Goal: Task Accomplishment & Management: Use online tool/utility

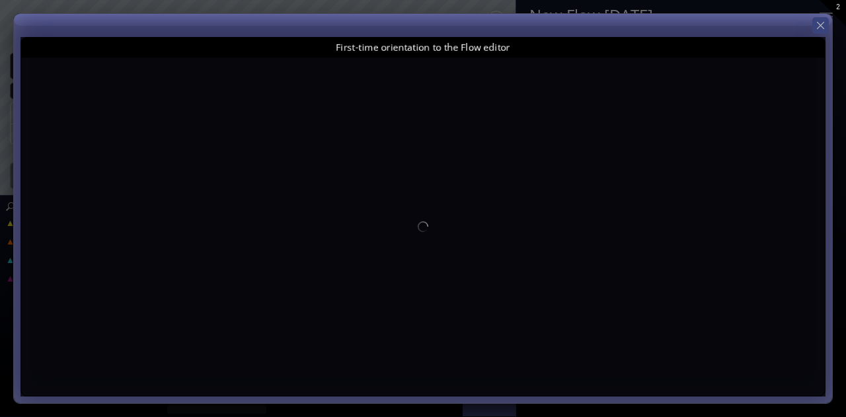
click at [823, 23] on icon at bounding box center [820, 25] width 13 height 13
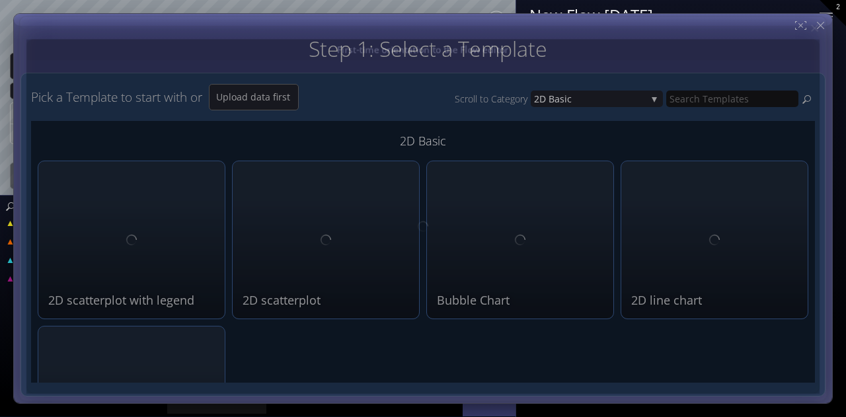
type input "Magic help"
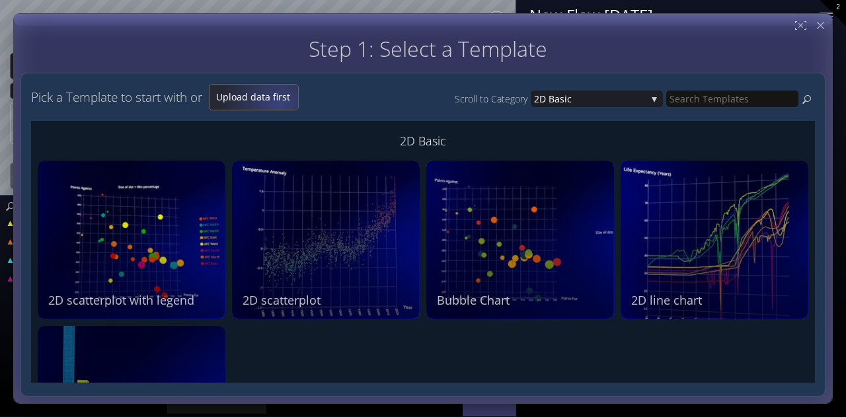
click at [282, 105] on div "Upload data first" at bounding box center [254, 97] width 89 height 25
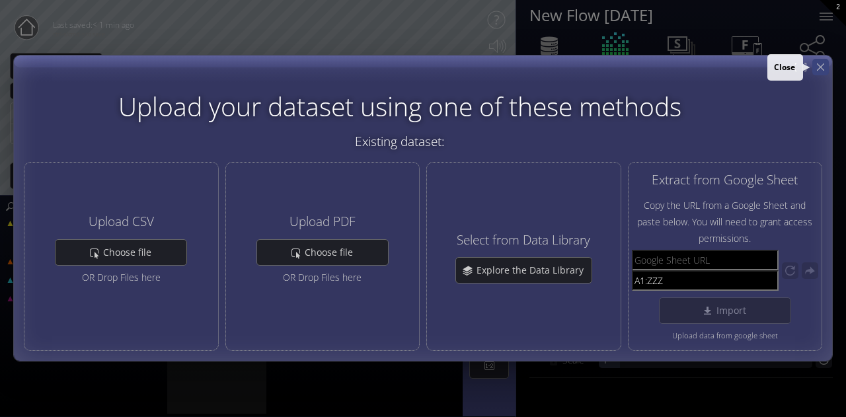
click at [822, 64] on icon at bounding box center [820, 67] width 13 height 13
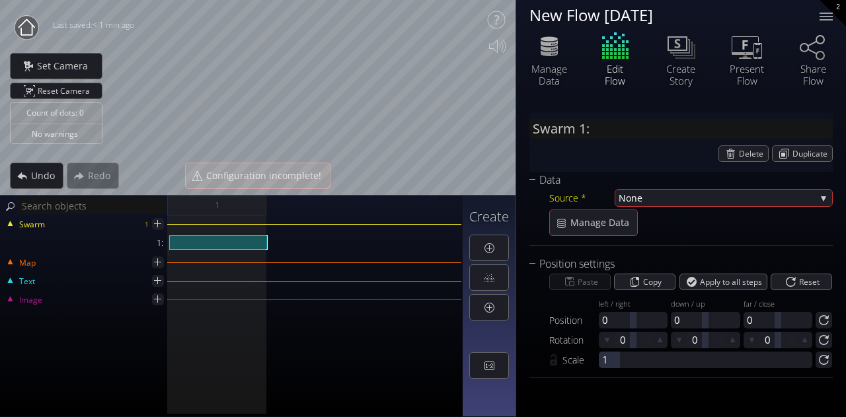
click at [604, 11] on div "New Flow [DATE]" at bounding box center [666, 15] width 274 height 17
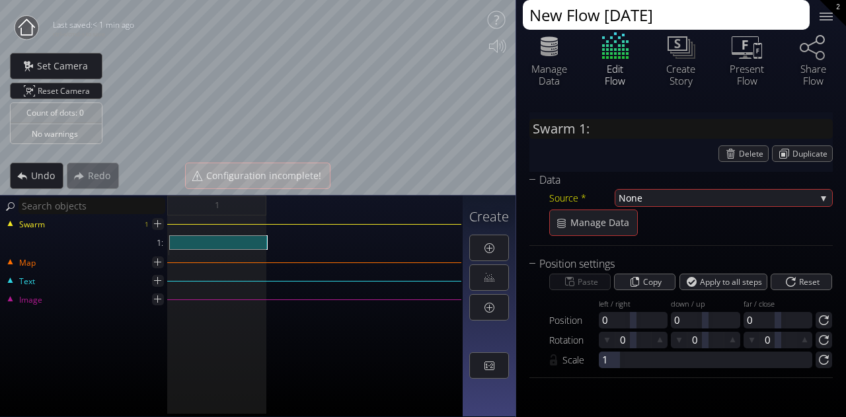
click at [706, 15] on textarea "New Flow [DATE]" at bounding box center [666, 15] width 287 height 30
drag, startPoint x: 715, startPoint y: 13, endPoint x: 525, endPoint y: 21, distance: 189.9
click at [525, 21] on textarea "New Flow [DATE]" at bounding box center [666, 15] width 287 height 30
type textarea "TMUS Training 1 v1.0"
click at [834, 17] on div at bounding box center [826, 16] width 26 height 26
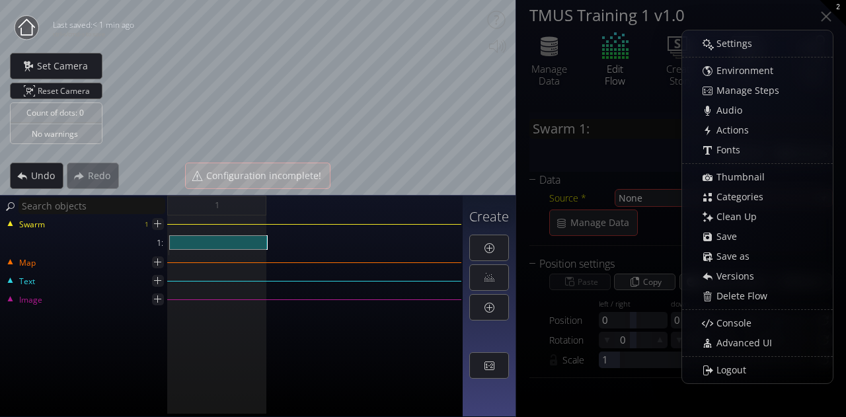
click at [590, 139] on div "Swarm 1:" at bounding box center [680, 130] width 303 height 23
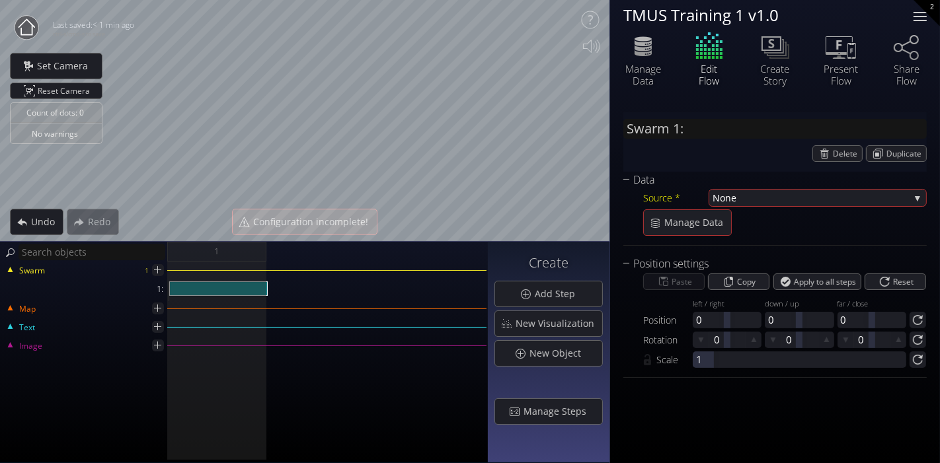
click at [845, 17] on div at bounding box center [919, 16] width 13 height 1
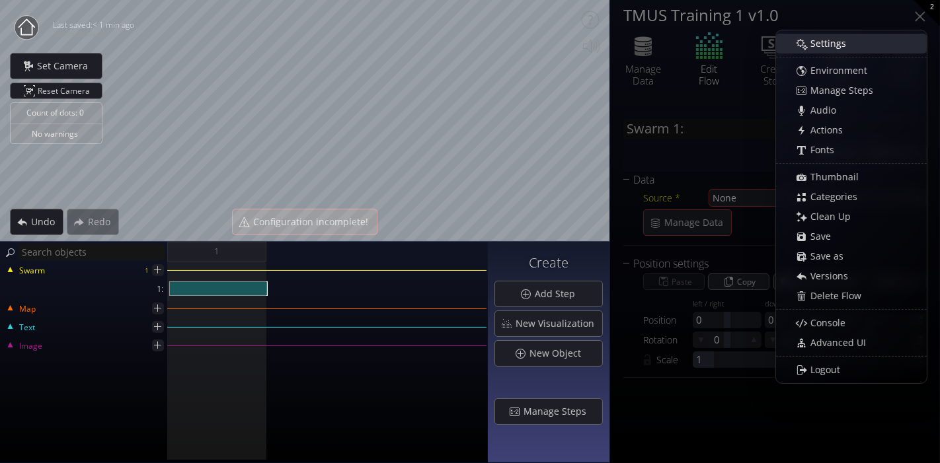
click at [845, 48] on div "Settings" at bounding box center [858, 43] width 136 height 19
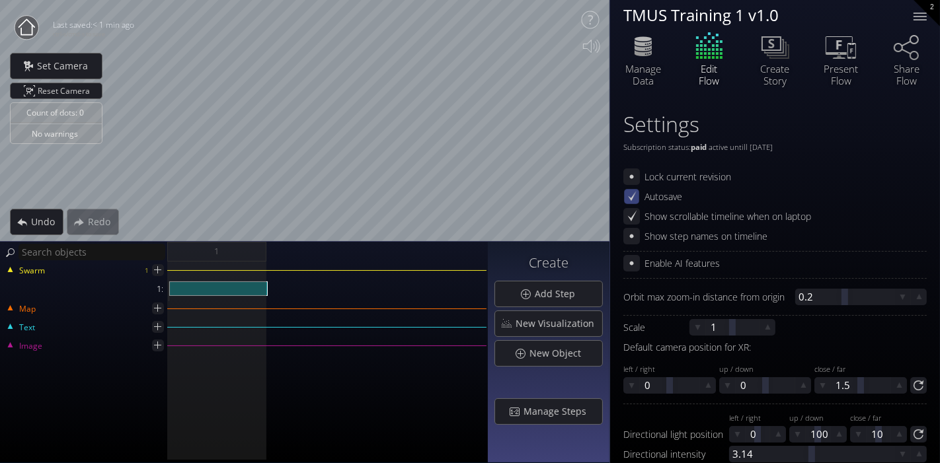
click at [632, 200] on icon at bounding box center [631, 196] width 11 height 11
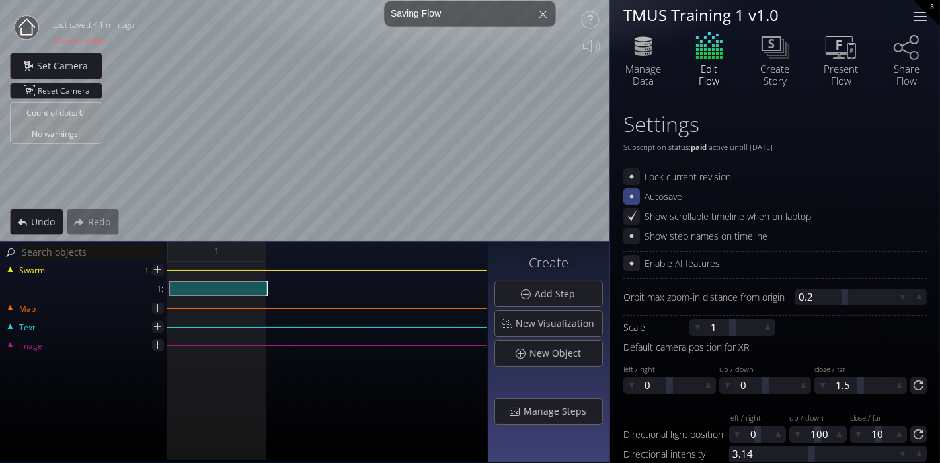
click at [845, 17] on div at bounding box center [919, 16] width 13 height 1
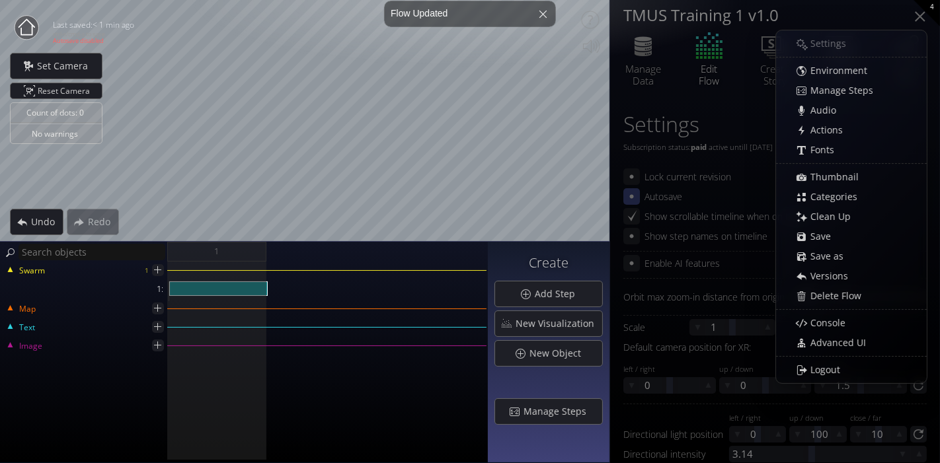
click at [845, 15] on div at bounding box center [920, 16] width 11 height 11
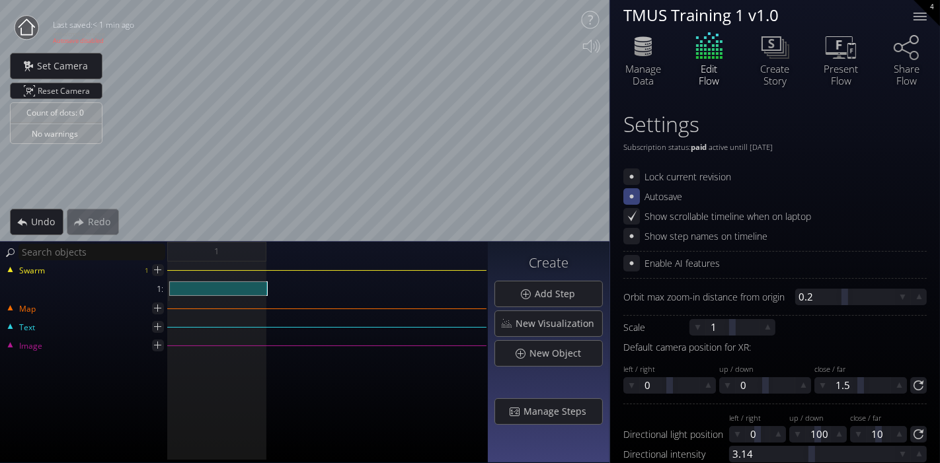
click at [724, 96] on div "TMUS Training 1 v1.0 TMUS Training 1 v1.0 Manage Data Edit Flow Create Story Pr…" at bounding box center [775, 49] width 330 height 99
click at [845, 14] on div at bounding box center [920, 16] width 26 height 26
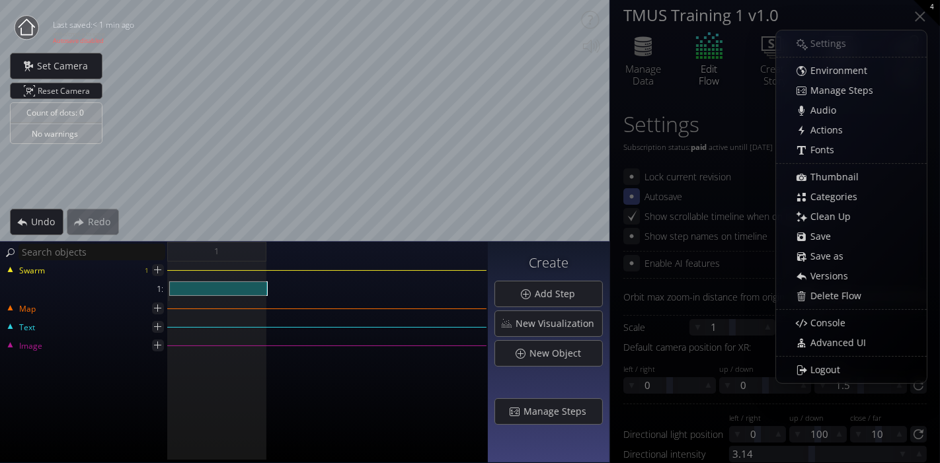
click at [662, 106] on div "Settings Subscription status: paid active untill [DATE] Active untill [DATE] Lo…" at bounding box center [775, 450] width 330 height 703
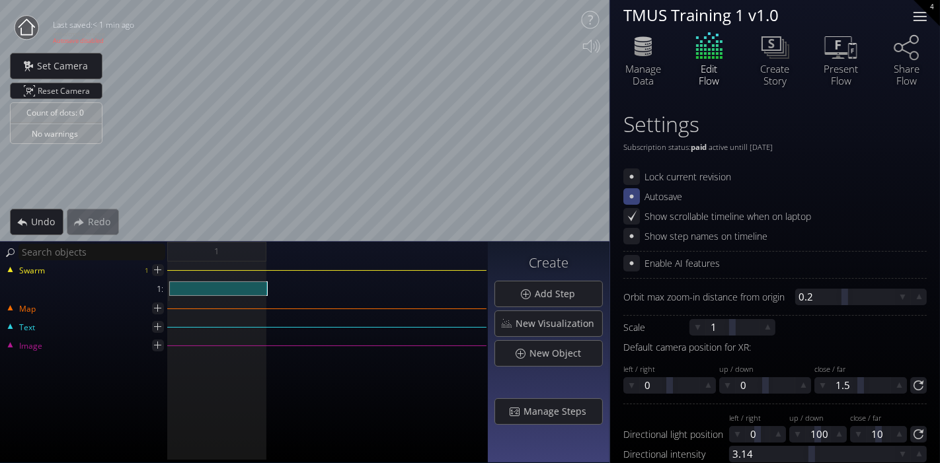
click at [845, 18] on div at bounding box center [920, 16] width 26 height 26
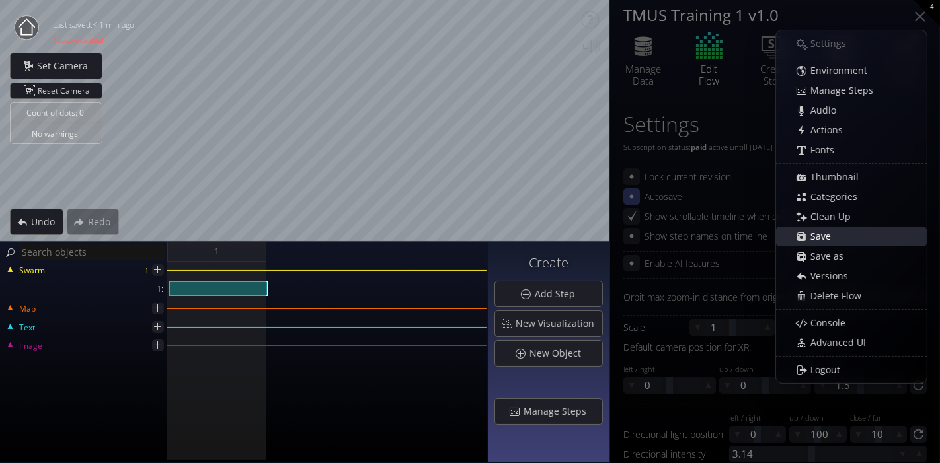
click at [834, 231] on span "Save" at bounding box center [824, 236] width 29 height 13
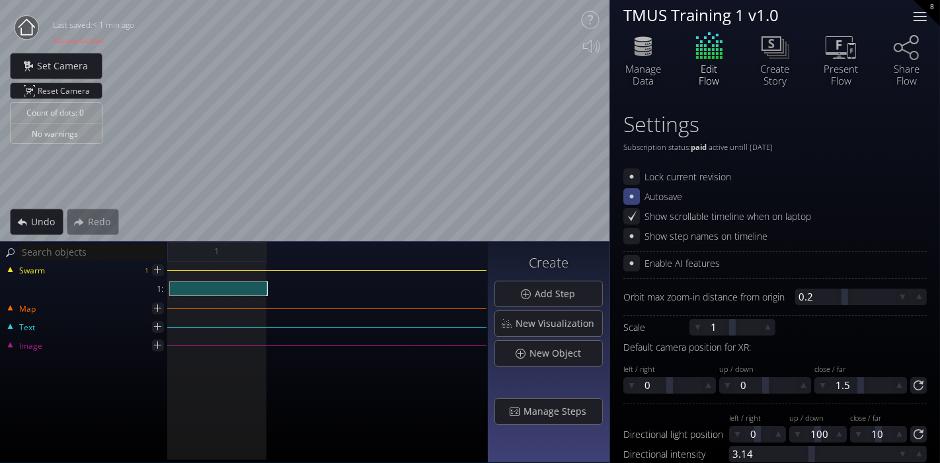
click at [845, 11] on div at bounding box center [920, 16] width 26 height 26
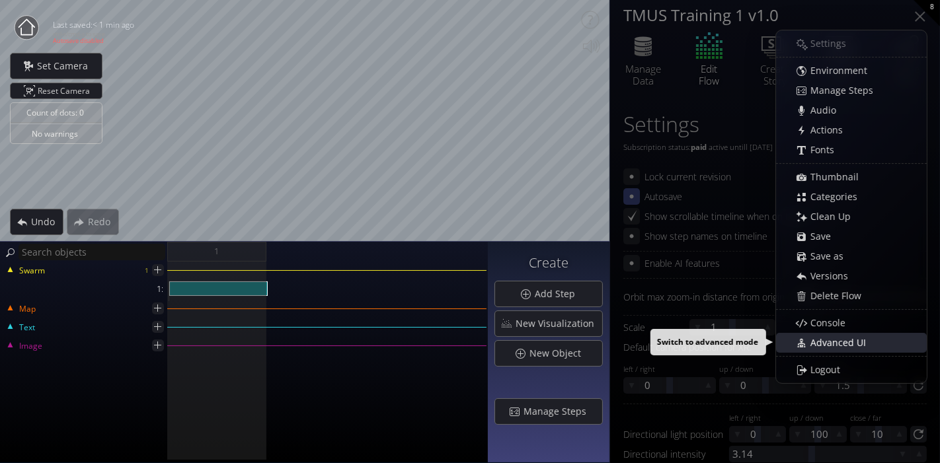
click at [845, 345] on span "Advanced UI" at bounding box center [842, 342] width 64 height 13
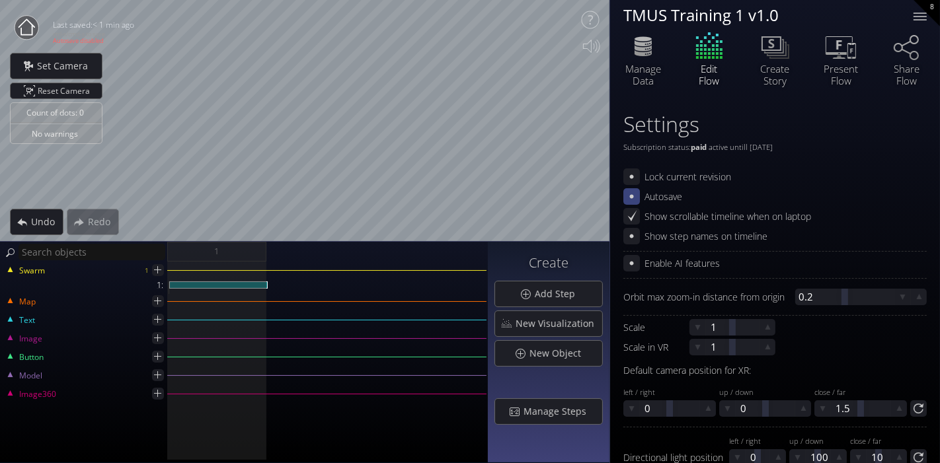
click at [159, 283] on div "1:" at bounding box center [84, 285] width 167 height 7
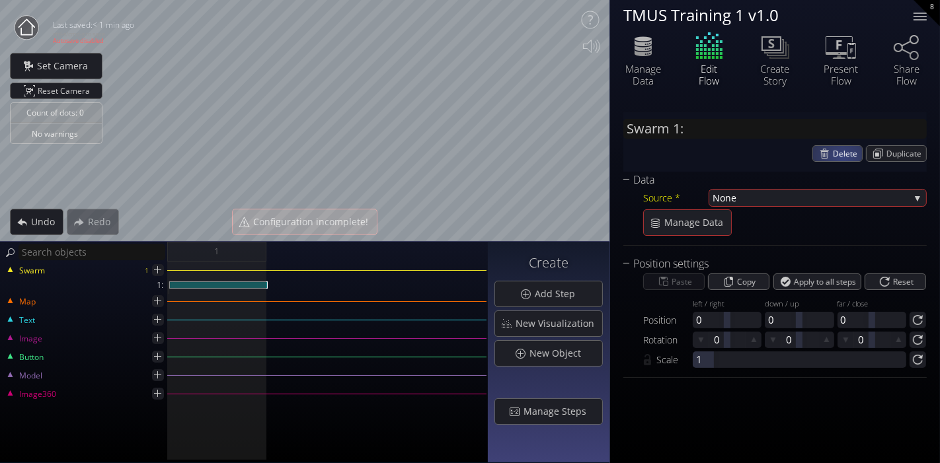
click at [845, 158] on span "Delete" at bounding box center [847, 153] width 29 height 15
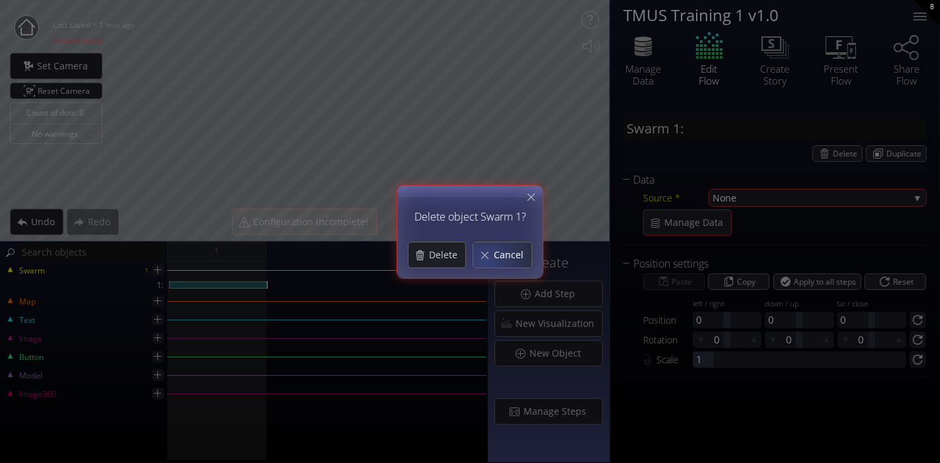
click at [492, 259] on div "Cancel" at bounding box center [502, 255] width 58 height 25
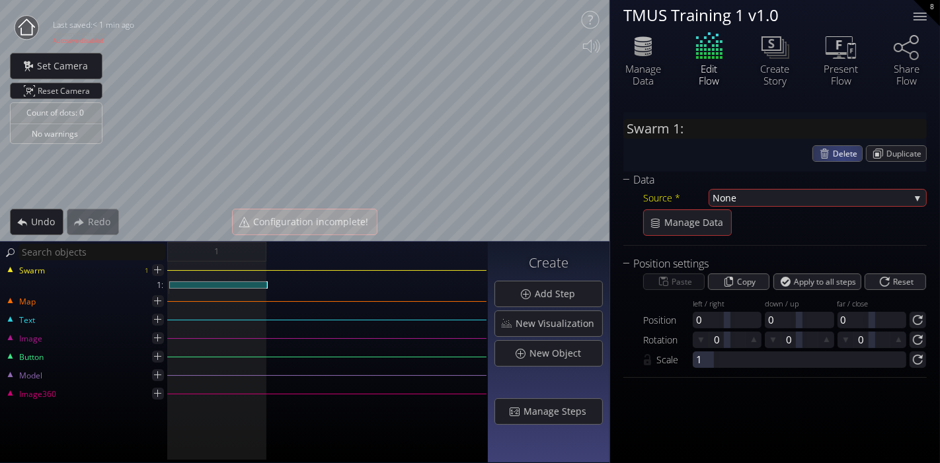
click at [843, 157] on span "Delete" at bounding box center [847, 153] width 29 height 15
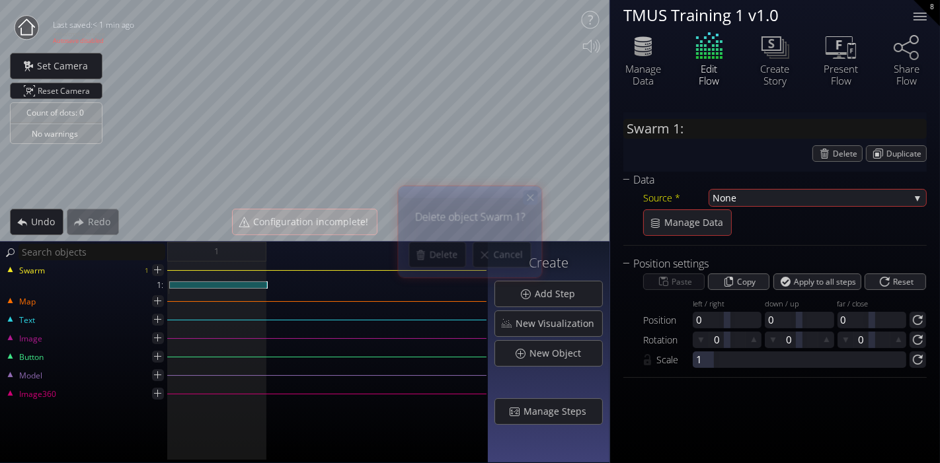
click at [531, 195] on icon at bounding box center [530, 197] width 11 height 11
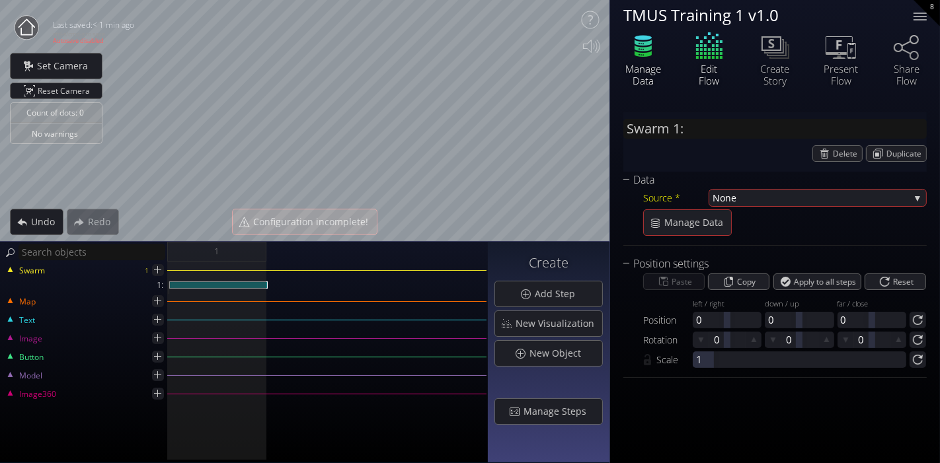
click at [642, 80] on div "Manage Data" at bounding box center [643, 75] width 46 height 24
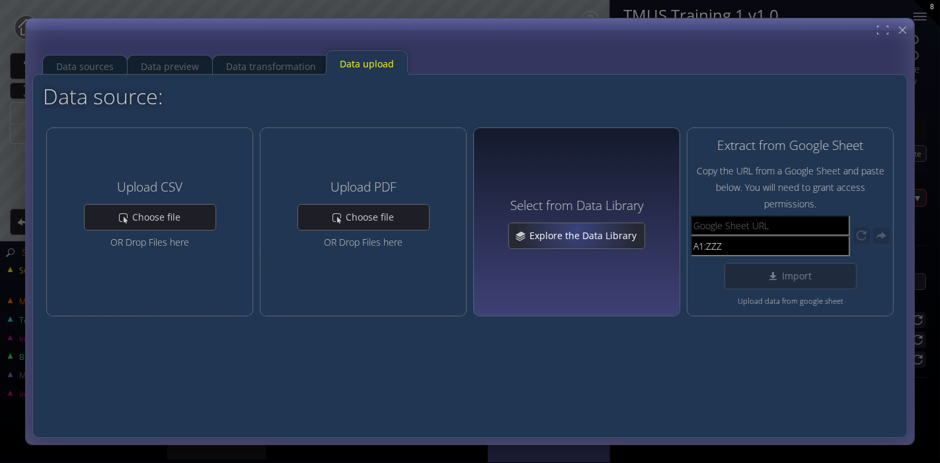
click at [578, 229] on span "Explore the Data Library" at bounding box center [587, 235] width 116 height 13
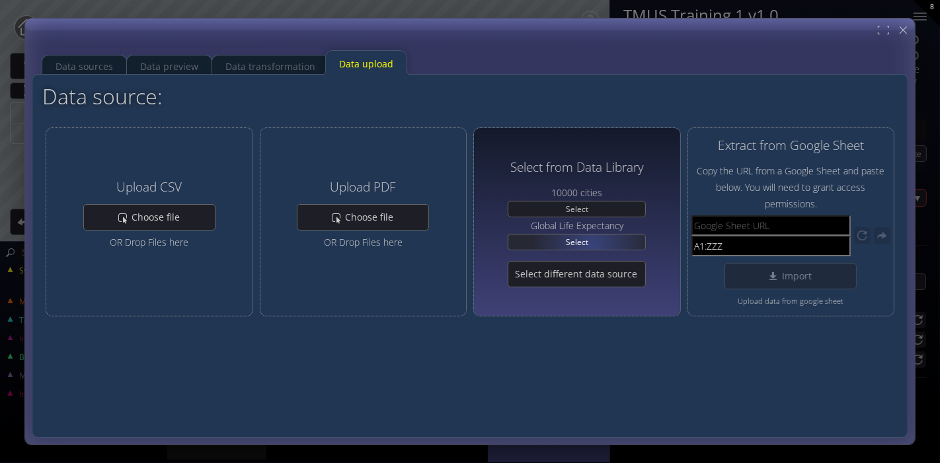
click at [593, 244] on div "Select" at bounding box center [576, 242] width 137 height 15
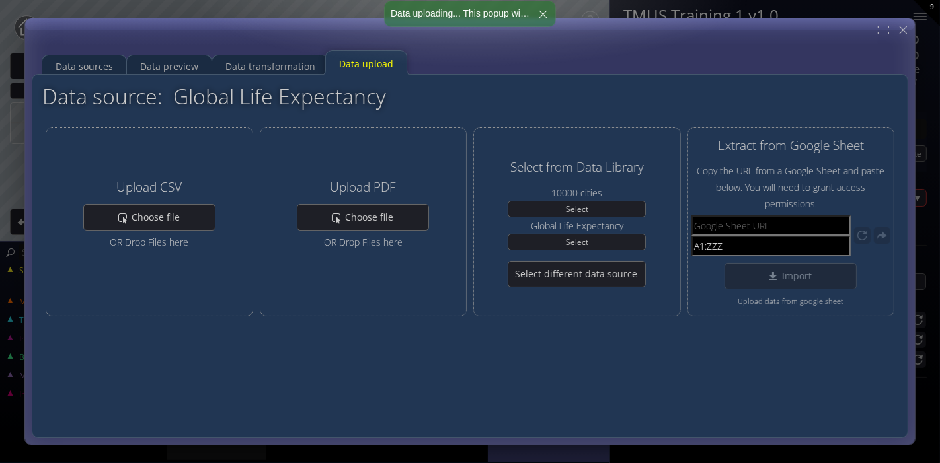
type input "Swarm 1: Global Life Expectancy"
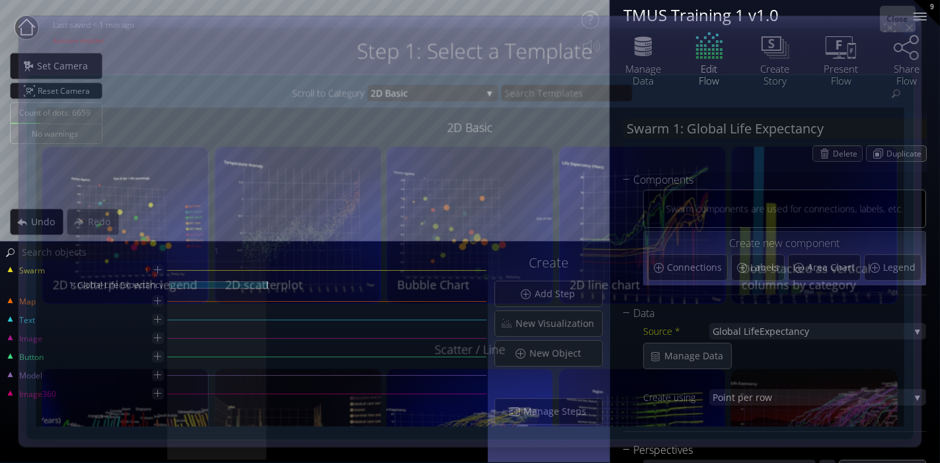
click at [845, 31] on icon at bounding box center [909, 27] width 11 height 11
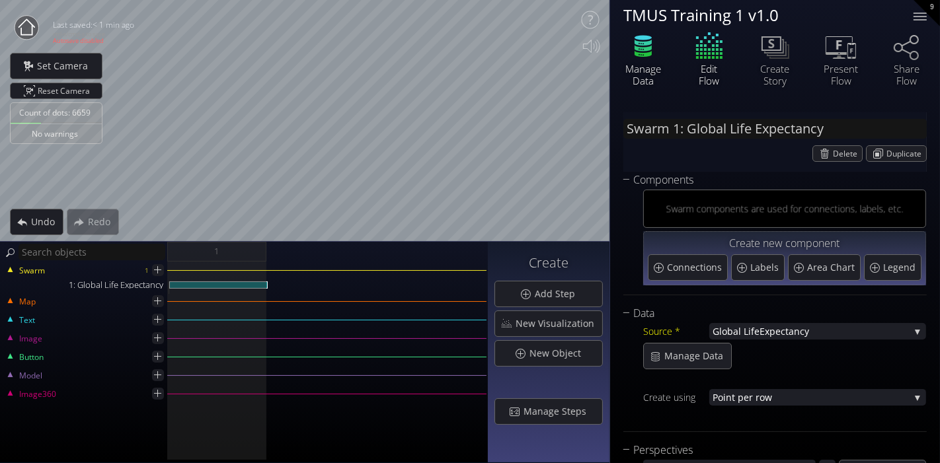
click at [656, 71] on div "Manage Data" at bounding box center [643, 75] width 46 height 24
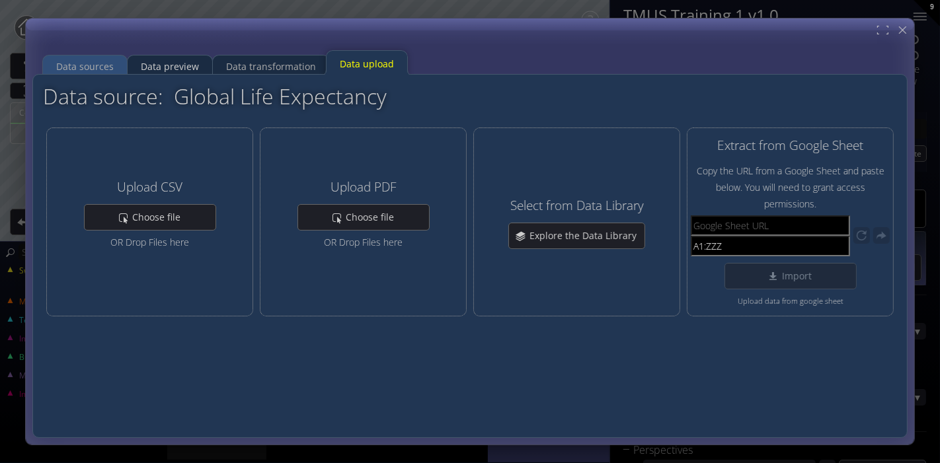
click at [107, 66] on div "Data sources" at bounding box center [84, 66] width 57 height 25
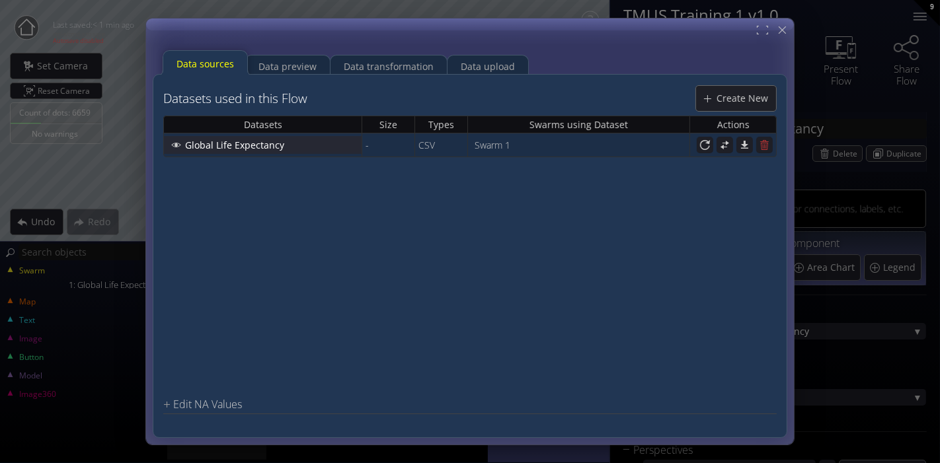
click at [251, 150] on span "Global Life Expectancy" at bounding box center [238, 144] width 108 height 13
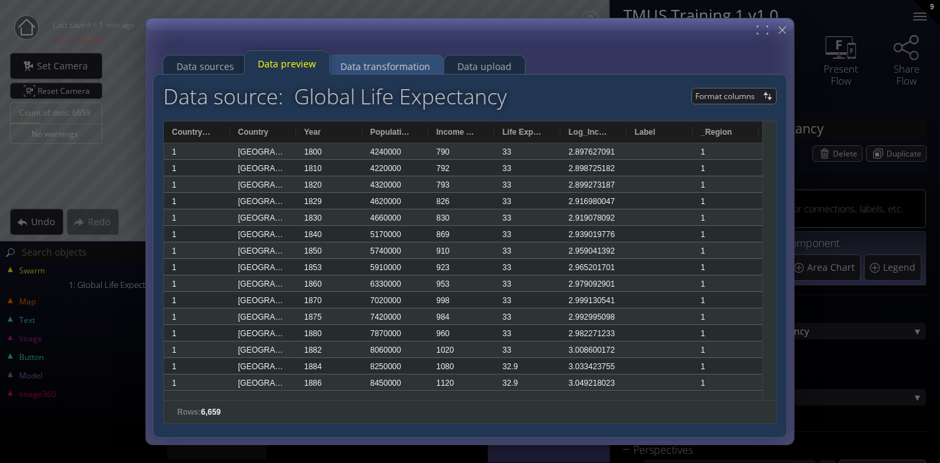
click at [389, 67] on div "Data transformation" at bounding box center [385, 66] width 90 height 25
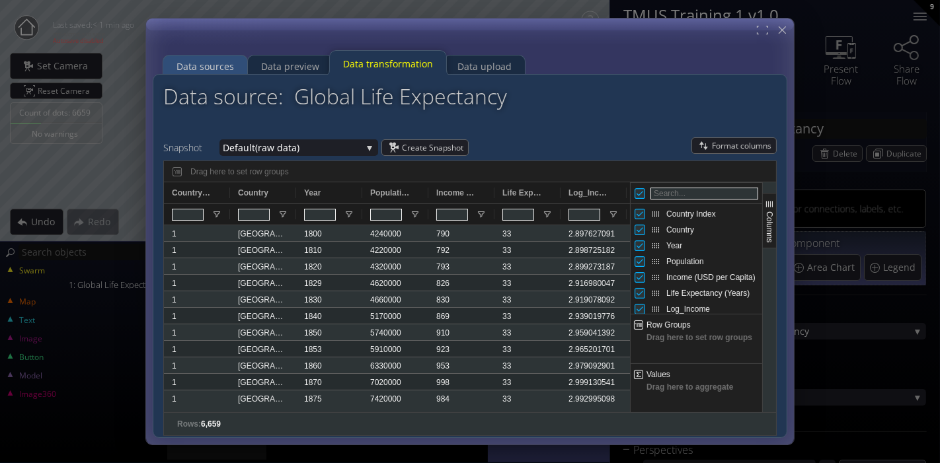
click at [221, 56] on div "Data sources" at bounding box center [204, 66] width 57 height 25
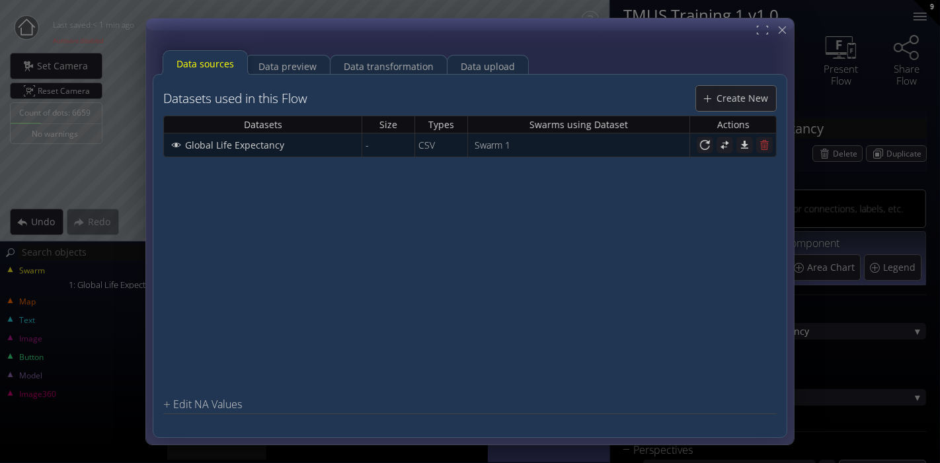
click at [790, 23] on div at bounding box center [470, 232] width 648 height 426
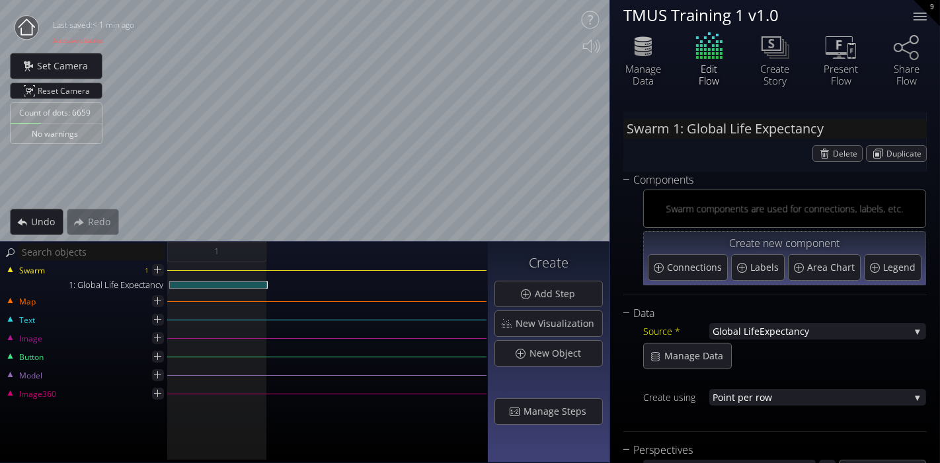
click at [151, 286] on div "1: Global Life Expectancy" at bounding box center [84, 285] width 167 height 7
click at [247, 284] on div "1: Global Life Expectancy" at bounding box center [218, 285] width 98 height 7
click at [175, 284] on img at bounding box center [175, 285] width 11 height 6
click at [204, 282] on div "1: Global Life Expectancy" at bounding box center [218, 285] width 98 height 7
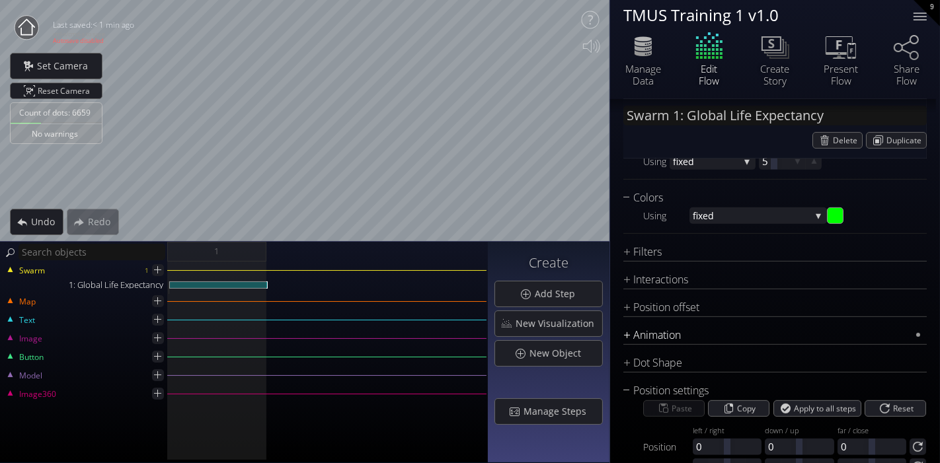
scroll to position [587, 0]
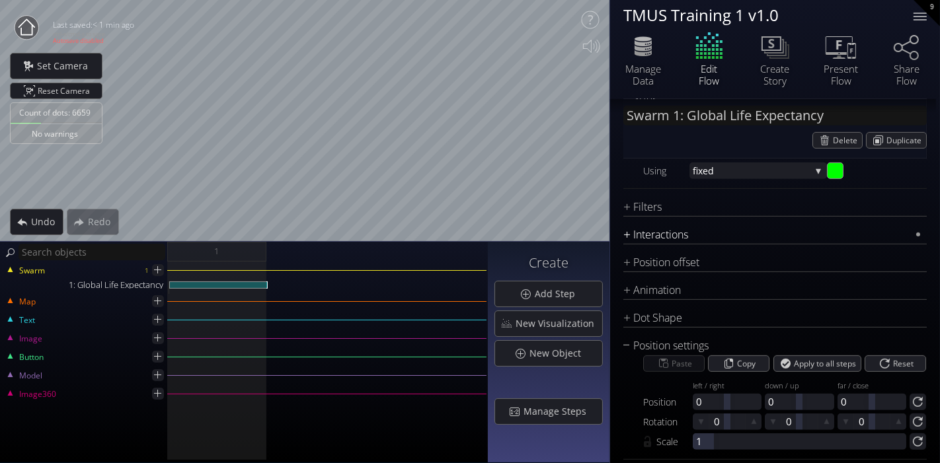
click at [627, 233] on div "Interactions" at bounding box center [766, 235] width 287 height 17
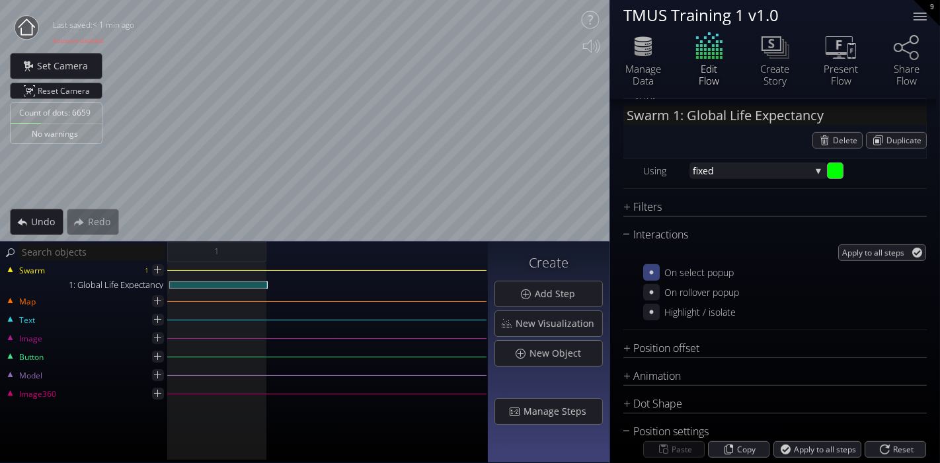
click at [652, 274] on icon at bounding box center [651, 272] width 13 height 13
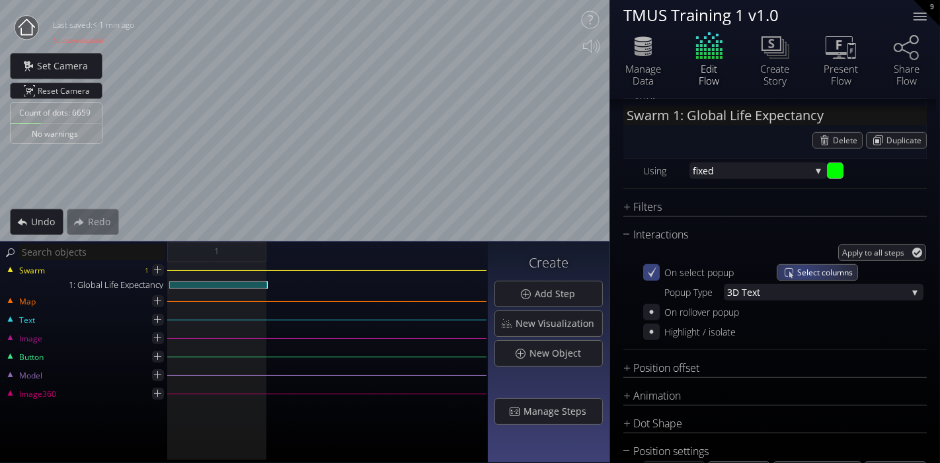
click at [800, 270] on span "Select columns" at bounding box center [827, 272] width 60 height 15
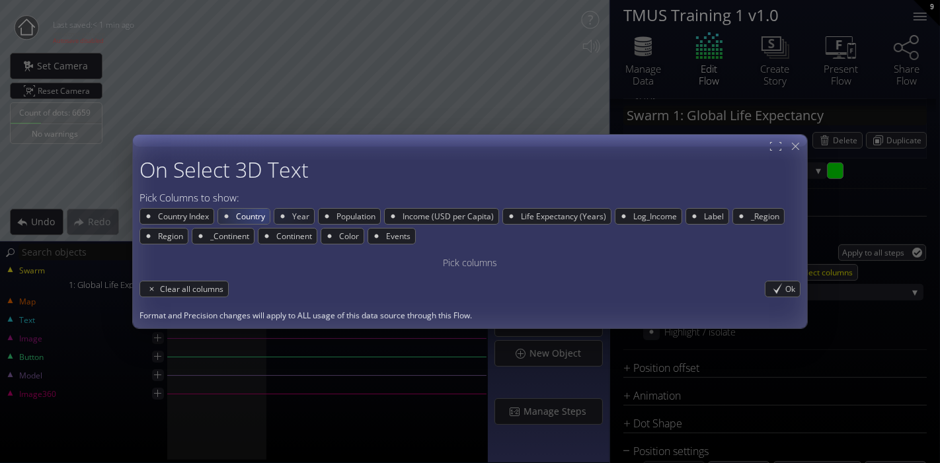
click at [261, 211] on span "Country" at bounding box center [252, 216] width 35 height 15
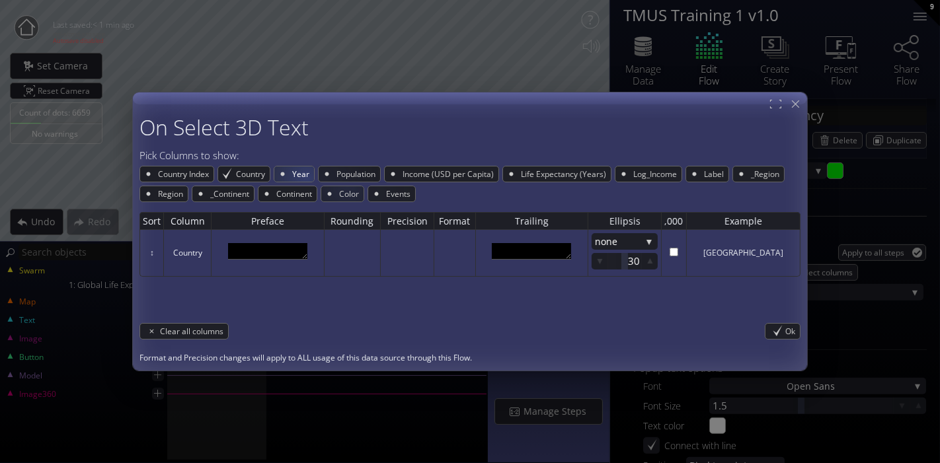
click at [300, 174] on span "Year" at bounding box center [302, 174] width 23 height 15
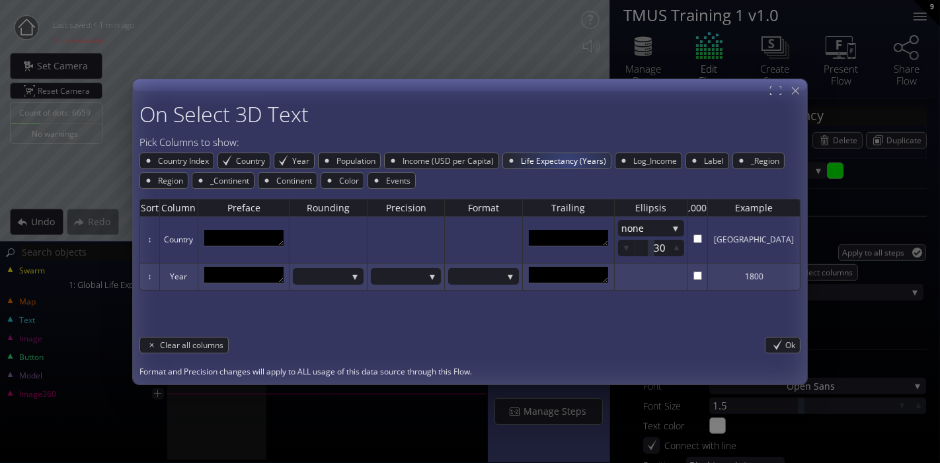
click at [567, 165] on span "Life Expectancy (Years)" at bounding box center [564, 160] width 91 height 15
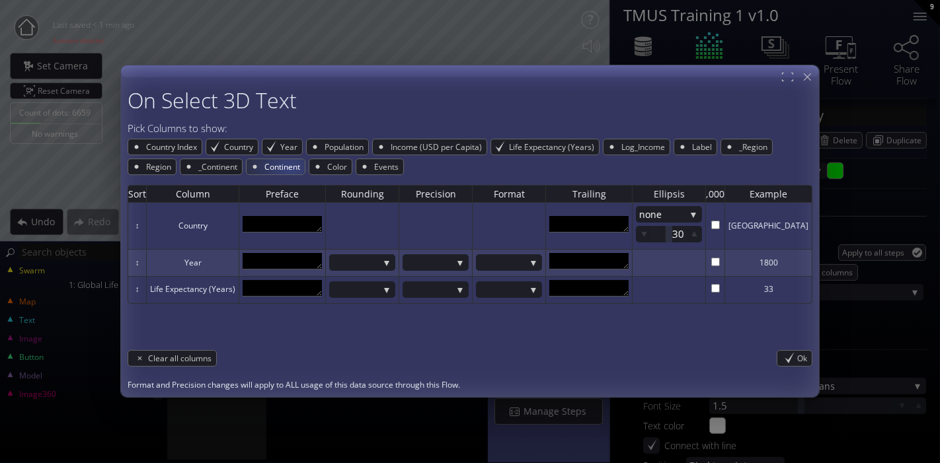
click at [301, 171] on span "Continent" at bounding box center [284, 166] width 42 height 15
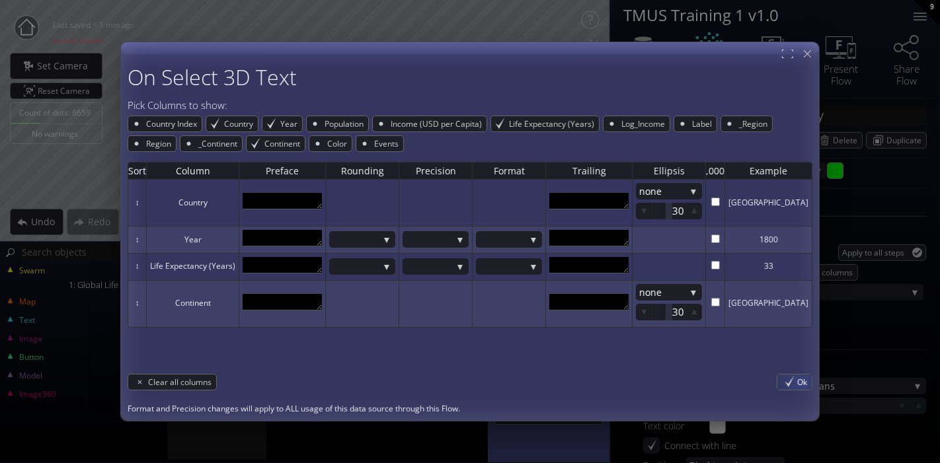
click at [797, 385] on span "Ok" at bounding box center [804, 381] width 15 height 15
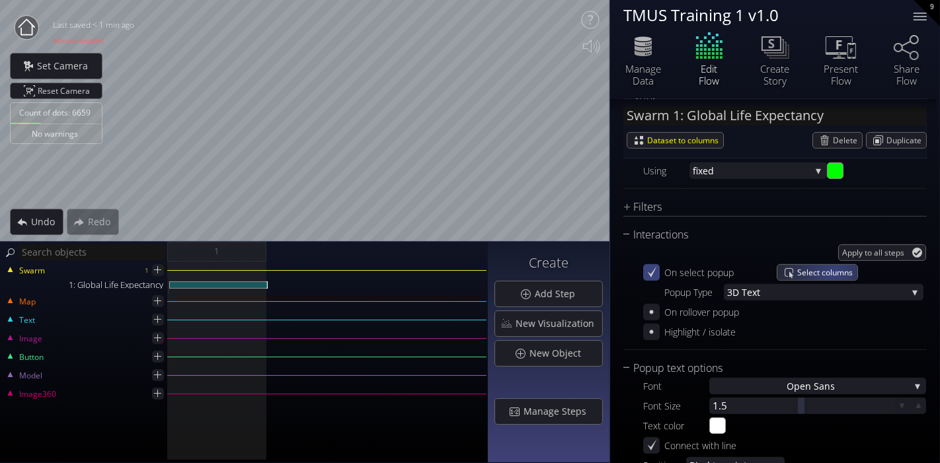
click at [833, 272] on span "Select columns" at bounding box center [827, 272] width 60 height 15
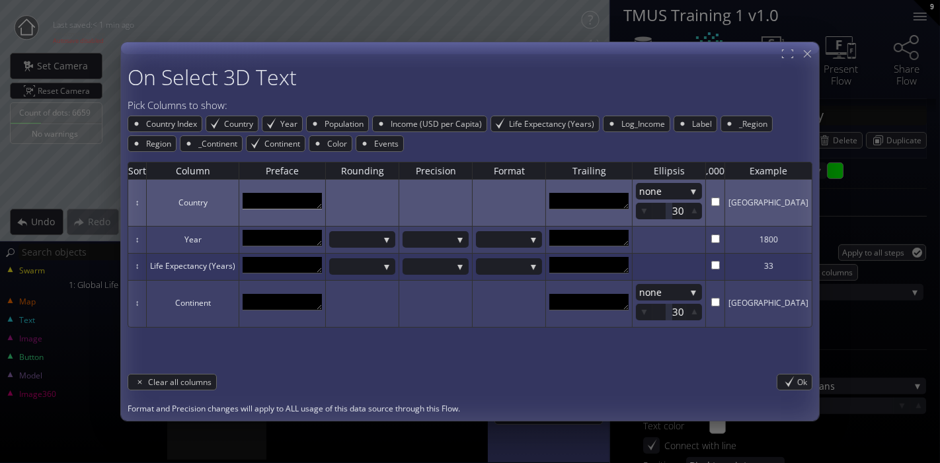
click at [313, 201] on textarea at bounding box center [282, 201] width 79 height 17
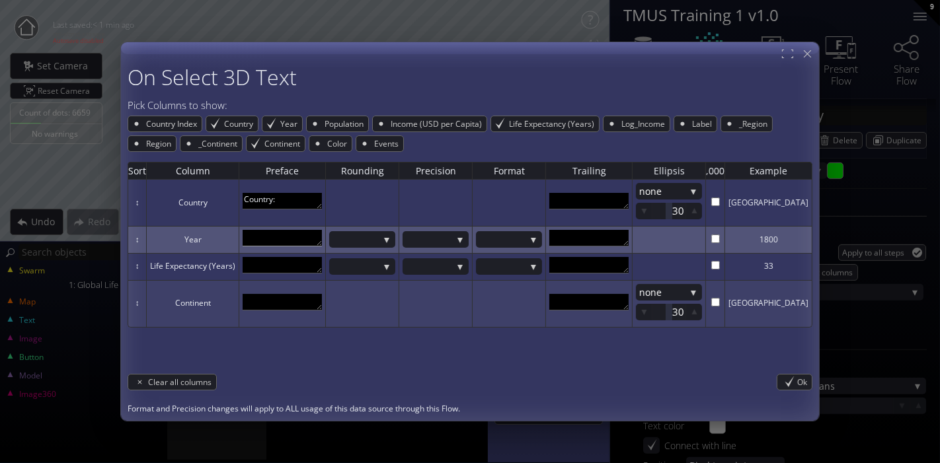
type textarea "Country:"
click at [315, 235] on textarea at bounding box center [282, 238] width 79 height 17
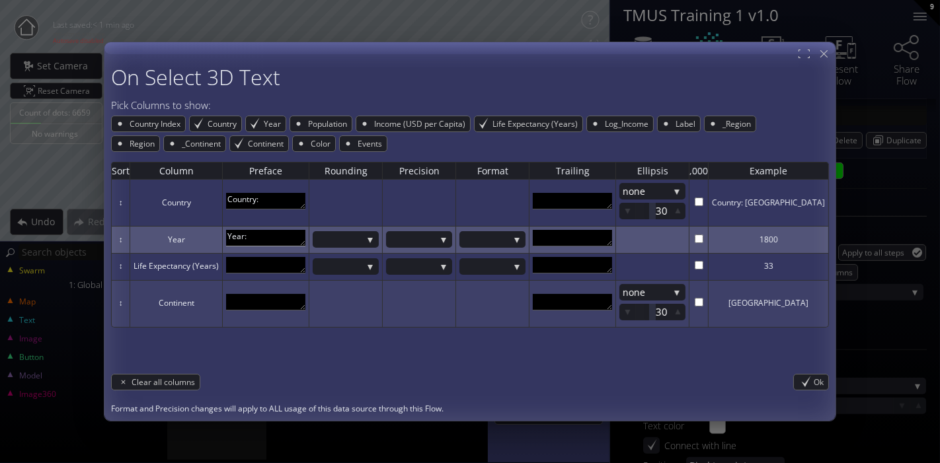
type textarea "Year:"
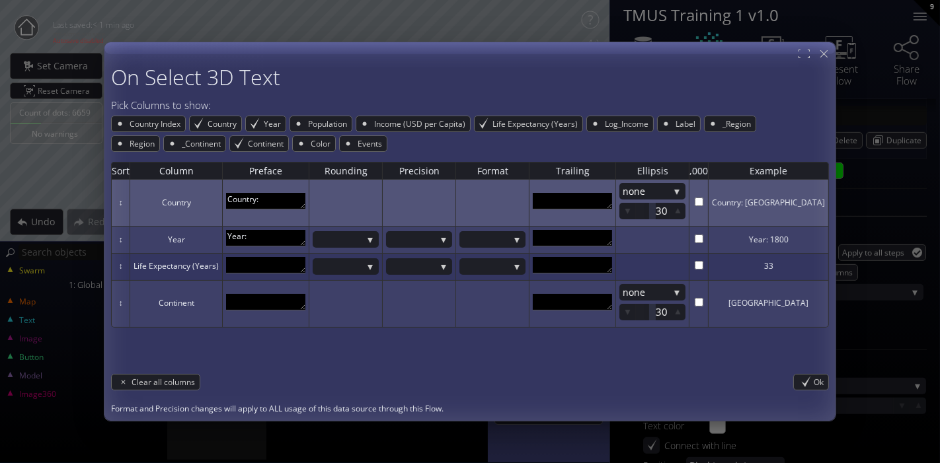
click at [309, 192] on td "Country:" at bounding box center [265, 203] width 87 height 47
click at [305, 198] on textarea "Country:" at bounding box center [265, 201] width 79 height 17
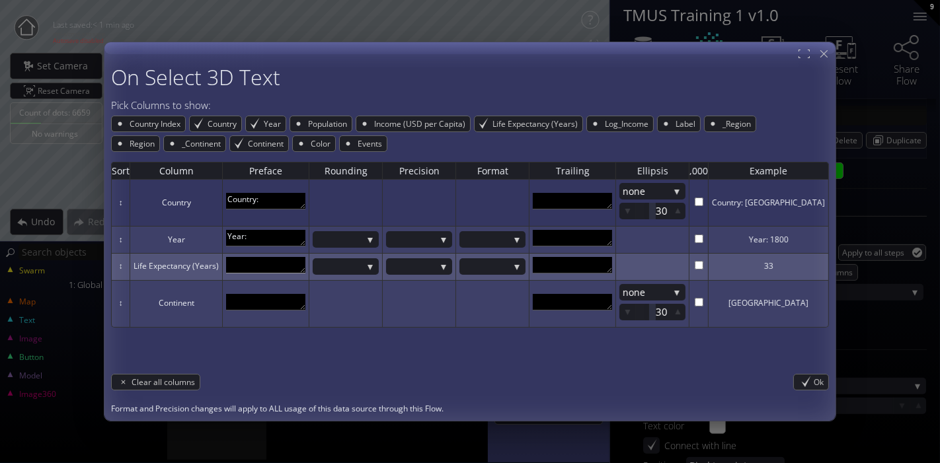
type textarea "Country:"
click at [292, 270] on textarea at bounding box center [265, 265] width 79 height 17
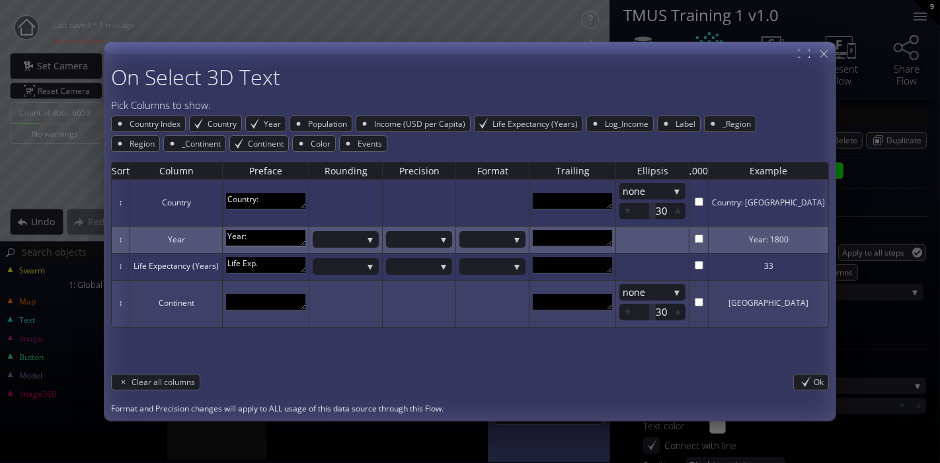
click at [297, 235] on textarea "Year:" at bounding box center [265, 238] width 79 height 17
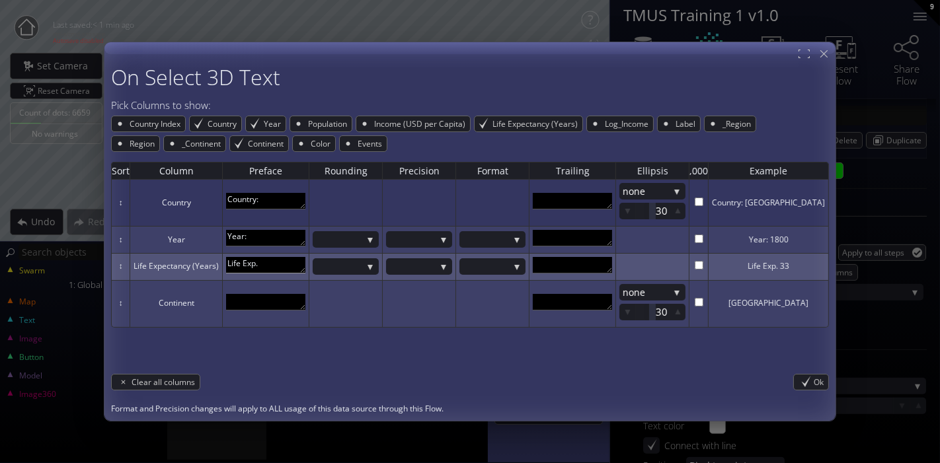
click at [305, 267] on textarea "Life Exp." at bounding box center [265, 265] width 79 height 17
type textarea "Life Exp.:"
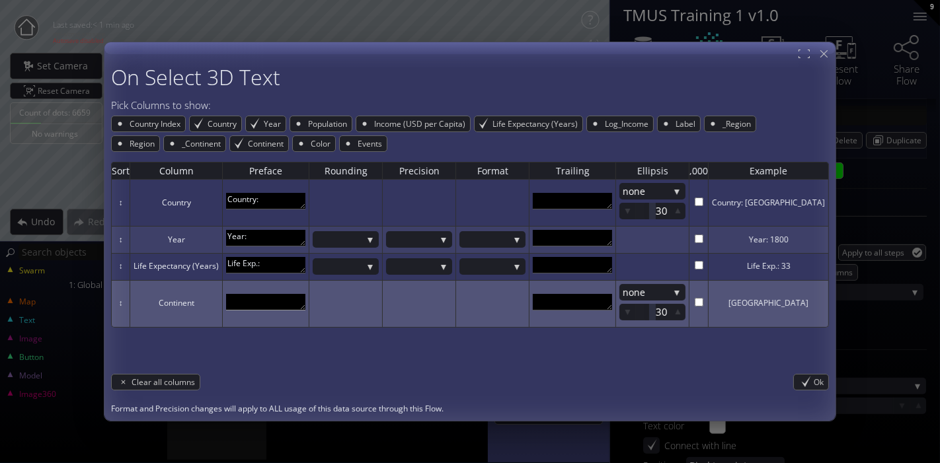
click at [281, 300] on textarea at bounding box center [265, 301] width 79 height 17
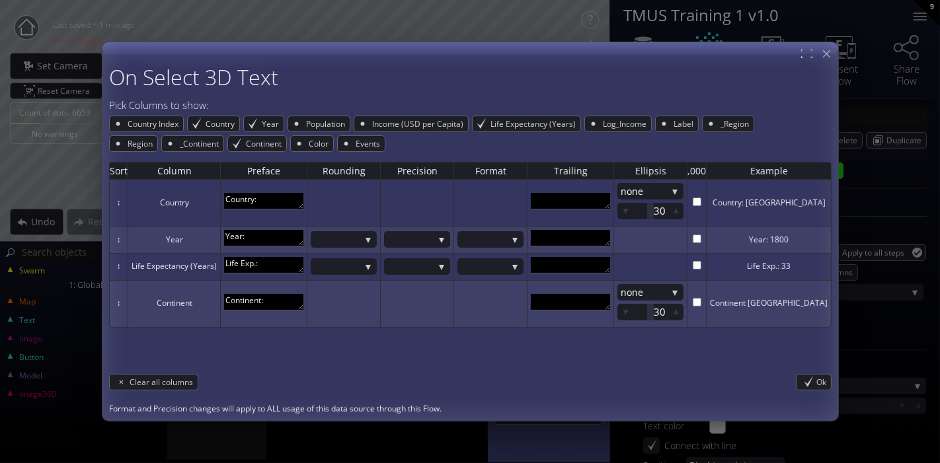
type textarea "Continent:"
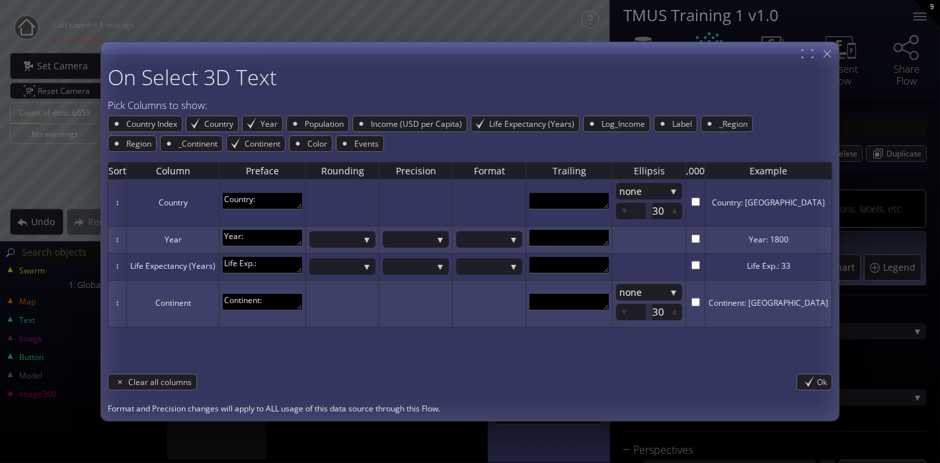
scroll to position [587, 0]
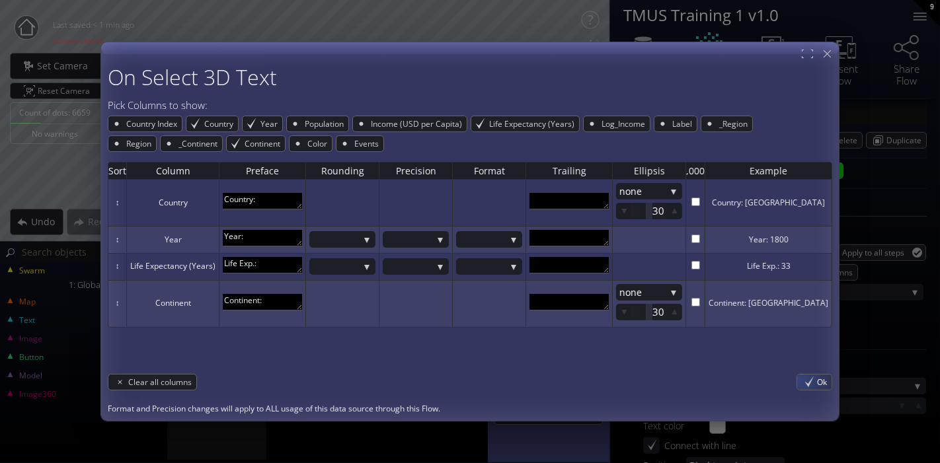
click at [797, 378] on div "Ok" at bounding box center [814, 381] width 34 height 15
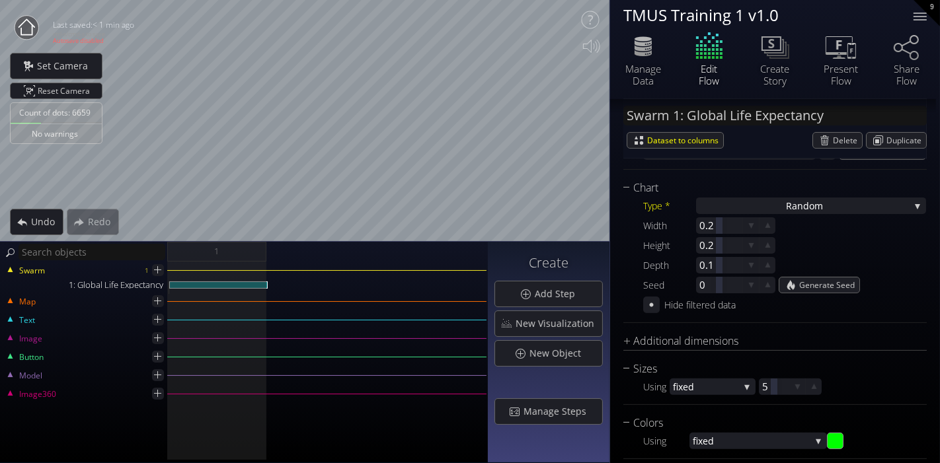
scroll to position [293, 0]
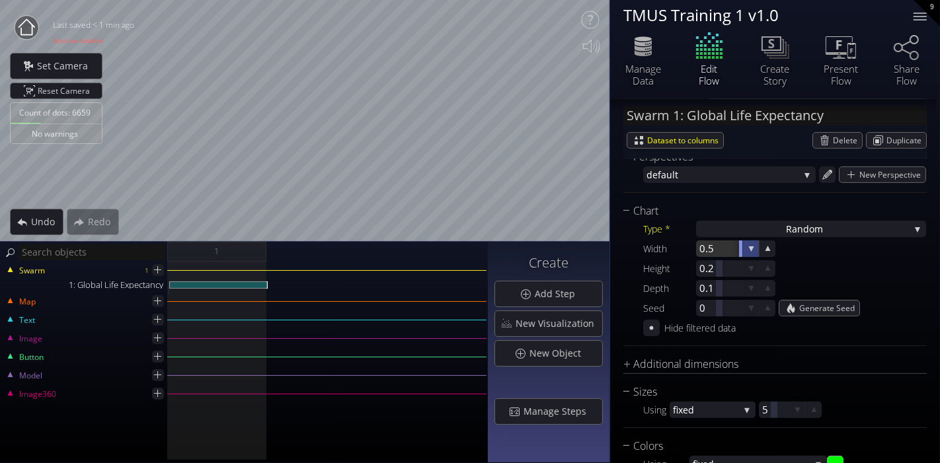
drag, startPoint x: 720, startPoint y: 245, endPoint x: 751, endPoint y: 245, distance: 31.7
click at [751, 245] on div "0.5" at bounding box center [735, 249] width 79 height 17
click at [773, 252] on icon at bounding box center [767, 249] width 13 height 13
click at [759, 250] on div at bounding box center [766, 248] width 15 height 15
click at [753, 246] on icon at bounding box center [751, 248] width 11 height 11
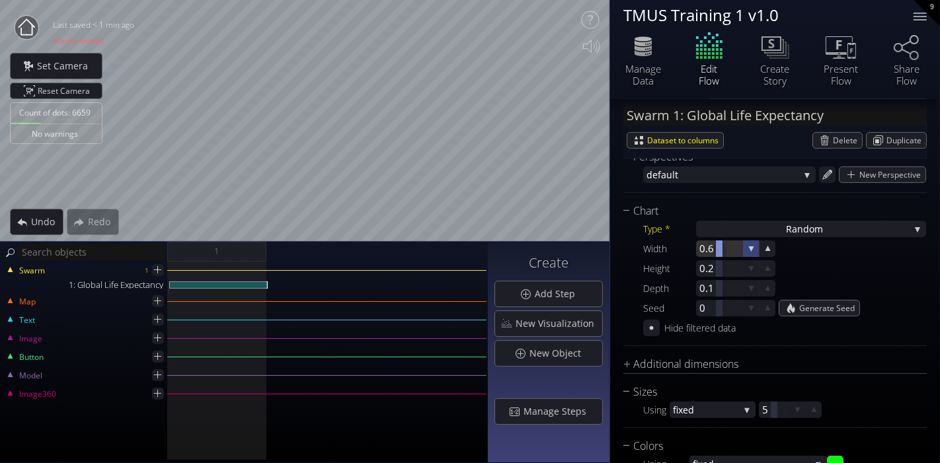
click at [753, 246] on icon at bounding box center [751, 249] width 13 height 13
click at [766, 264] on icon at bounding box center [767, 268] width 13 height 13
click at [766, 264] on icon at bounding box center [768, 269] width 12 height 12
click at [767, 284] on icon at bounding box center [767, 288] width 13 height 13
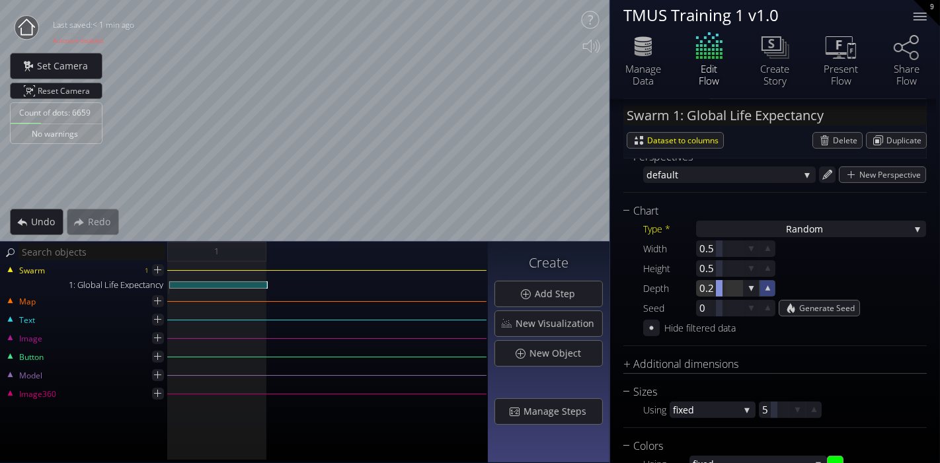
click at [767, 284] on icon at bounding box center [767, 288] width 12 height 12
click at [767, 284] on icon at bounding box center [767, 288] width 13 height 13
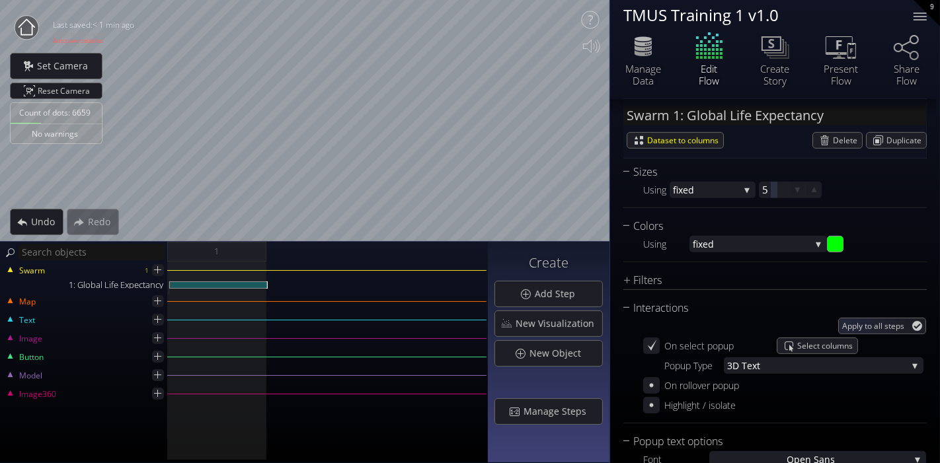
scroll to position [587, 0]
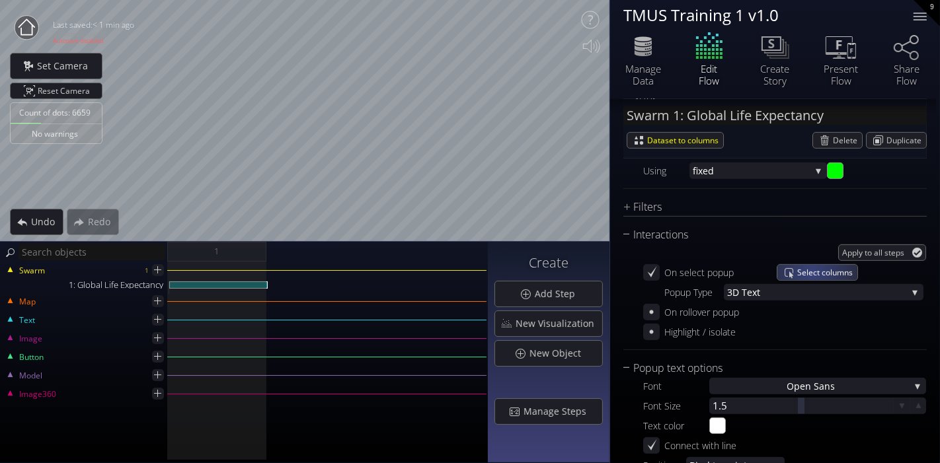
click at [810, 268] on span "Select columns" at bounding box center [827, 272] width 60 height 15
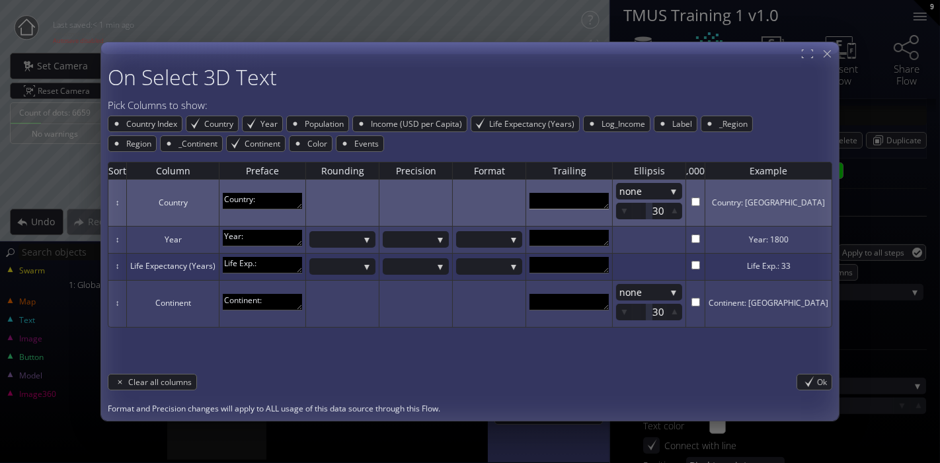
click at [591, 202] on textarea at bounding box center [568, 201] width 79 height 17
click at [591, 206] on textarea at bounding box center [568, 201] width 79 height 17
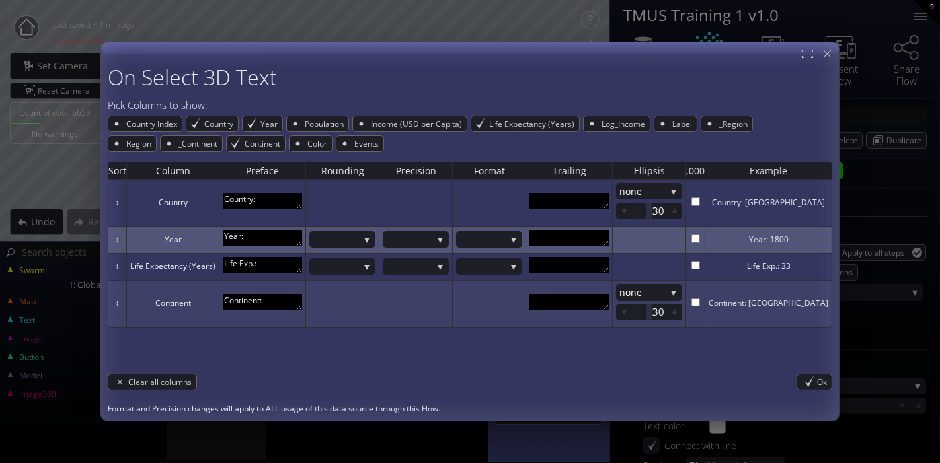
scroll to position [19, 0]
click at [603, 237] on textarea at bounding box center [568, 238] width 79 height 17
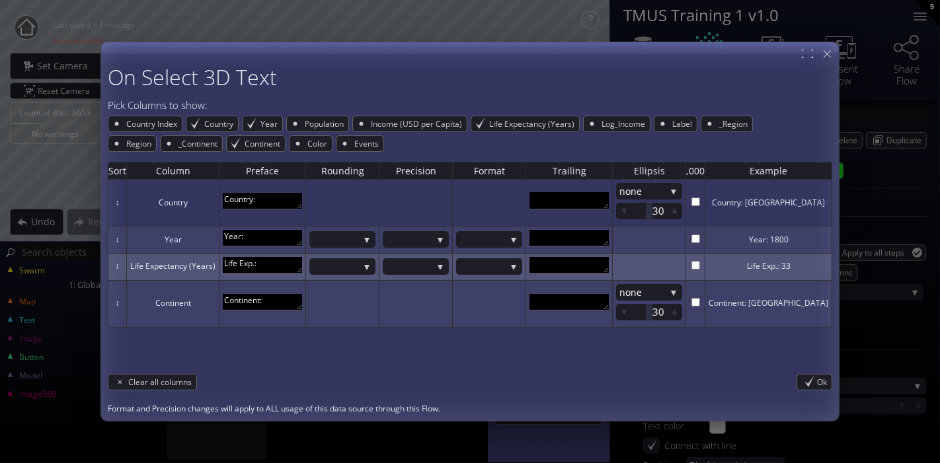
scroll to position [7, 0]
click at [602, 260] on textarea at bounding box center [568, 265] width 79 height 17
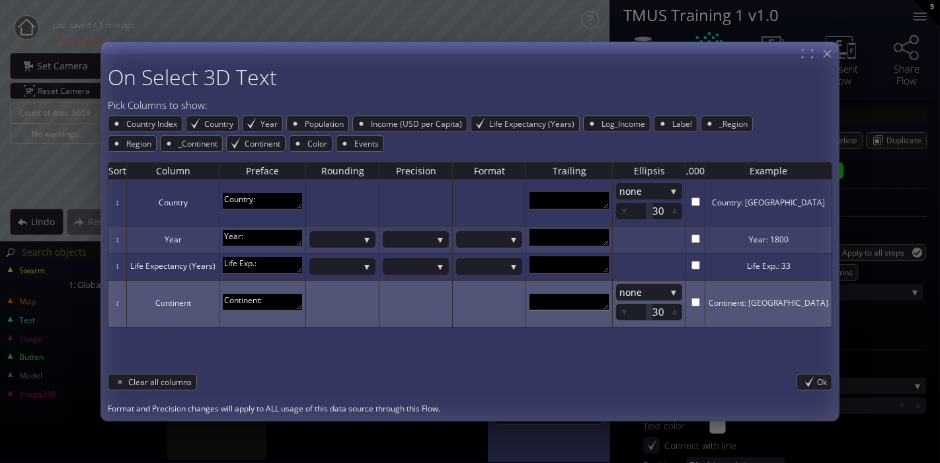
click at [604, 298] on textarea at bounding box center [568, 301] width 79 height 17
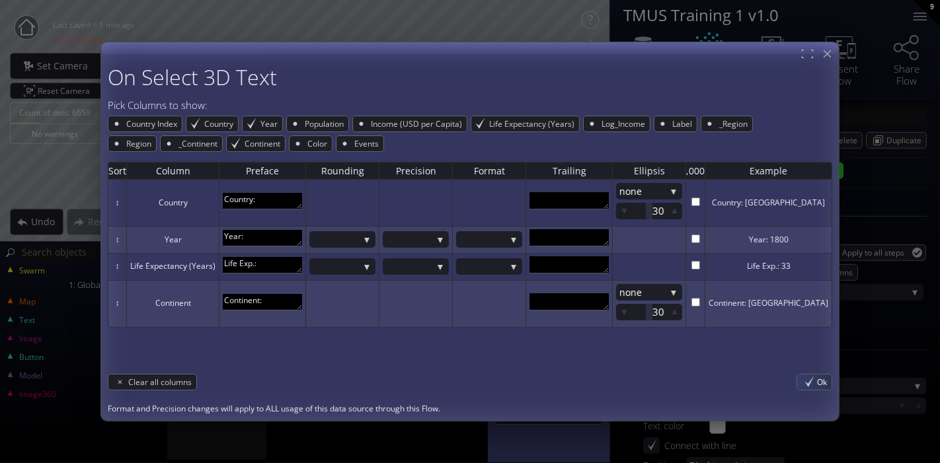
click at [817, 383] on span "Ok" at bounding box center [824, 381] width 15 height 15
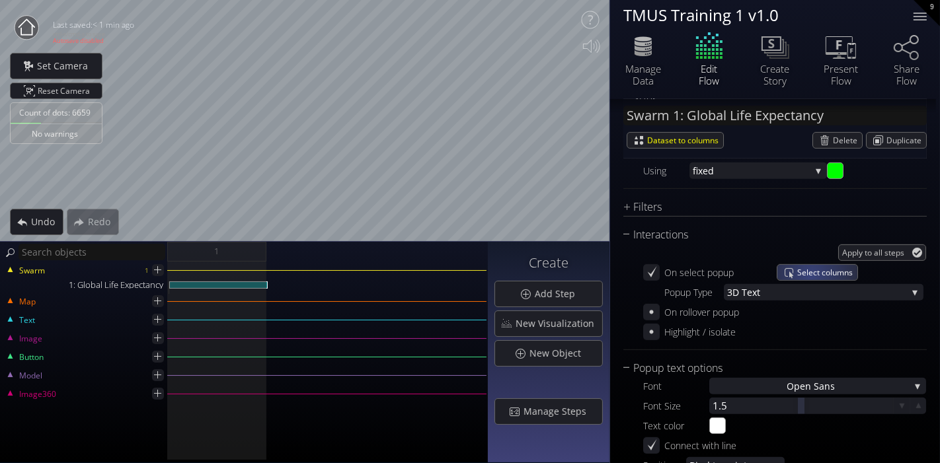
click at [810, 274] on span "Select columns" at bounding box center [827, 272] width 60 height 15
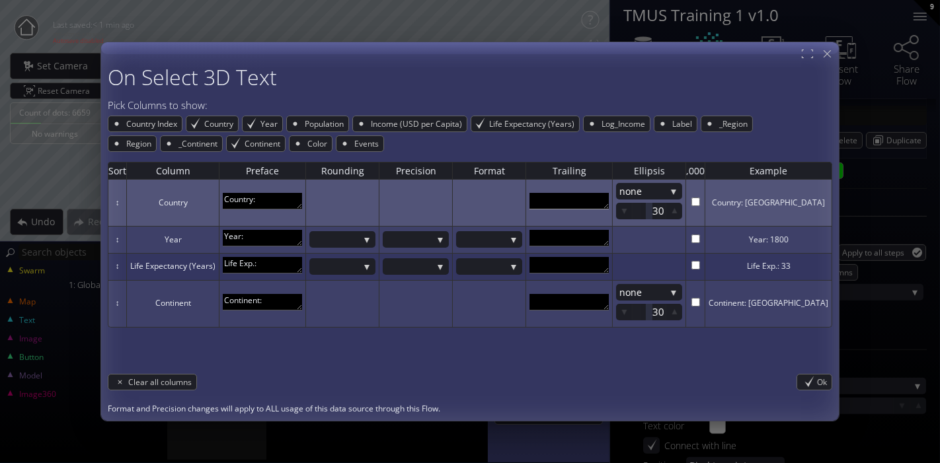
click at [583, 202] on textarea at bounding box center [568, 201] width 79 height 17
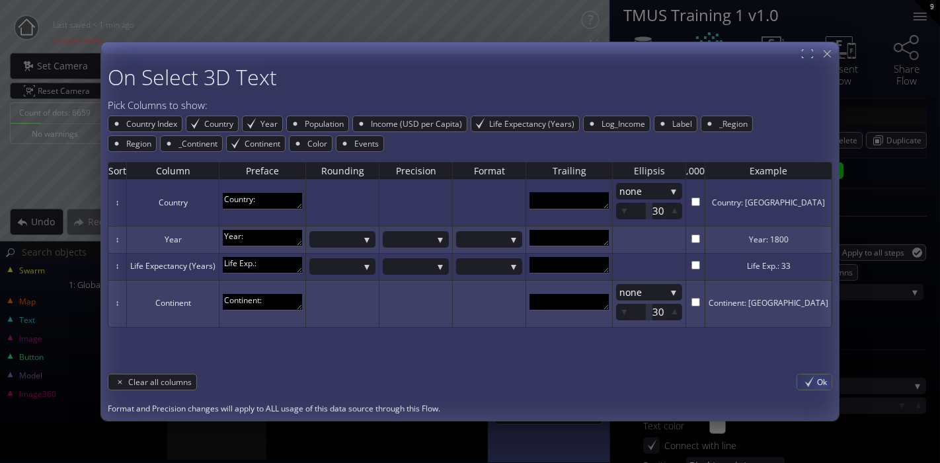
click at [817, 386] on span "Ok" at bounding box center [824, 381] width 15 height 15
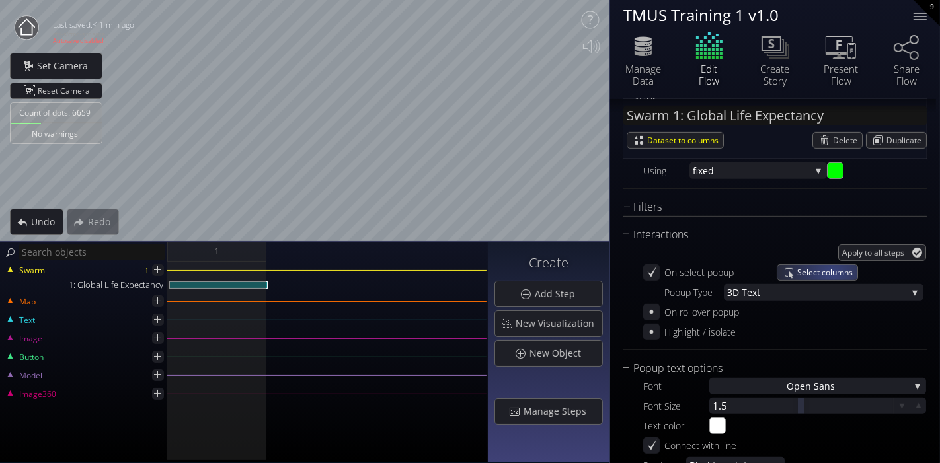
click at [830, 268] on span "Select columns" at bounding box center [827, 272] width 60 height 15
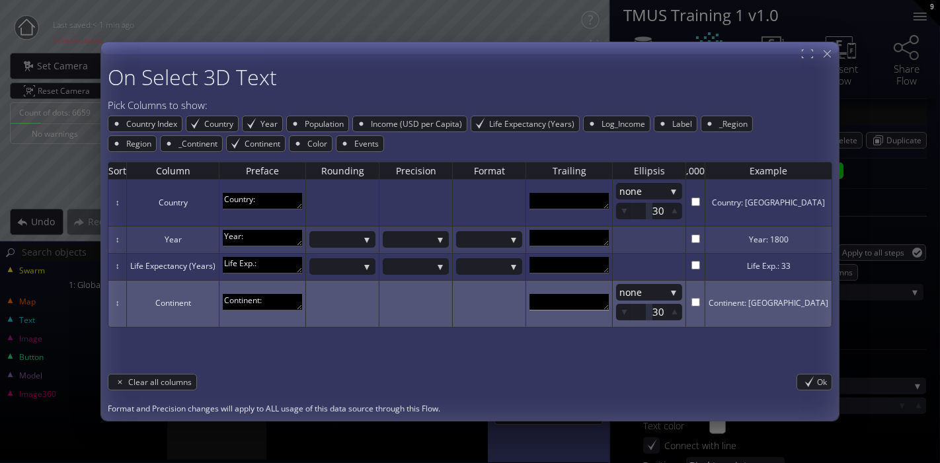
click at [595, 305] on textarea at bounding box center [568, 301] width 79 height 17
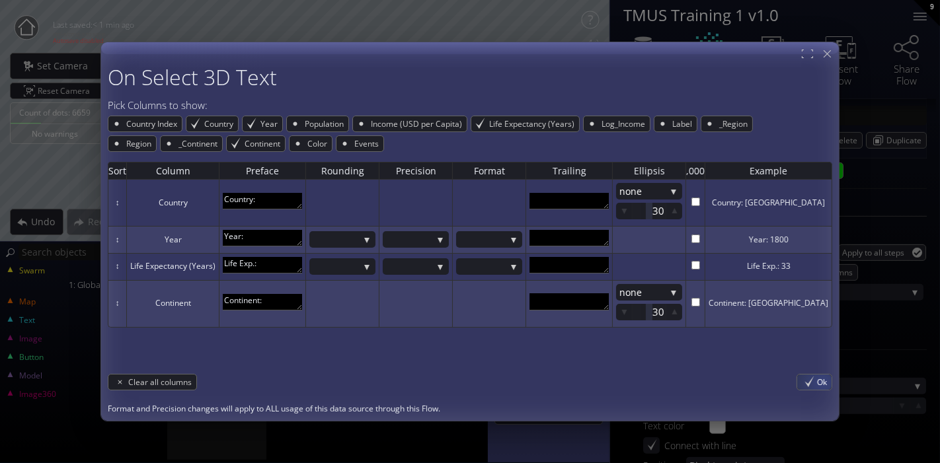
click at [817, 383] on span "Ok" at bounding box center [824, 381] width 15 height 15
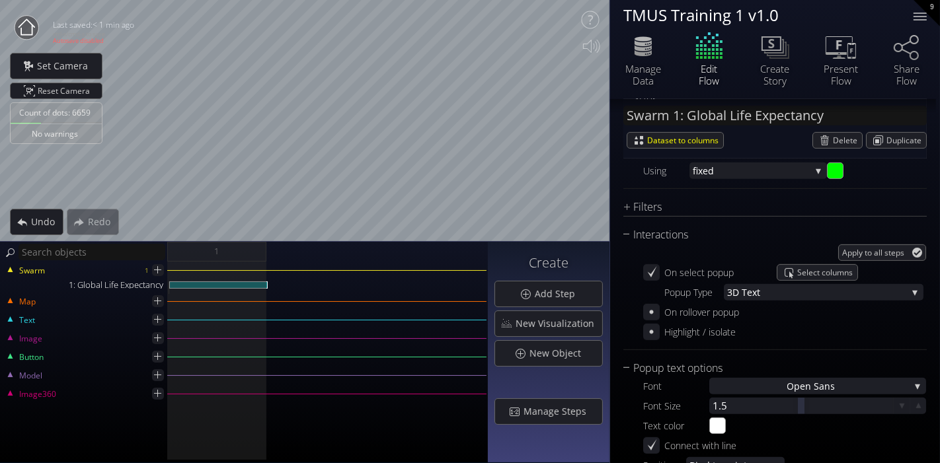
scroll to position [661, 0]
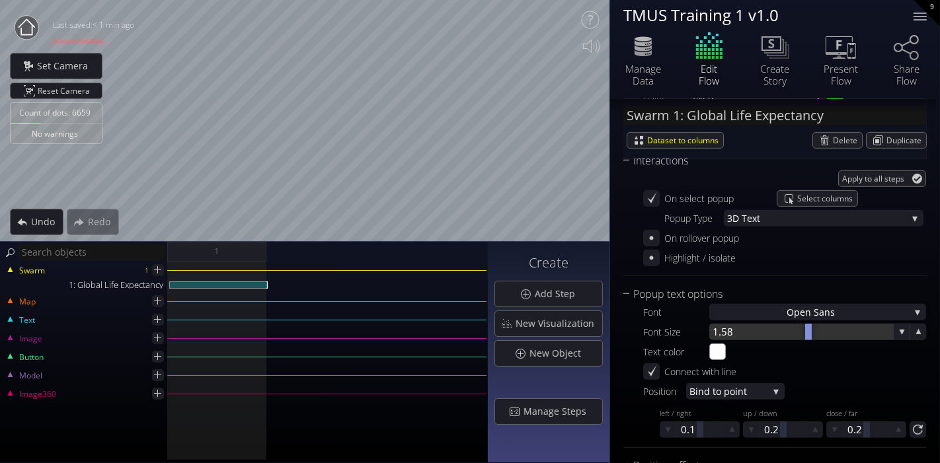
drag, startPoint x: 800, startPoint y: 333, endPoint x: 806, endPoint y: 334, distance: 6.6
click at [806, 334] on div at bounding box center [808, 332] width 7 height 17
click at [912, 334] on icon at bounding box center [918, 332] width 13 height 13
click at [915, 328] on icon at bounding box center [918, 332] width 13 height 13
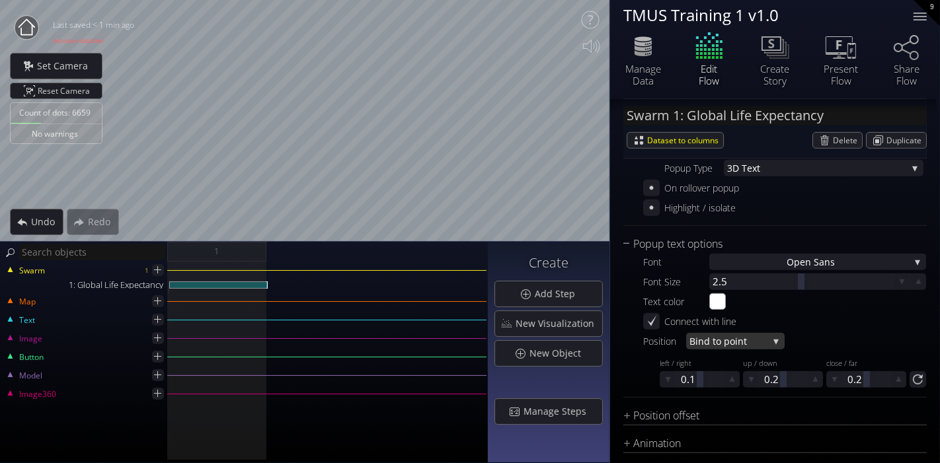
scroll to position [734, 0]
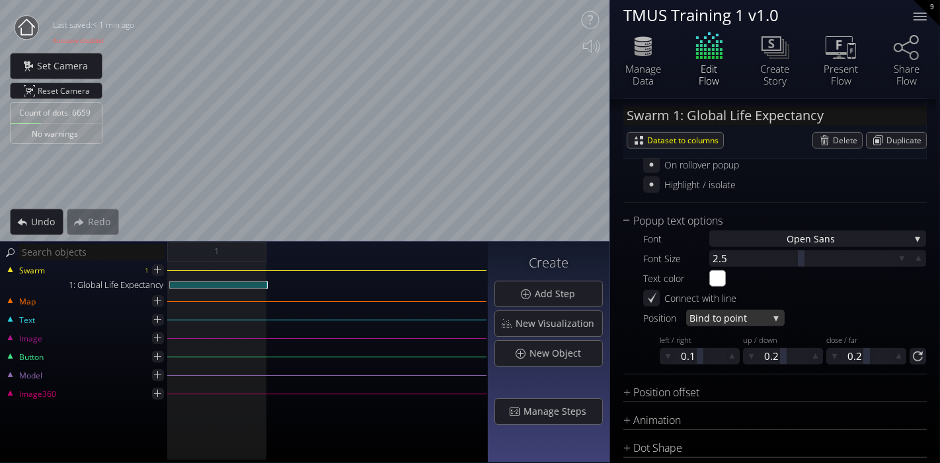
click at [725, 315] on span "d to point" at bounding box center [736, 318] width 64 height 17
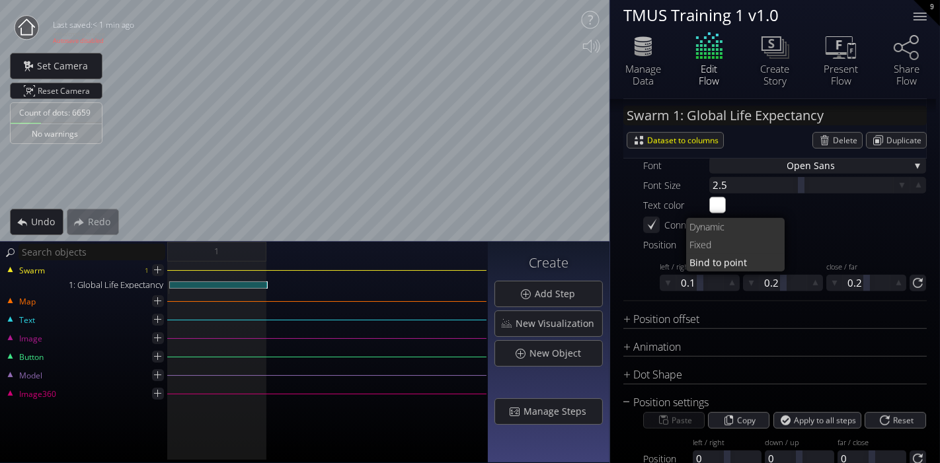
click at [846, 299] on div "Popup text options Font Open San s Open San s Open Sans Light Open Sans Bold Fo…" at bounding box center [774, 220] width 303 height 162
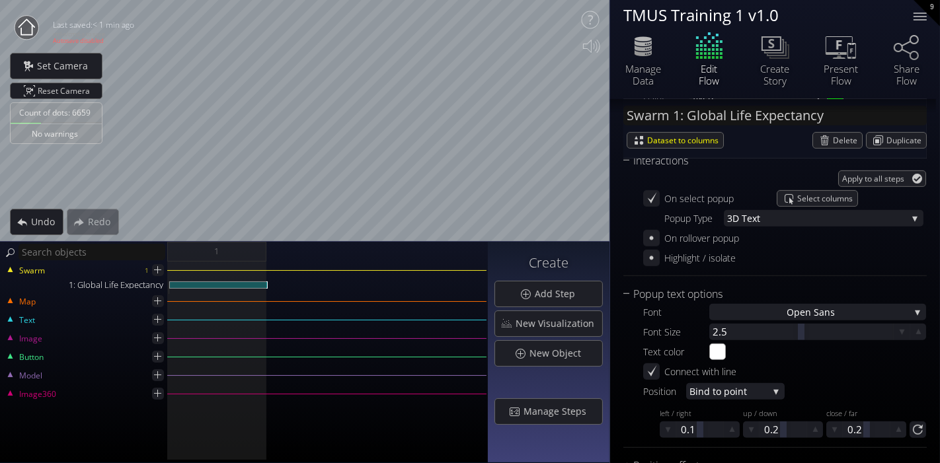
scroll to position [587, 0]
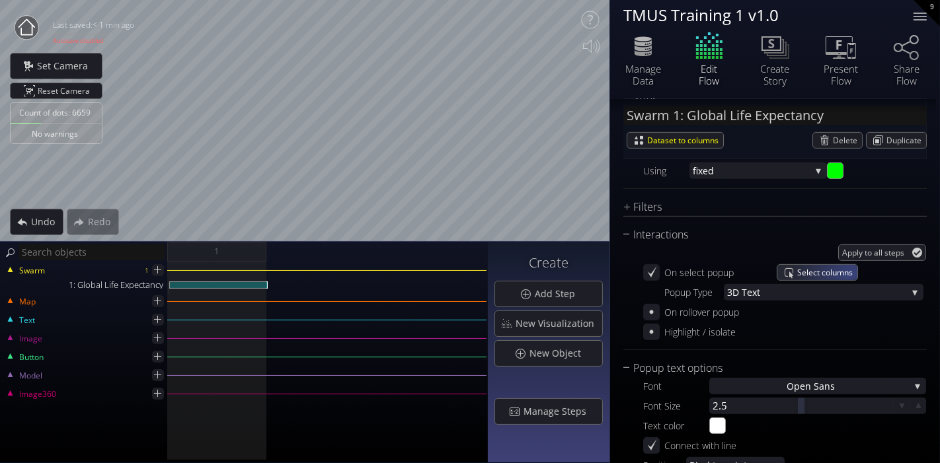
click at [850, 272] on span "Select columns" at bounding box center [827, 272] width 60 height 15
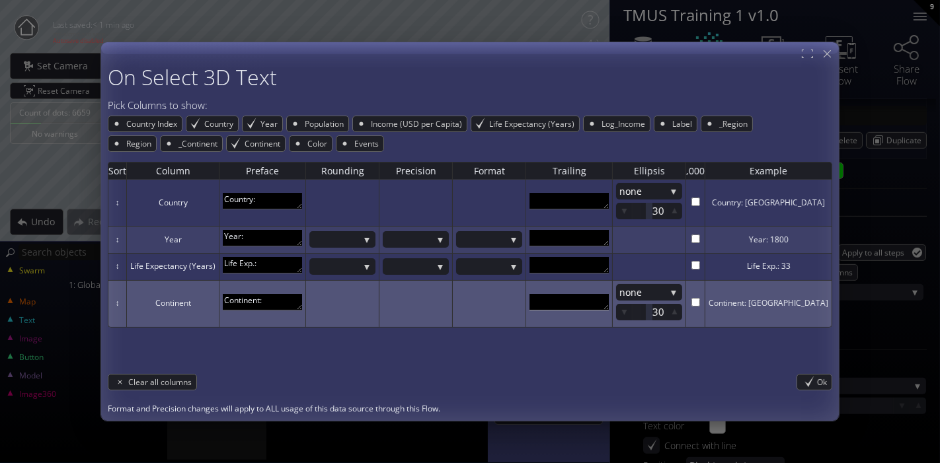
click at [609, 302] on textarea at bounding box center [568, 301] width 79 height 17
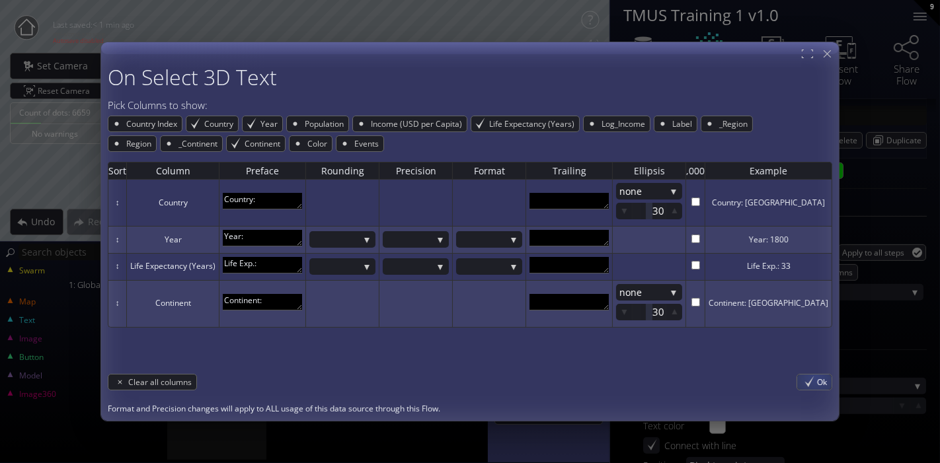
click at [817, 387] on span "Ok" at bounding box center [824, 381] width 15 height 15
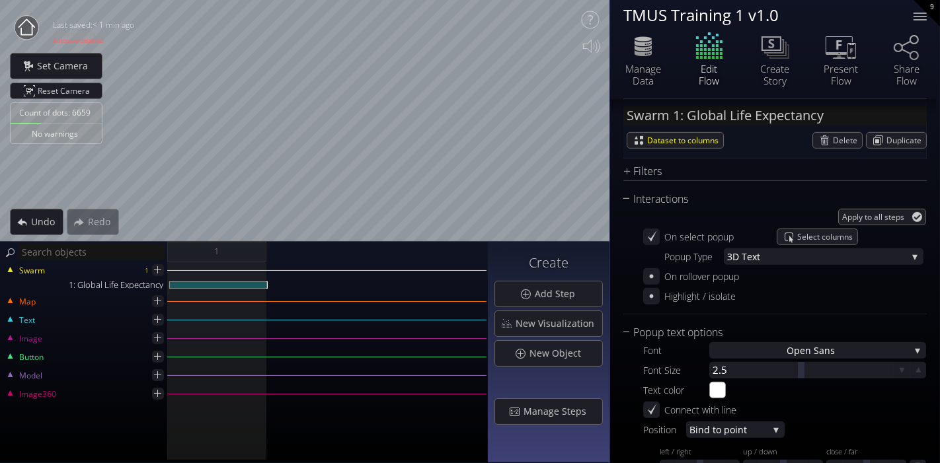
scroll to position [514, 0]
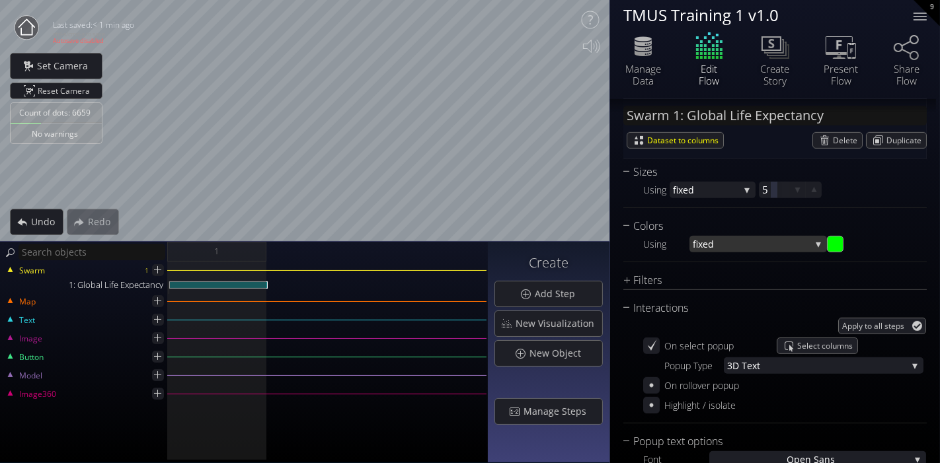
click at [790, 239] on span "fixed" at bounding box center [752, 244] width 118 height 17
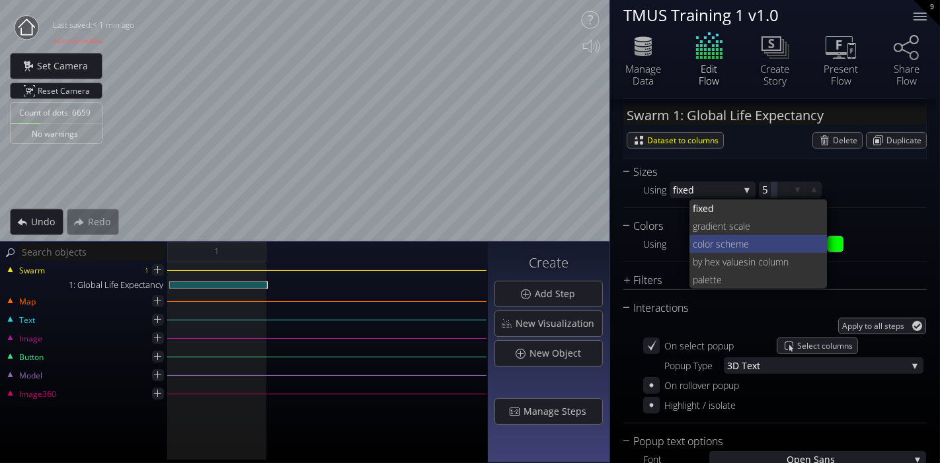
click at [765, 239] on span "lor scheme" at bounding box center [760, 244] width 114 height 18
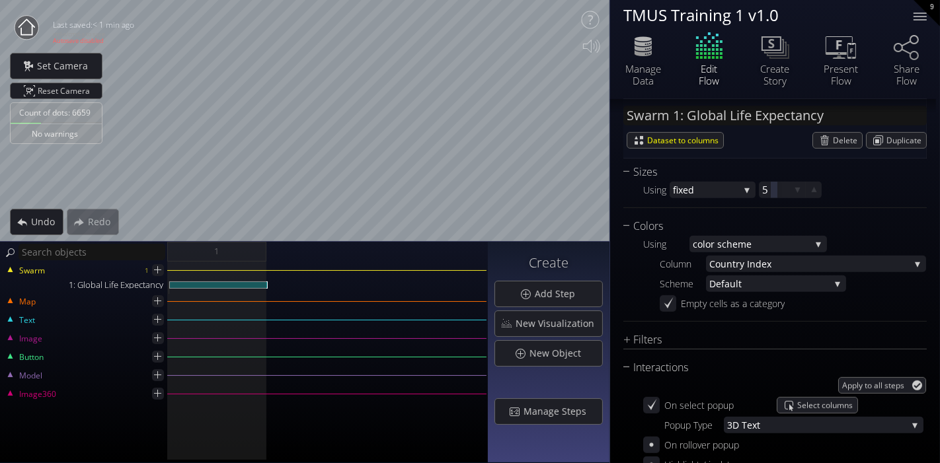
scroll to position [440, 0]
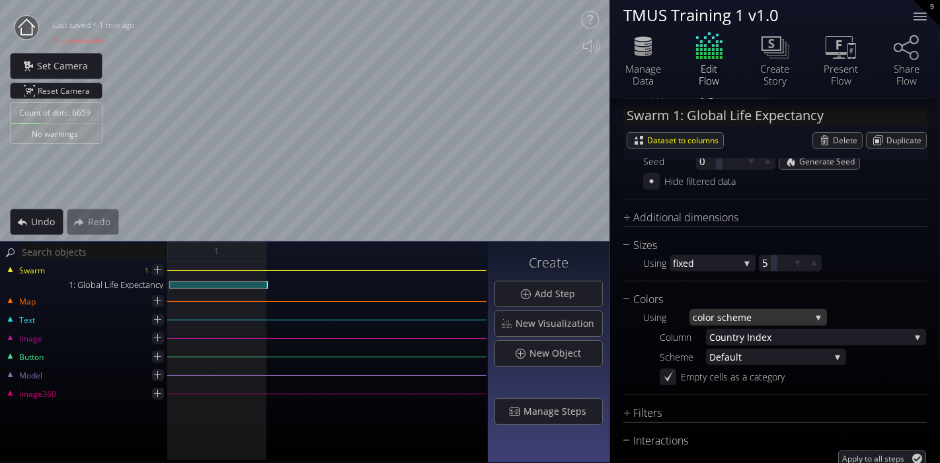
click at [742, 311] on span "lor scheme" at bounding box center [757, 317] width 108 height 17
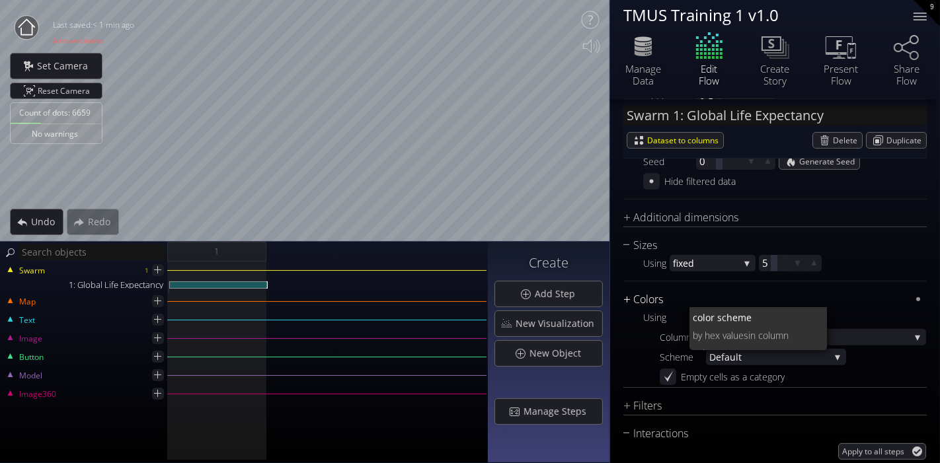
click at [878, 297] on div "Colors" at bounding box center [766, 299] width 287 height 17
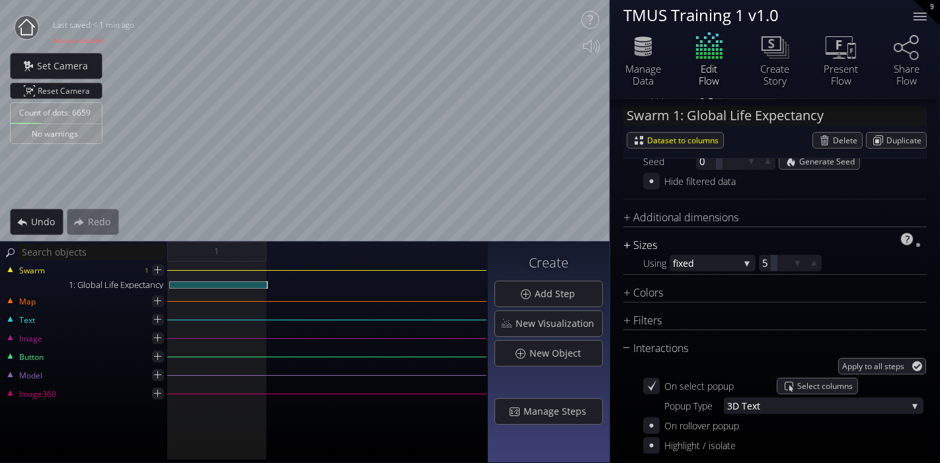
click at [861, 250] on div "Sizes" at bounding box center [766, 245] width 287 height 17
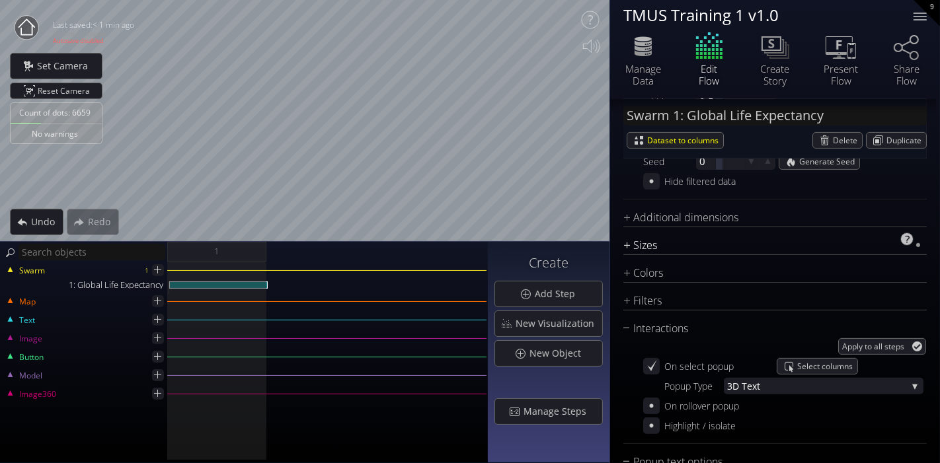
click at [857, 243] on div "Sizes" at bounding box center [766, 245] width 287 height 17
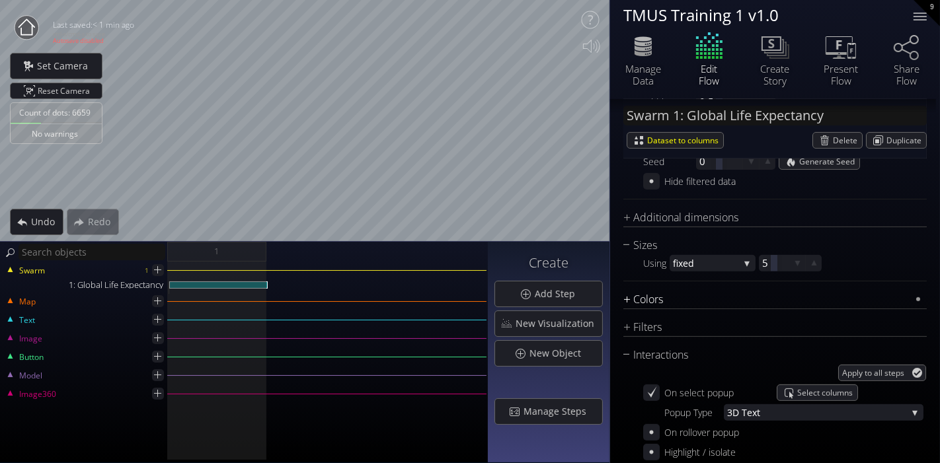
click at [772, 299] on div "Colors" at bounding box center [766, 299] width 287 height 17
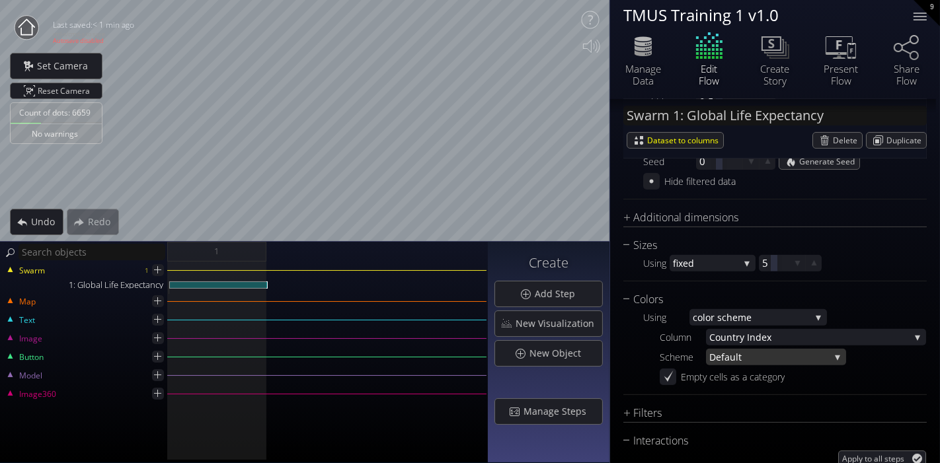
click at [757, 354] on span "ult" at bounding box center [780, 357] width 100 height 17
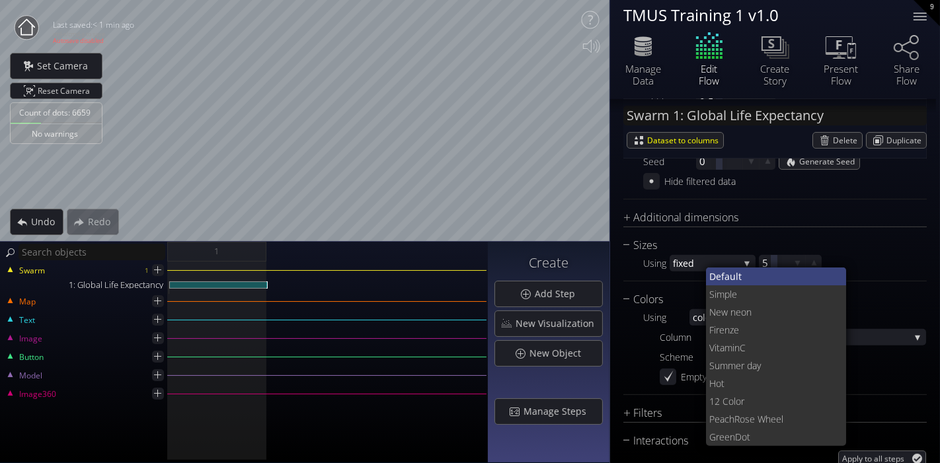
click at [753, 281] on span "ult" at bounding box center [783, 277] width 106 height 18
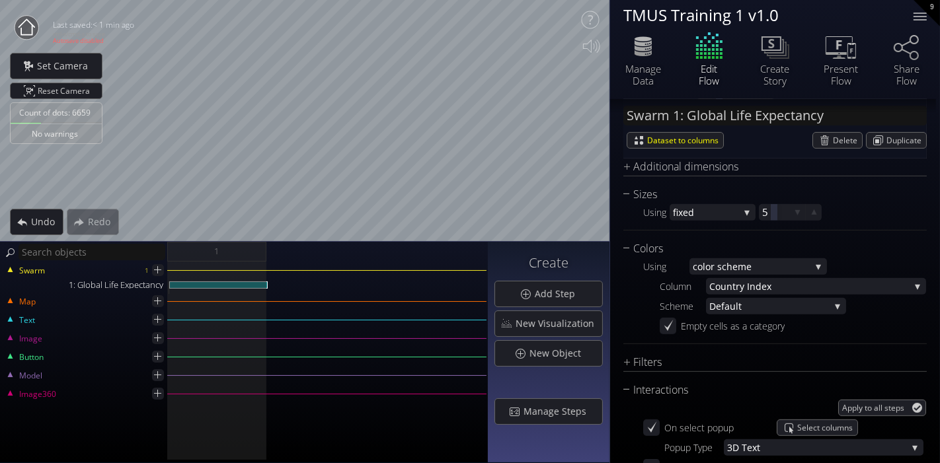
scroll to position [514, 0]
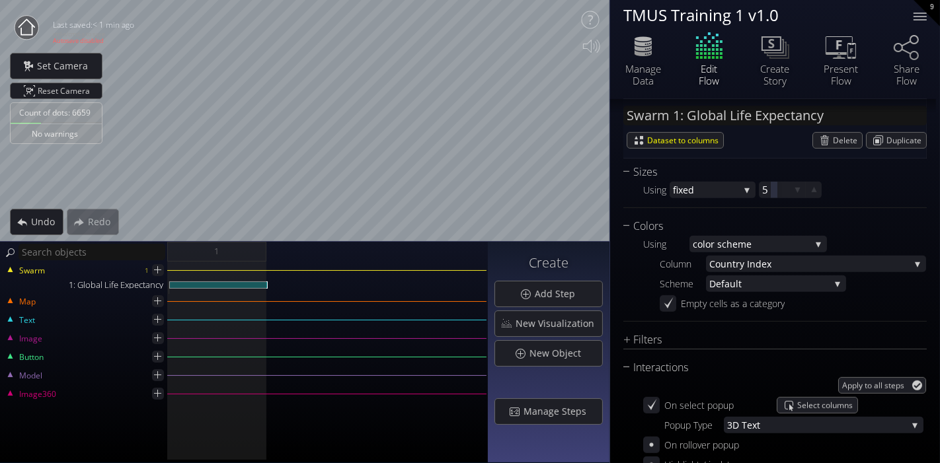
click at [717, 323] on div "Perspectives defa ult defa ult New Perspective Chart Type * Ra ndom S catterplo…" at bounding box center [774, 339] width 303 height 820
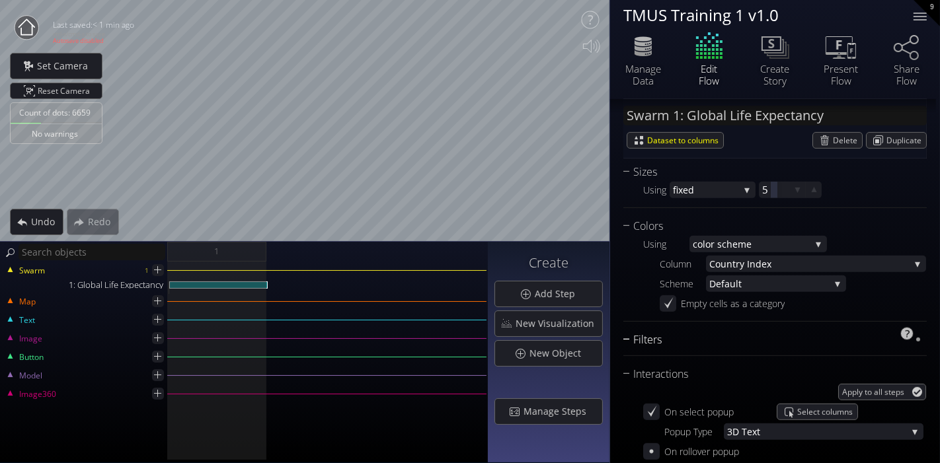
click at [711, 333] on div "Filters" at bounding box center [766, 340] width 287 height 17
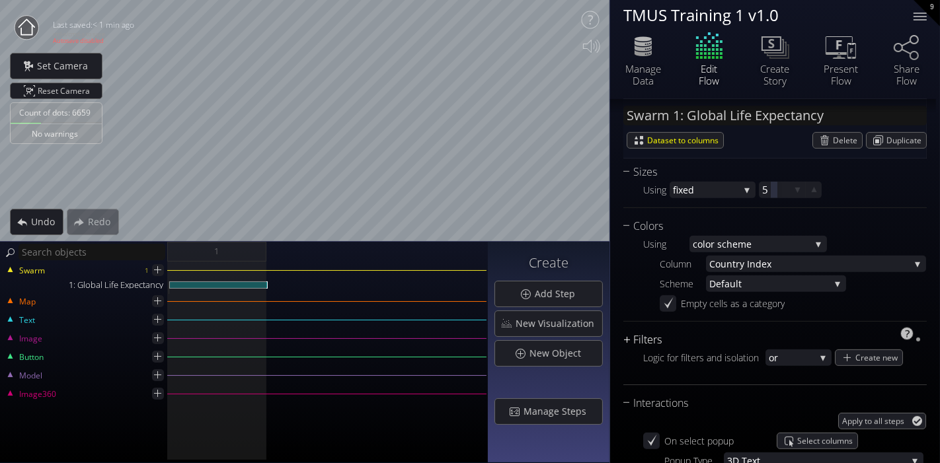
click at [711, 333] on div "Filters" at bounding box center [766, 340] width 287 height 17
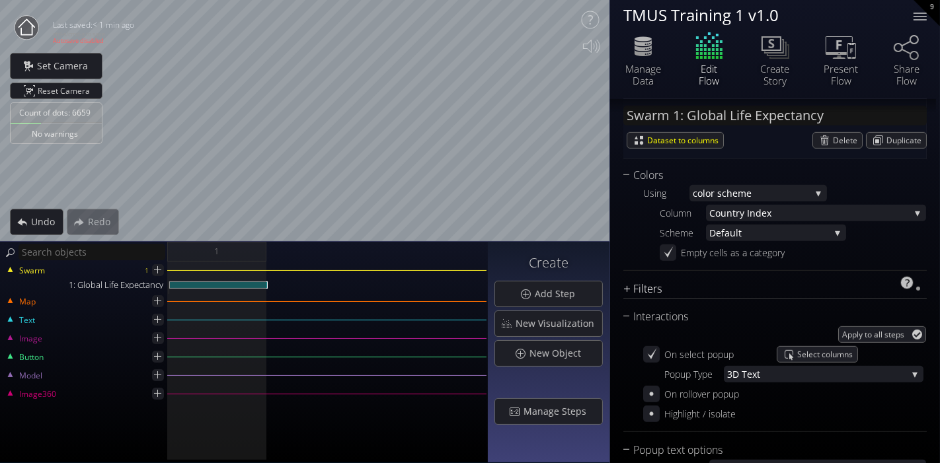
scroll to position [587, 0]
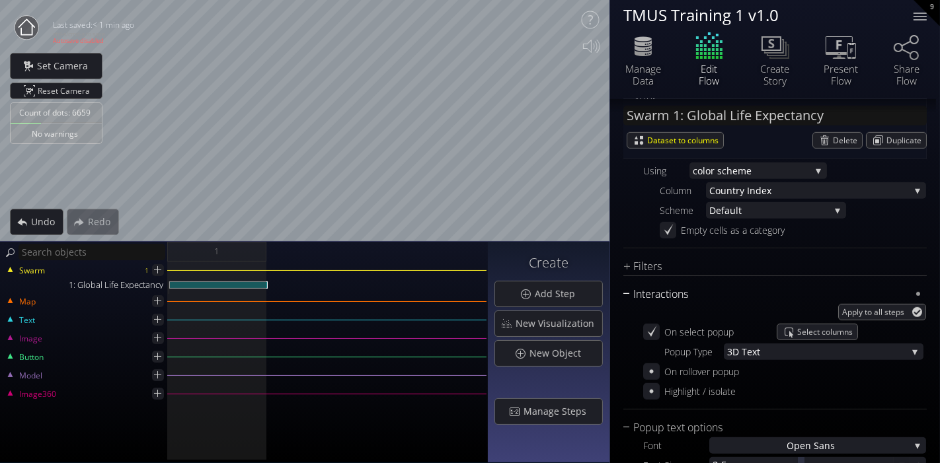
click at [671, 293] on div "Interactions" at bounding box center [766, 294] width 287 height 17
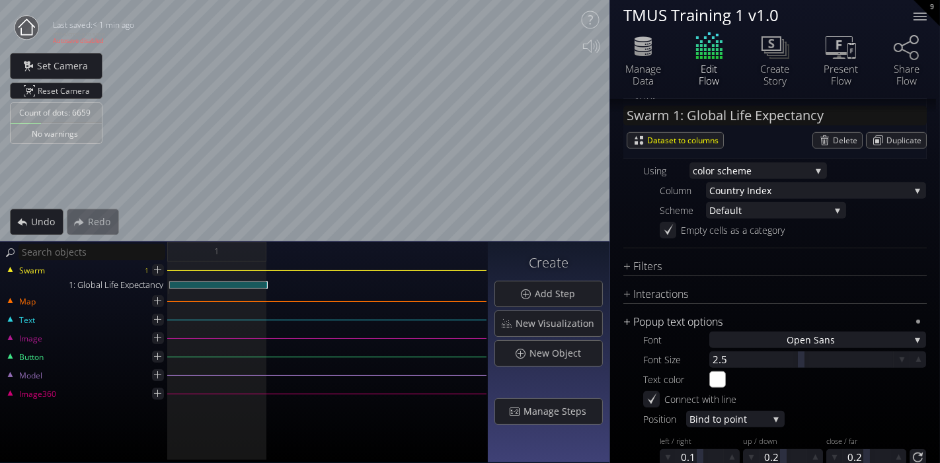
click at [662, 320] on div "Popup text options" at bounding box center [766, 322] width 287 height 17
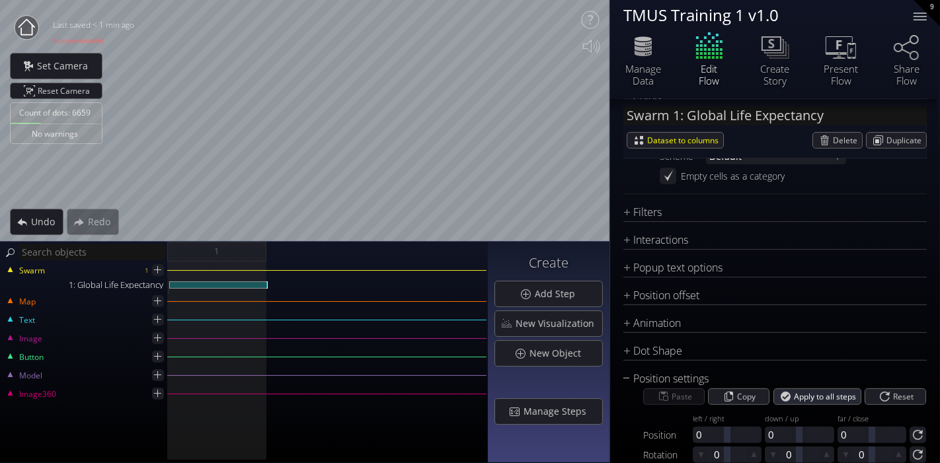
scroll to position [693, 0]
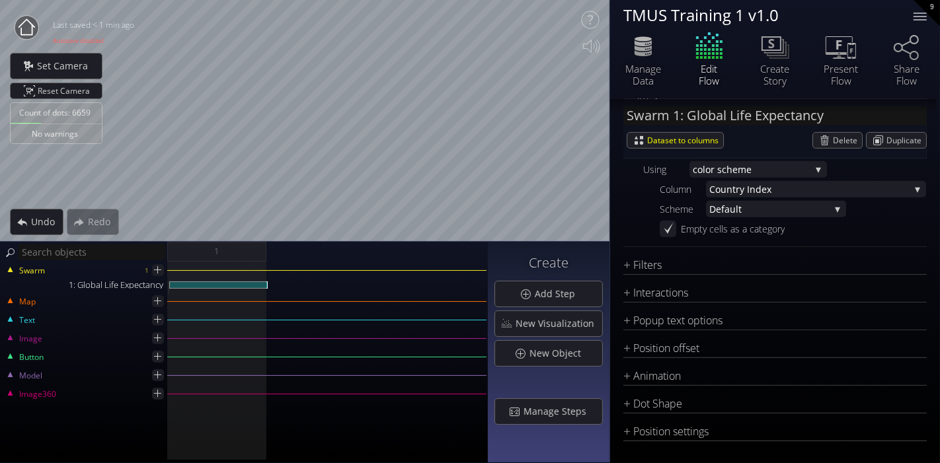
scroll to position [515, 0]
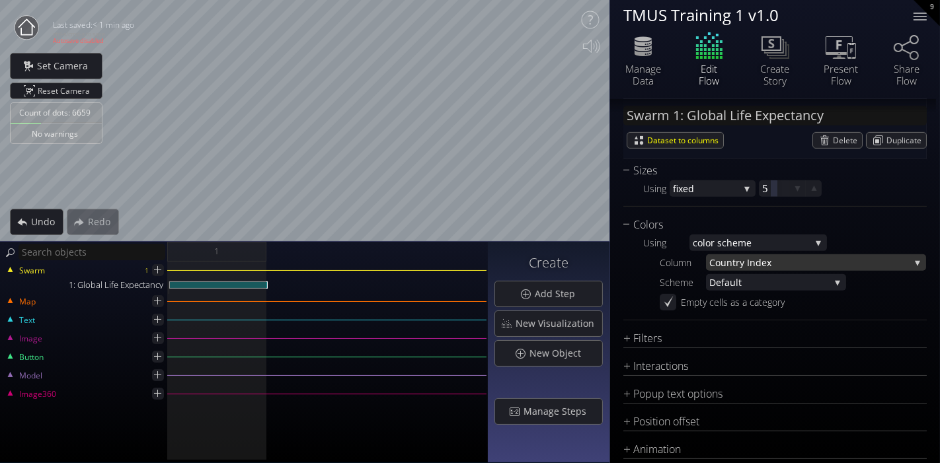
click at [741, 258] on span "ntry Index" at bounding box center [817, 262] width 183 height 17
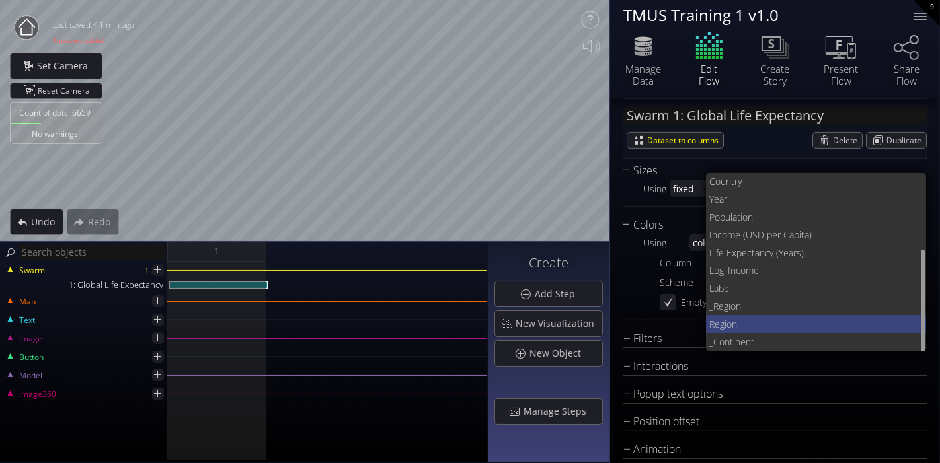
scroll to position [71, 0]
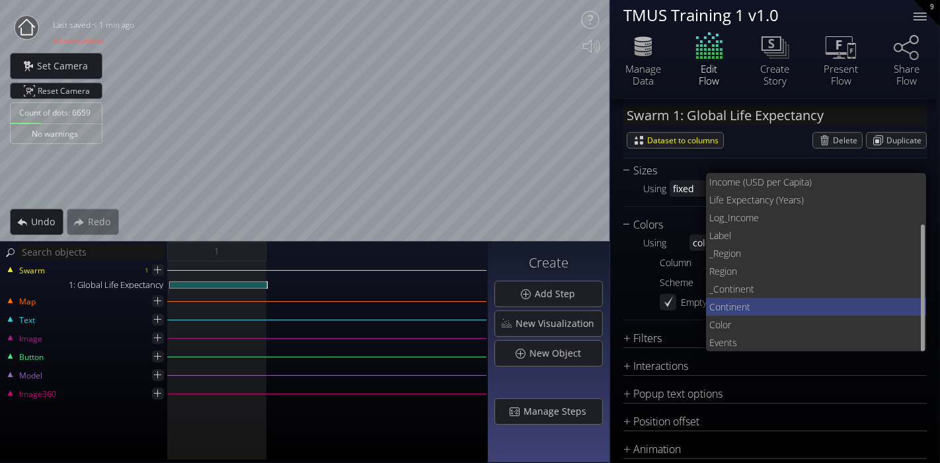
click at [749, 303] on span "t" at bounding box center [831, 307] width 169 height 18
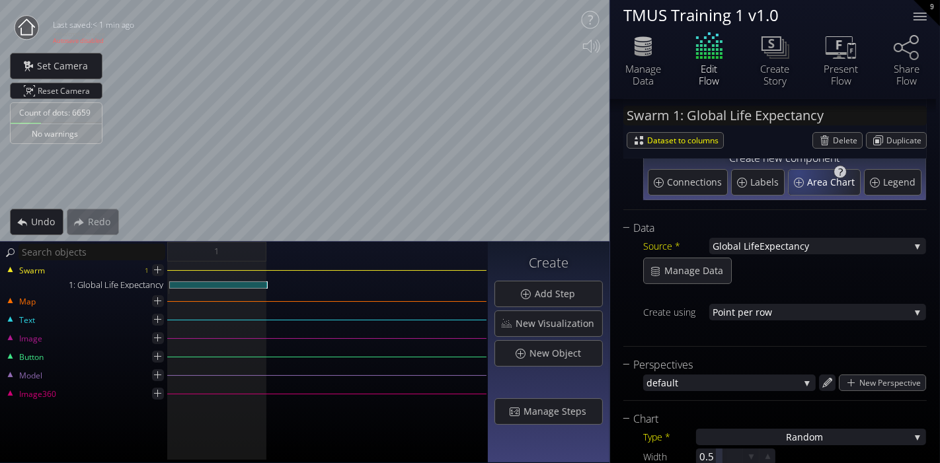
scroll to position [1, 0]
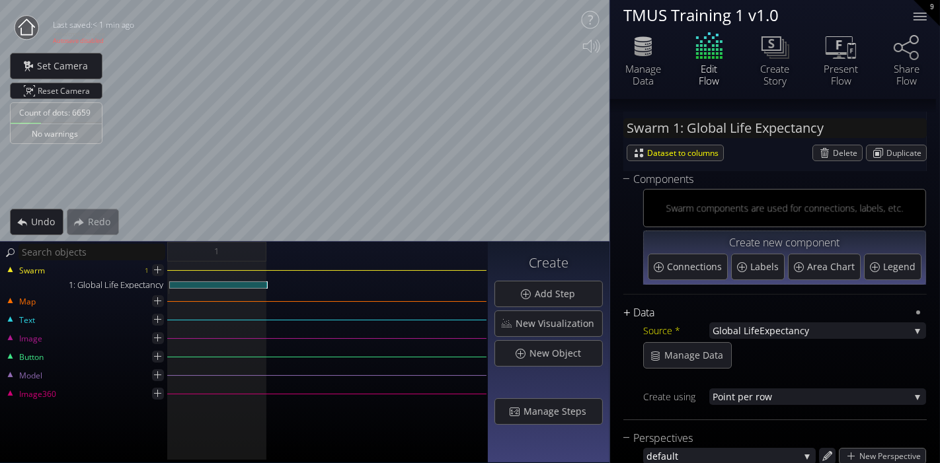
click at [658, 314] on div "Data" at bounding box center [766, 313] width 287 height 17
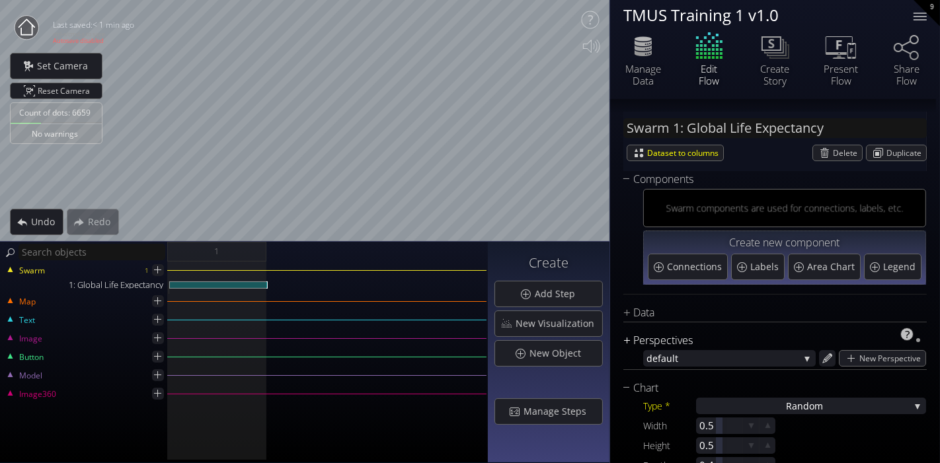
click at [663, 332] on div "Perspectives" at bounding box center [766, 340] width 287 height 17
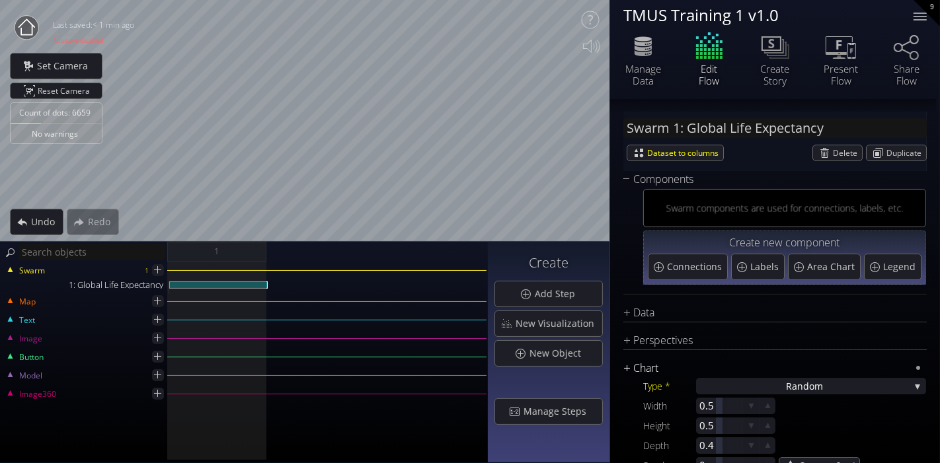
click at [657, 368] on div "Chart" at bounding box center [766, 368] width 287 height 17
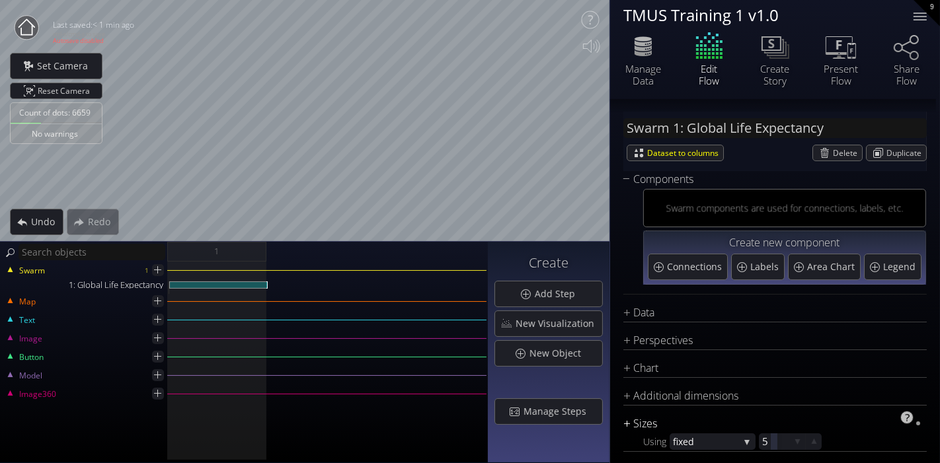
click at [649, 416] on div "Sizes" at bounding box center [766, 424] width 287 height 17
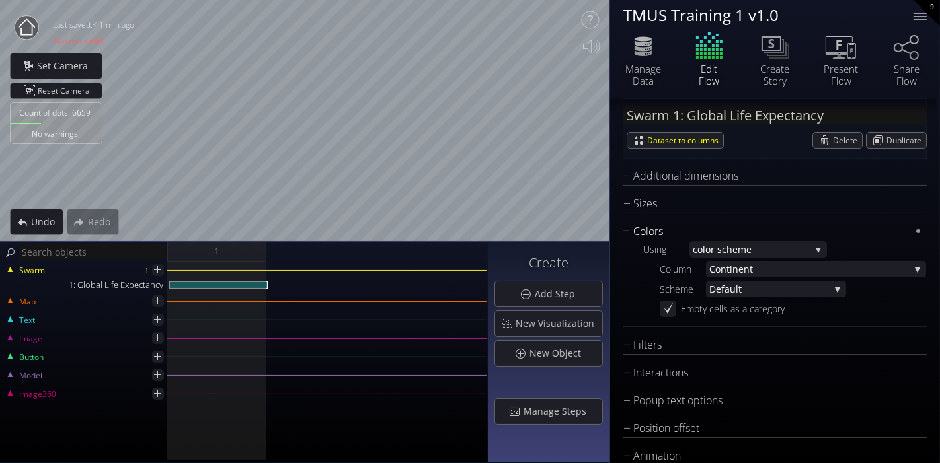
click at [656, 229] on div "Colors" at bounding box center [766, 231] width 287 height 17
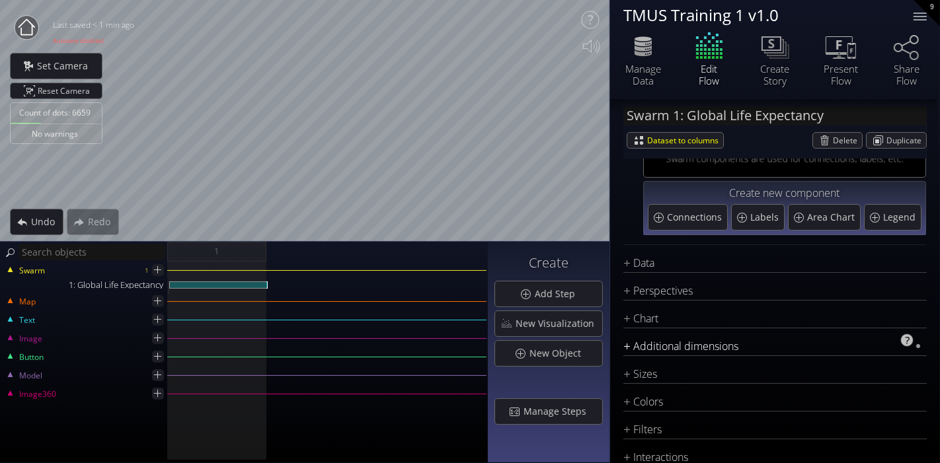
scroll to position [73, 0]
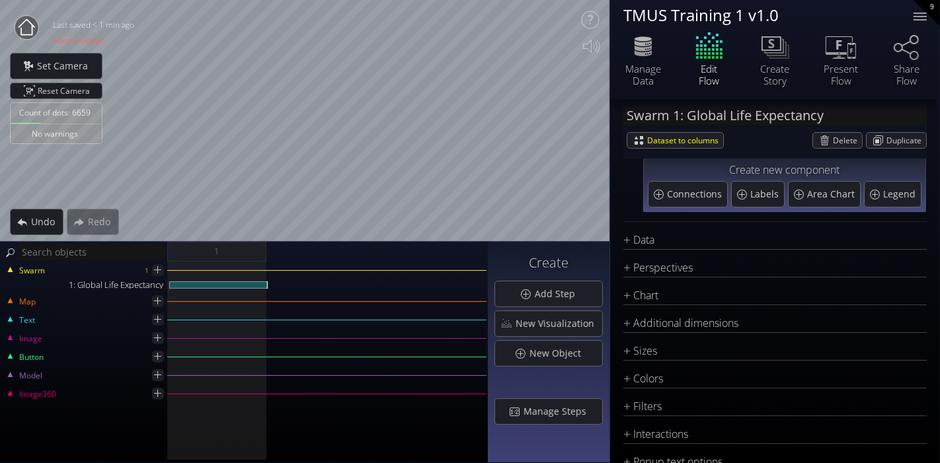
click at [657, 286] on div "Perspectives defa ult defa ult New Perspective Chart Type * Ra ndom S catterplo…" at bounding box center [774, 412] width 303 height 305
click at [649, 295] on div "Chart" at bounding box center [766, 295] width 287 height 17
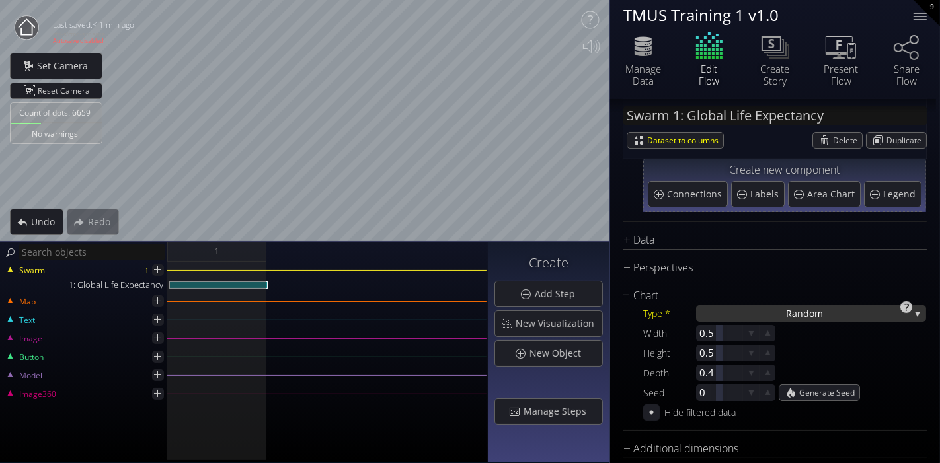
click at [763, 312] on div "Ra ndom" at bounding box center [811, 313] width 230 height 17
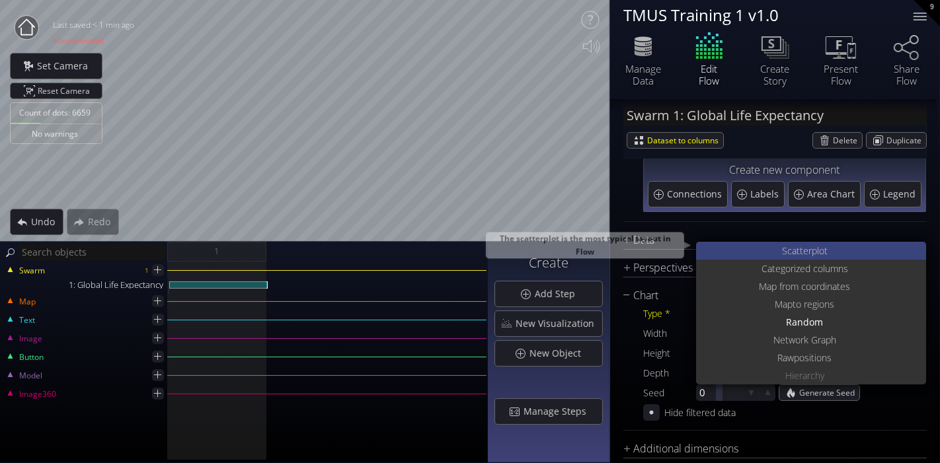
click at [782, 246] on span "S" at bounding box center [784, 251] width 5 height 18
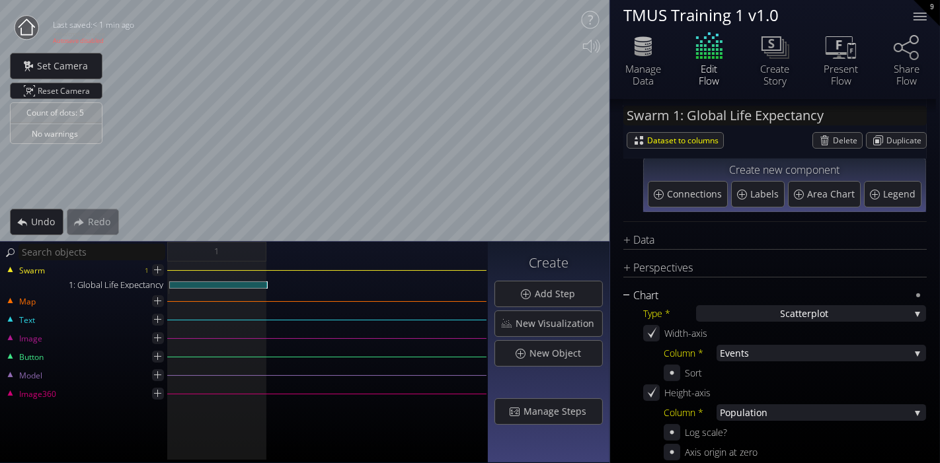
click at [651, 291] on div "Chart" at bounding box center [766, 295] width 287 height 17
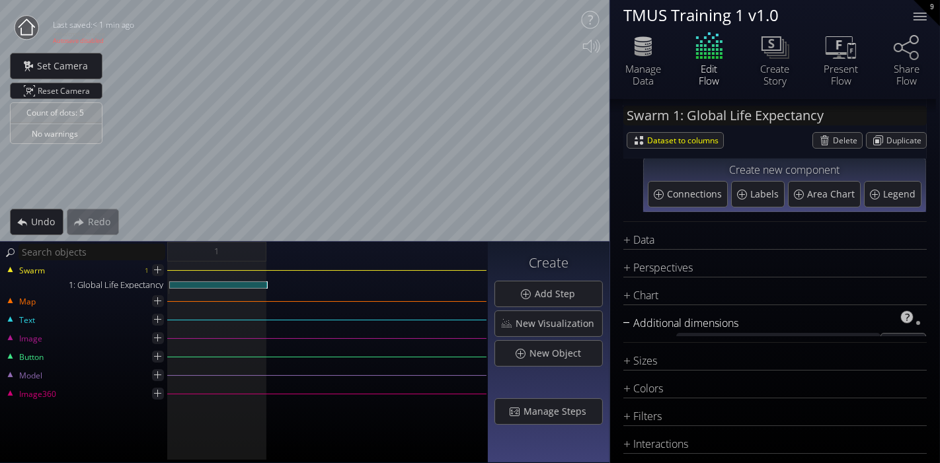
click at [709, 323] on div "Additional dimensions" at bounding box center [766, 323] width 287 height 17
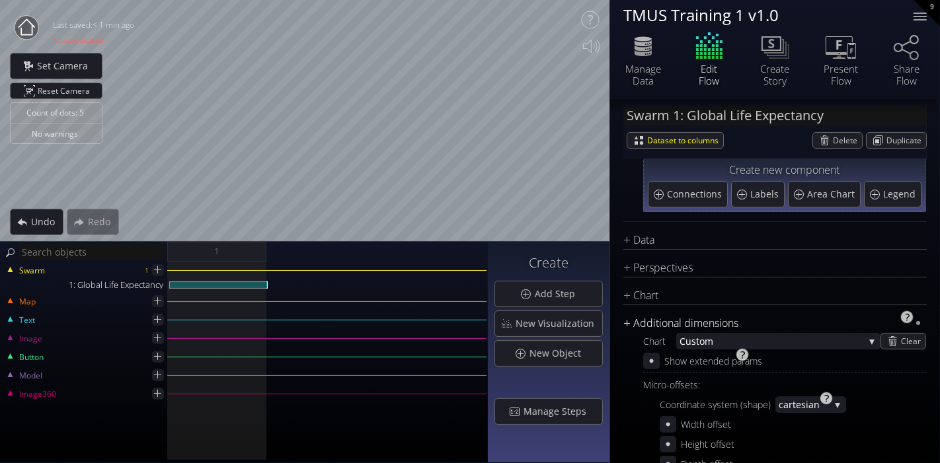
click at [709, 323] on div "Additional dimensions" at bounding box center [766, 323] width 287 height 17
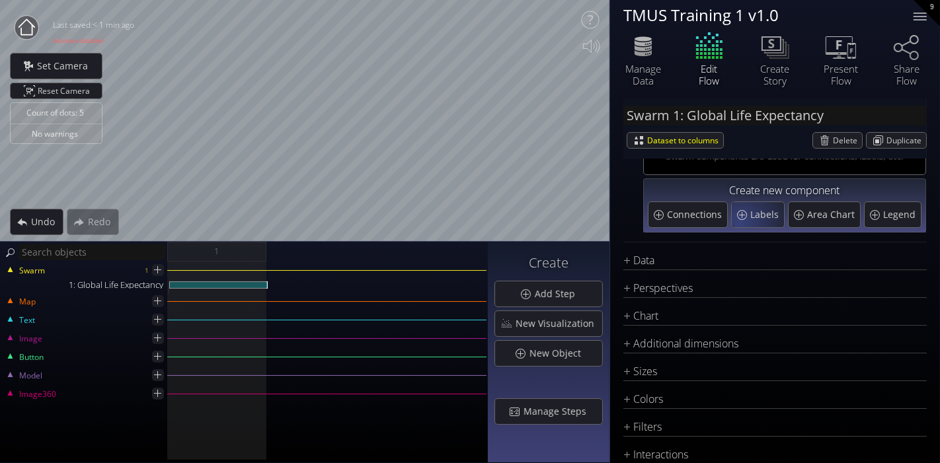
scroll to position [0, 0]
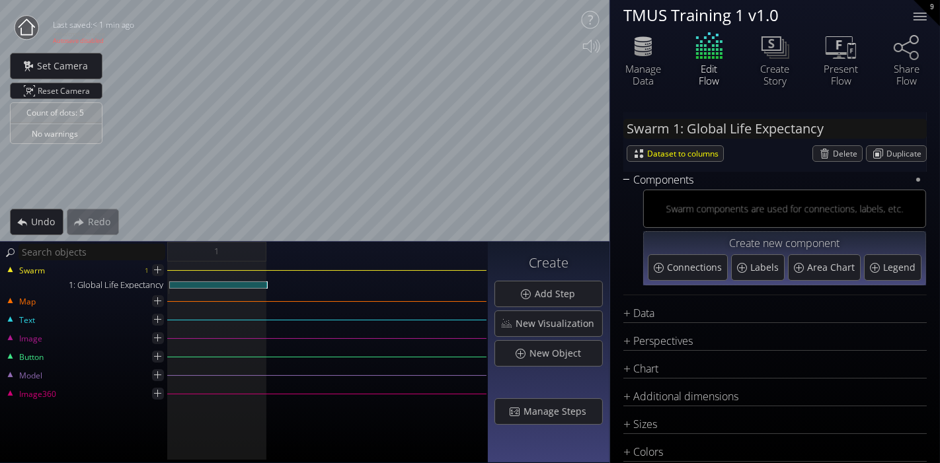
click at [692, 180] on div "Components" at bounding box center [766, 180] width 287 height 17
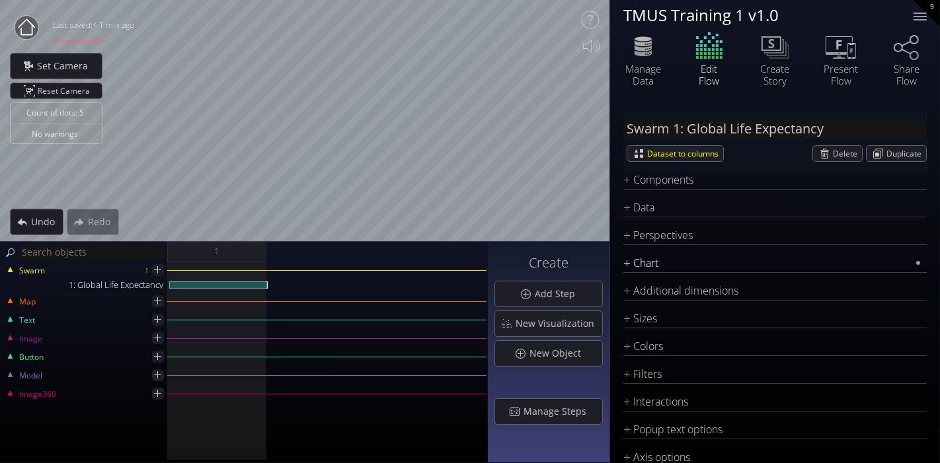
click at [679, 267] on div "Chart" at bounding box center [766, 263] width 287 height 17
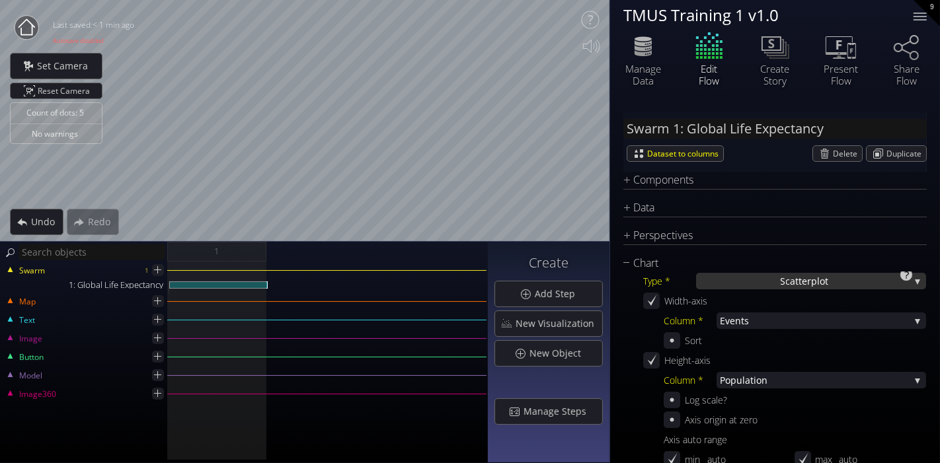
click at [786, 276] on span "catterplot" at bounding box center [807, 281] width 43 height 17
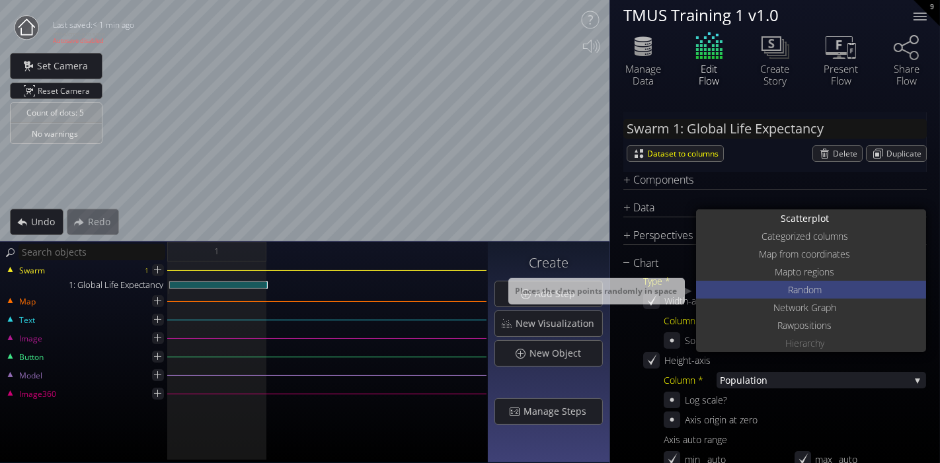
click at [831, 287] on div "Ra ndom" at bounding box center [812, 290] width 227 height 18
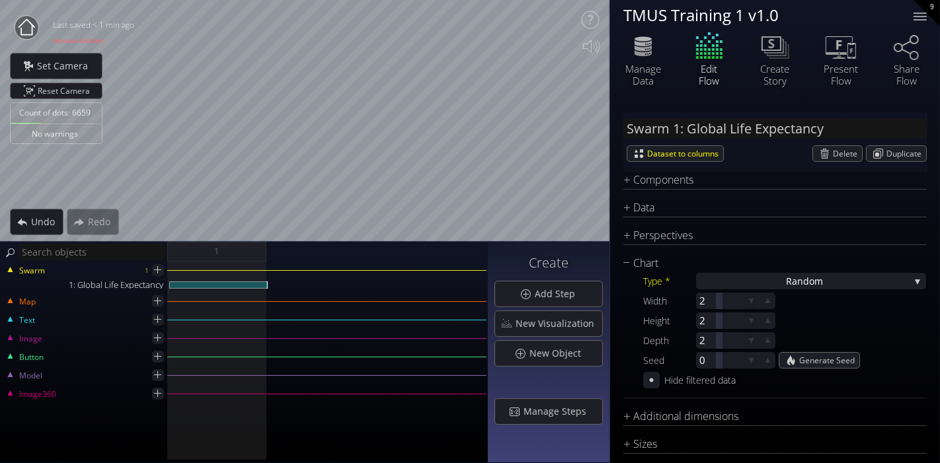
click at [775, 305] on div "Width 2 Height 2 Depth 2" at bounding box center [784, 321] width 283 height 56
click at [774, 297] on div at bounding box center [767, 301] width 17 height 17
click at [753, 302] on icon at bounding box center [751, 301] width 13 height 13
click at [754, 302] on icon at bounding box center [751, 301] width 12 height 12
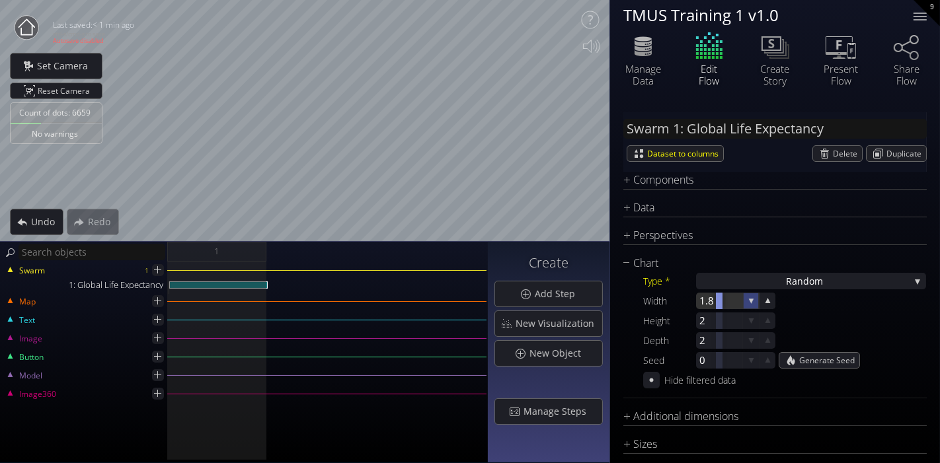
click at [754, 302] on icon at bounding box center [752, 301] width 12 height 12
click at [754, 302] on icon at bounding box center [751, 301] width 12 height 12
click at [754, 302] on icon at bounding box center [751, 300] width 11 height 11
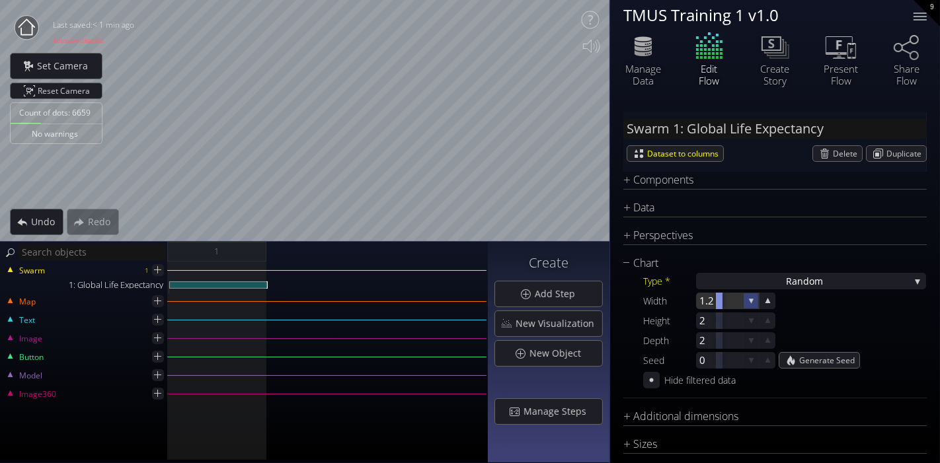
click at [754, 302] on icon at bounding box center [751, 300] width 11 height 11
click at [754, 302] on icon at bounding box center [751, 301] width 12 height 12
click at [749, 319] on icon at bounding box center [751, 321] width 5 height 5
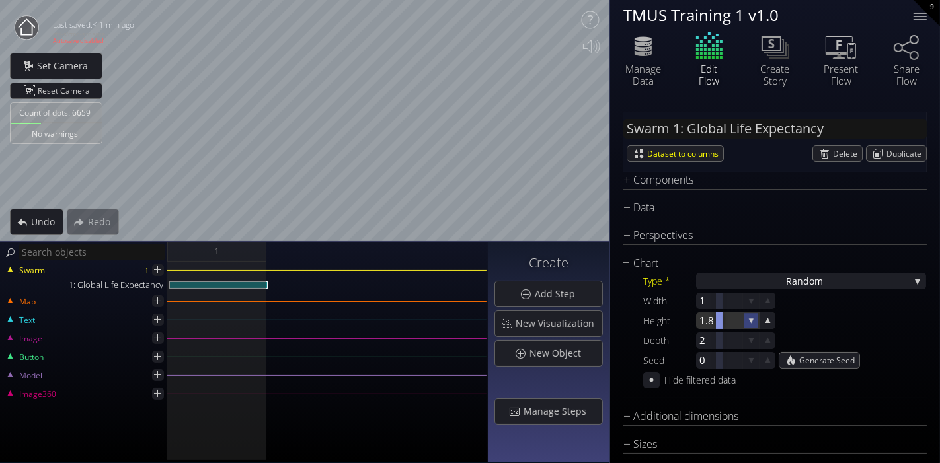
click at [749, 319] on icon at bounding box center [751, 321] width 5 height 5
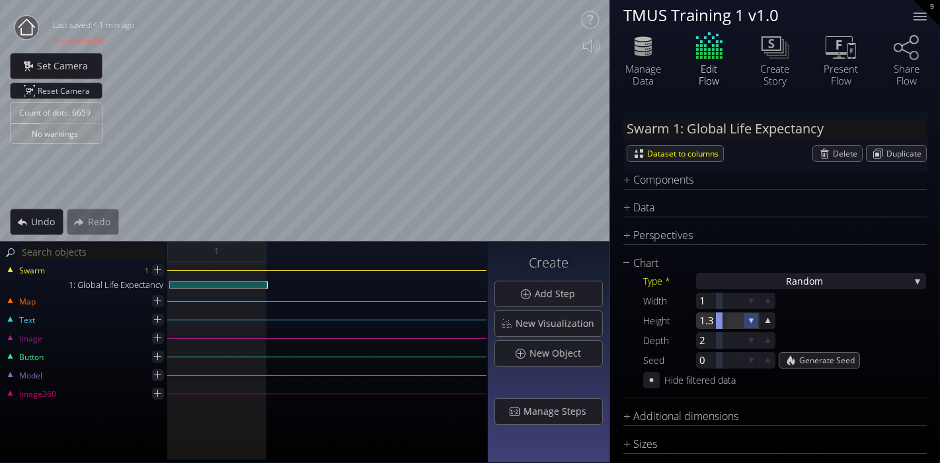
click at [749, 319] on icon at bounding box center [751, 321] width 5 height 5
click at [708, 297] on div at bounding box center [719, 301] width 46 height 17
type input ".5"
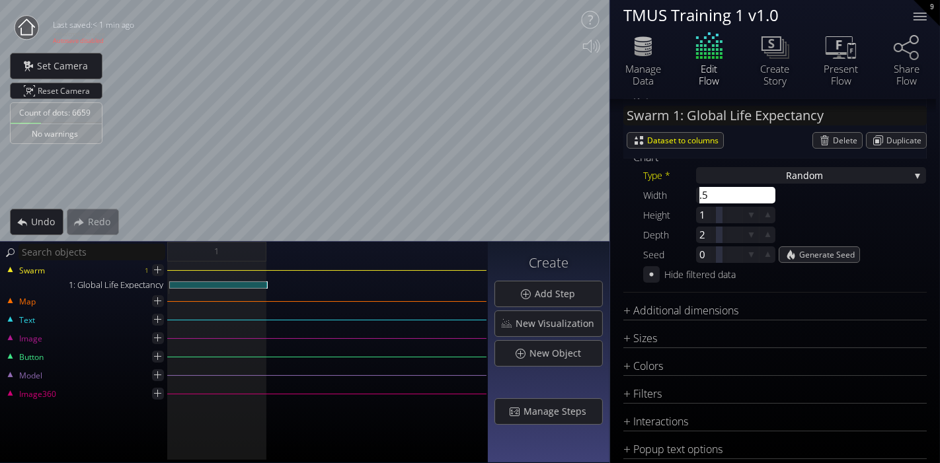
scroll to position [15, 0]
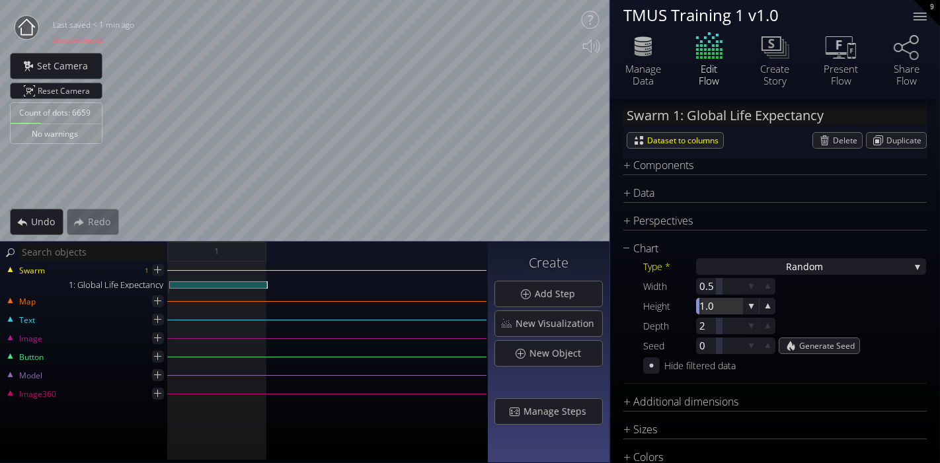
drag, startPoint x: 708, startPoint y: 307, endPoint x: 675, endPoint y: 309, distance: 32.4
click at [675, 309] on div "Height 1.0" at bounding box center [709, 306] width 132 height 17
click at [747, 307] on icon at bounding box center [751, 306] width 13 height 13
click at [749, 307] on icon at bounding box center [752, 307] width 12 height 12
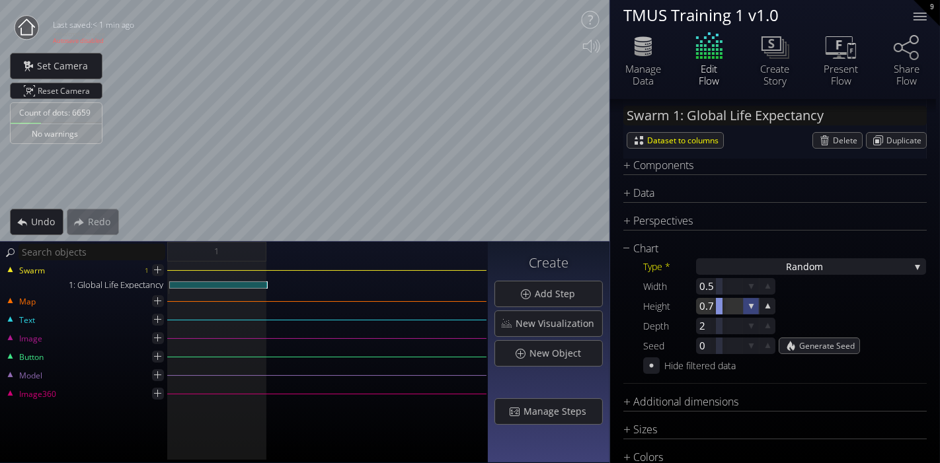
click at [749, 307] on icon at bounding box center [751, 306] width 13 height 13
click at [749, 307] on icon at bounding box center [751, 306] width 11 height 11
click at [702, 327] on div at bounding box center [719, 326] width 46 height 17
type input ".5"
click at [644, 245] on div "Chart" at bounding box center [766, 249] width 287 height 17
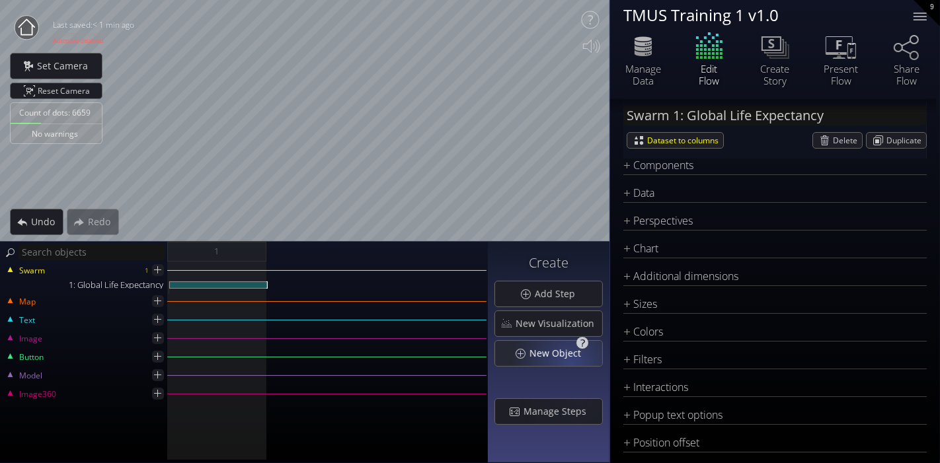
click at [568, 361] on div "New Object" at bounding box center [548, 353] width 107 height 25
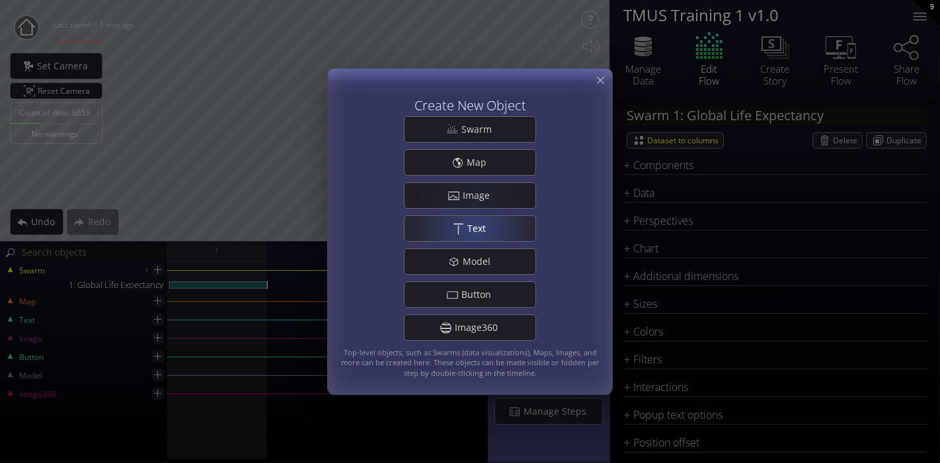
click at [477, 223] on span "Text" at bounding box center [480, 228] width 27 height 13
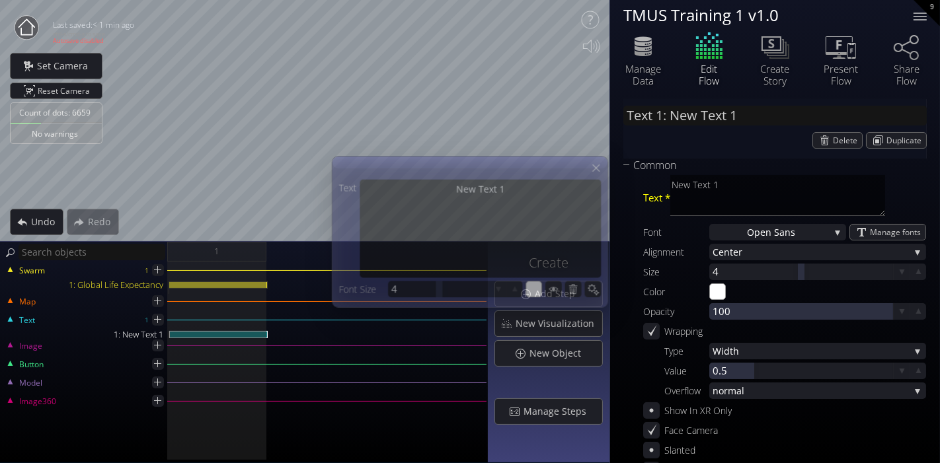
scroll to position [0, 0]
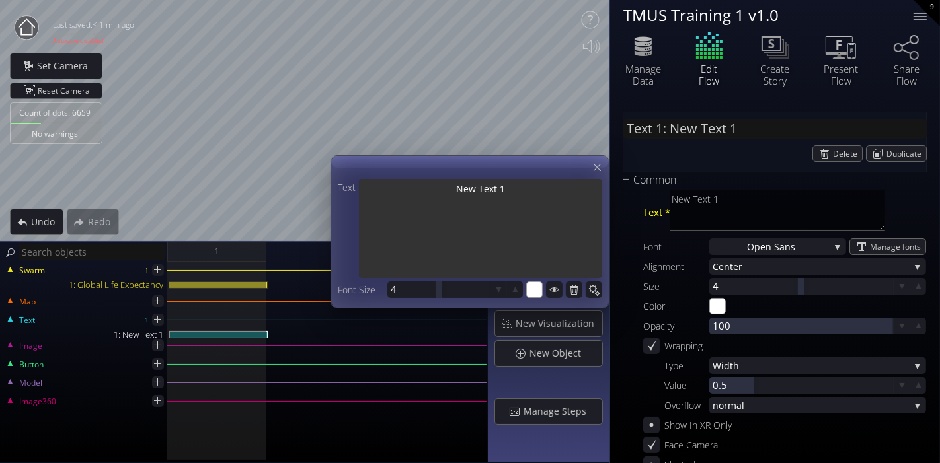
click at [455, 201] on textarea "New Text 1" at bounding box center [480, 230] width 243 height 102
click at [476, 200] on textarea "New Text 1" at bounding box center [480, 230] width 243 height 102
type input "Text 1: T"
type textarea "T"
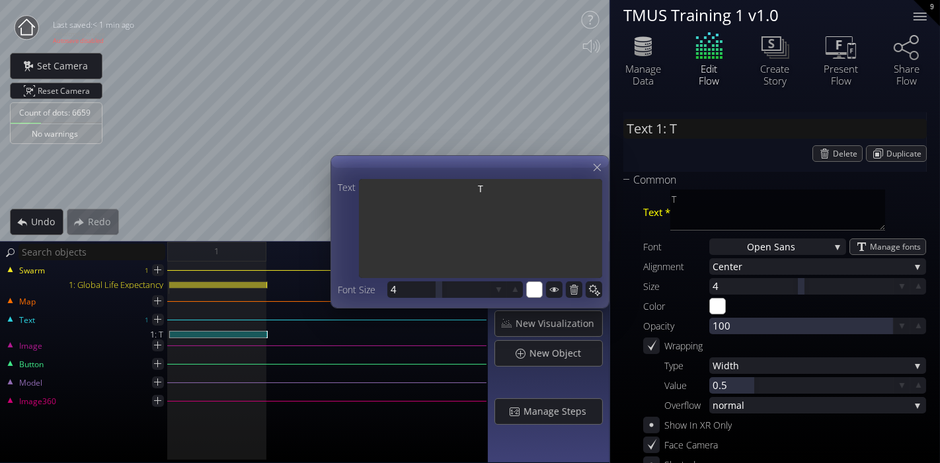
type input "Text 1: T-"
type textarea "T-"
type input "Text 1: T-M"
type textarea "T-M"
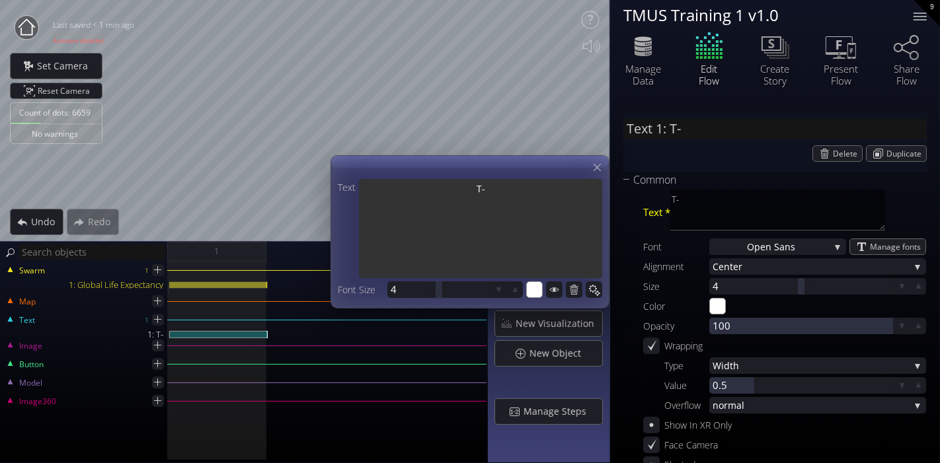
type textarea "T-M"
type input "Text 1: T-Mo"
type textarea "T-Mo"
type input "Text 1: T-Mob"
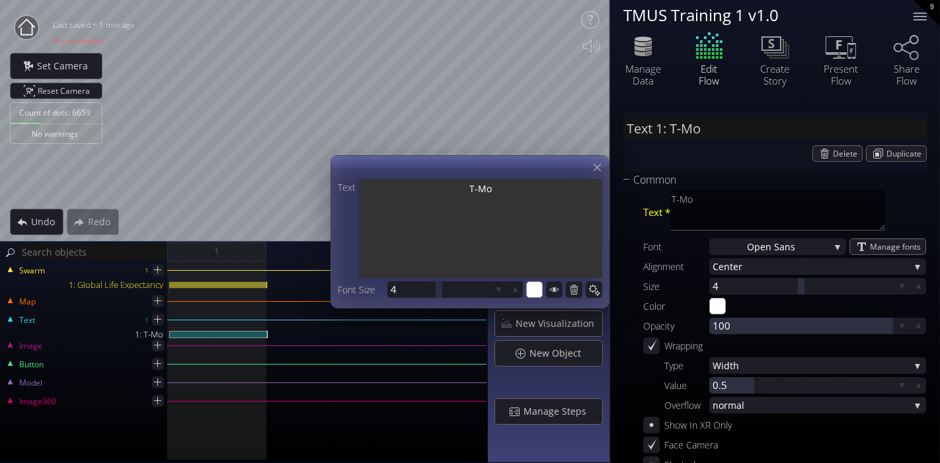
type textarea "T-Mob"
type input "Text 1: T-Mobi"
type textarea "T-Mobi"
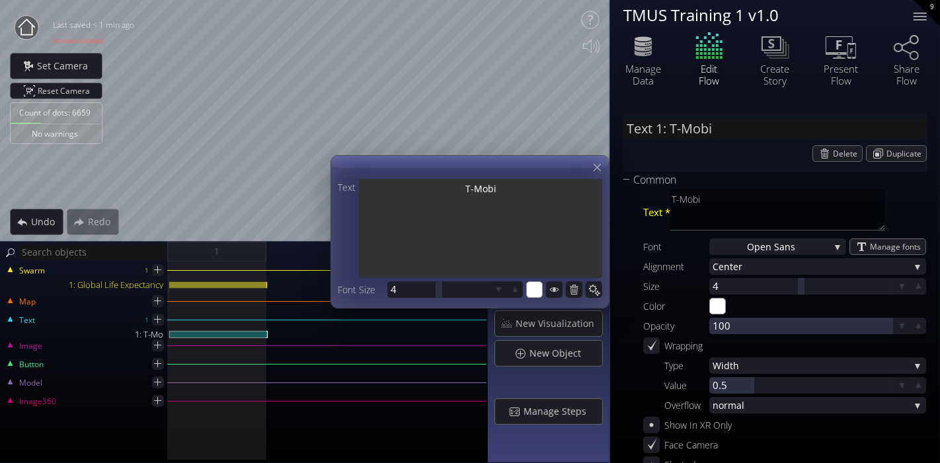
type input "Text 1: T-Mobil"
type textarea "T-Mobil"
type textarea "T-Mobile"
type input "Text 1: T-Mobile"
type textarea "T-Mobile"
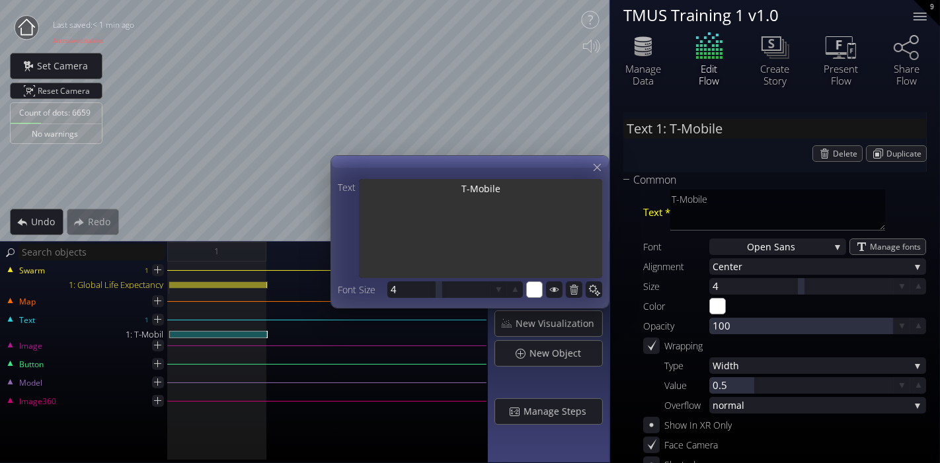
type input "Text 1: T-Mobile"
type textarea "T-Mobile"
type input "Text 1: T-Mobile T"
type textarea "T-Mobile T"
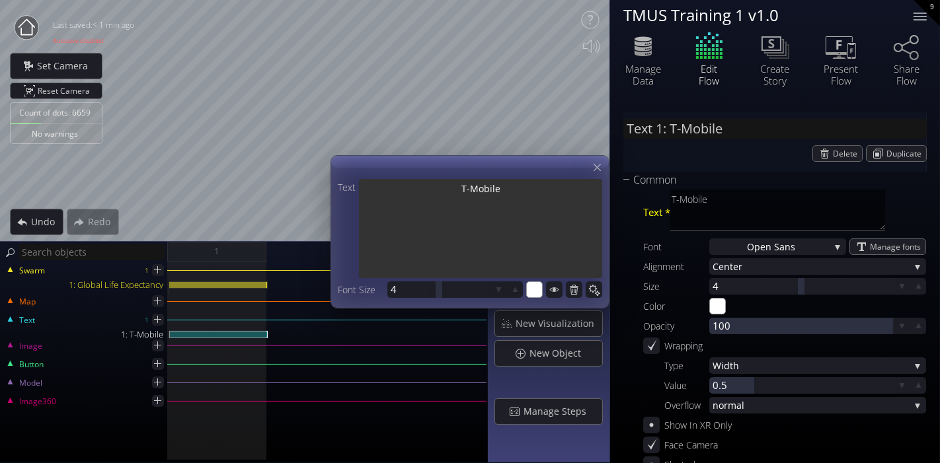
type textarea "T-Mobile T"
type input "Text 1: T-Mobile Tr"
type textarea "T-Mobile Tr"
type input "Text 1: T-Mobile Tra"
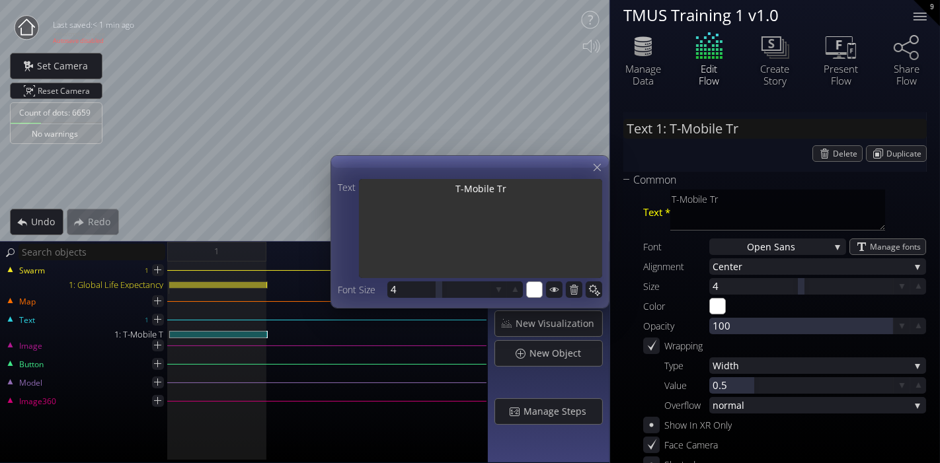
type textarea "T-Mobile Tra"
type input "Text 1: T-Mobile Trai"
type textarea "T-Mobile Trai"
type textarea "T-Mobile Train"
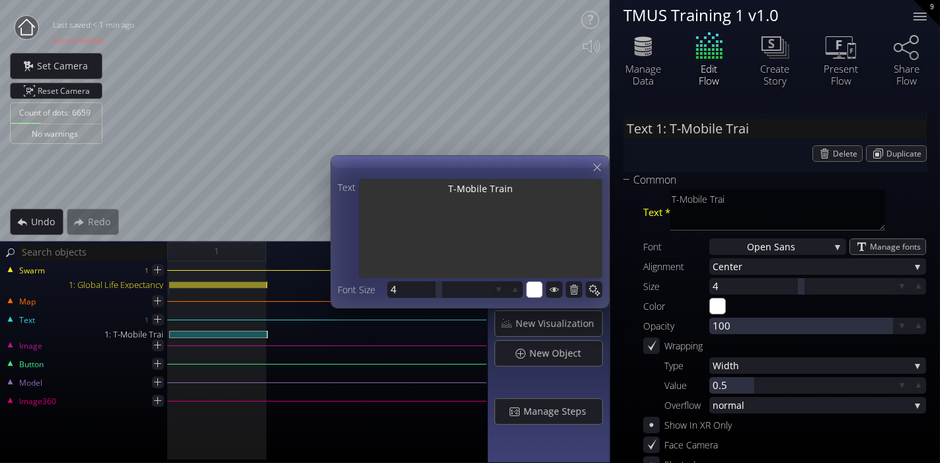
type input "Text 1: T-Mobile Train"
type textarea "T-Mobile Train"
type textarea "T-Mobile Traini"
type input "Text 1: T-Mobile Traini"
type textarea "T-Mobile Traini"
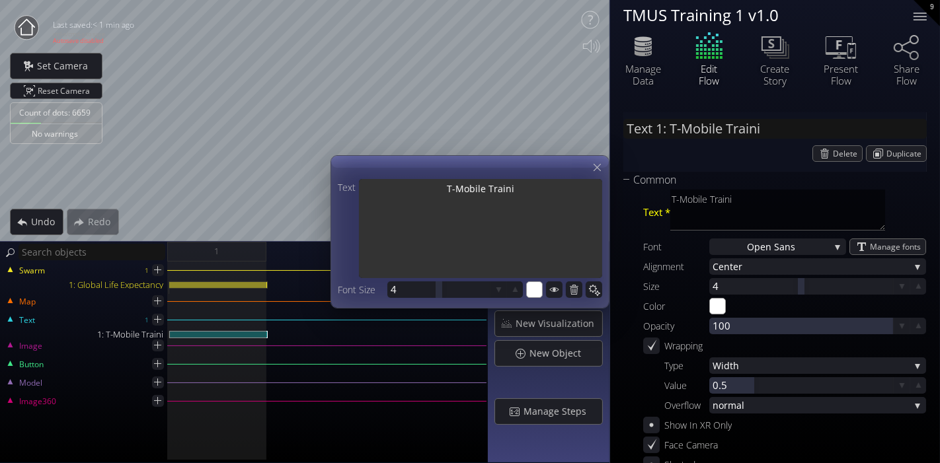
type input "Text 1: T-Mobile Trainin"
type textarea "T-Mobile Trainin"
type input "Text 1: T-Mobile Training"
type textarea "T-Mobile Training"
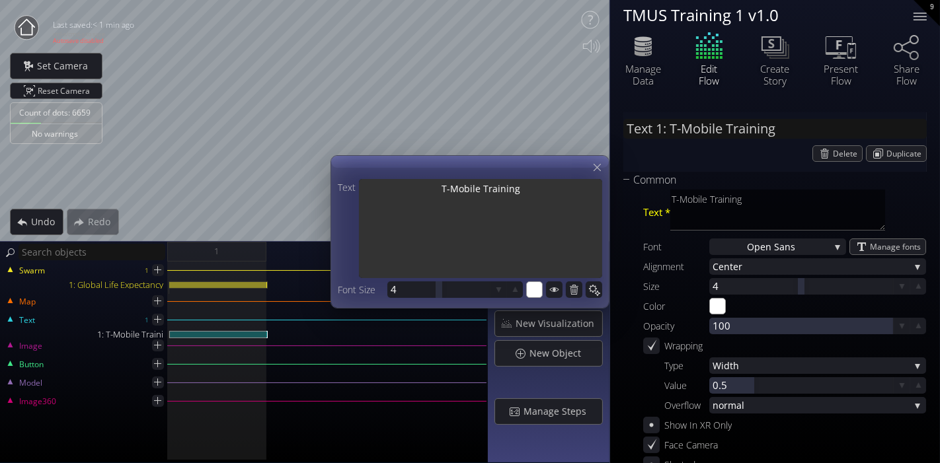
type textarea "T-Mobile Training"
type input "Text 1: T-Mobile Training"
type textarea "T-Mobile Training"
type input "Text 1: T-Mobile Training"
type textarea "T-Mobile Training"
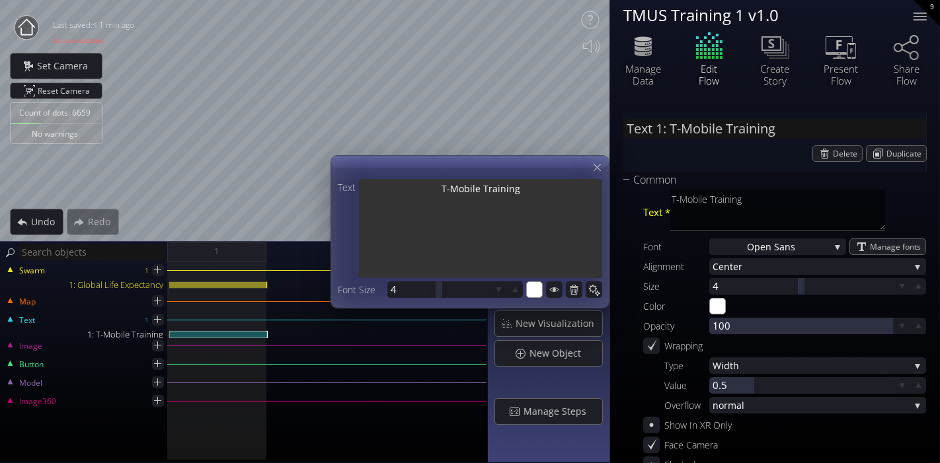
type textarea "T-Mobile Training"
type input "Text 1: T-Mobile Training"
type textarea "T-Mobile Training"
type input "Text 1: T-Mobile Training S"
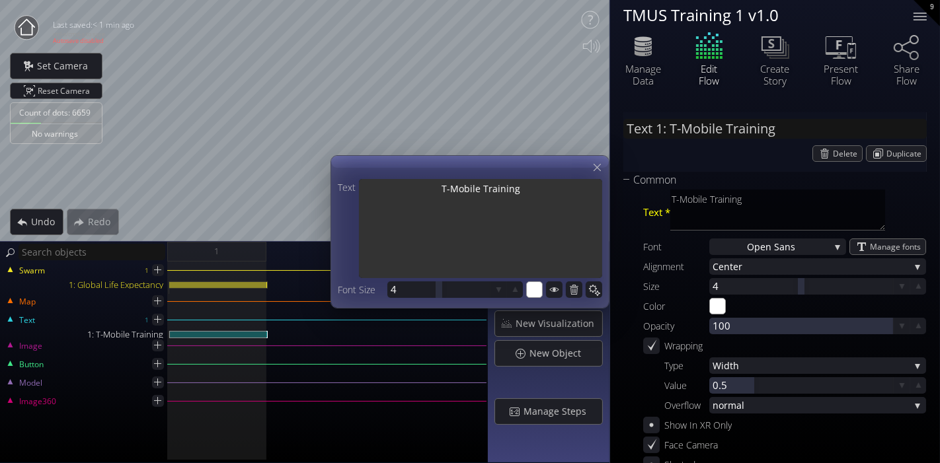
type textarea "T-Mobile Training S"
type input "Text 1: T-Mobile Training Se"
type textarea "T-Mobile Training Se"
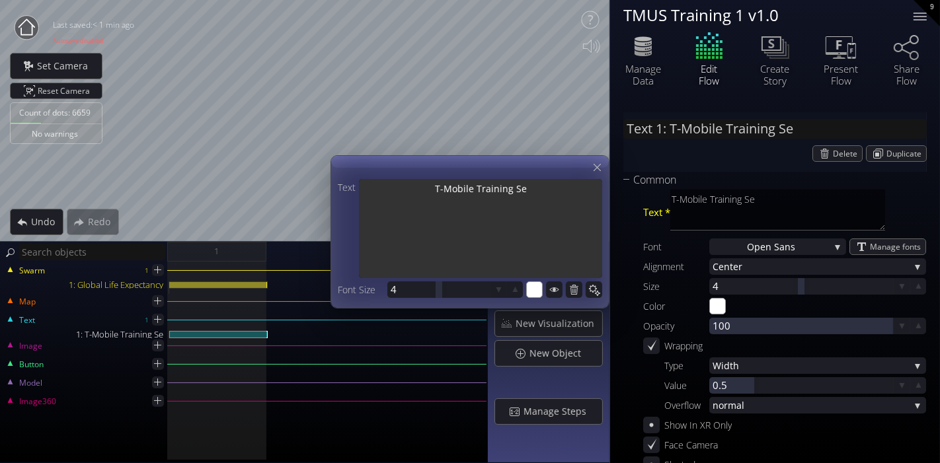
type input "Text 1: T-Mobile Training Ses"
type textarea "T-Mobile Training Ses"
type input "Text 1: T-Mobile Training Sesh"
type textarea "T-Mobile Training Sesh"
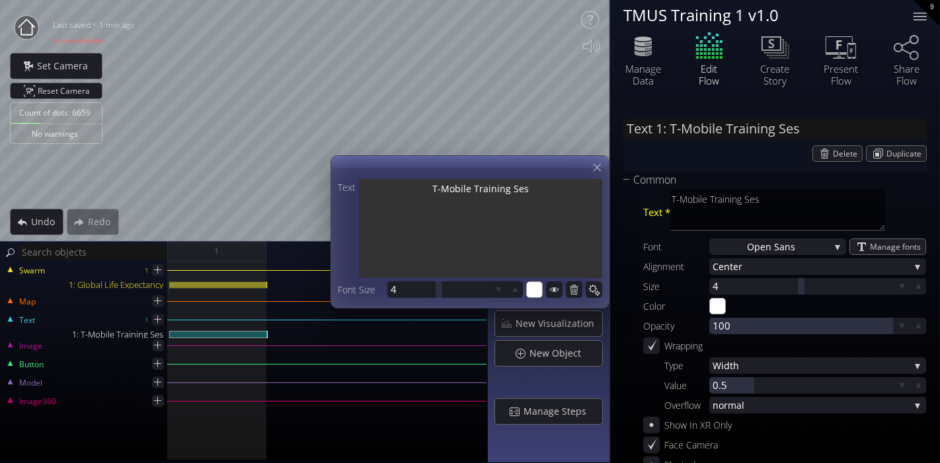
type textarea "T-Mobile Training Sesh"
type input "Text 1: T-Mobile Training Sesh"
type textarea "T-Mobile Training Sesh"
type input "Text 1: T-Mobile Training Sesh 1"
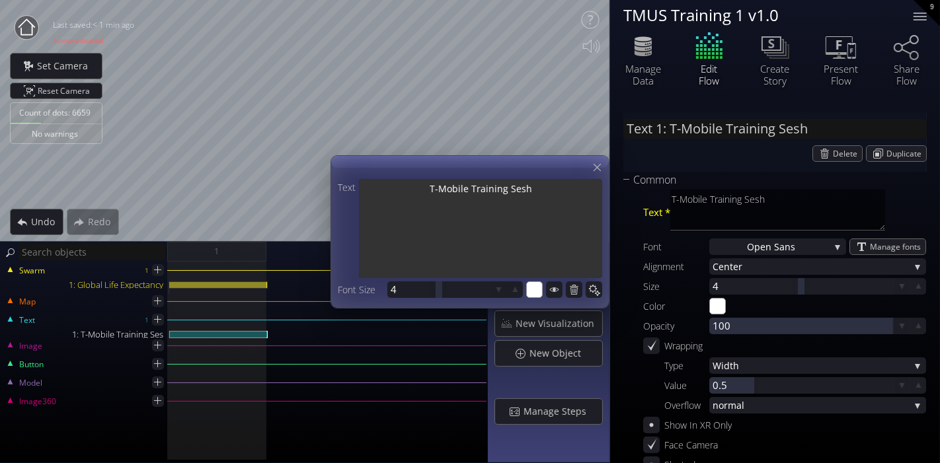
type textarea "T-Mobile Training Sesh 1"
type input "Text 1: T-Mobile Training Sesh"
type textarea "T-Mobile Training Sesh"
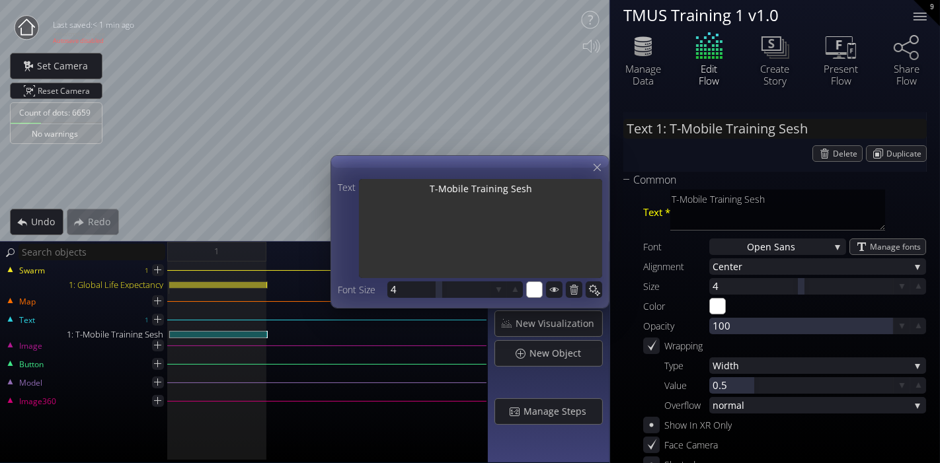
type input "Text 1: T-Mobile Training Sesh"
type textarea "T-Mobile Training Sesh"
type input "Text 1: T-Mobile Training Ses"
type textarea "T-Mobile Training Ses"
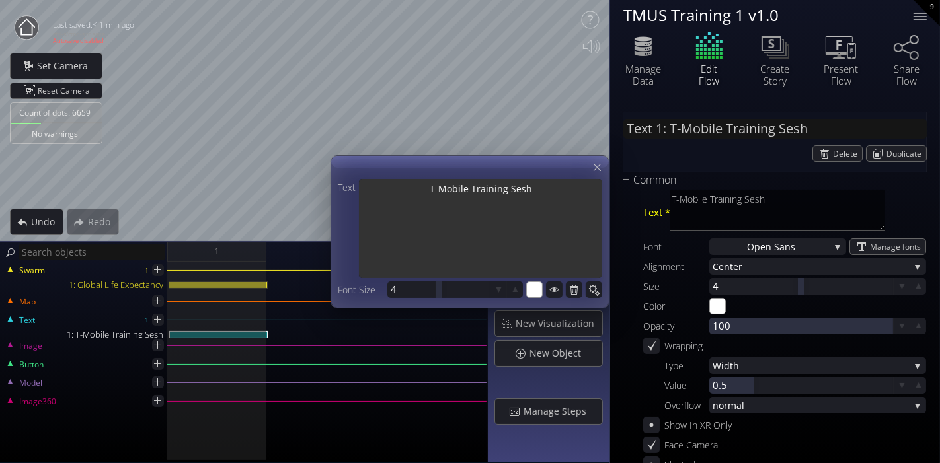
type textarea "T-Mobile Training Ses"
type input "Text 1: T-Mobile Training Se"
type textarea "T-Mobile Training Se"
type input "Text 1: T-Mobile Training S"
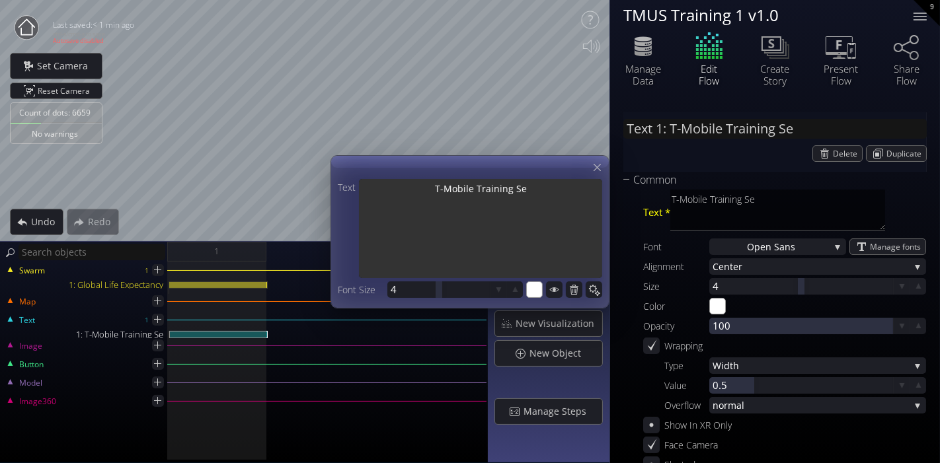
type textarea "T-Mobile Training S"
type input "Text 1: T-Mobile Training Ss"
type textarea "T-Mobile Training Ss"
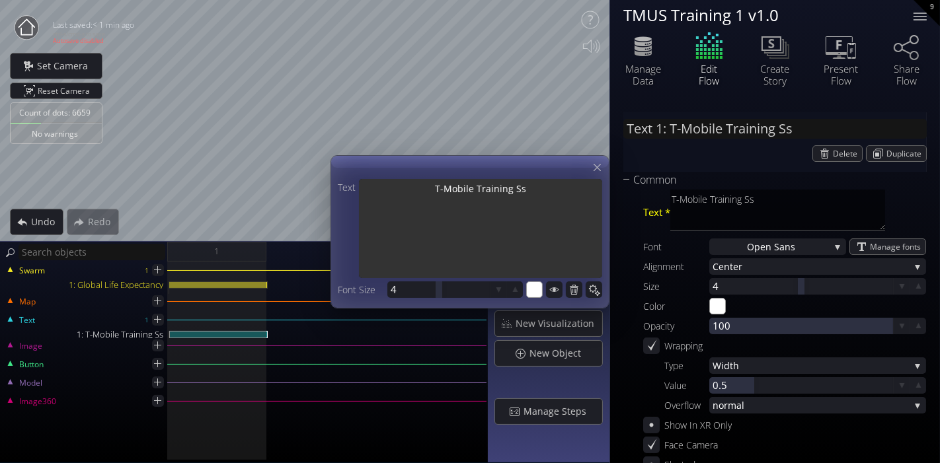
type input "Text 1: T-Mobile Training S"
type textarea "T-Mobile Training S"
type input "Text 1: T-Mobile Training Se"
type textarea "T-Mobile Training Se"
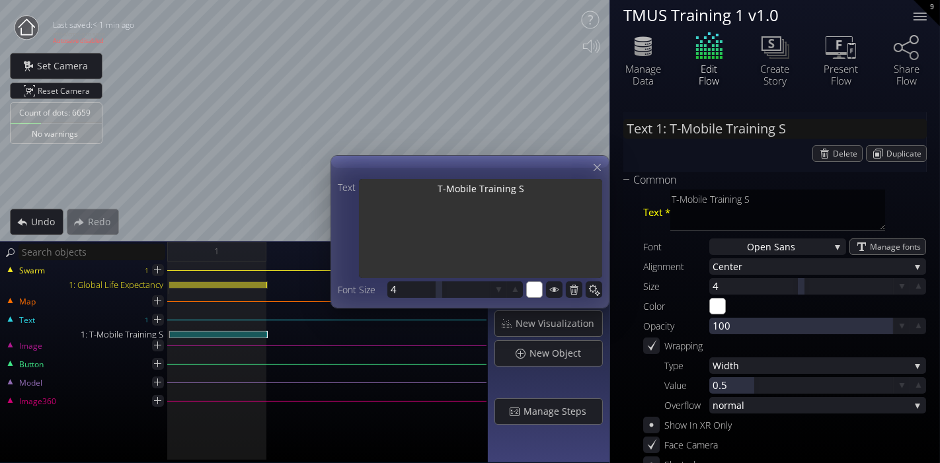
type textarea "T-Mobile Training Se"
type input "Text 1: T-Mobile Training Ses"
type textarea "T-Mobile Training Ses"
type input "Text 1: T-Mobile Training Sess"
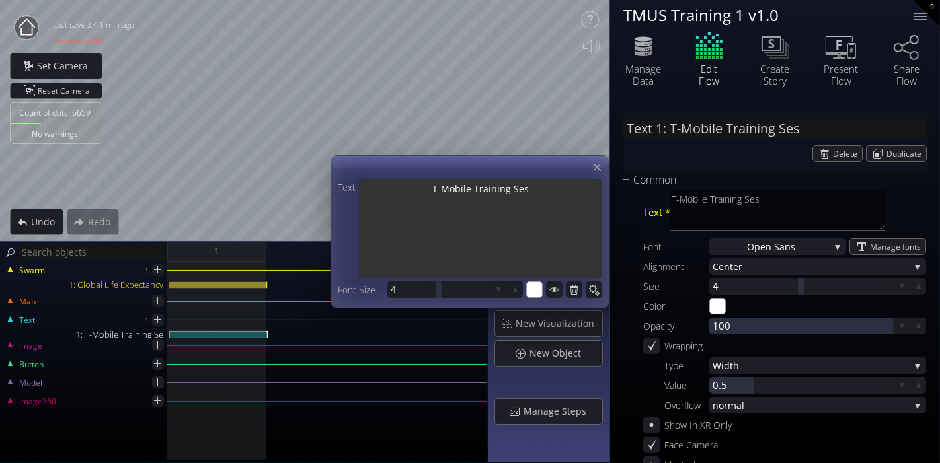
type textarea "T-Mobile Training Sess"
type input "Text 1: T-Mobile Training Sessi"
type textarea "T-Mobile Training Sessi"
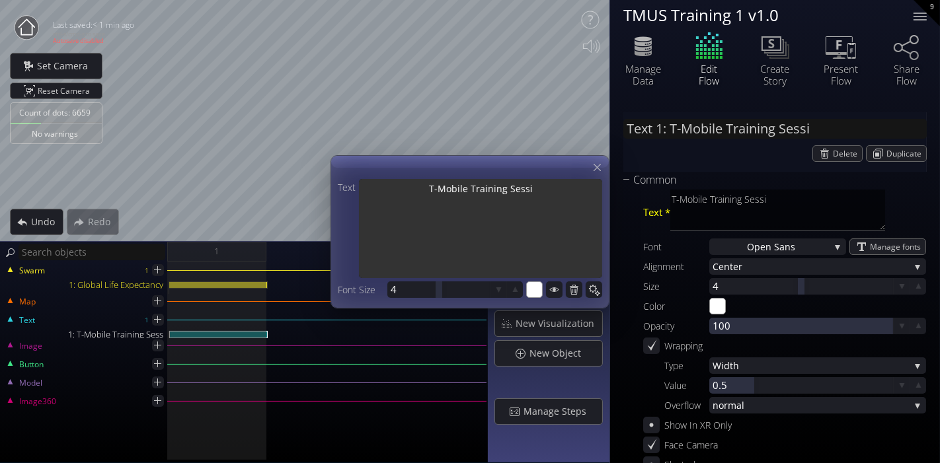
type input "Text 1: T-Mobile Training Sessio"
type textarea "T-Mobile Training Sessio"
type input "Text 1: T-Mobile Training Session"
type textarea "T-Mobile Training Session"
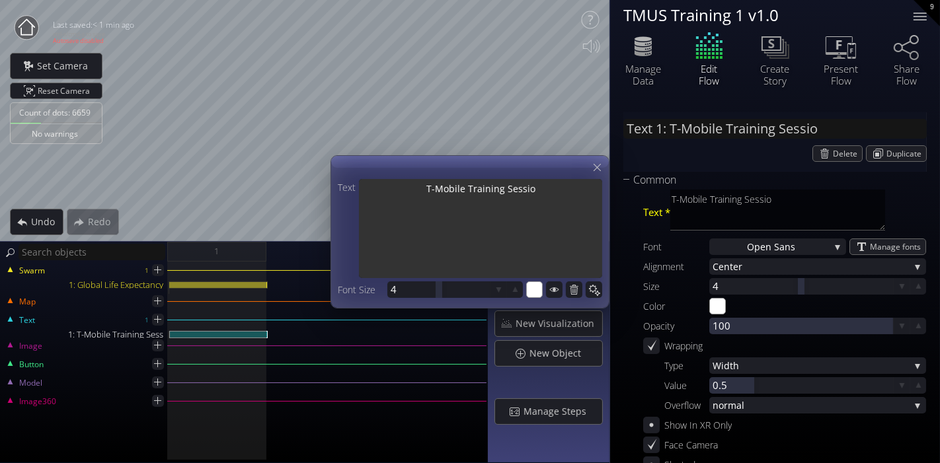
type textarea "T-Mobile Training Session"
type input "Text 1: T-Mobile Training Session..."
type textarea "T-Mobile Training Session"
type textarea "T-Mobile Training Session 1"
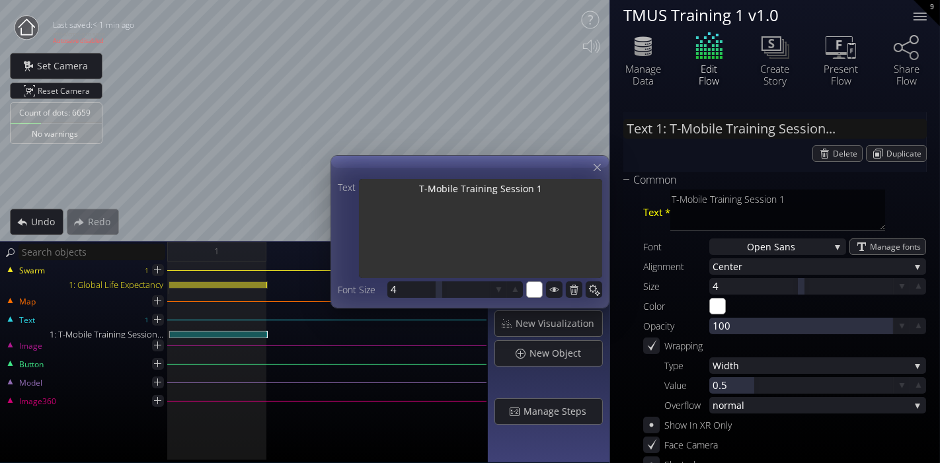
type textarea "T-Mobile Training Session 1"
type textarea "T-Mobile Training Session 1 L"
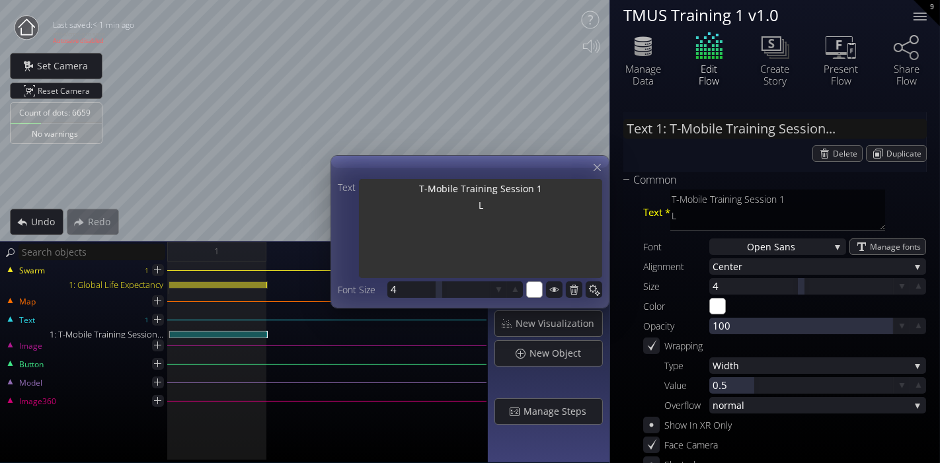
type textarea "T-Mobile Training Session 1 Li"
type textarea "T-Mobile Training Session 1 Lin"
type textarea "T-Mobile Training Session 1 Line"
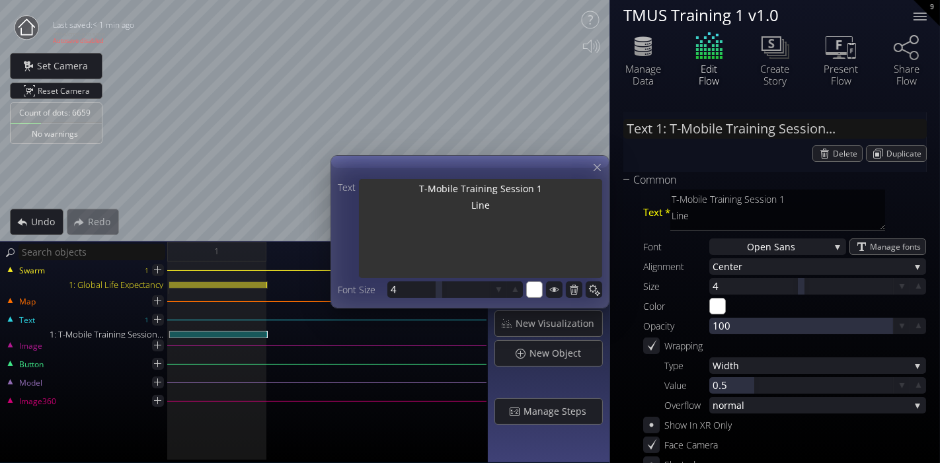
type textarea "T-Mobile Training Session 1 Line"
type textarea "T-Mobile Training Session 1 Line 2"
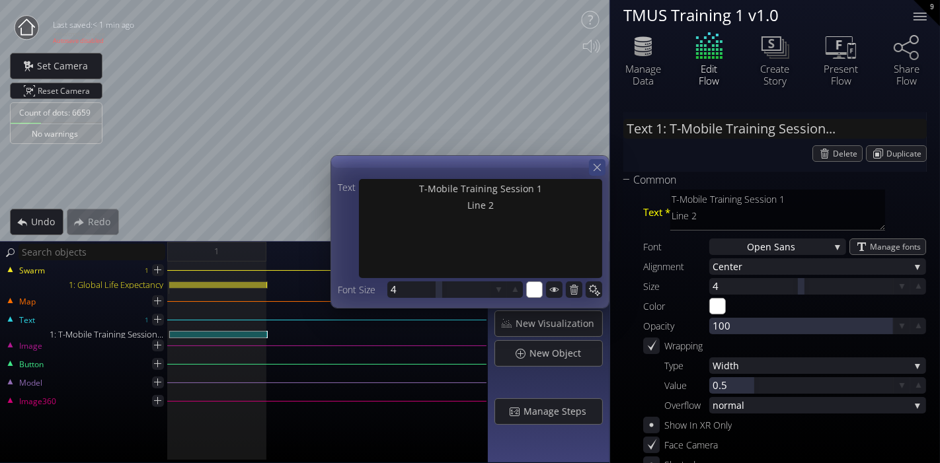
click at [598, 171] on icon at bounding box center [597, 167] width 13 height 13
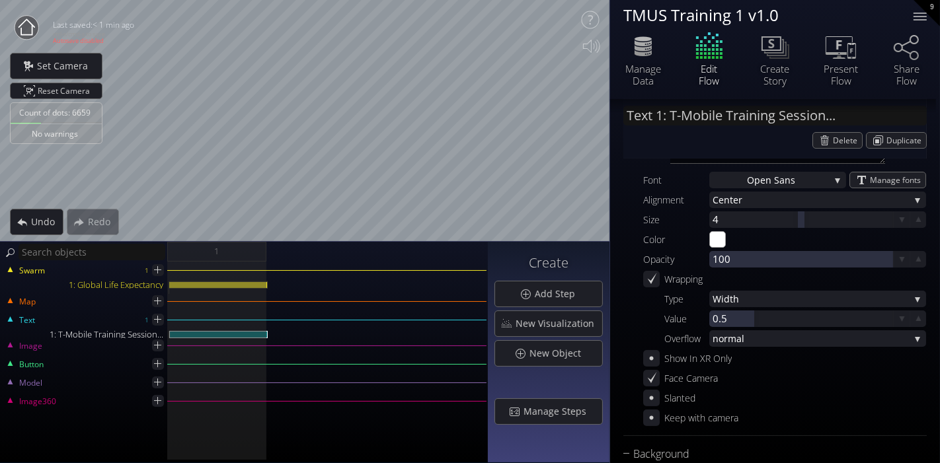
scroll to position [145, 0]
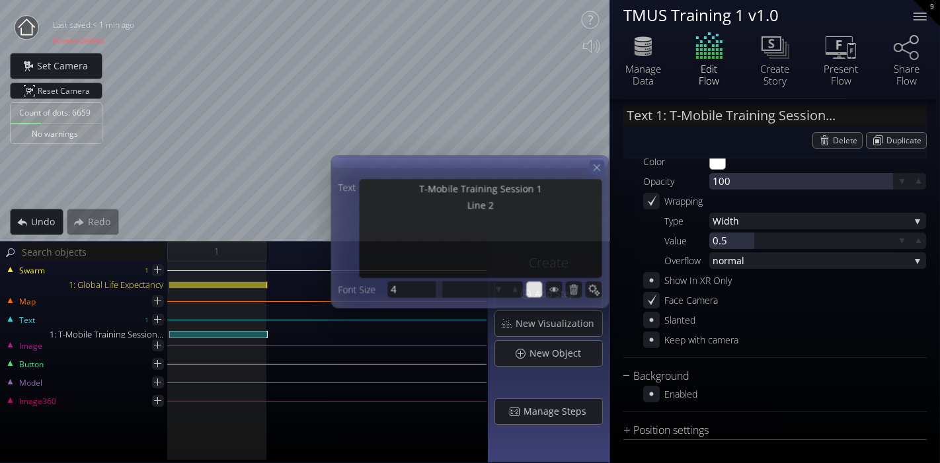
click at [595, 170] on icon at bounding box center [596, 167] width 11 height 11
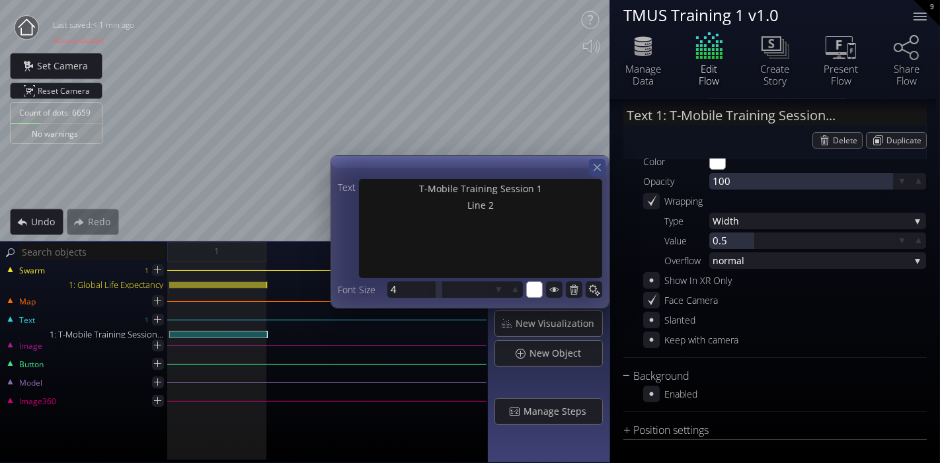
click at [601, 165] on icon at bounding box center [597, 167] width 13 height 13
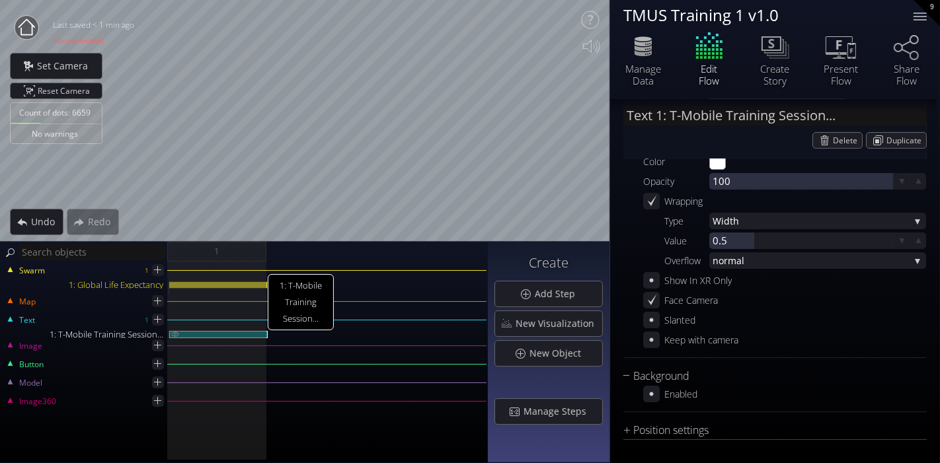
click at [190, 333] on div "1: T-Mobile Training Session..." at bounding box center [218, 334] width 98 height 7
click at [687, 424] on div "Position settings" at bounding box center [766, 430] width 287 height 17
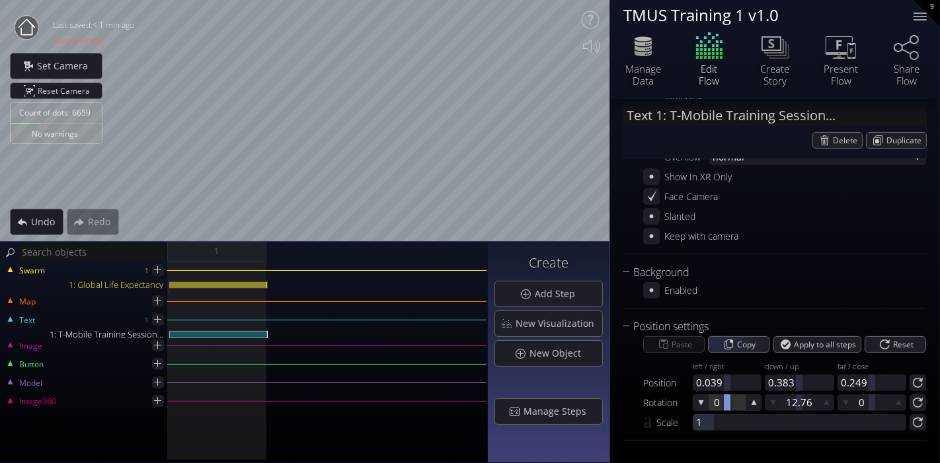
scroll to position [249, 0]
click at [709, 377] on div at bounding box center [727, 382] width 69 height 17
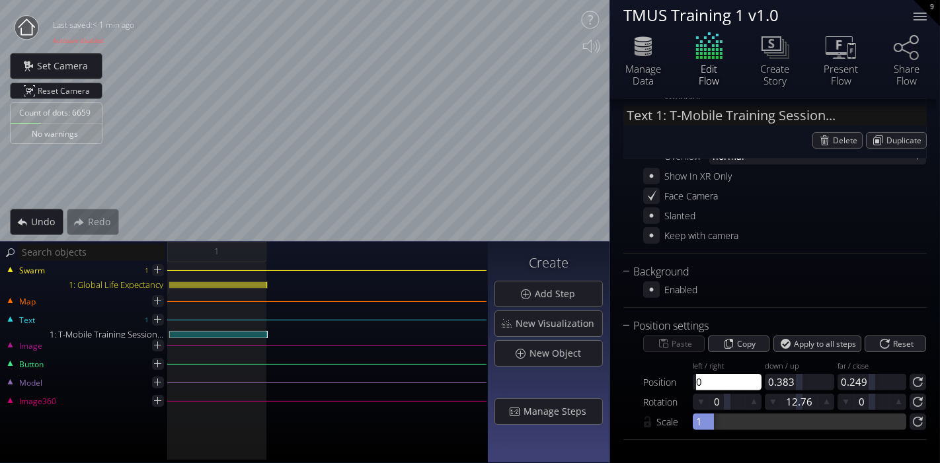
type input "0"
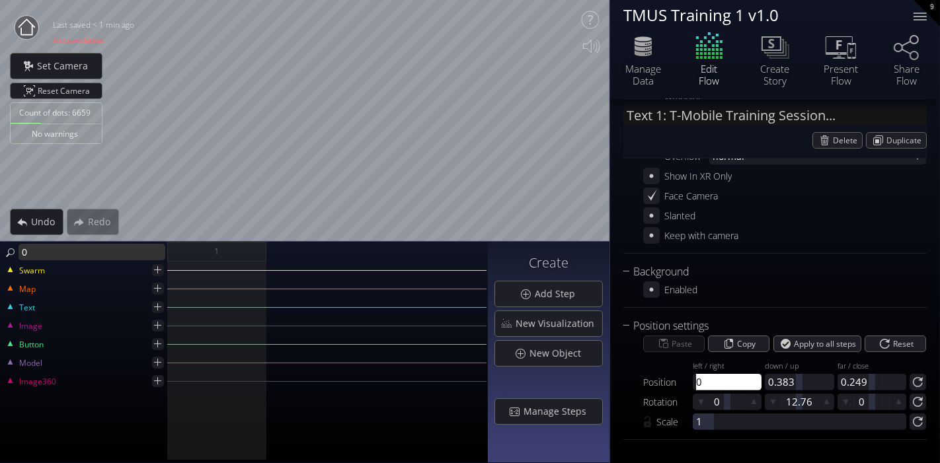
type input "0"
click at [119, 425] on div "Swarm Map Text Image Button Model Image360" at bounding box center [244, 363] width 488 height 202
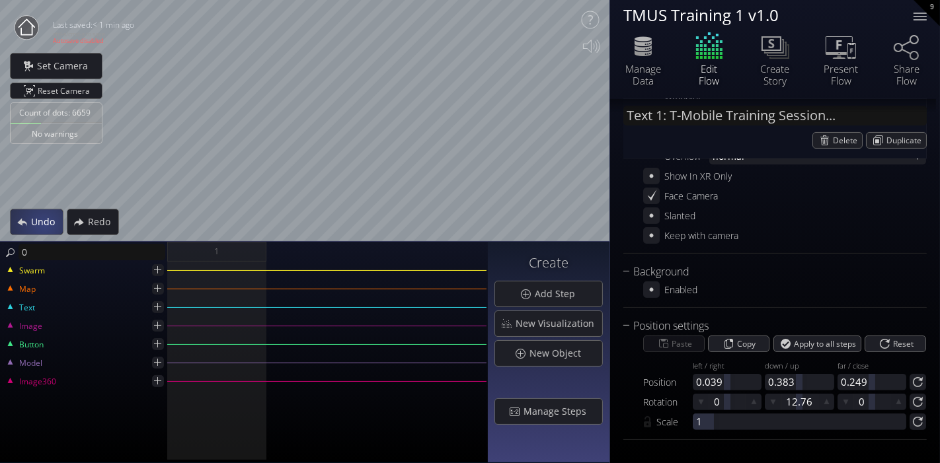
click at [44, 225] on span "Undo" at bounding box center [46, 221] width 32 height 13
click at [46, 223] on span "Undo" at bounding box center [46, 221] width 32 height 13
click at [77, 219] on div "Redo" at bounding box center [92, 222] width 51 height 25
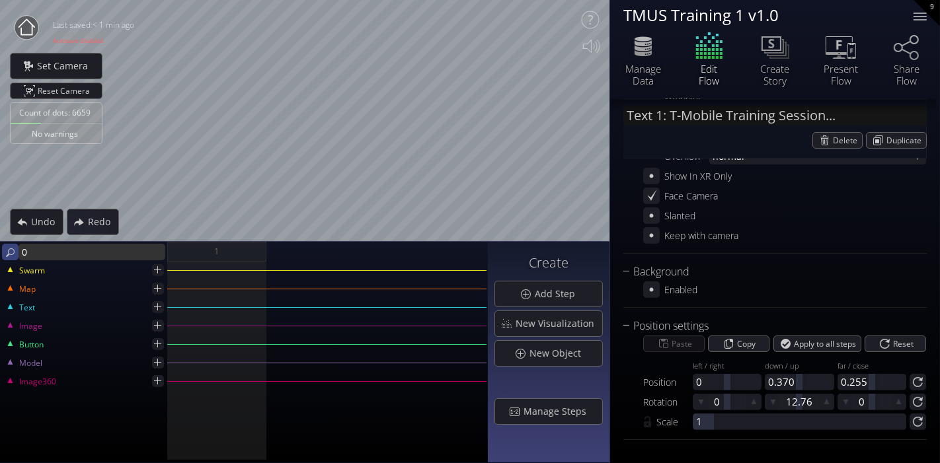
drag, startPoint x: 32, startPoint y: 256, endPoint x: 5, endPoint y: 256, distance: 27.8
click at [5, 256] on div "0" at bounding box center [83, 252] width 163 height 17
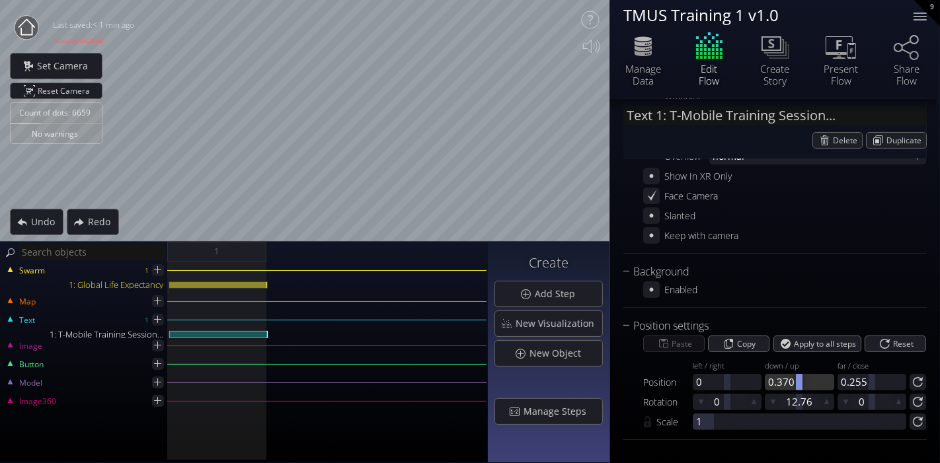
click at [778, 382] on div at bounding box center [799, 382] width 69 height 17
click at [778, 382] on input "0.370" at bounding box center [802, 382] width 69 height 17
type input "0"
click at [851, 380] on div at bounding box center [871, 382] width 69 height 17
click at [851, 380] on input "0.255" at bounding box center [875, 382] width 69 height 17
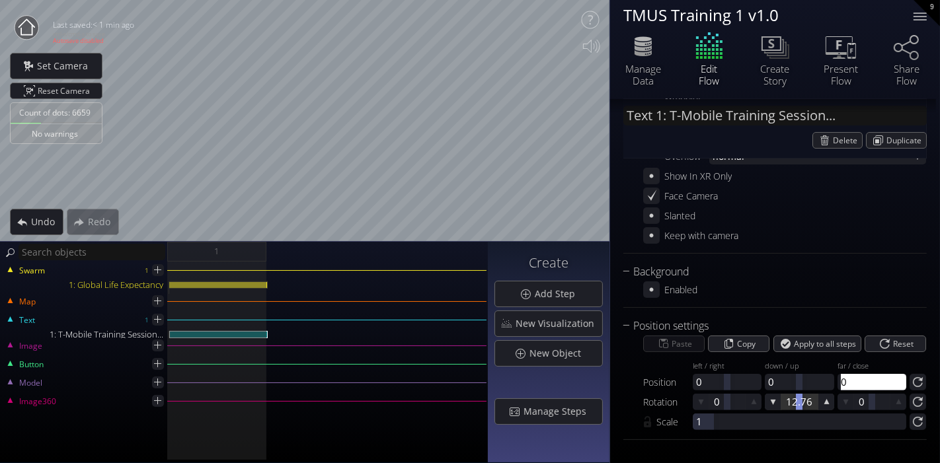
type input "0"
click at [780, 382] on div at bounding box center [799, 382] width 69 height 17
type input "0.4"
click at [773, 459] on div "Text 1: T-Mobile Training Session... Delete Duplicate Common Text * T-Mobile Tr…" at bounding box center [775, 156] width 330 height 613
click at [785, 398] on div at bounding box center [799, 402] width 36 height 17
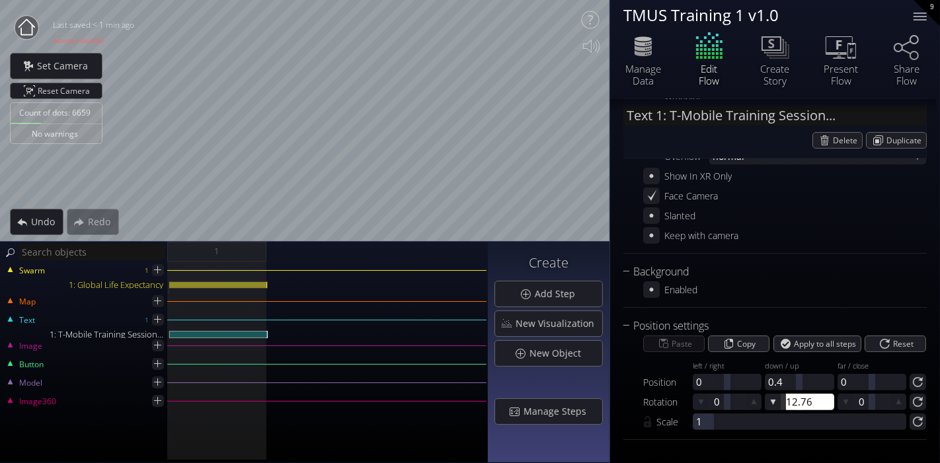
click at [786, 398] on input "12.76" at bounding box center [820, 402] width 69 height 17
type input "0"
click at [759, 449] on div "Text 1: T-Mobile Training Session... Delete Duplicate Common Text * T-Mobile Tr…" at bounding box center [774, 156] width 303 height 587
click at [239, 336] on div "1: T-Mobile Training Session..." at bounding box center [218, 334] width 98 height 7
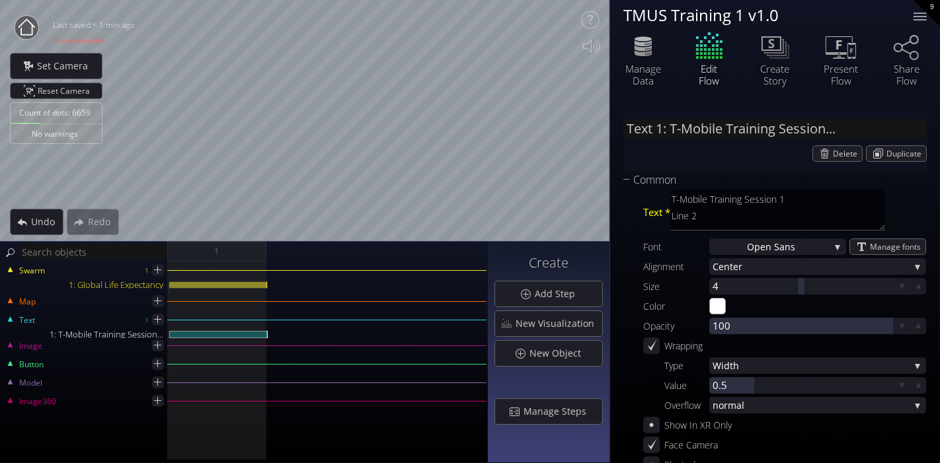
scroll to position [0, 0]
click at [659, 182] on div "Common" at bounding box center [766, 180] width 287 height 17
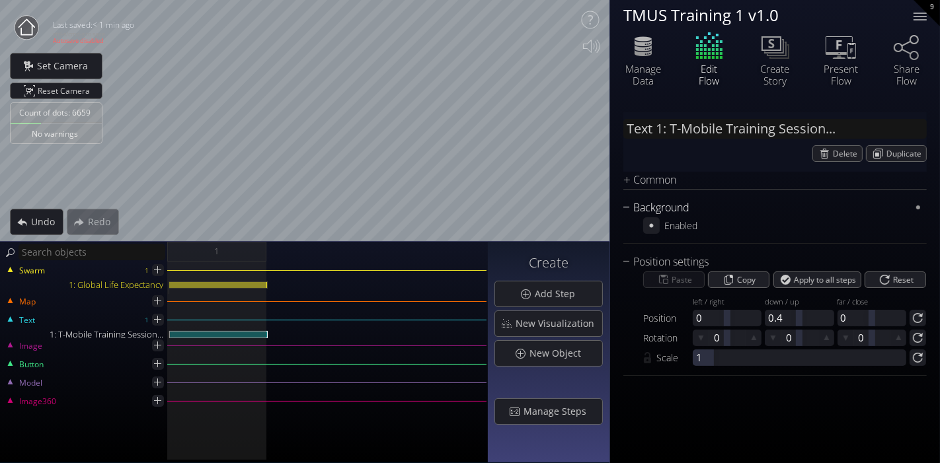
click at [670, 210] on div "Background" at bounding box center [766, 208] width 287 height 17
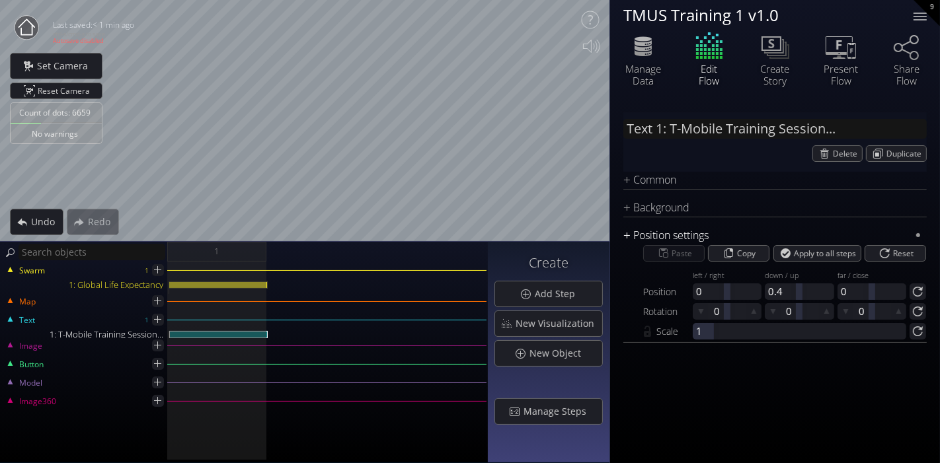
click at [662, 231] on div "Position settings" at bounding box center [766, 235] width 287 height 17
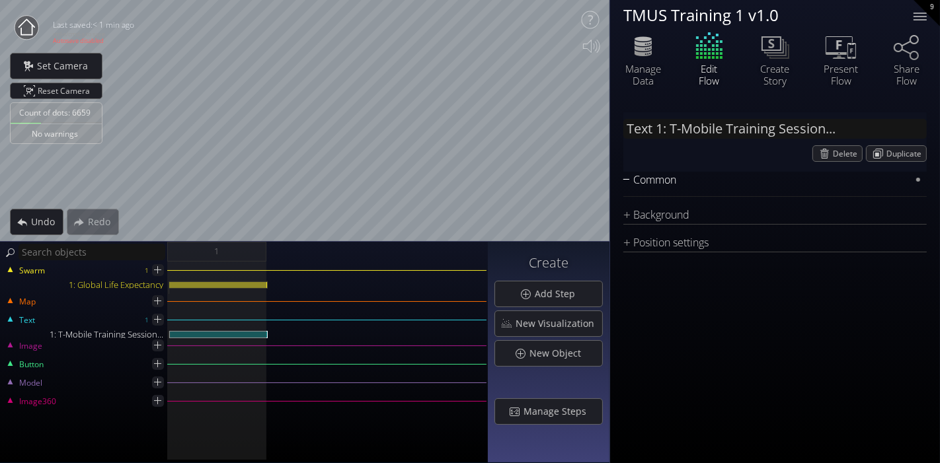
click at [660, 178] on div "Common" at bounding box center [766, 180] width 287 height 17
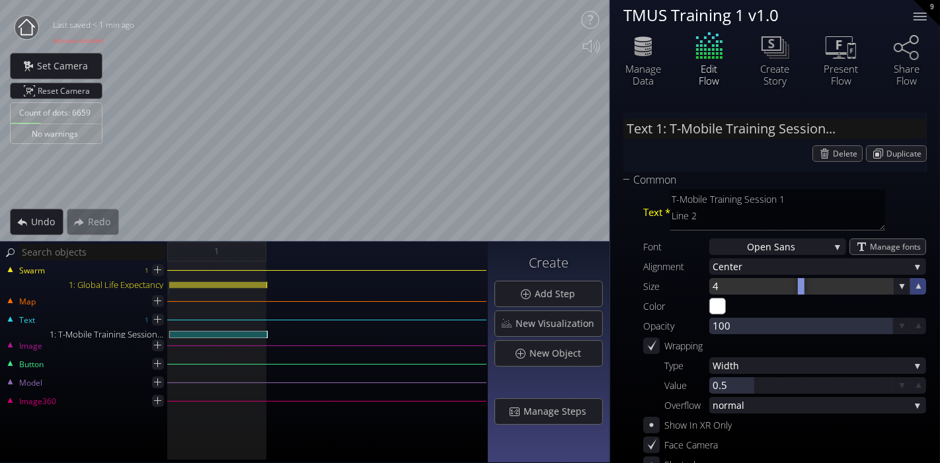
click at [912, 289] on icon at bounding box center [918, 286] width 13 height 13
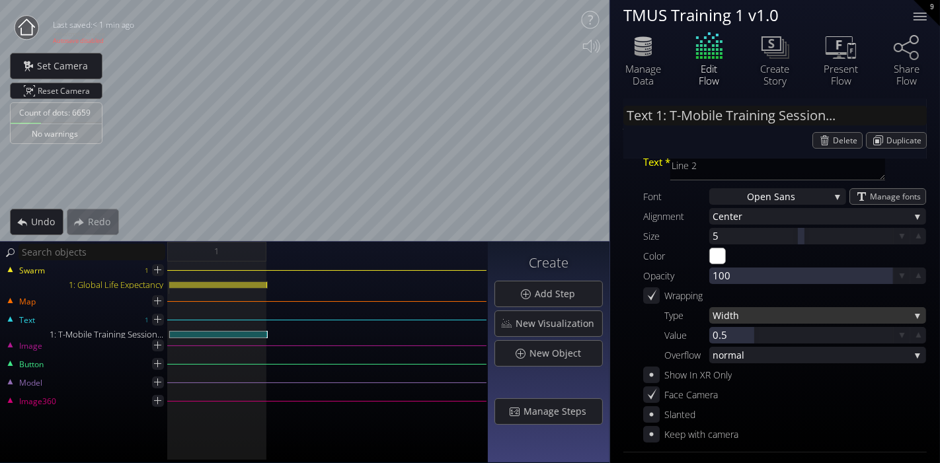
scroll to position [73, 0]
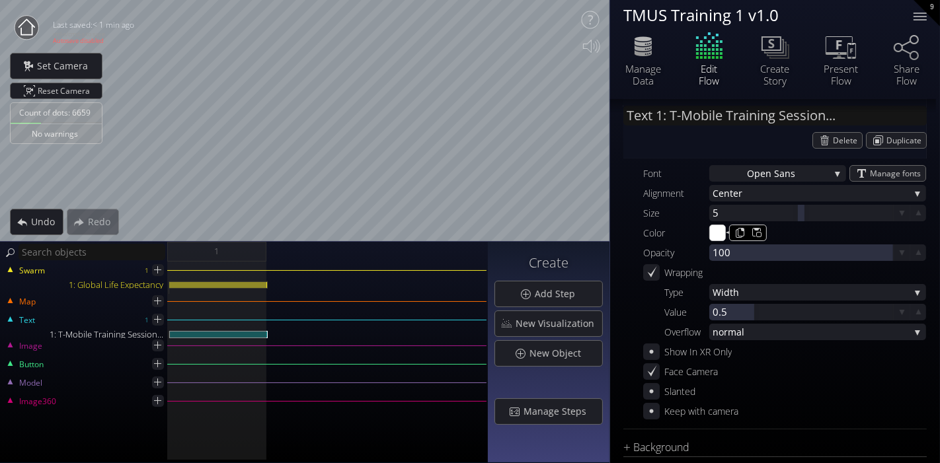
click at [718, 234] on input "#ffffff" at bounding box center [718, 233] width 17 height 17
click at [717, 230] on input "#ffffff" at bounding box center [718, 233] width 17 height 17
click at [719, 231] on input "#a0511c" at bounding box center [718, 233] width 17 height 17
click at [714, 231] on input "#ff6600" at bounding box center [718, 233] width 17 height 17
click at [719, 233] on input "#ff7f00" at bounding box center [718, 233] width 17 height 17
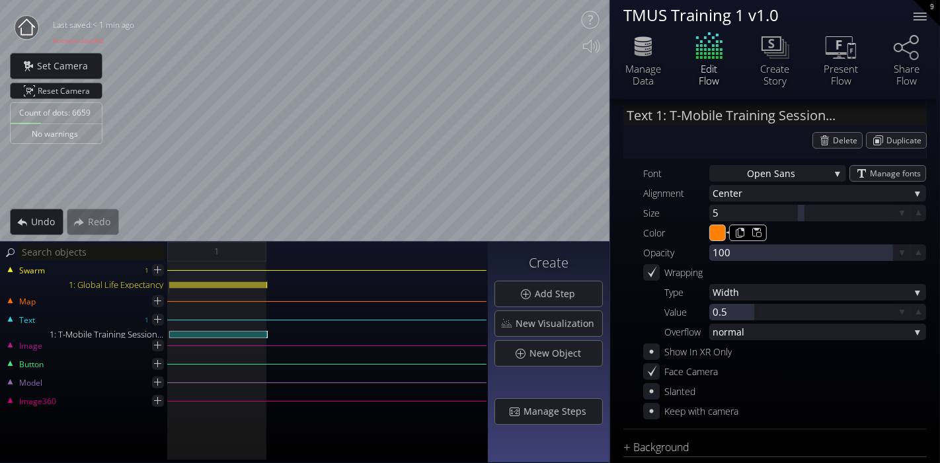
click at [719, 233] on input "#ff7f00" at bounding box center [718, 233] width 17 height 17
type input "#e20074"
click at [915, 312] on icon at bounding box center [918, 312] width 13 height 13
click at [915, 312] on icon at bounding box center [918, 312] width 11 height 11
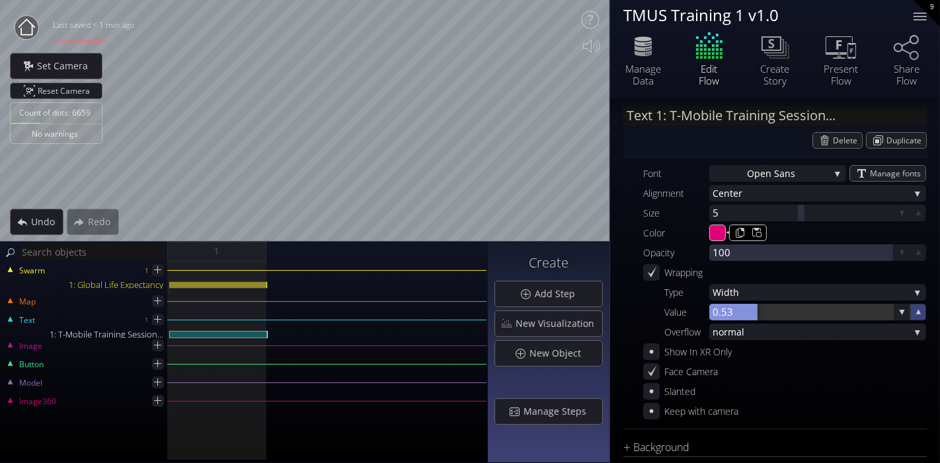
click at [915, 312] on icon at bounding box center [918, 312] width 11 height 11
click at [915, 312] on icon at bounding box center [918, 312] width 12 height 12
click at [738, 312] on div at bounding box center [734, 312] width 50 height 17
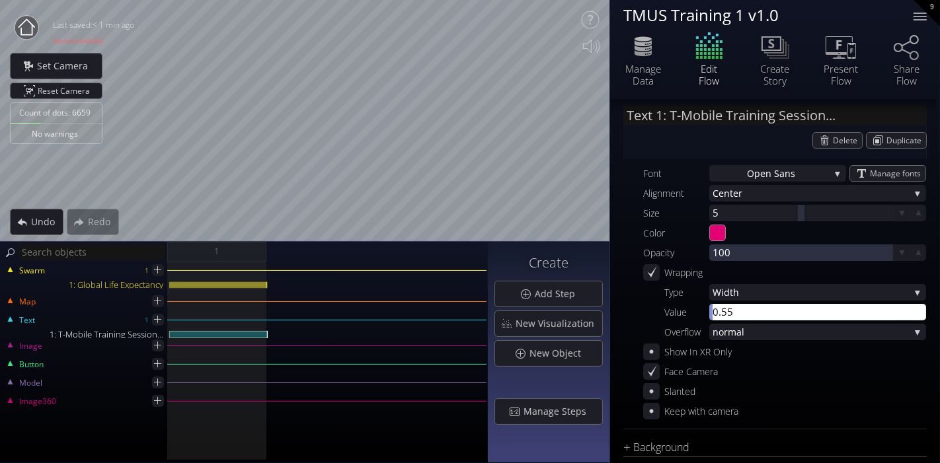
type input "1"
click at [807, 404] on div "Keep with camera" at bounding box center [784, 411] width 283 height 17
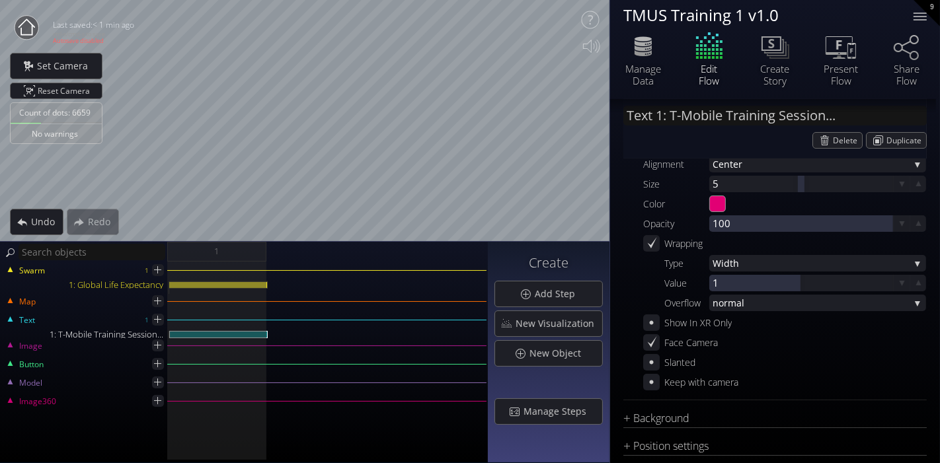
scroll to position [118, 0]
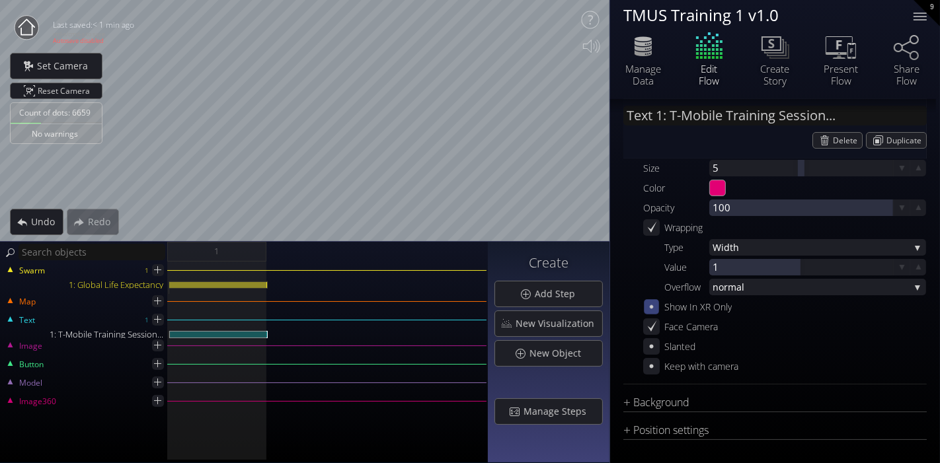
click at [655, 305] on icon at bounding box center [651, 306] width 11 height 11
click at [655, 305] on icon at bounding box center [651, 307] width 13 height 13
click at [876, 348] on div "Slanted" at bounding box center [784, 346] width 283 height 17
click at [654, 329] on icon at bounding box center [651, 327] width 13 height 13
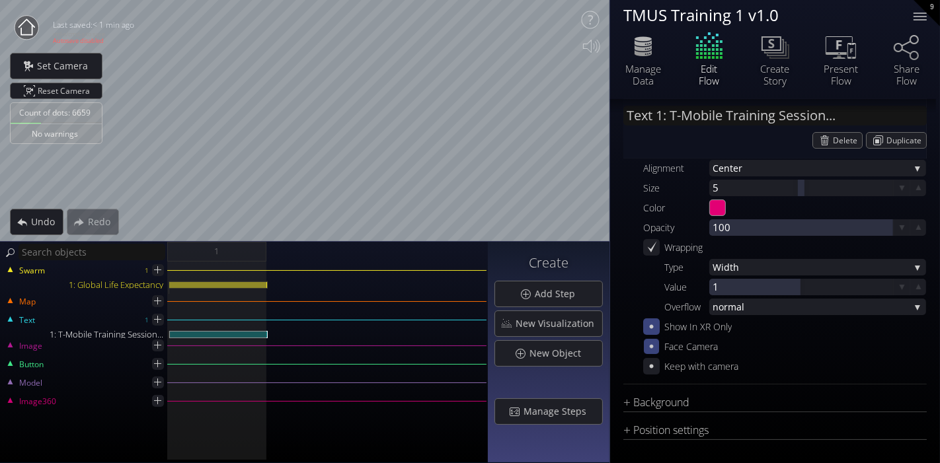
scroll to position [98, 0]
click at [655, 354] on div "Face Camera" at bounding box center [680, 346] width 75 height 17
click at [654, 343] on icon at bounding box center [651, 346] width 11 height 11
click at [921, 16] on div at bounding box center [919, 16] width 13 height 1
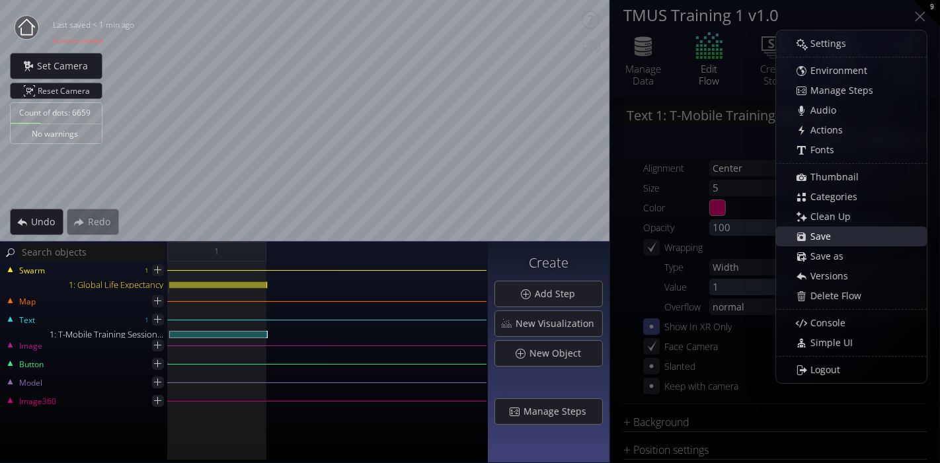
click at [831, 239] on span "Save" at bounding box center [824, 236] width 29 height 13
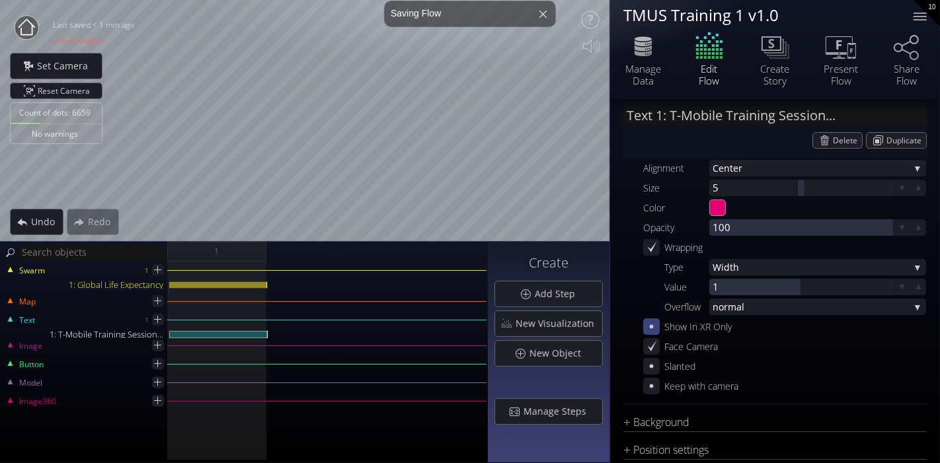
scroll to position [118, 0]
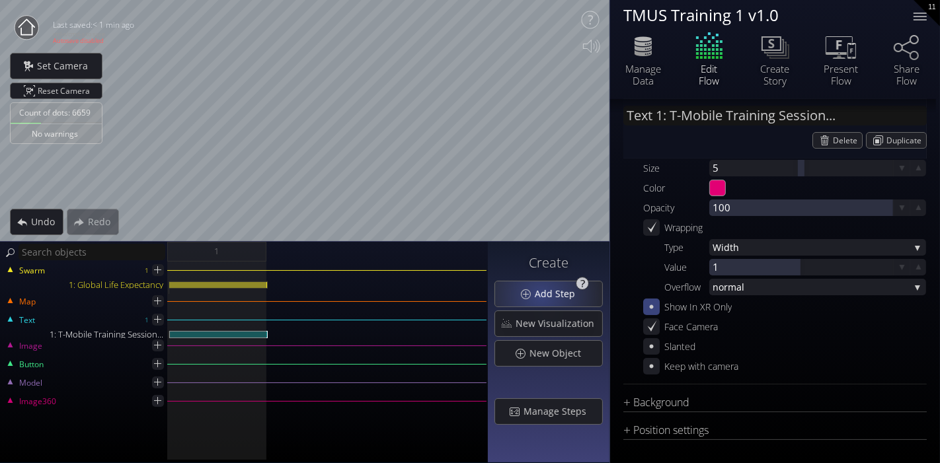
click at [544, 294] on span "Add Step" at bounding box center [558, 293] width 49 height 13
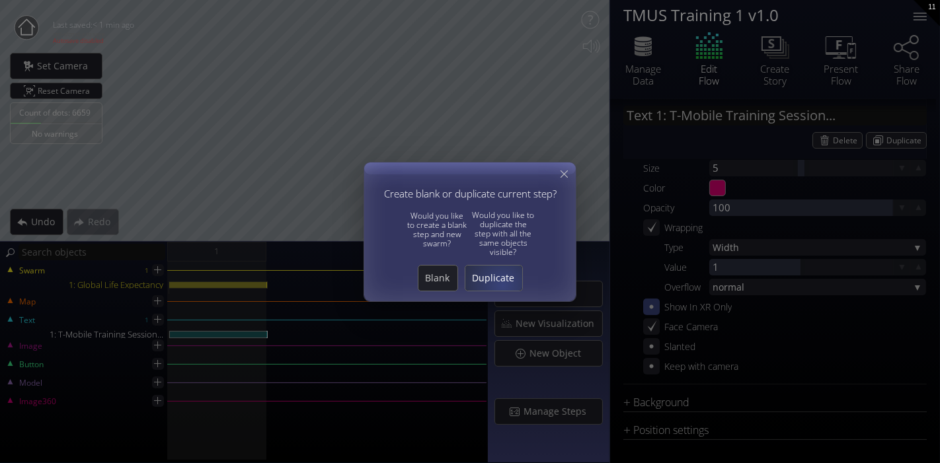
click at [502, 282] on span "Duplicate" at bounding box center [493, 278] width 57 height 13
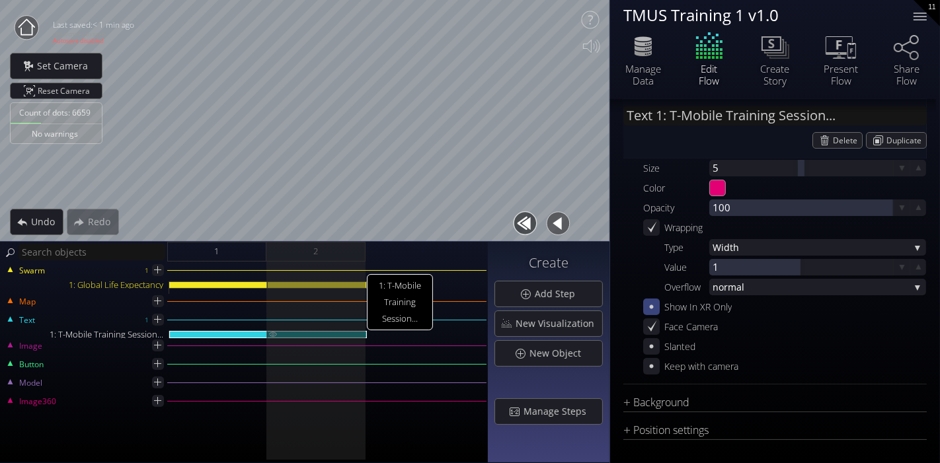
click at [324, 334] on div "1: T-Mobile Training Session..." at bounding box center [317, 334] width 99 height 7
click at [273, 334] on img at bounding box center [273, 334] width 11 height 6
click at [451, 455] on div "Swarm 1 1: Global Life Expectancy Map Text 1 1: T-Mobile Training Session... Im…" at bounding box center [244, 363] width 488 height 202
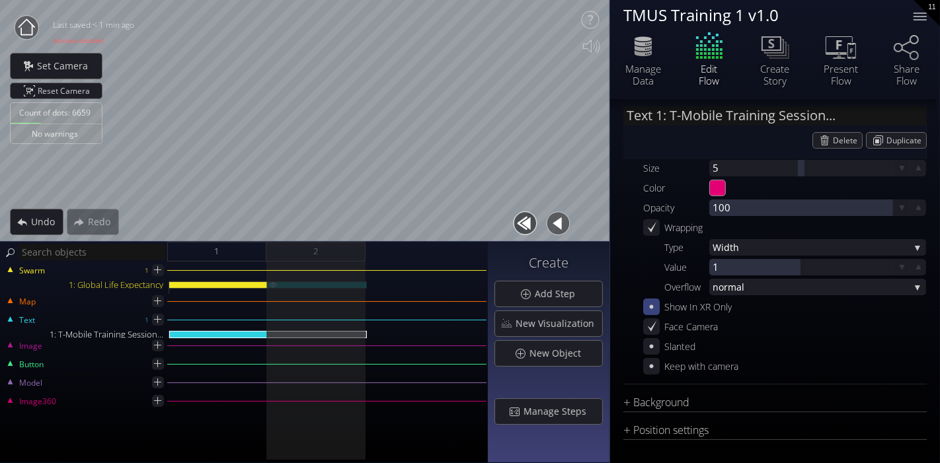
click at [300, 283] on div "1: Global Life Expectancy" at bounding box center [317, 285] width 99 height 7
type input "Swarm 1: Global Life Expectancy"
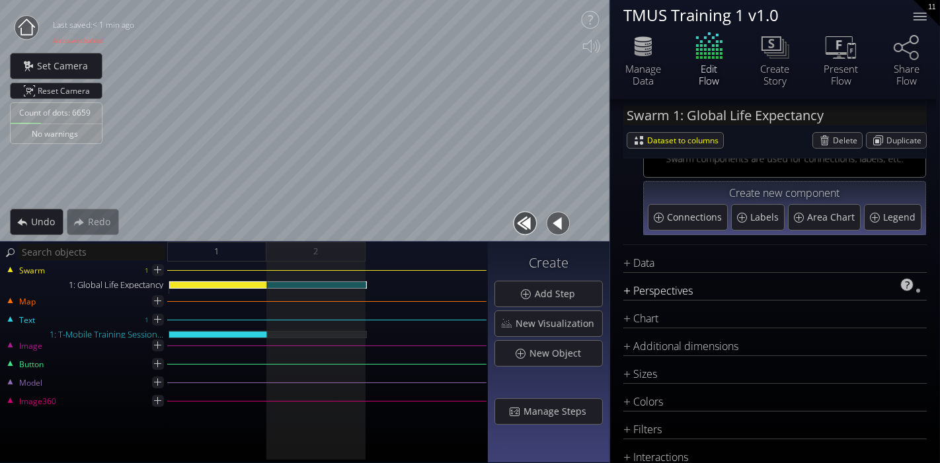
scroll to position [73, 0]
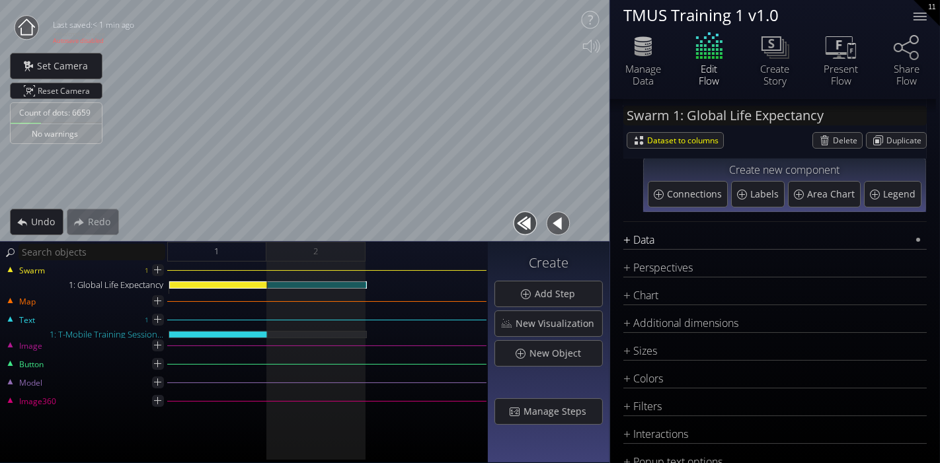
click at [657, 233] on div "Data" at bounding box center [766, 240] width 287 height 17
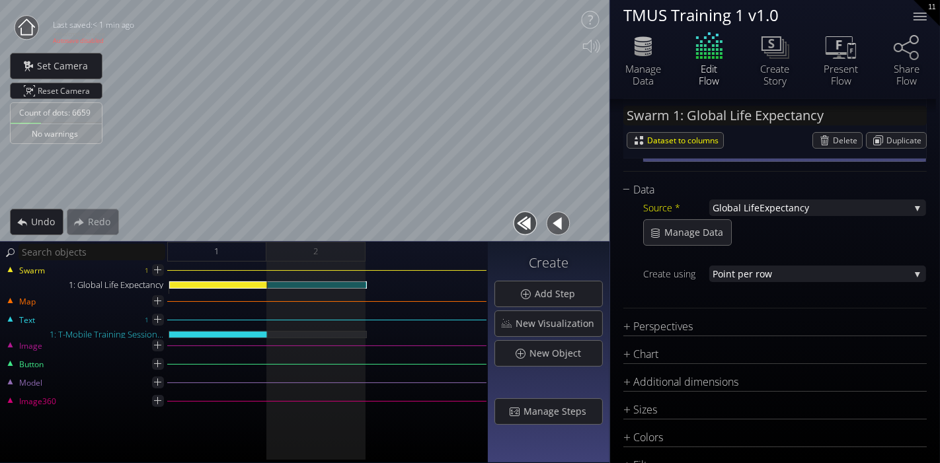
scroll to position [147, 0]
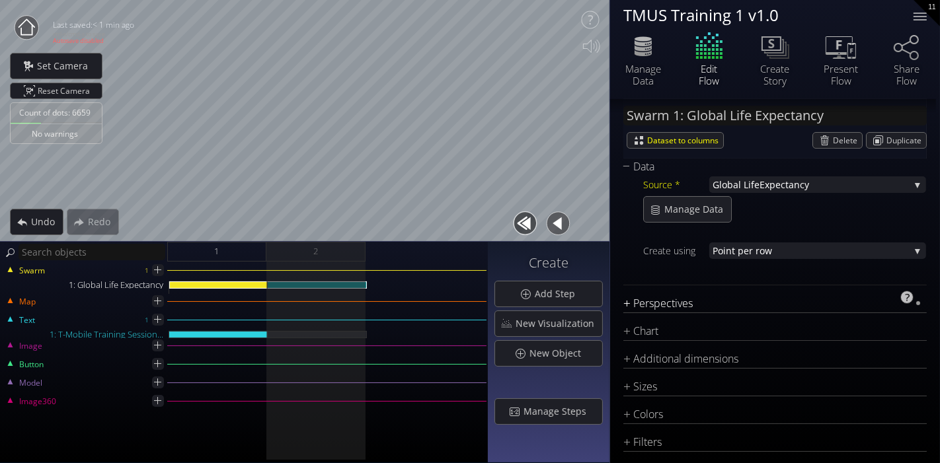
click at [672, 299] on div "Perspectives" at bounding box center [766, 303] width 287 height 17
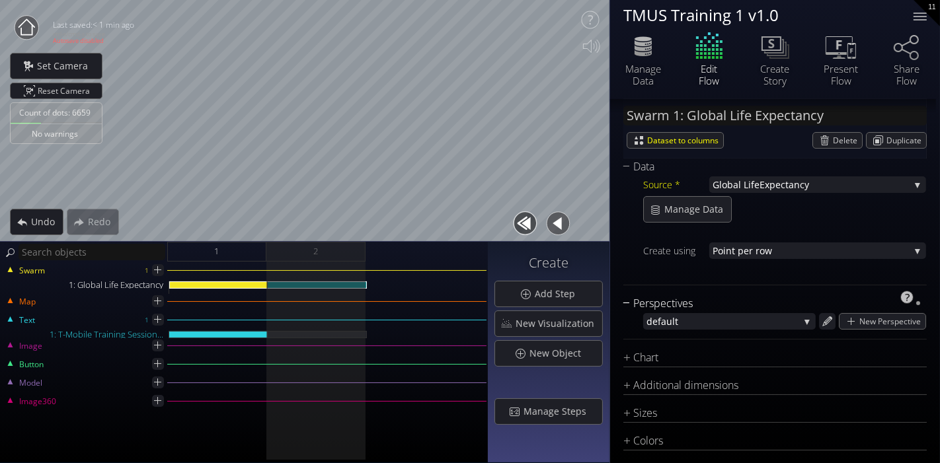
click at [676, 298] on div "Perspectives" at bounding box center [766, 303] width 287 height 17
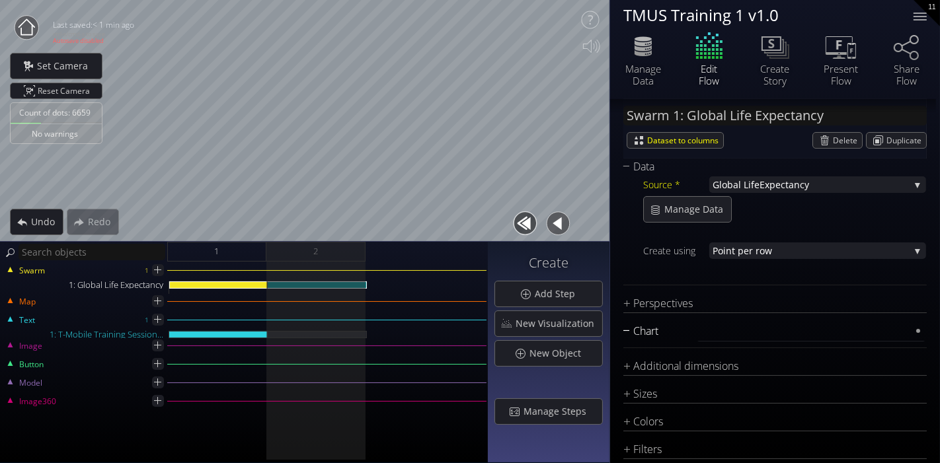
click at [664, 326] on div "Chart" at bounding box center [766, 331] width 287 height 17
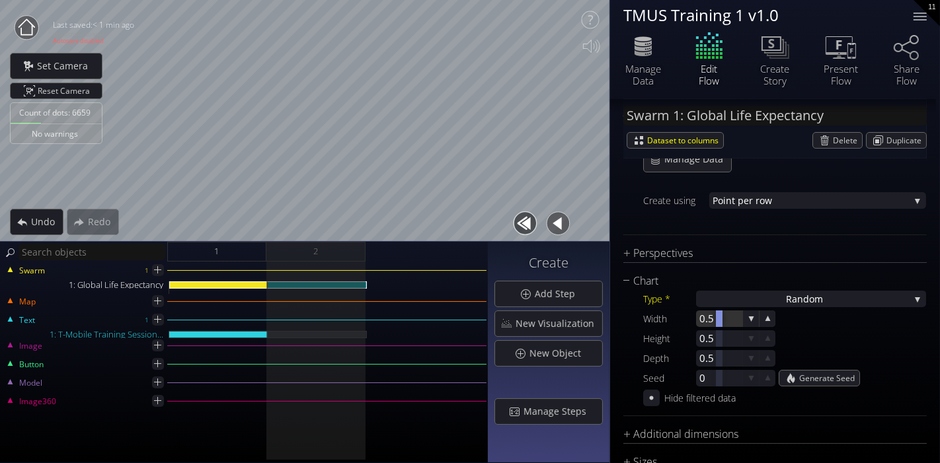
scroll to position [220, 0]
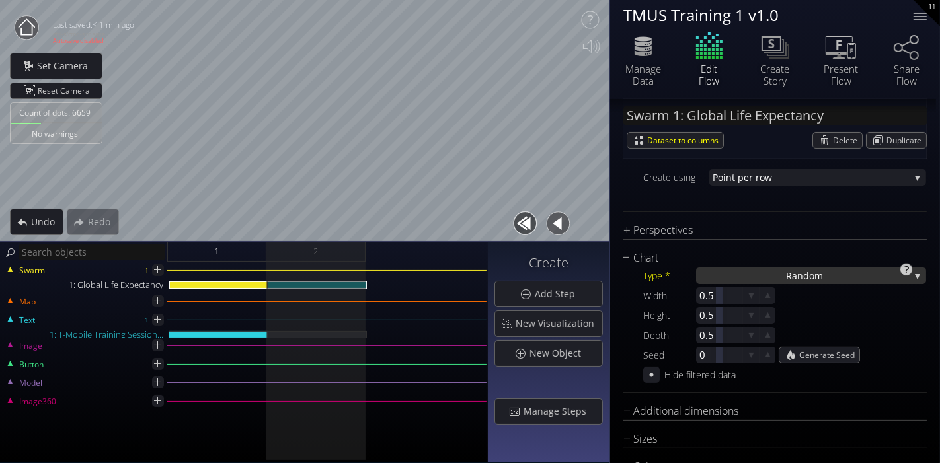
click at [919, 276] on div "Ra ndom" at bounding box center [811, 276] width 230 height 17
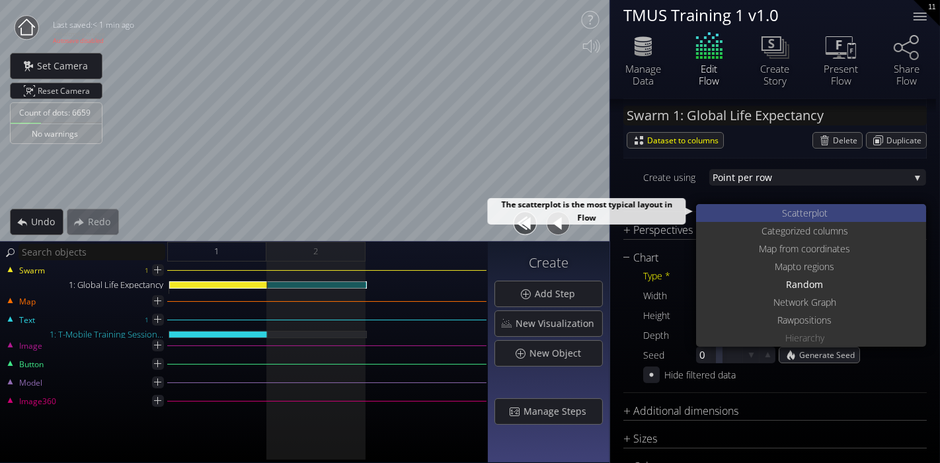
click at [845, 210] on div "S catterplot" at bounding box center [812, 213] width 227 height 18
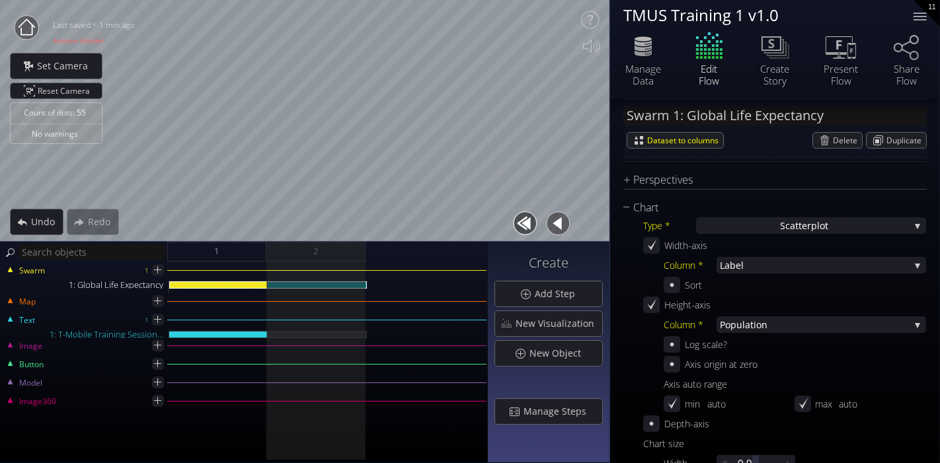
scroll to position [293, 0]
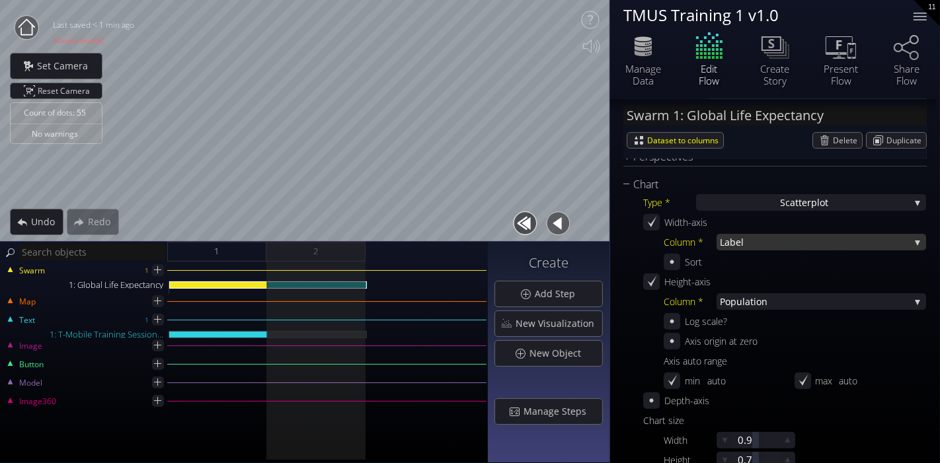
click at [734, 245] on span "Label" at bounding box center [815, 242] width 190 height 17
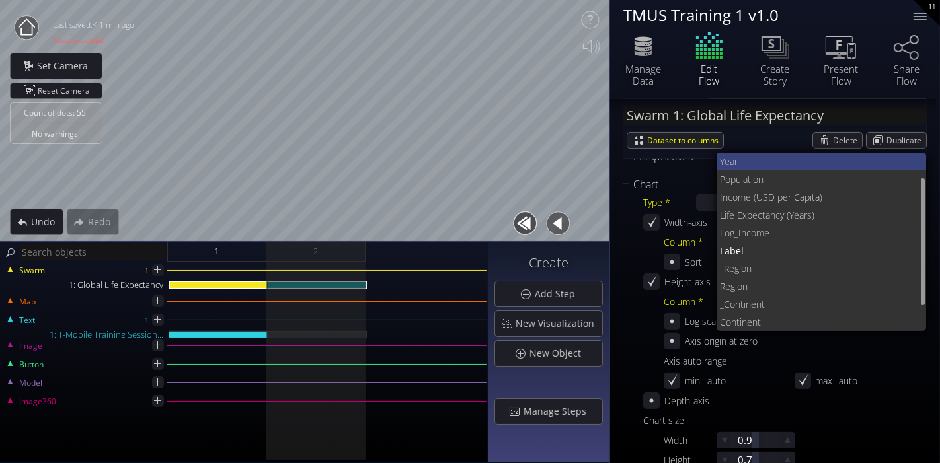
click at [761, 158] on span "Year" at bounding box center [818, 162] width 196 height 18
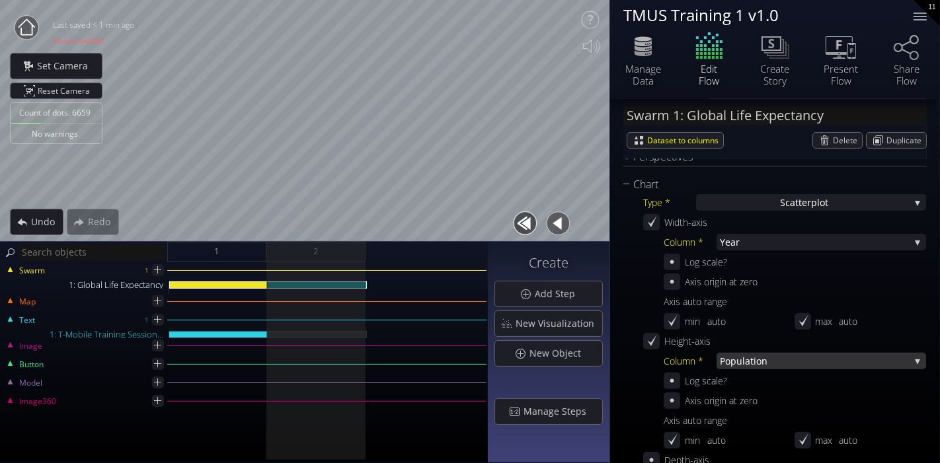
click at [747, 363] on span "Population" at bounding box center [815, 361] width 190 height 17
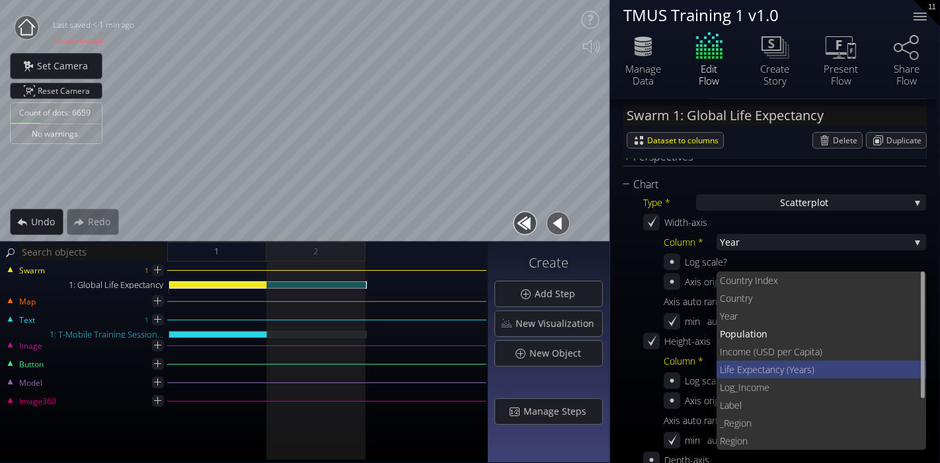
click at [793, 374] on span "cy (Years)" at bounding box center [845, 370] width 141 height 18
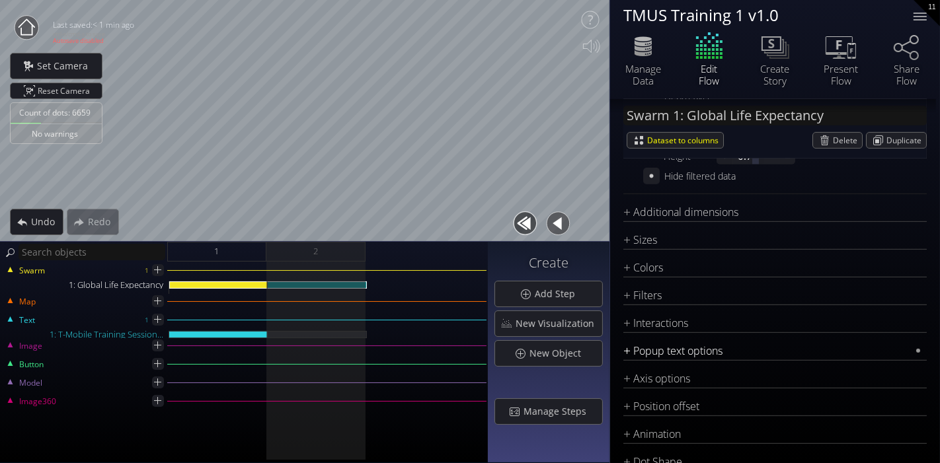
scroll to position [661, 0]
click at [651, 243] on div "Sizes" at bounding box center [766, 236] width 287 height 17
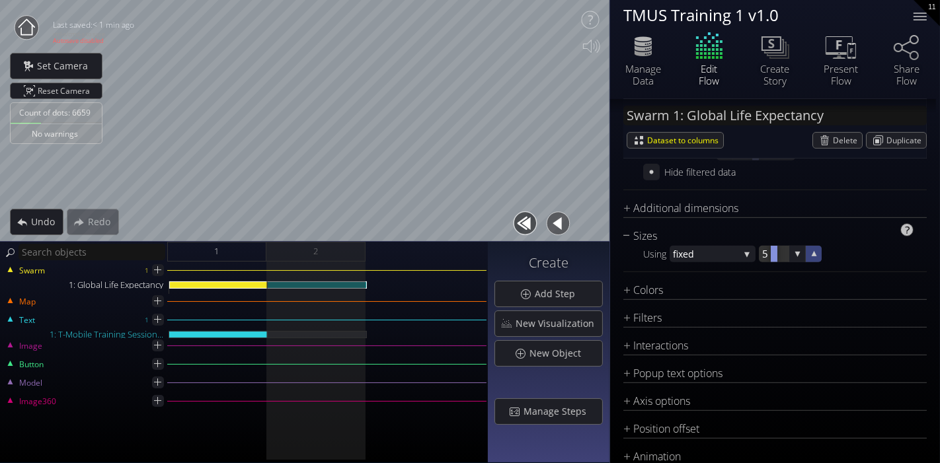
click at [812, 254] on icon at bounding box center [814, 253] width 5 height 5
click at [801, 251] on icon at bounding box center [797, 254] width 11 height 11
drag, startPoint x: 770, startPoint y: 250, endPoint x: 781, endPoint y: 252, distance: 11.3
click at [781, 252] on div at bounding box center [781, 254] width 7 height 17
click at [771, 256] on div at bounding box center [774, 254] width 7 height 17
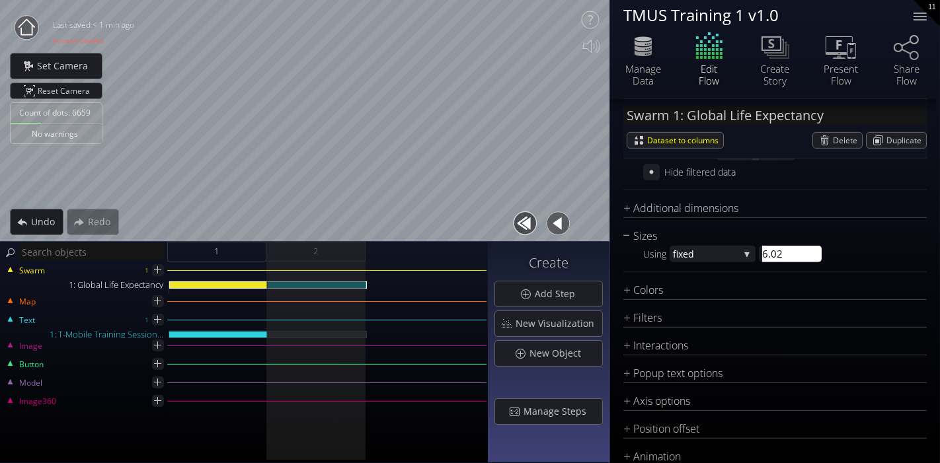
type input "7"
click at [889, 254] on div "Using fixed fixed sc ale values area scale colu mn in data 7 7" at bounding box center [784, 254] width 283 height 17
click at [648, 235] on div "Sizes" at bounding box center [766, 236] width 287 height 17
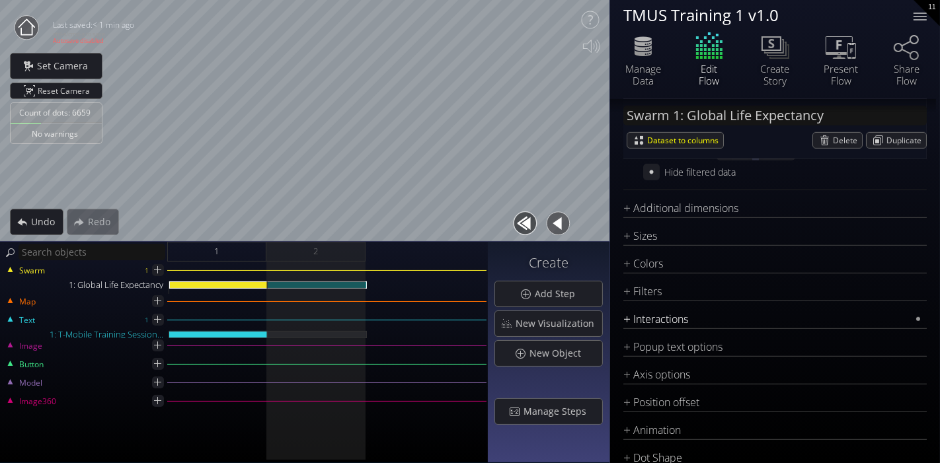
scroll to position [587, 0]
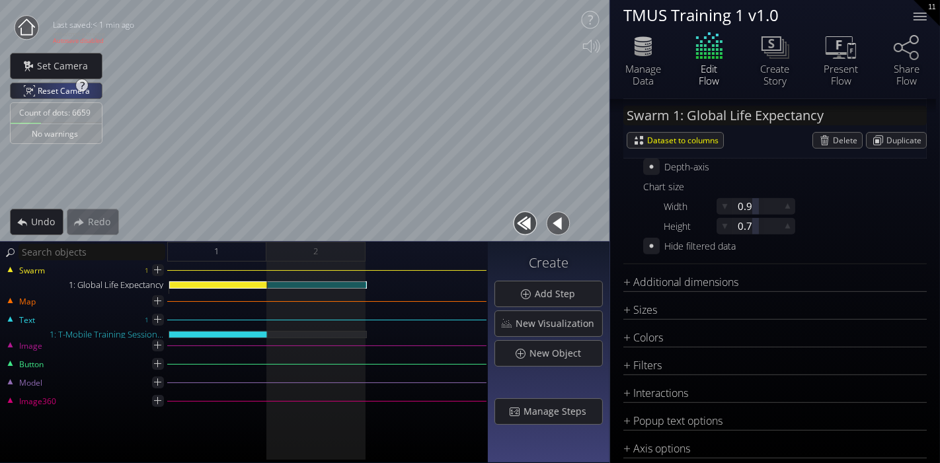
click at [73, 87] on span "Reset Camera" at bounding box center [66, 90] width 57 height 15
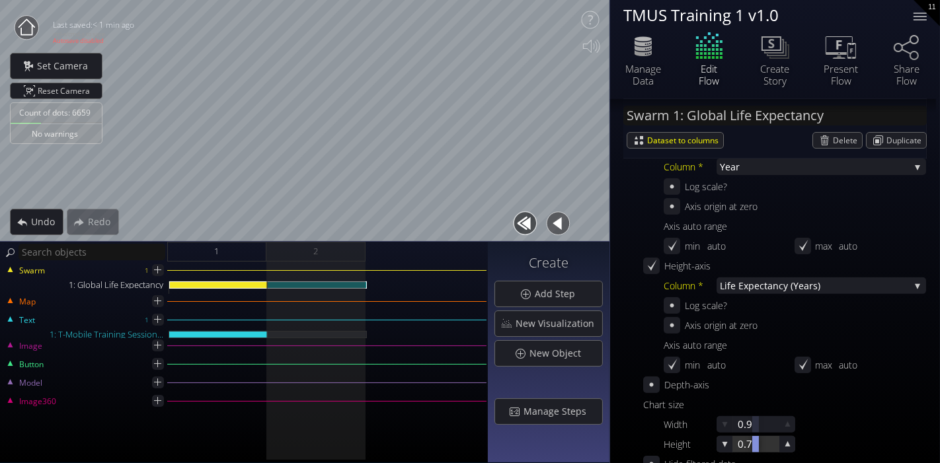
scroll to position [514, 0]
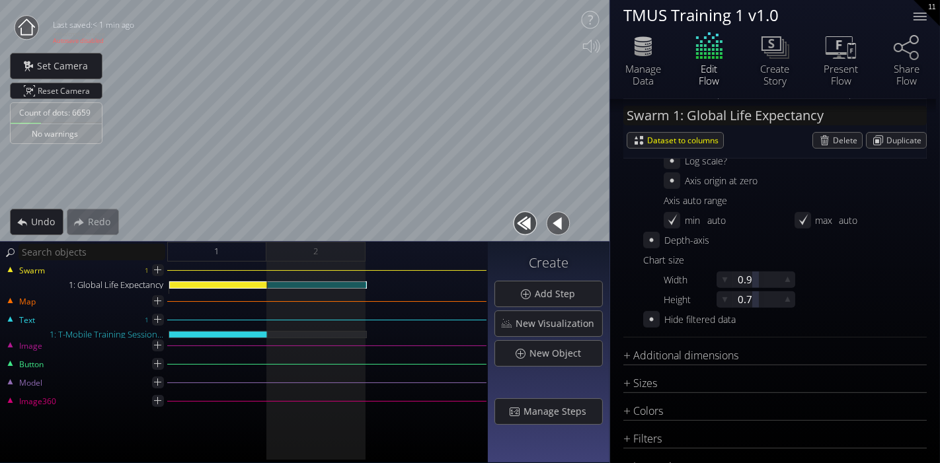
click at [714, 343] on div "Perspectives Per spective 1 defa ult Per spective 1 New Perspective Chart Type …" at bounding box center [774, 277] width 303 height 697
click at [651, 237] on icon at bounding box center [651, 240] width 11 height 11
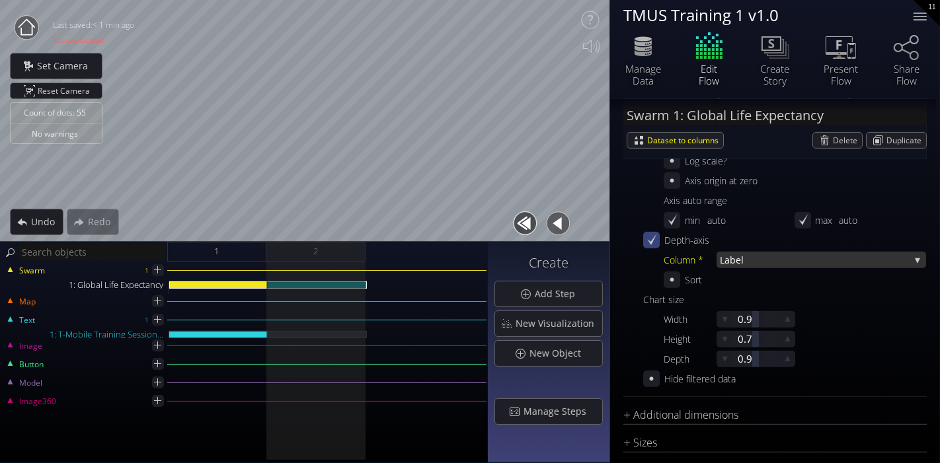
click at [731, 258] on span "Label" at bounding box center [815, 260] width 190 height 17
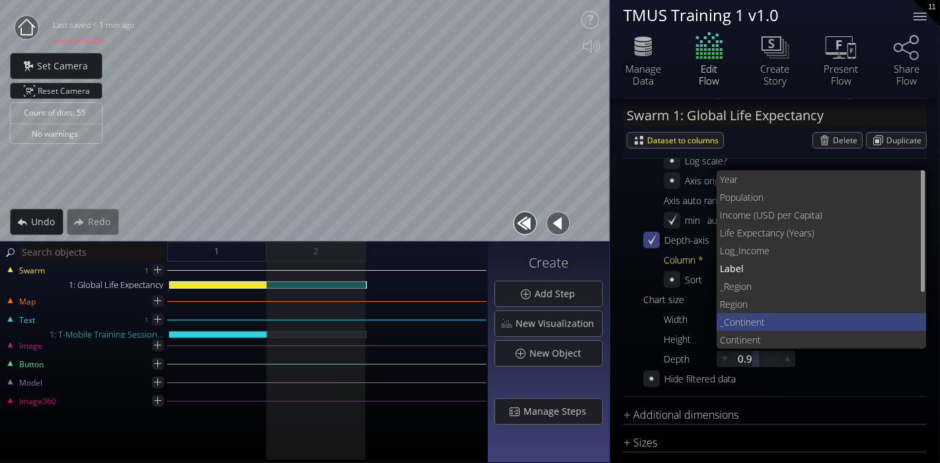
scroll to position [18, 0]
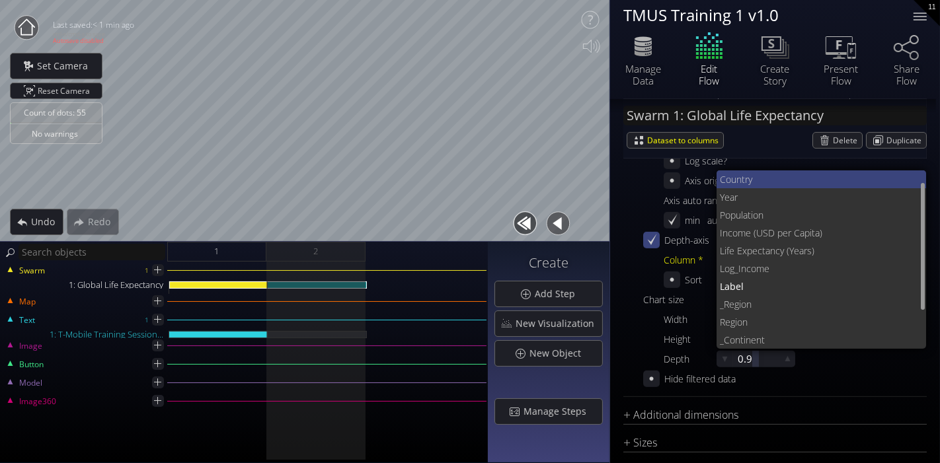
click at [769, 182] on span "try" at bounding box center [829, 180] width 174 height 18
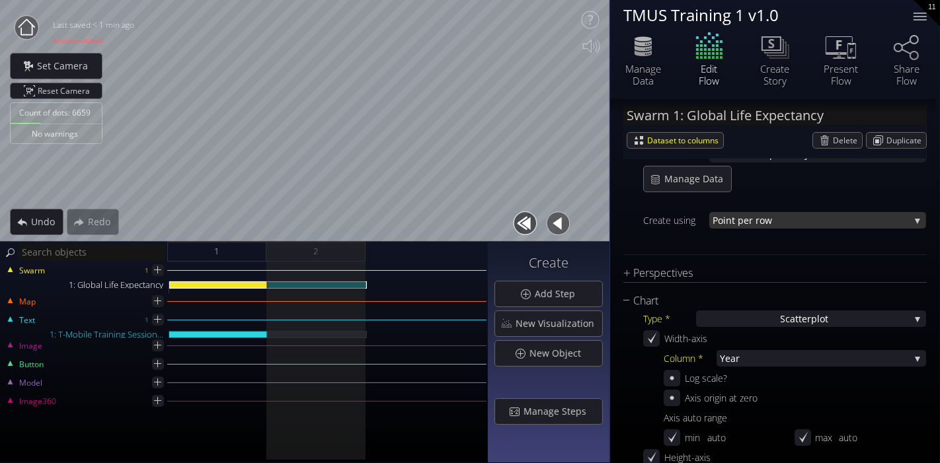
scroll to position [147, 0]
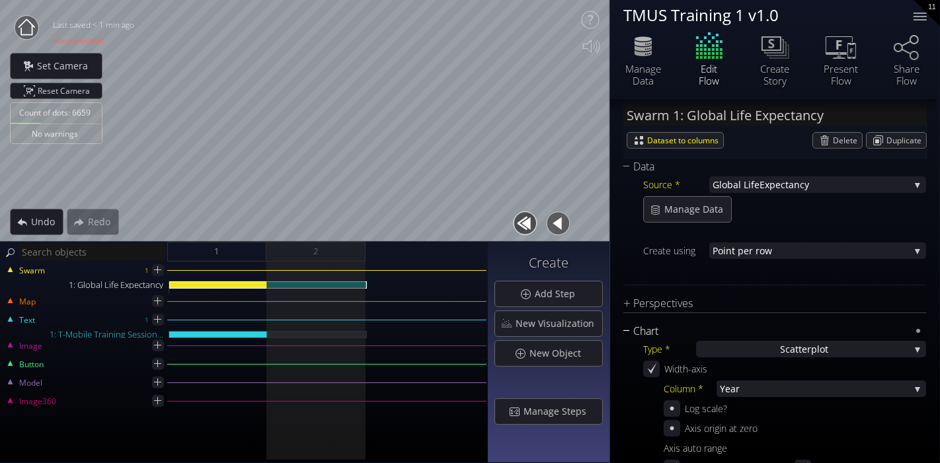
click at [636, 331] on div "Chart" at bounding box center [766, 331] width 287 height 17
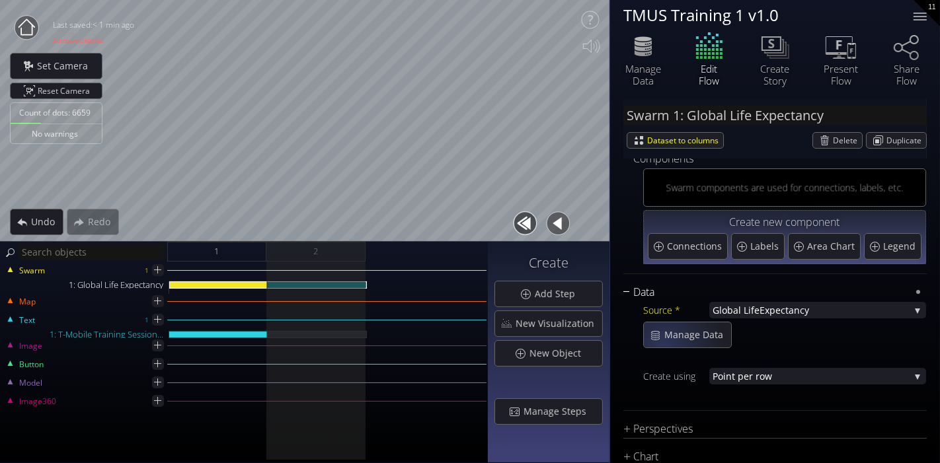
scroll to position [0, 0]
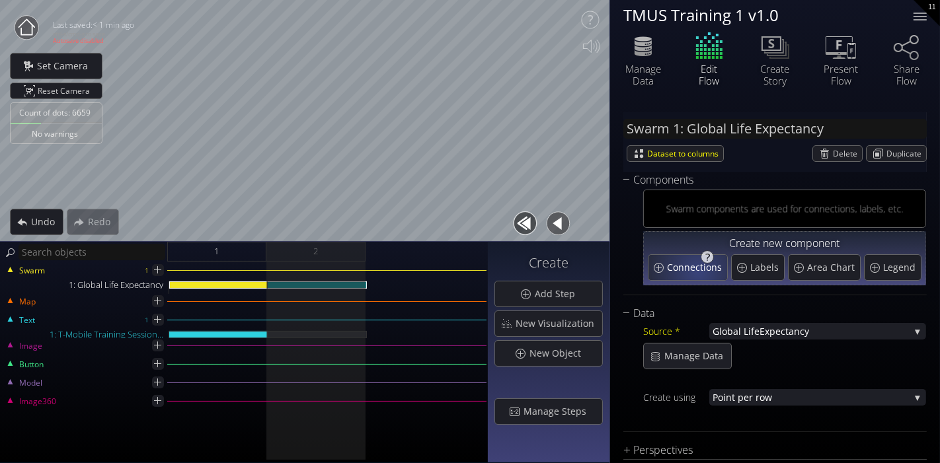
click at [697, 272] on span "Connections" at bounding box center [696, 267] width 58 height 13
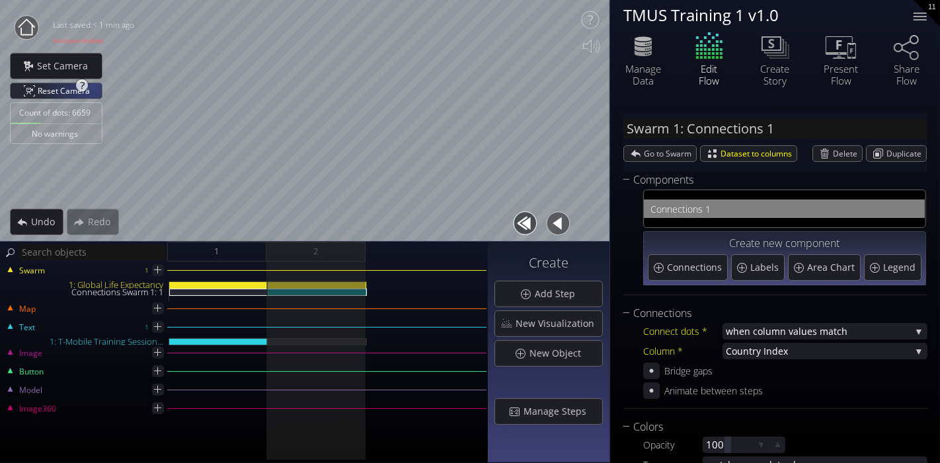
click at [75, 93] on span "Reset Camera" at bounding box center [66, 90] width 57 height 15
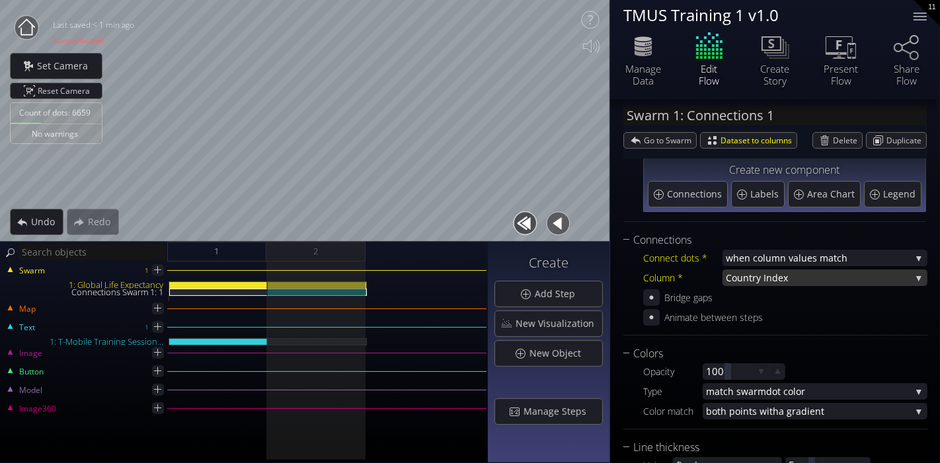
click at [774, 271] on span "ntry Index" at bounding box center [827, 278] width 168 height 17
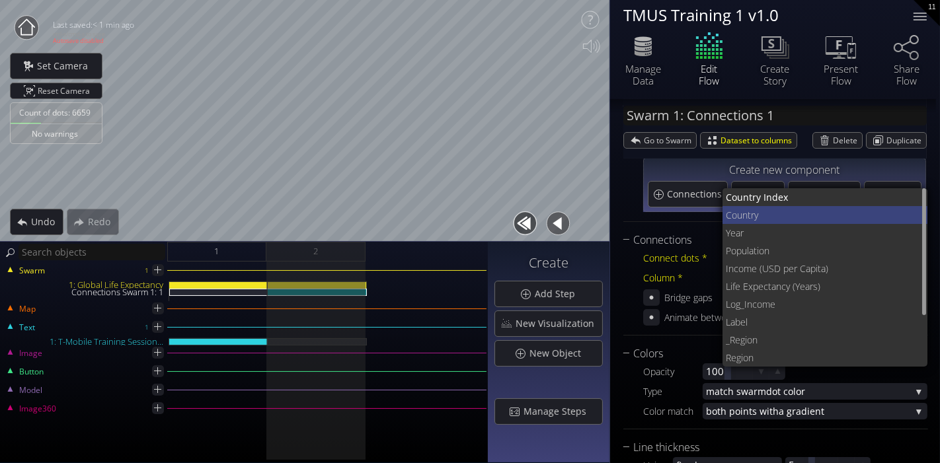
click at [771, 215] on span "try" at bounding box center [832, 215] width 170 height 18
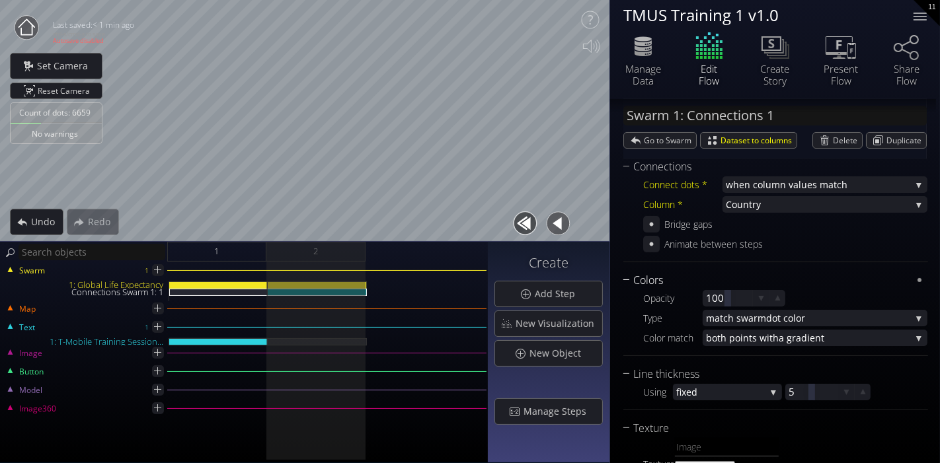
scroll to position [205, 0]
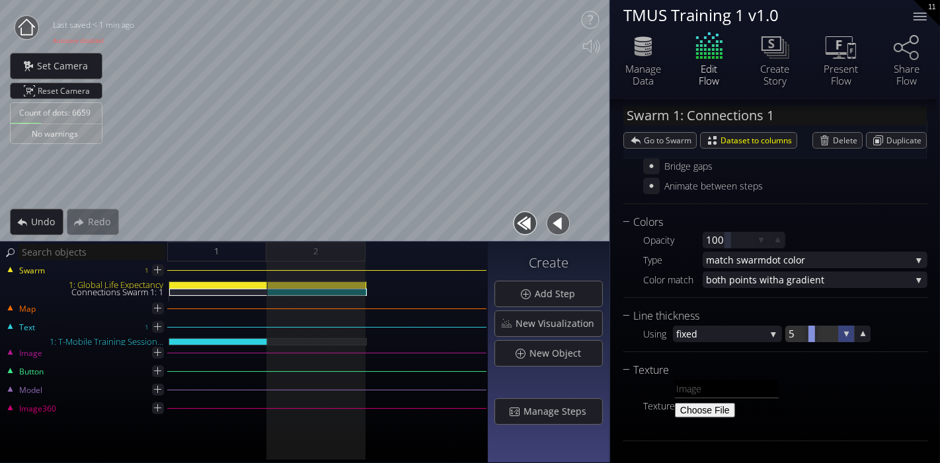
click at [847, 334] on icon at bounding box center [846, 334] width 5 height 5
click at [859, 332] on icon at bounding box center [863, 334] width 13 height 13
click at [857, 331] on icon at bounding box center [863, 334] width 13 height 13
click at [861, 331] on icon at bounding box center [863, 334] width 13 height 13
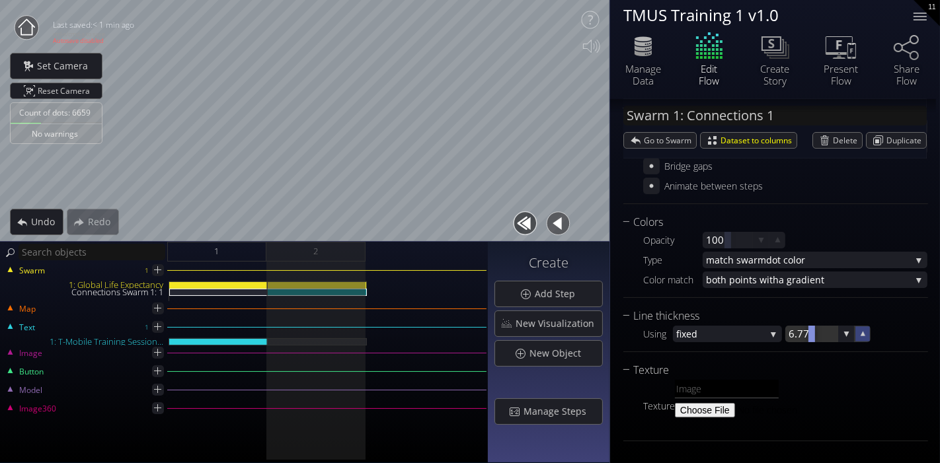
click at [861, 331] on icon at bounding box center [862, 333] width 11 height 11
click at [861, 331] on icon at bounding box center [863, 334] width 12 height 12
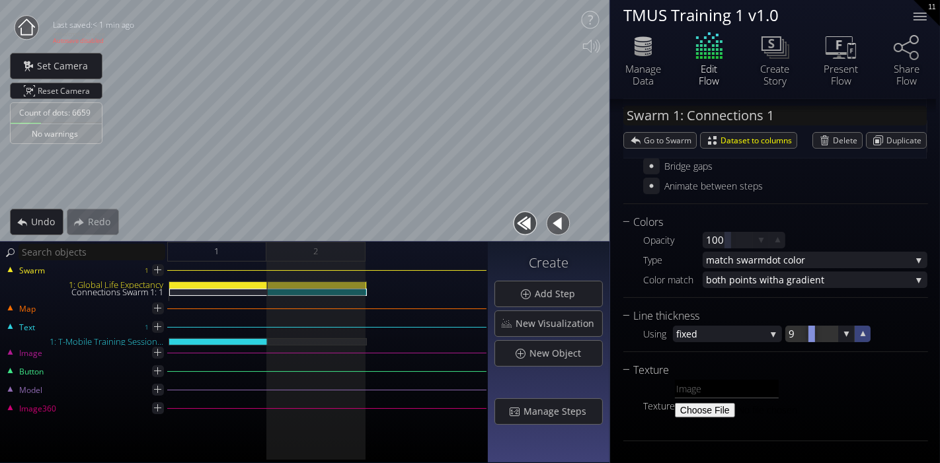
click at [861, 331] on icon at bounding box center [863, 334] width 13 height 13
click at [861, 331] on icon at bounding box center [863, 334] width 12 height 12
click at [861, 331] on icon at bounding box center [863, 334] width 13 height 13
click at [844, 385] on div at bounding box center [765, 389] width 180 height 19
click at [867, 334] on icon at bounding box center [863, 334] width 13 height 13
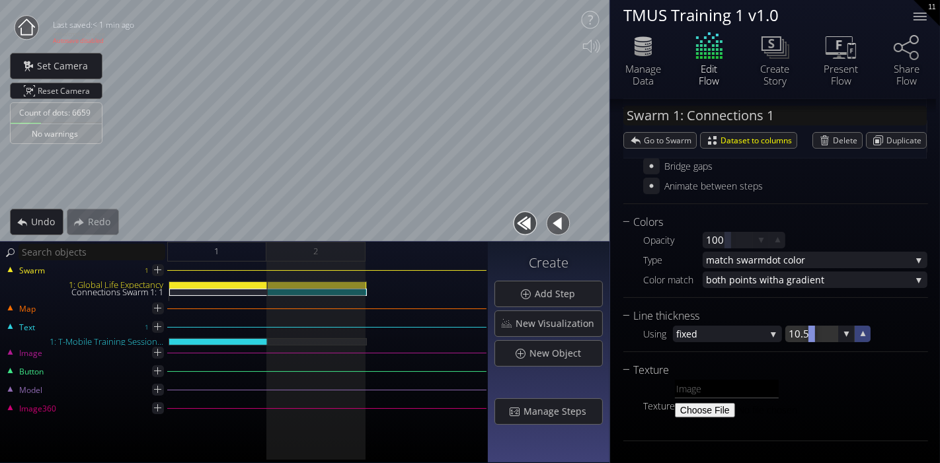
click at [867, 334] on icon at bounding box center [863, 334] width 13 height 13
click at [851, 332] on icon at bounding box center [846, 334] width 13 height 13
click at [851, 332] on icon at bounding box center [846, 334] width 12 height 12
click at [851, 332] on icon at bounding box center [846, 333] width 11 height 11
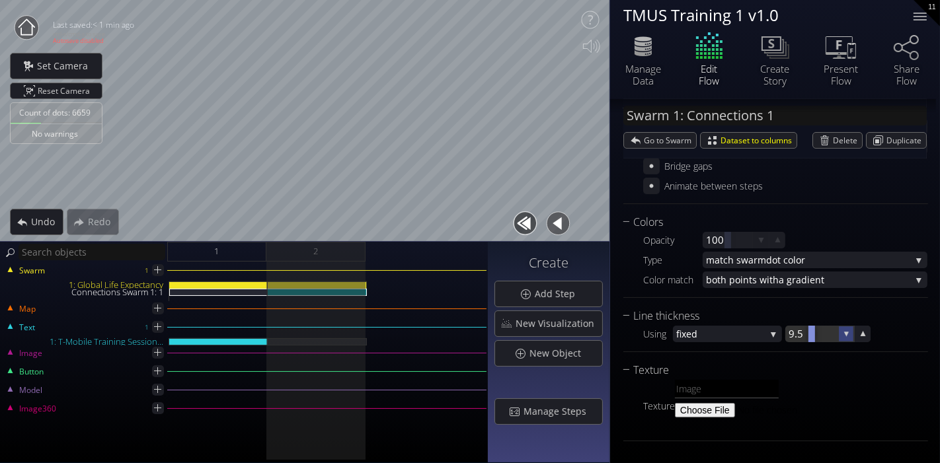
click at [851, 332] on icon at bounding box center [846, 333] width 11 height 11
click at [851, 332] on icon at bounding box center [846, 334] width 12 height 12
click at [851, 332] on icon at bounding box center [846, 334] width 13 height 13
click at [832, 384] on div at bounding box center [765, 389] width 180 height 19
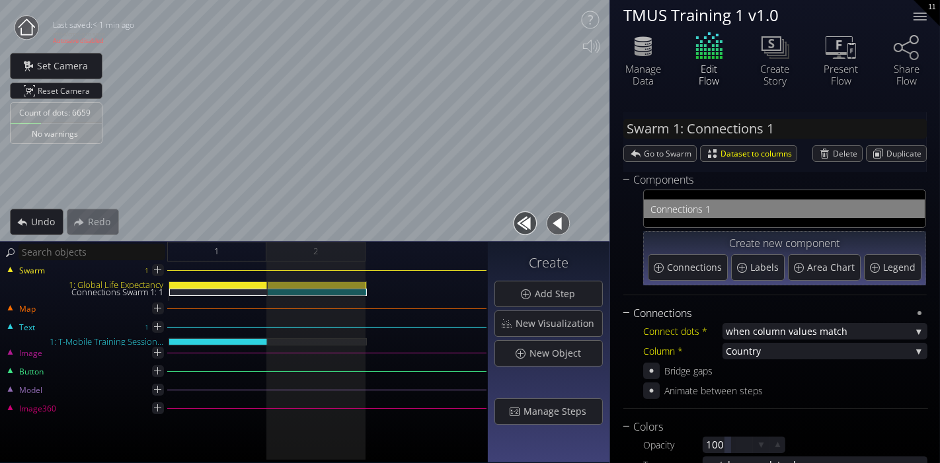
click at [677, 309] on div "Connections" at bounding box center [767, 313] width 288 height 17
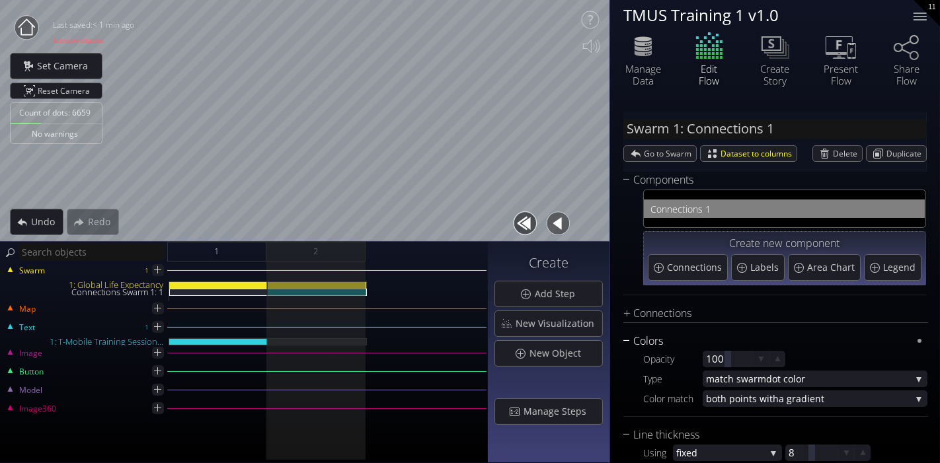
drag, startPoint x: 649, startPoint y: 331, endPoint x: 654, endPoint y: 340, distance: 10.7
click at [653, 340] on div "Connections Connect dots * when column va lues match when column va lues match …" at bounding box center [775, 437] width 305 height 265
click at [658, 340] on div "Colors" at bounding box center [767, 341] width 288 height 17
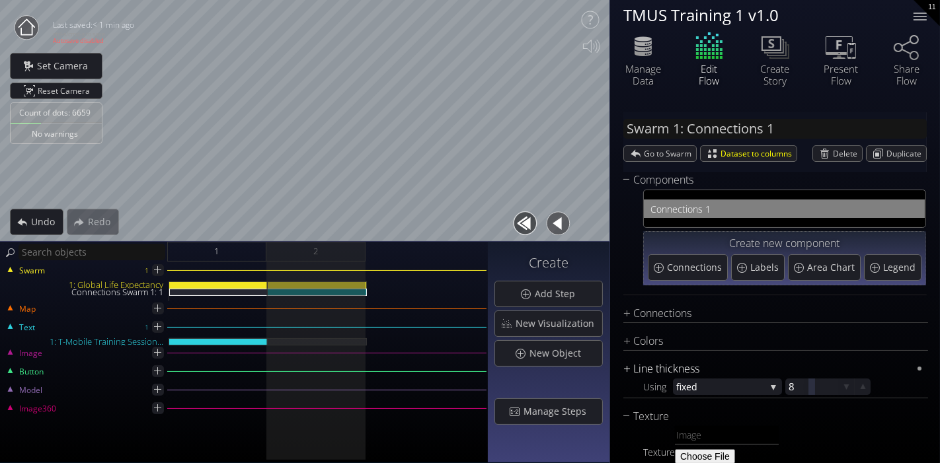
click at [669, 365] on div "Line thickness" at bounding box center [767, 369] width 288 height 17
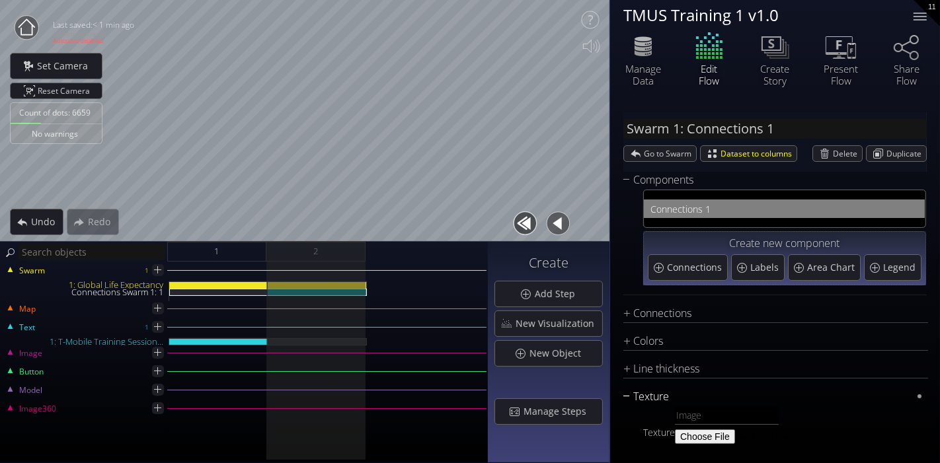
click at [664, 391] on div "Texture" at bounding box center [767, 397] width 288 height 17
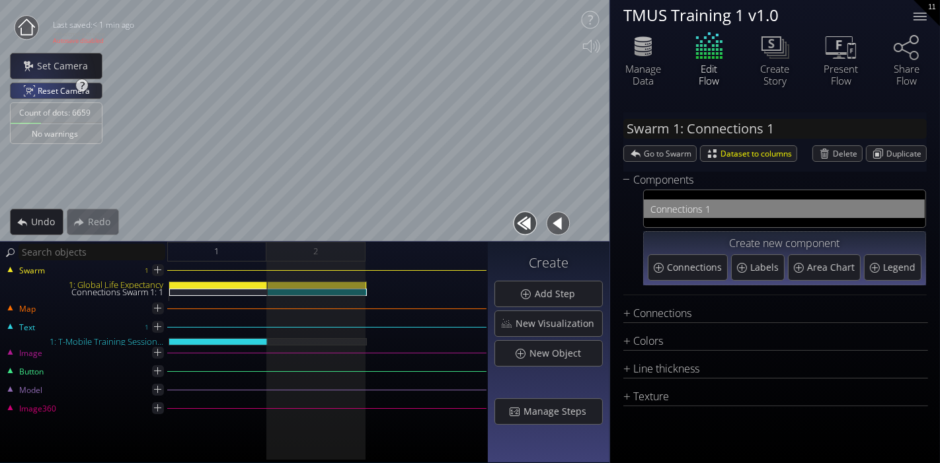
click at [32, 91] on div "Reset Camera" at bounding box center [56, 90] width 91 height 15
click at [763, 269] on span "Labels" at bounding box center [766, 267] width 32 height 13
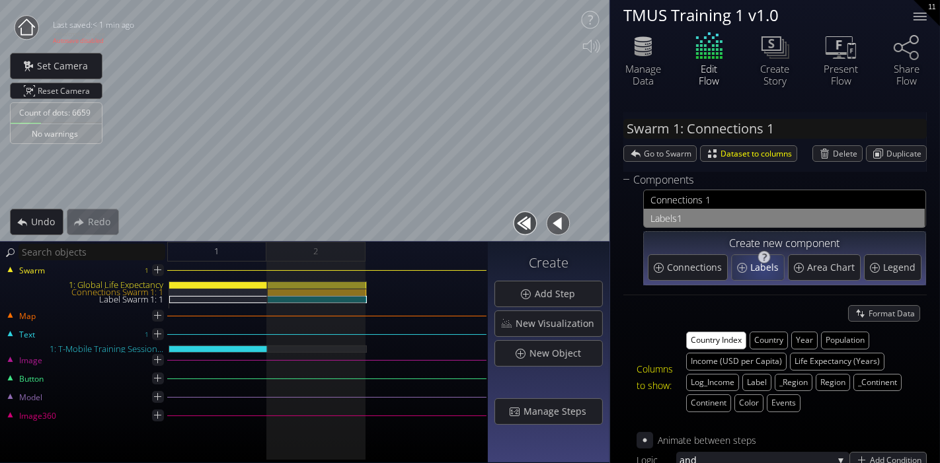
type input "Swarm 1: Labels 1"
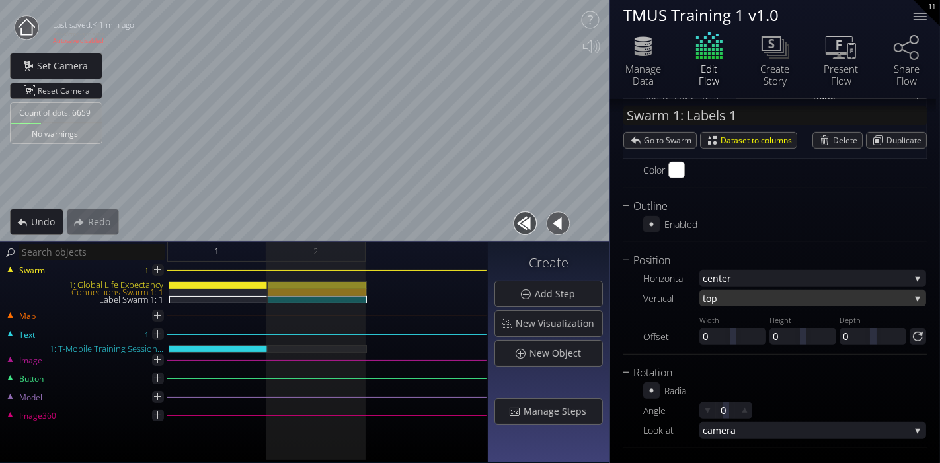
scroll to position [604, 0]
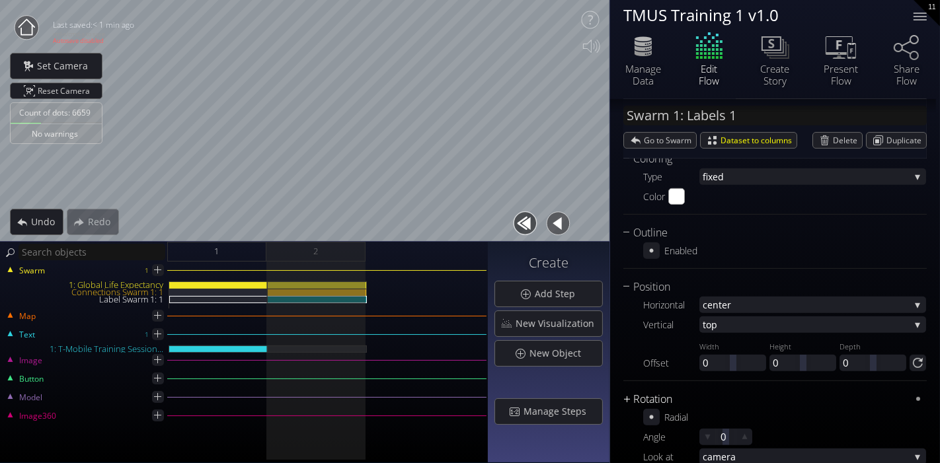
click at [657, 364] on div "Format Data Columns to show: Country Index Country Year Population Income (USD …" at bounding box center [774, 106] width 303 height 745
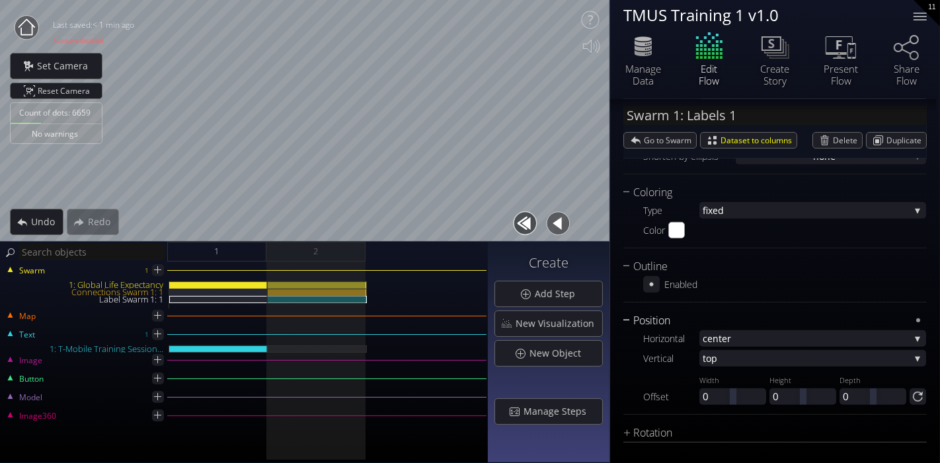
click at [657, 324] on div "Position" at bounding box center [766, 321] width 287 height 17
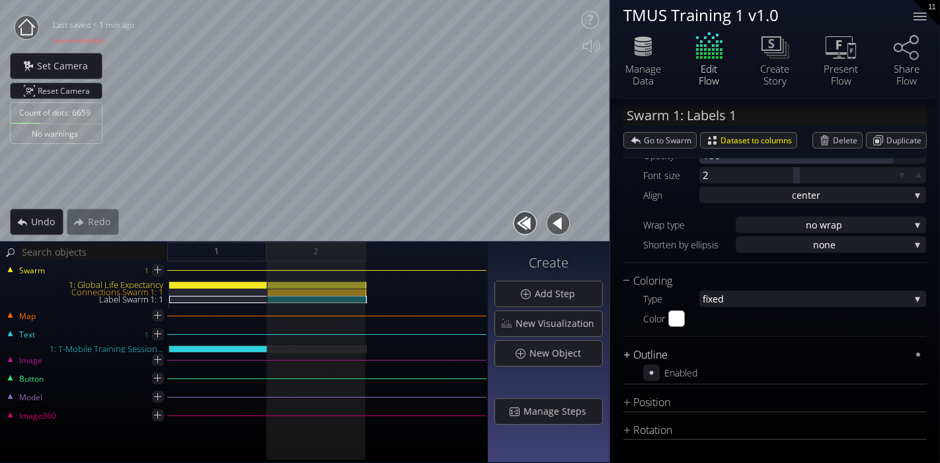
click at [657, 348] on div "Outline" at bounding box center [766, 355] width 287 height 17
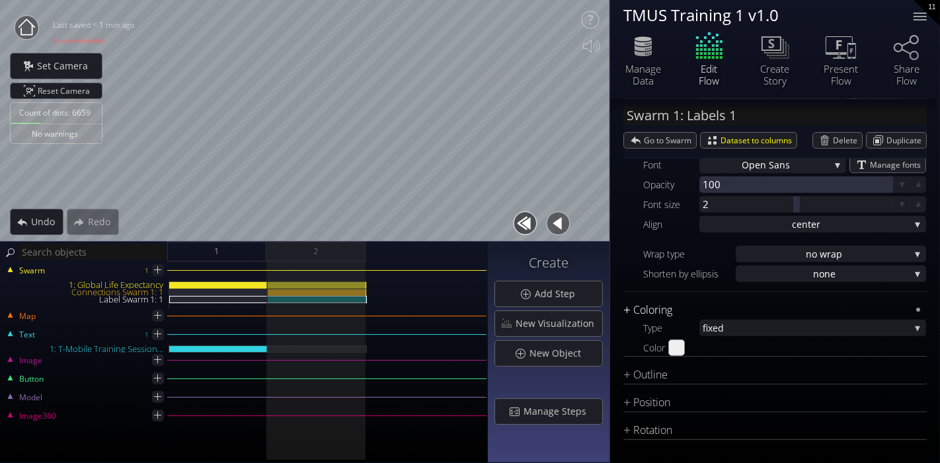
click at [651, 299] on div "Format Data Columns to show: Country Index Country Year Population Income (USD …" at bounding box center [774, 167] width 303 height 565
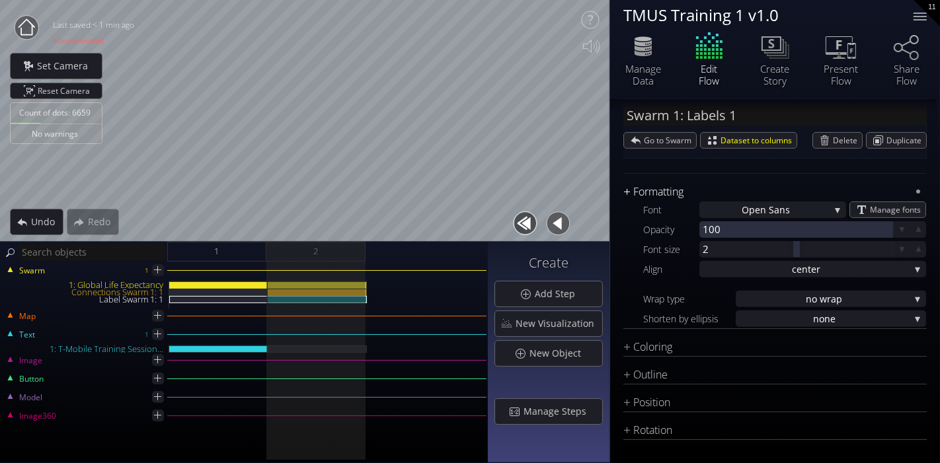
click at [659, 181] on div "Format Data Columns to show: Country Index Country Year Population Income (USD …" at bounding box center [774, 190] width 303 height 520
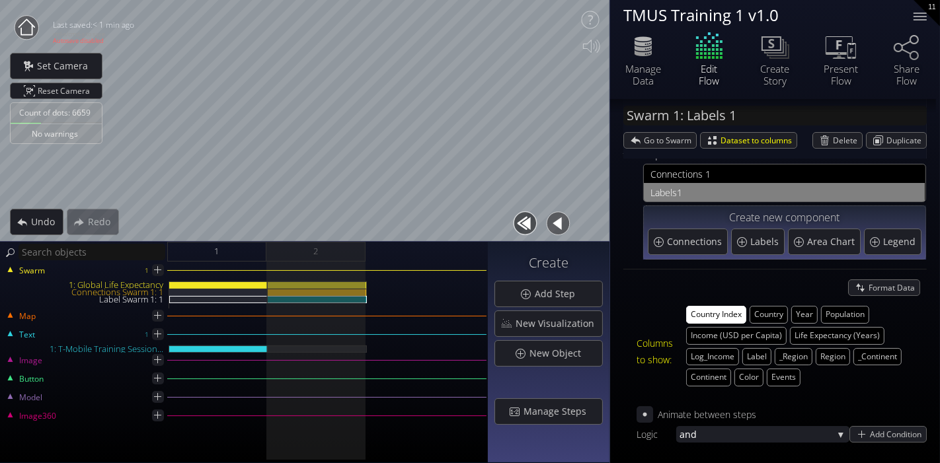
scroll to position [25, 0]
click at [783, 314] on button "Country" at bounding box center [768, 316] width 38 height 18
click at [739, 311] on button "Country Index" at bounding box center [716, 316] width 60 height 18
click at [728, 312] on button "Country Index" at bounding box center [716, 316] width 60 height 18
click at [730, 313] on button "Country Index" at bounding box center [716, 316] width 60 height 18
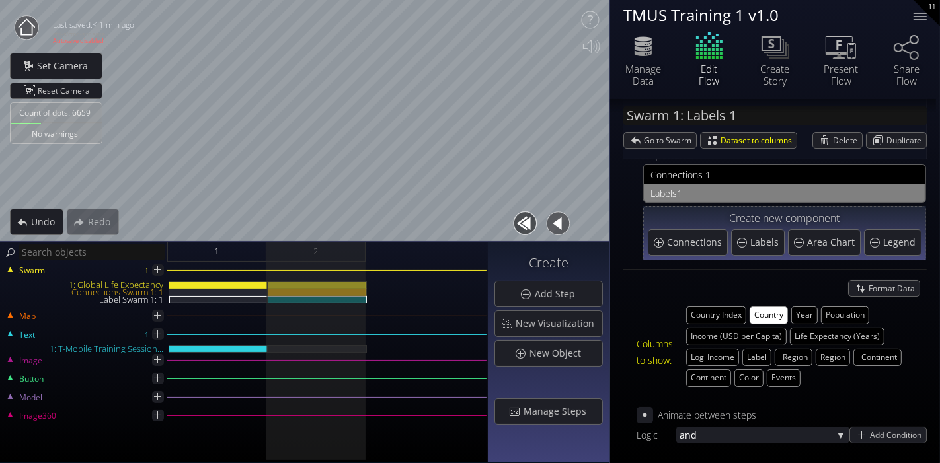
click at [656, 323] on div "Columns to show: Country Index Country Year Population Income (USD per Capita) …" at bounding box center [781, 352] width 290 height 104
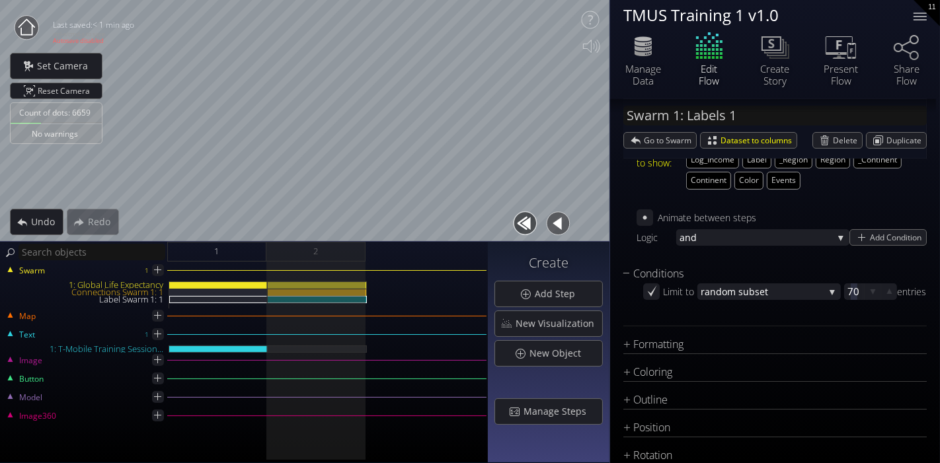
scroll to position [245, 0]
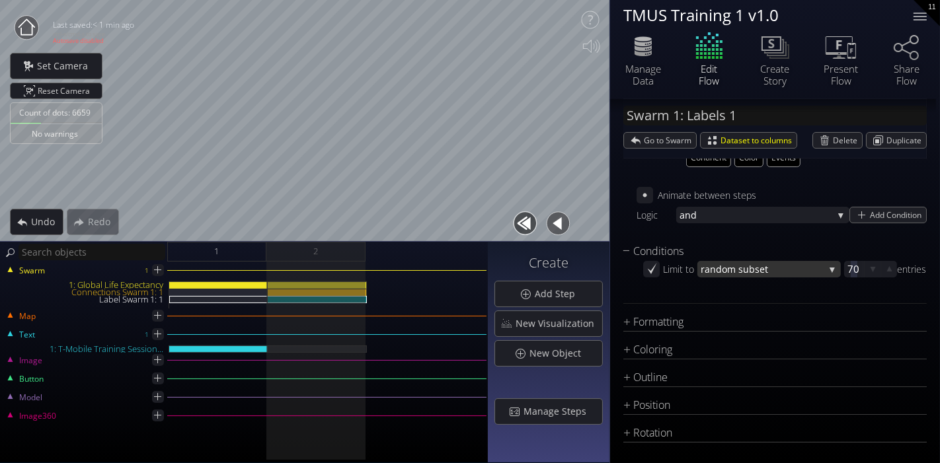
click at [753, 270] on span "dom subset" at bounding box center [770, 269] width 108 height 17
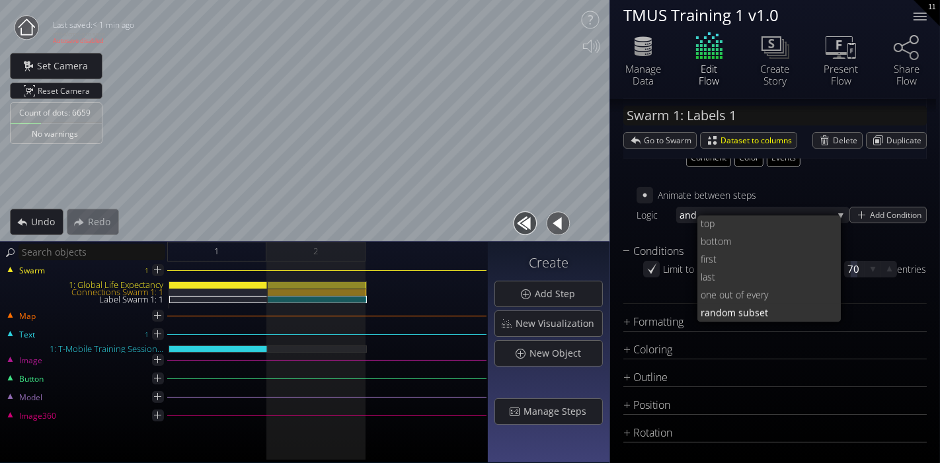
scroll to position [0, 0]
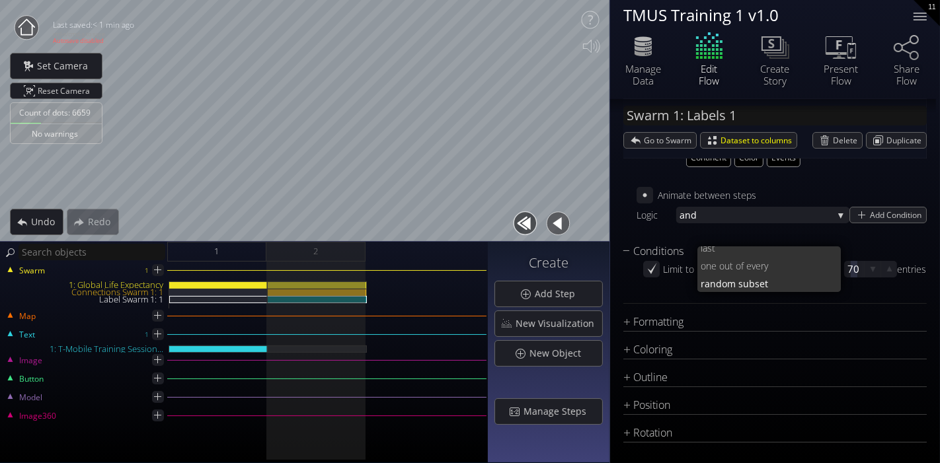
click at [638, 297] on div "Conditions Limit to ran dom subset top bo ttom first last one ou t of every ran…" at bounding box center [774, 273] width 303 height 61
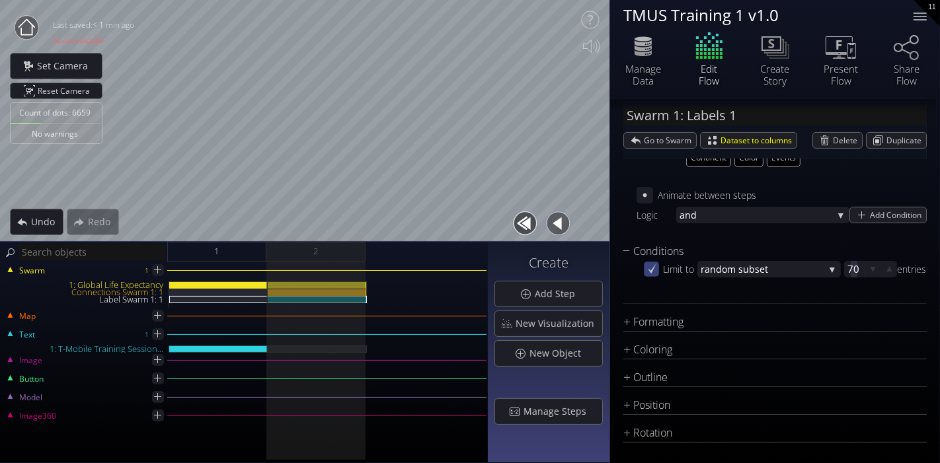
click at [650, 269] on icon at bounding box center [652, 269] width 9 height 10
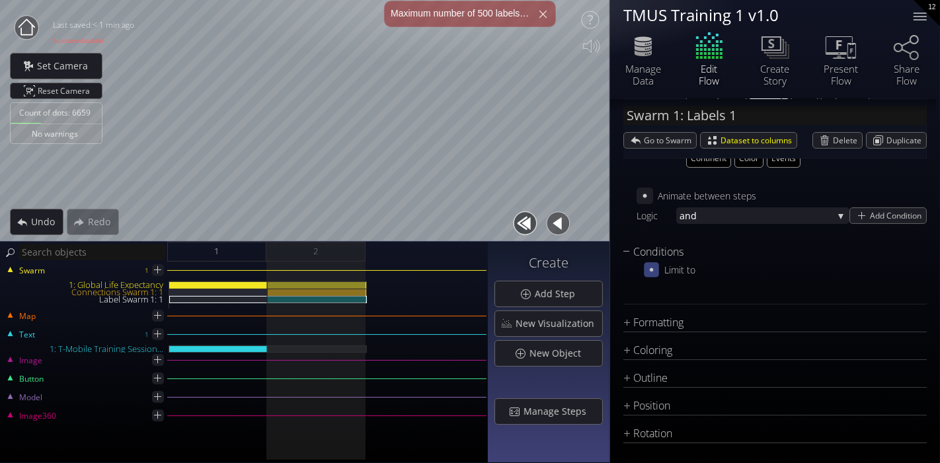
click at [651, 268] on icon at bounding box center [651, 269] width 3 height 3
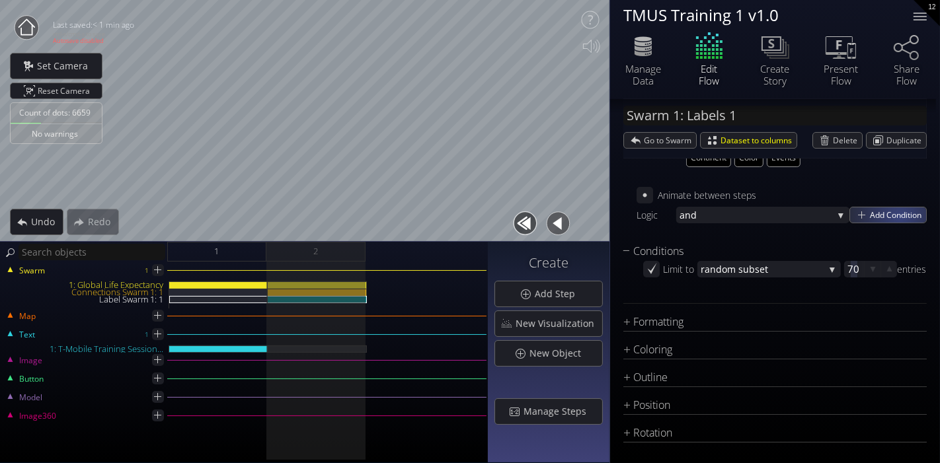
click at [895, 214] on span "Add Condition" at bounding box center [898, 215] width 56 height 15
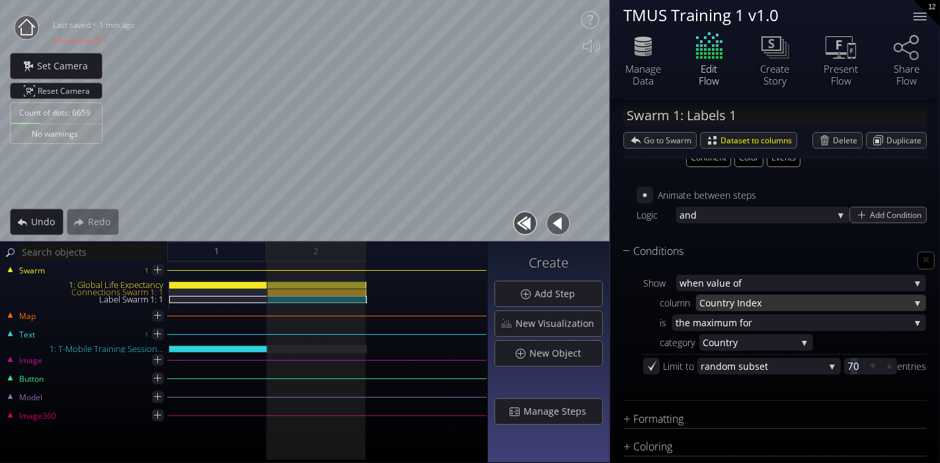
click at [757, 299] on span "ntry Index" at bounding box center [812, 303] width 193 height 17
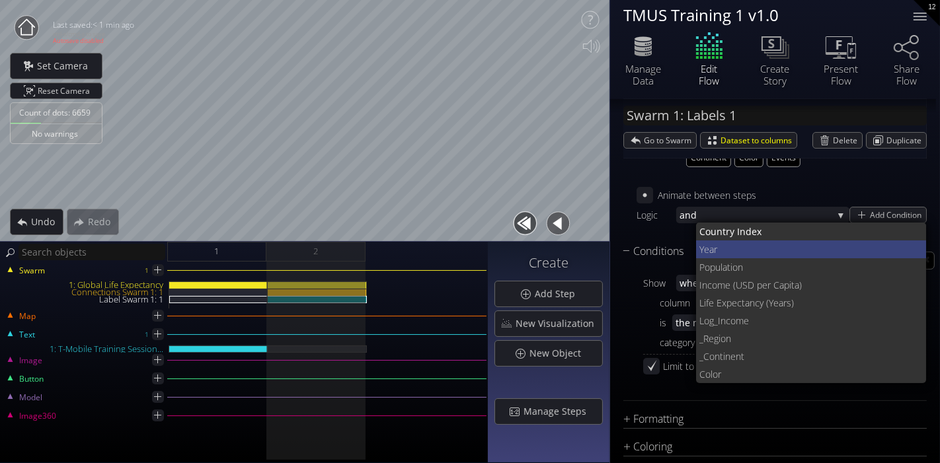
click at [741, 249] on span "Year" at bounding box center [807, 250] width 217 height 18
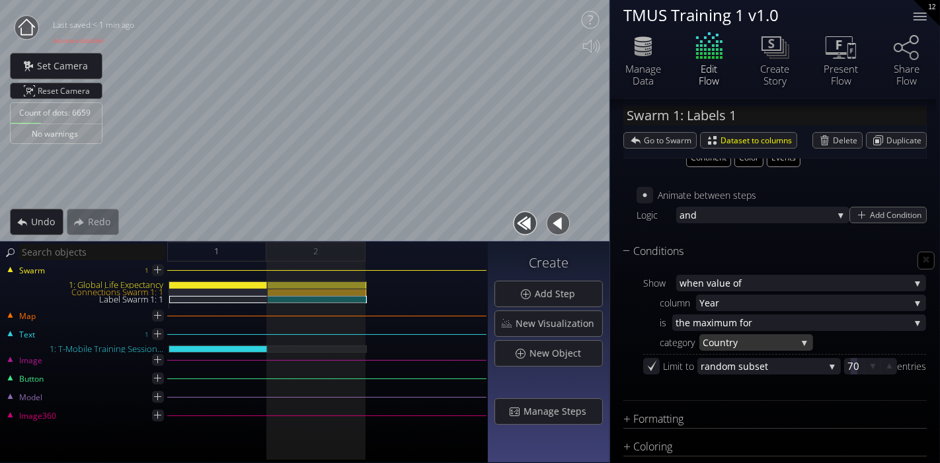
click at [760, 342] on span "try" at bounding box center [761, 342] width 71 height 17
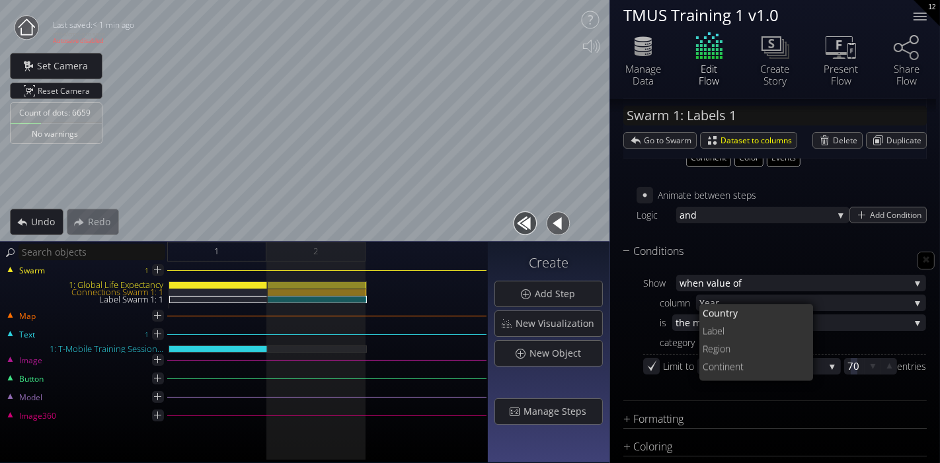
click at [885, 346] on div "category Coun try Coun try Label Re gion Continen t Ev ents" at bounding box center [784, 342] width 283 height 17
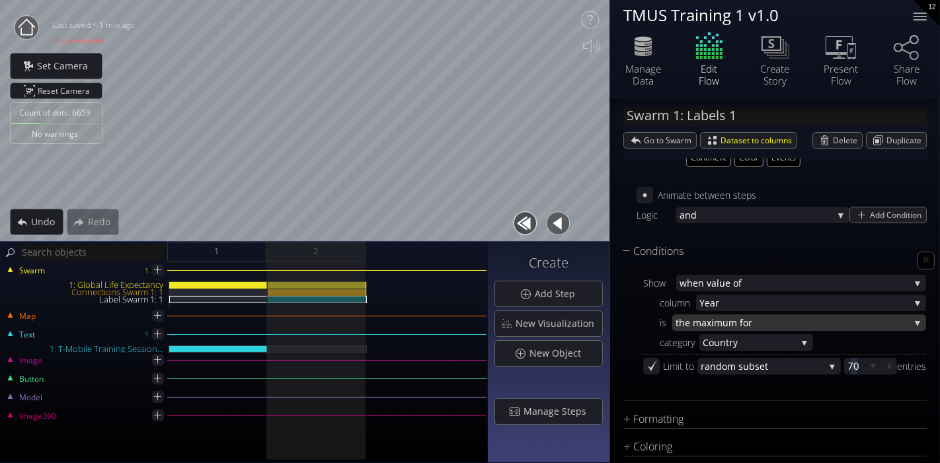
click at [807, 315] on span "aximum for" at bounding box center [805, 323] width 208 height 17
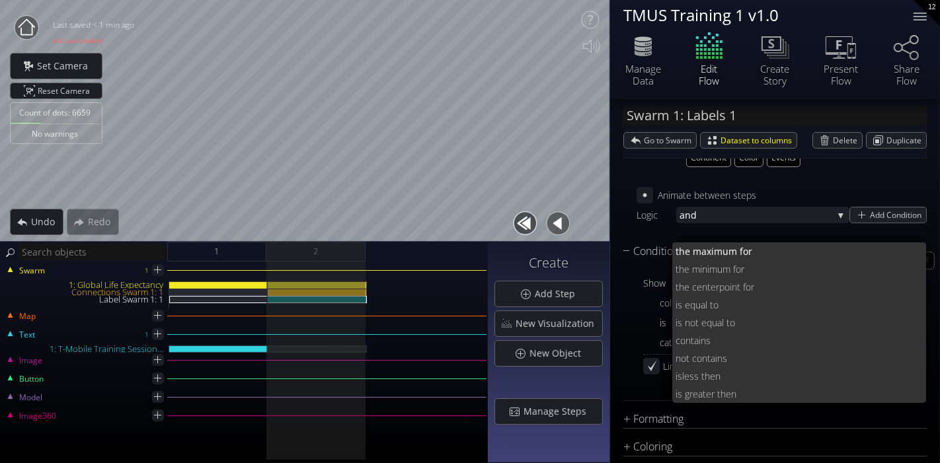
click at [644, 318] on div "is" at bounding box center [657, 323] width 29 height 17
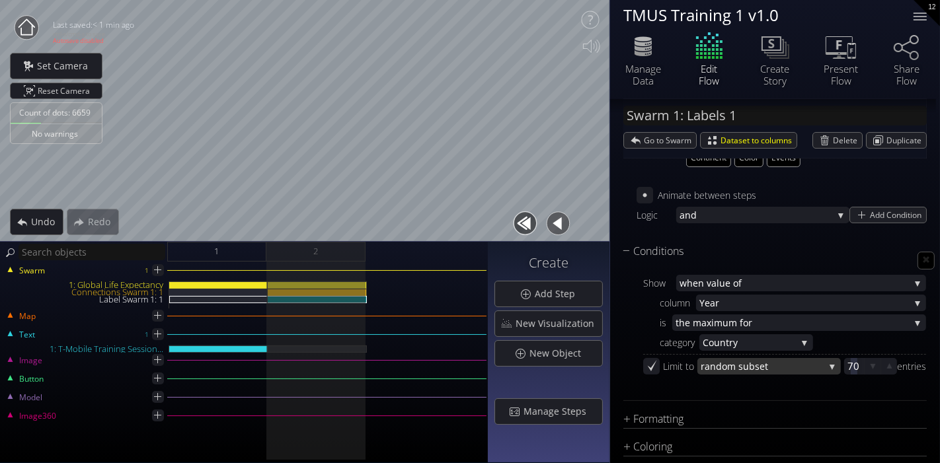
click at [820, 363] on div "ran dom subset" at bounding box center [768, 366] width 143 height 17
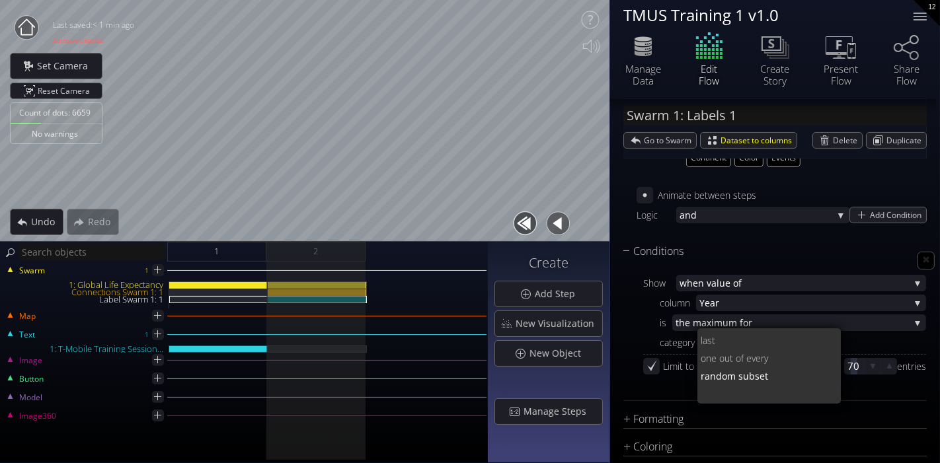
scroll to position [0, 0]
click at [851, 383] on div "Limit to ran dom subset top bo ttom first last one ou t of every ran dom subset…" at bounding box center [784, 374] width 283 height 33
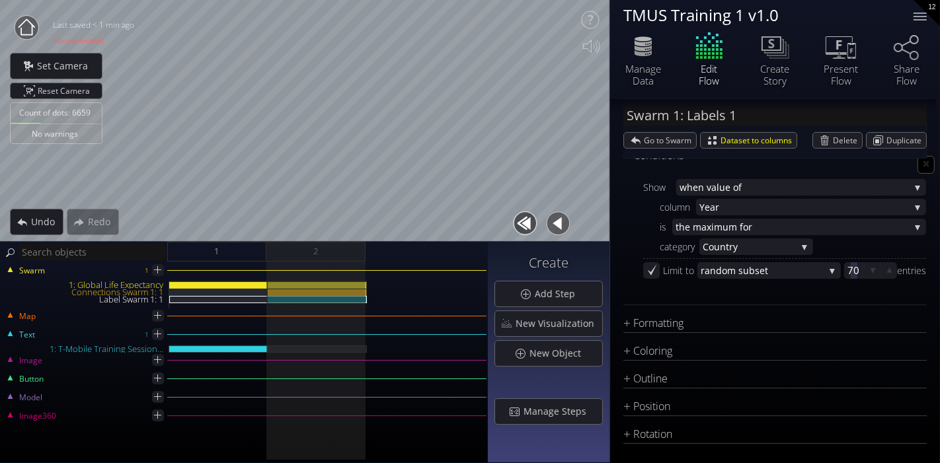
scroll to position [342, 0]
click at [661, 406] on div "Position" at bounding box center [766, 405] width 287 height 17
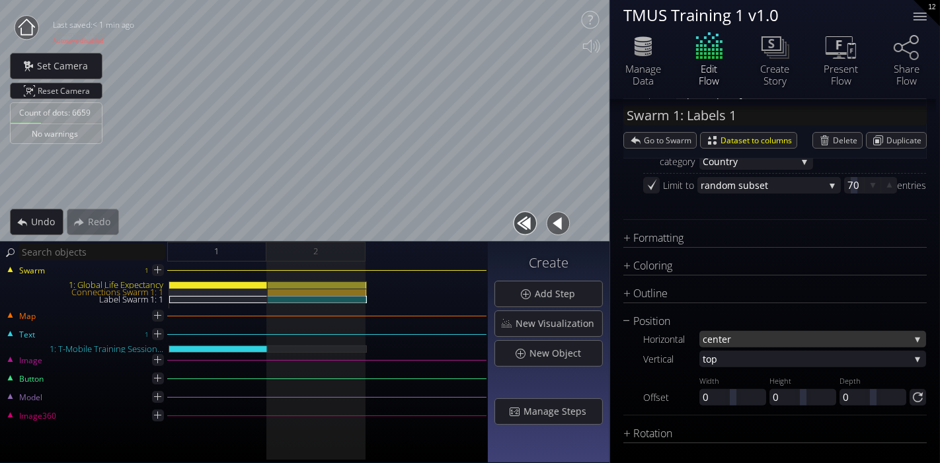
scroll to position [427, 0]
click at [736, 340] on span "nter" at bounding box center [810, 338] width 197 height 17
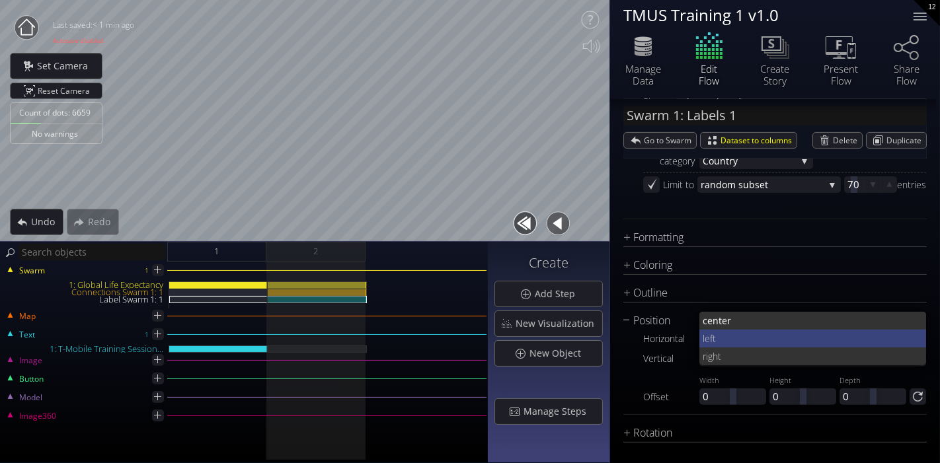
click at [734, 336] on span "left" at bounding box center [809, 339] width 213 height 18
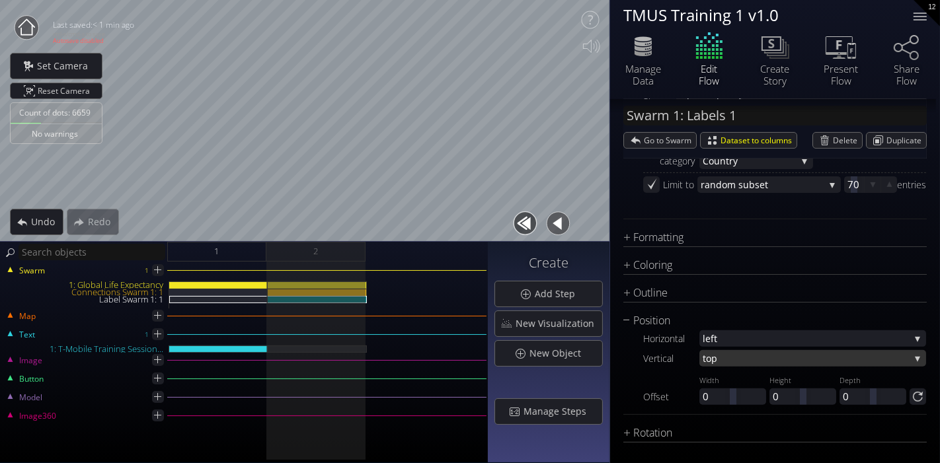
click at [746, 358] on span "top" at bounding box center [806, 358] width 207 height 17
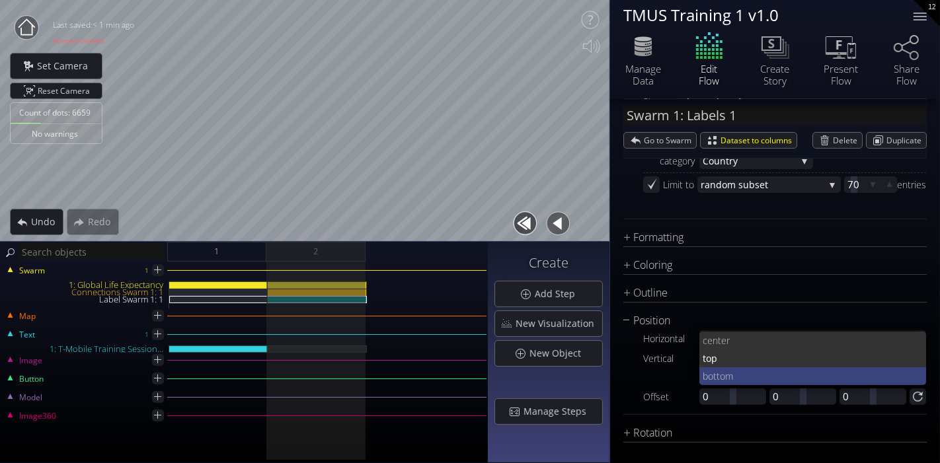
click at [732, 371] on span "ttom" at bounding box center [814, 376] width 203 height 18
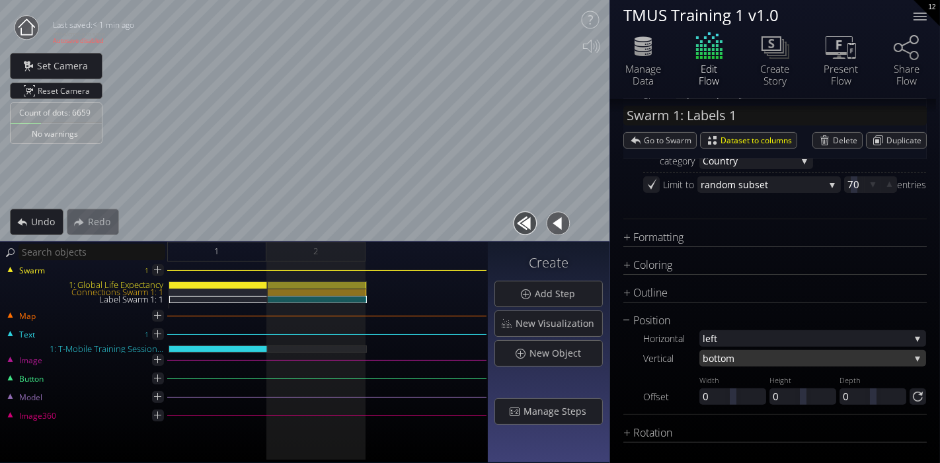
click at [738, 350] on span "ttom" at bounding box center [812, 358] width 196 height 17
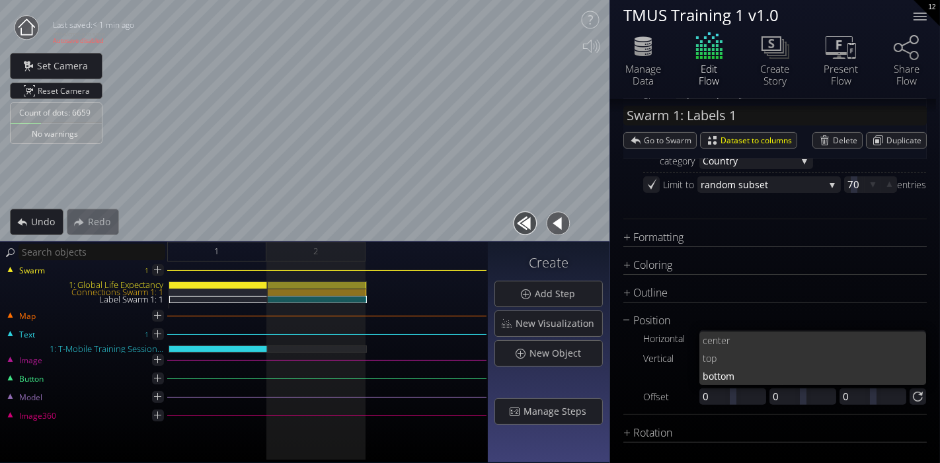
scroll to position [0, 0]
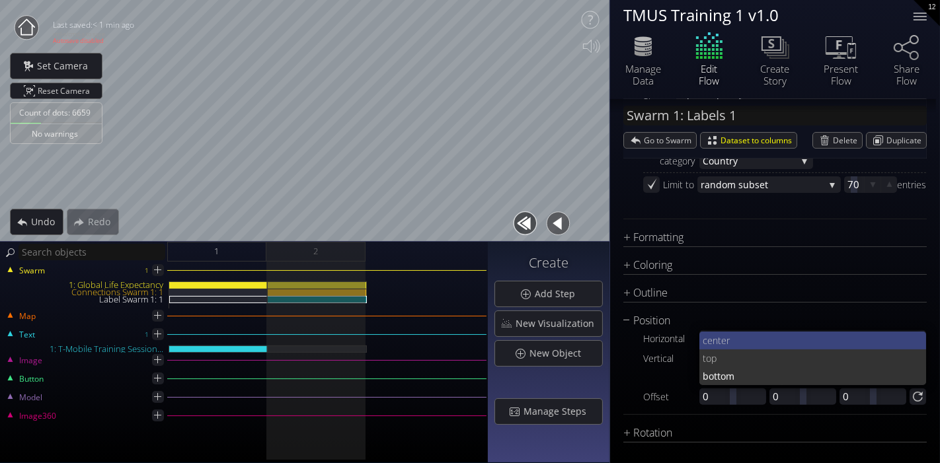
click at [738, 336] on span "nter" at bounding box center [814, 341] width 204 height 18
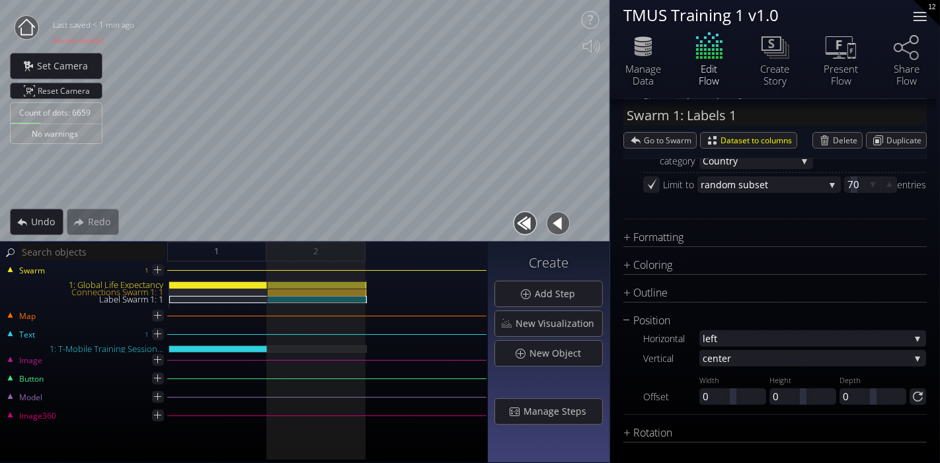
click at [921, 16] on div at bounding box center [919, 16] width 13 height 1
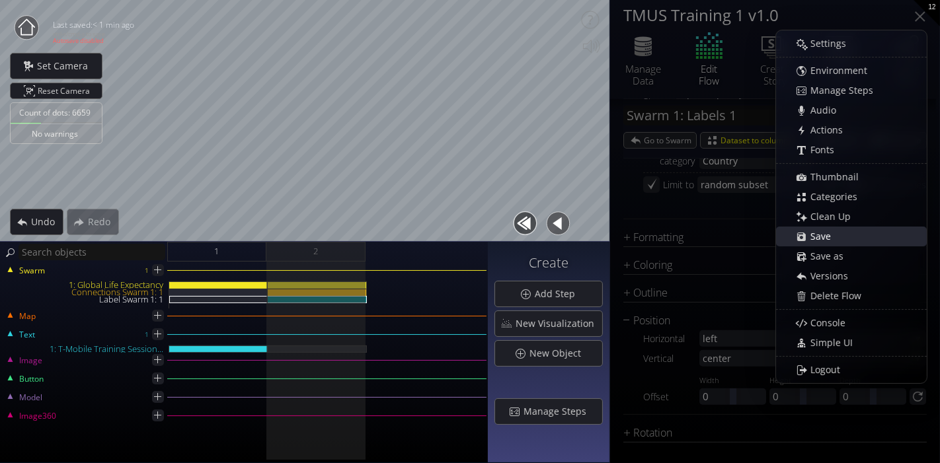
click at [838, 244] on div "Save" at bounding box center [858, 236] width 136 height 19
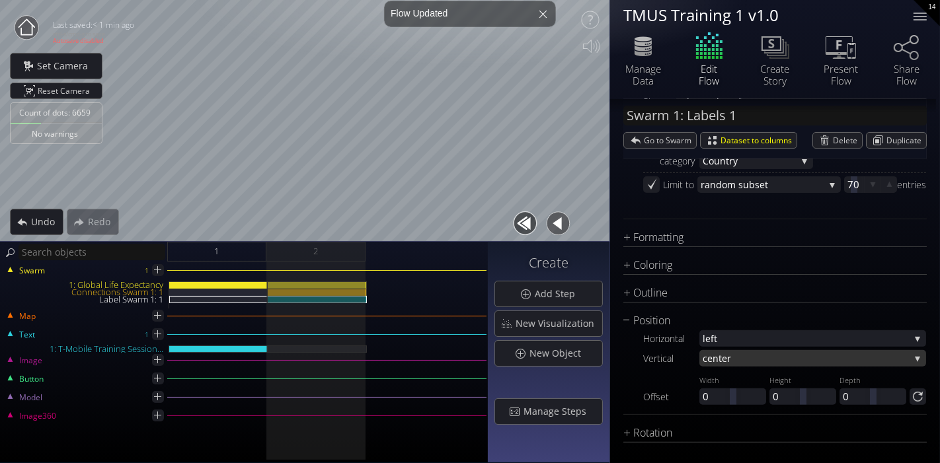
click at [791, 360] on span "nter" at bounding box center [810, 358] width 197 height 17
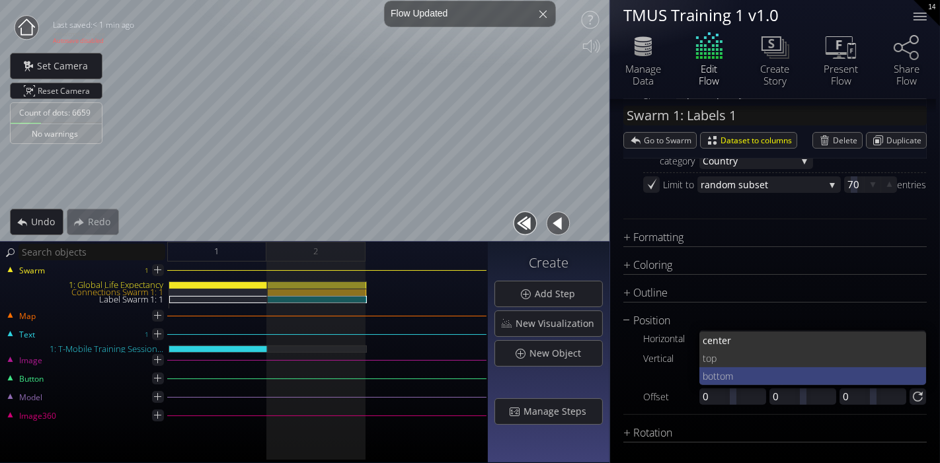
click at [751, 373] on span "ttom" at bounding box center [814, 376] width 203 height 18
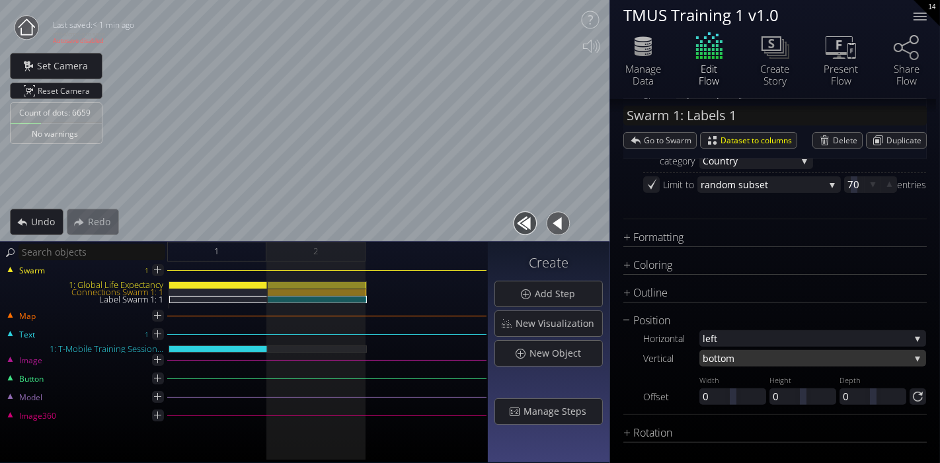
click at [753, 350] on span "ttom" at bounding box center [812, 358] width 196 height 17
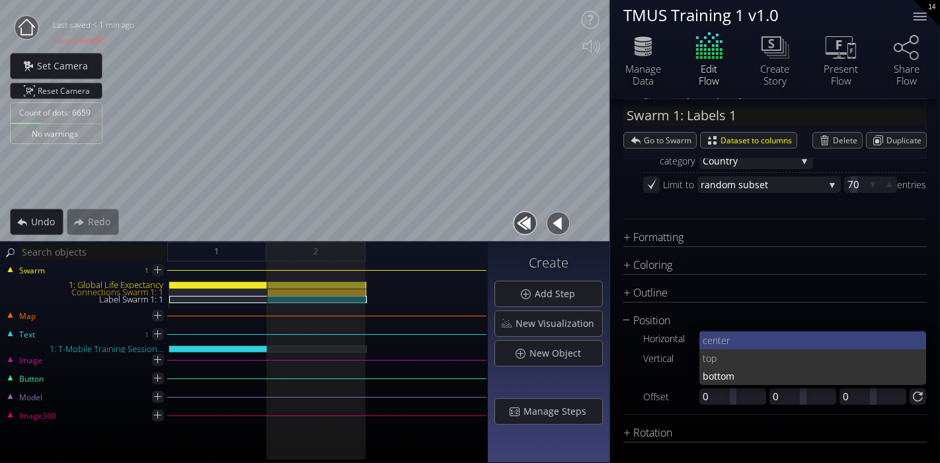
click at [742, 336] on span "nter" at bounding box center [814, 341] width 204 height 18
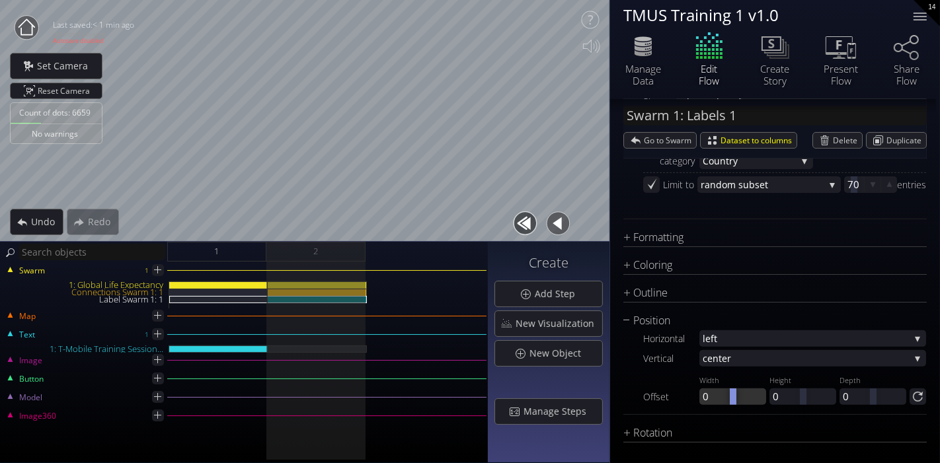
click at [709, 393] on div at bounding box center [732, 397] width 67 height 17
click at [713, 395] on div at bounding box center [732, 397] width 67 height 17
type input "0.02"
click at [53, 91] on span "Reset Camera" at bounding box center [66, 90] width 57 height 15
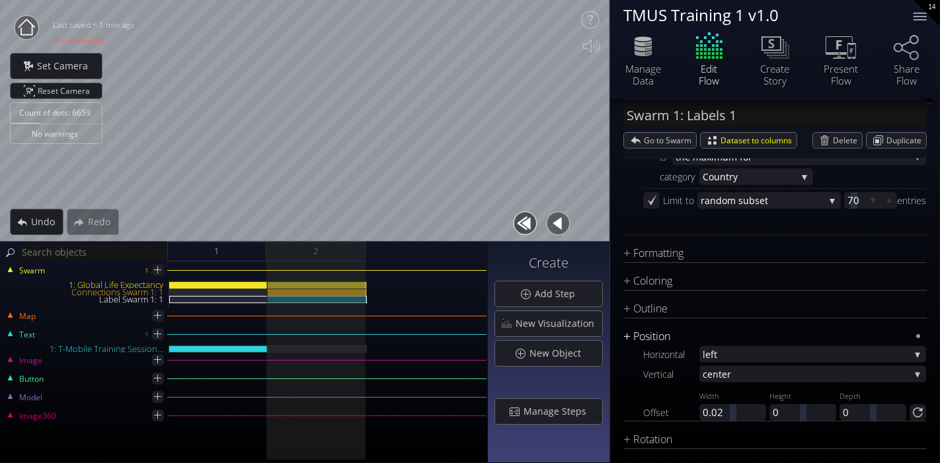
click at [638, 312] on div "Format Data Columns to show: Country Index Country Year Population Income (USD …" at bounding box center [774, 176] width 303 height 565
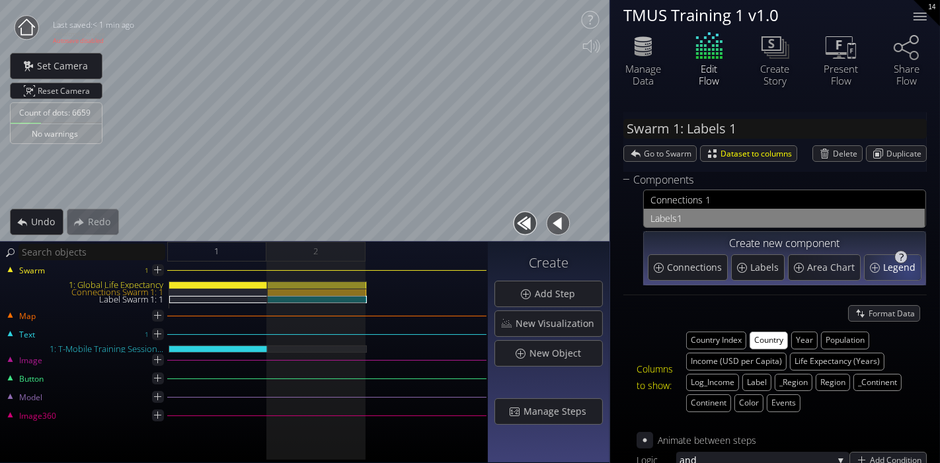
click at [891, 262] on span "Legend" at bounding box center [901, 267] width 36 height 13
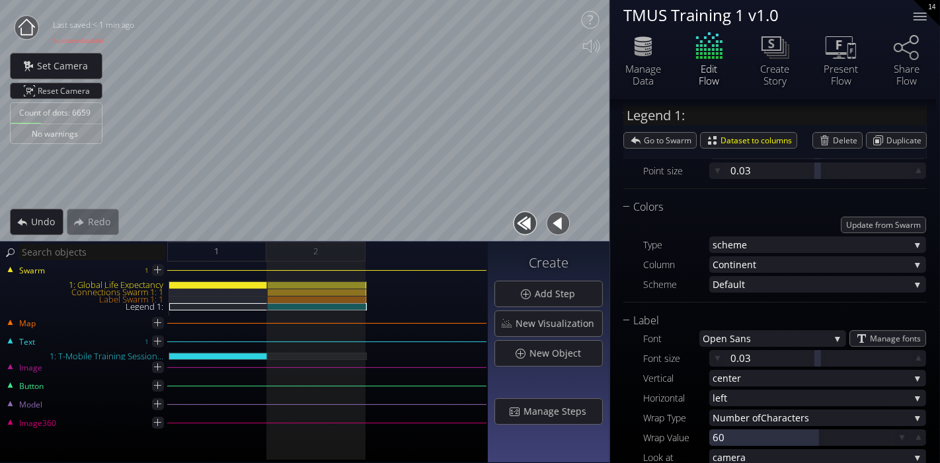
scroll to position [220, 0]
click at [303, 353] on div at bounding box center [317, 356] width 99 height 7
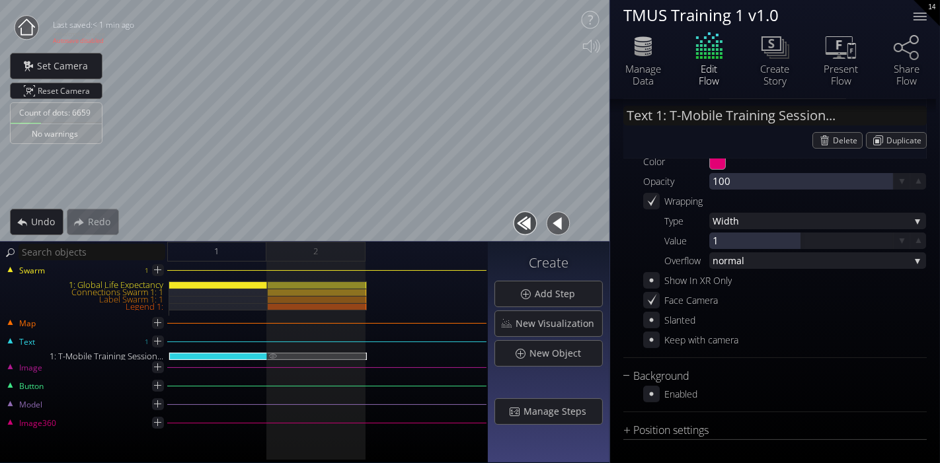
scroll to position [68, 0]
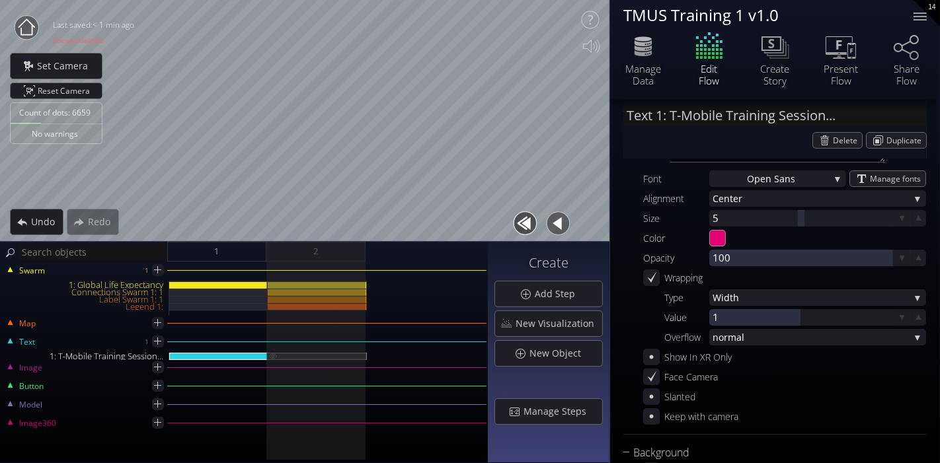
click at [284, 353] on div "1: T-Mobile Training Session..." at bounding box center [317, 356] width 99 height 7
click at [347, 305] on div "Legend 1:" at bounding box center [317, 306] width 99 height 7
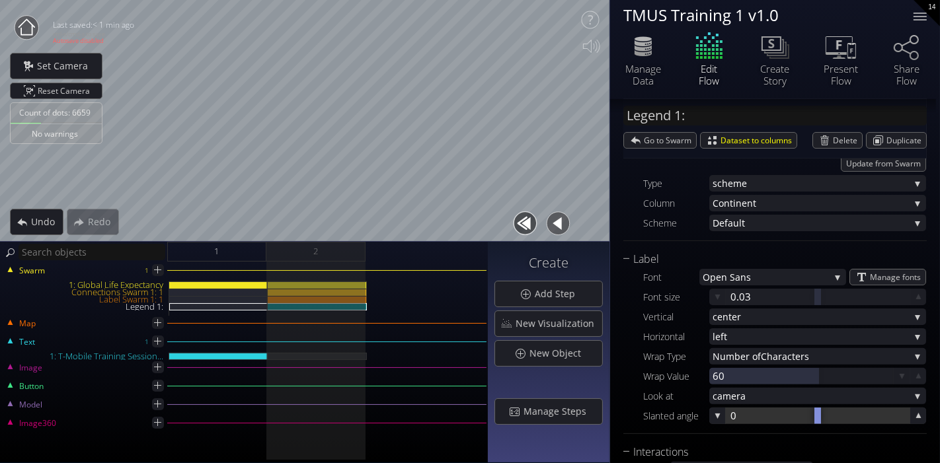
scroll to position [355, 0]
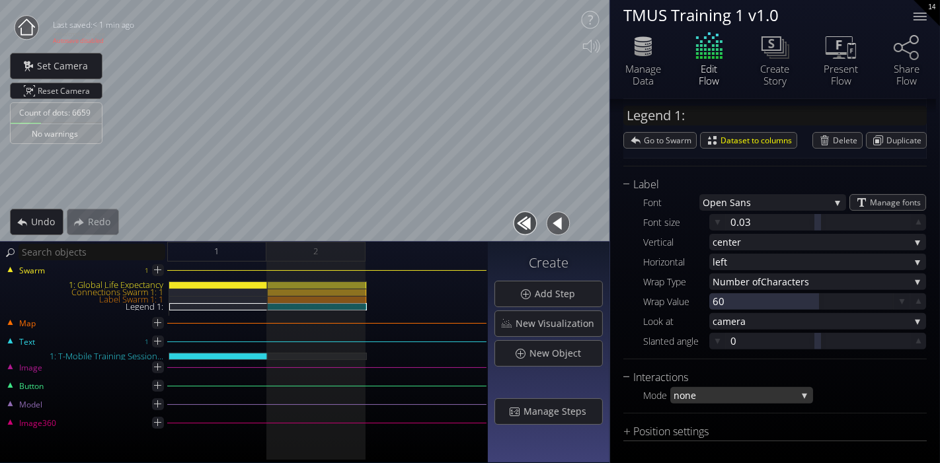
click at [694, 390] on span "none" at bounding box center [734, 395] width 123 height 17
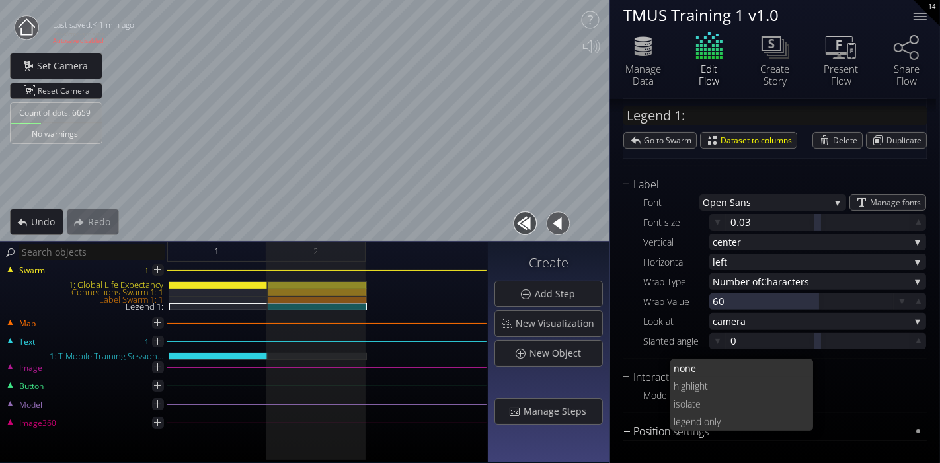
click at [642, 436] on div "Position settings" at bounding box center [766, 432] width 287 height 17
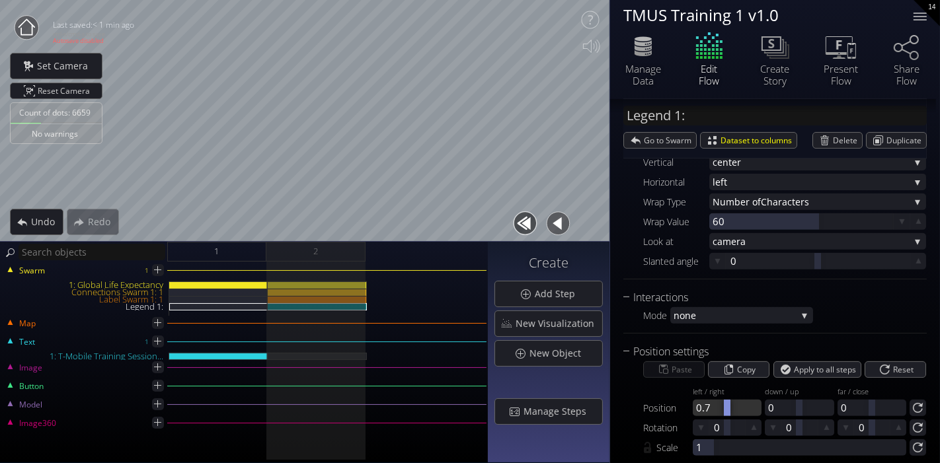
scroll to position [459, 0]
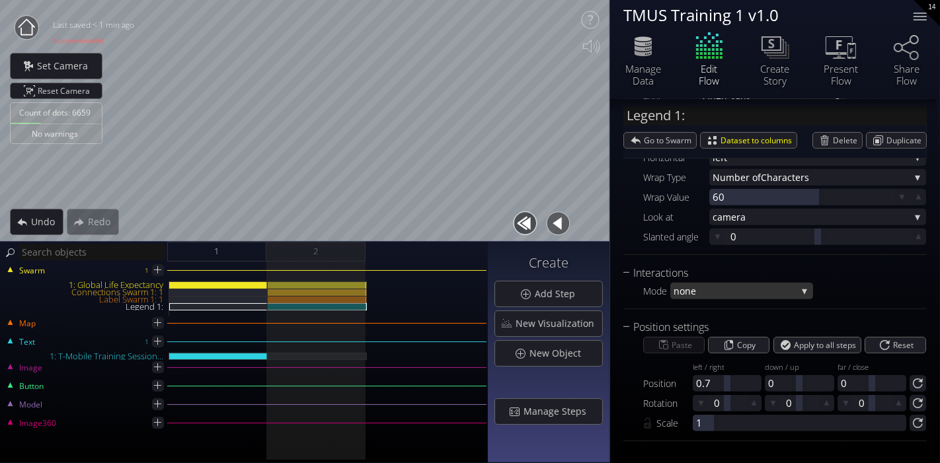
click at [719, 291] on span "none" at bounding box center [734, 291] width 123 height 17
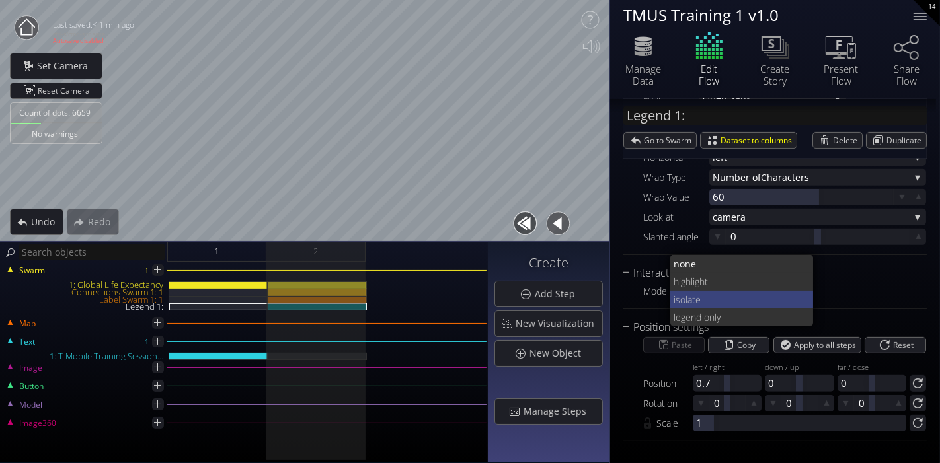
click at [711, 295] on span "ate" at bounding box center [745, 300] width 116 height 18
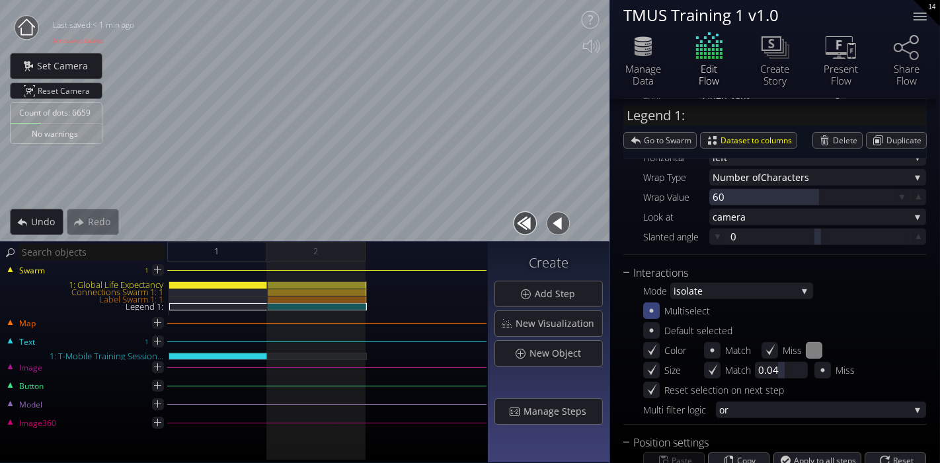
click at [651, 307] on icon at bounding box center [651, 311] width 13 height 13
click at [640, 57] on icon at bounding box center [642, 54] width 17 height 6
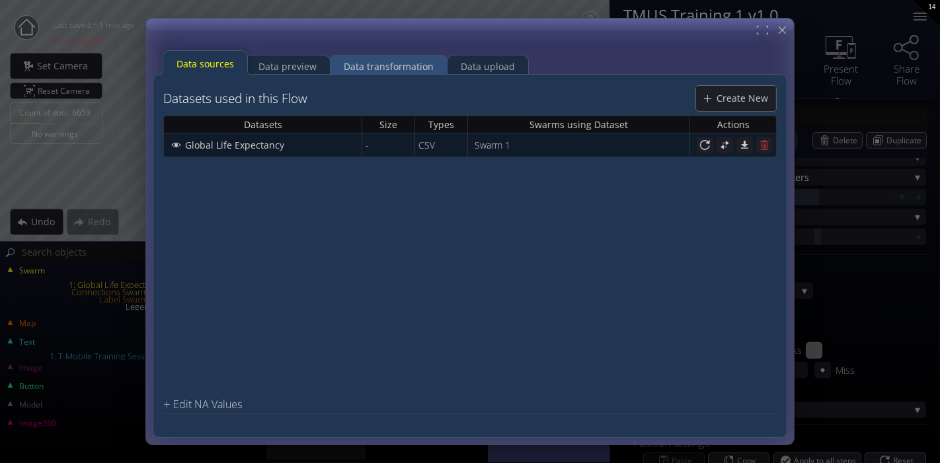
click at [385, 61] on div "Data transformation" at bounding box center [389, 66] width 90 height 25
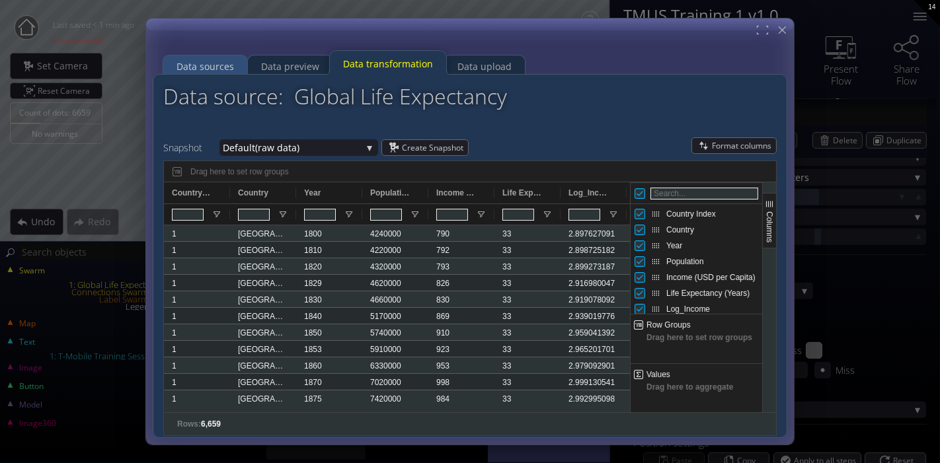
click at [216, 66] on div "Data sources" at bounding box center [204, 66] width 57 height 25
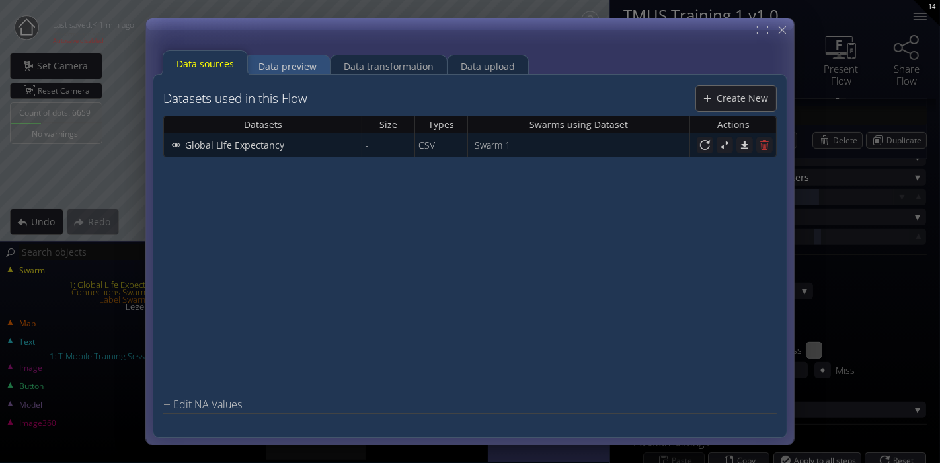
click at [279, 65] on div "Data preview" at bounding box center [287, 66] width 58 height 25
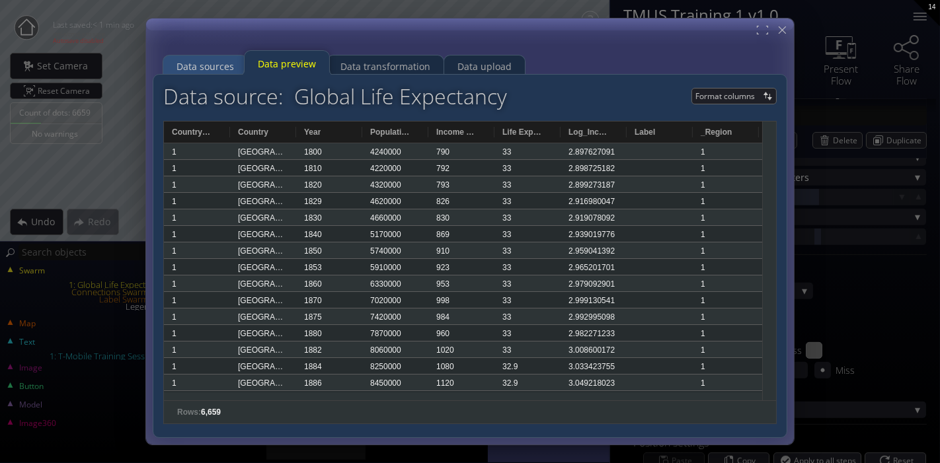
click at [222, 63] on div "Data sources" at bounding box center [204, 66] width 57 height 25
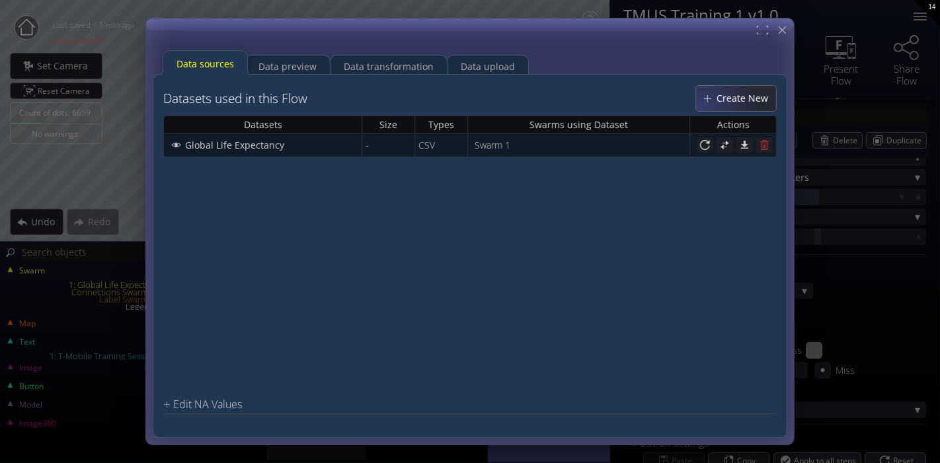
click at [713, 102] on div "Create New" at bounding box center [736, 98] width 80 height 25
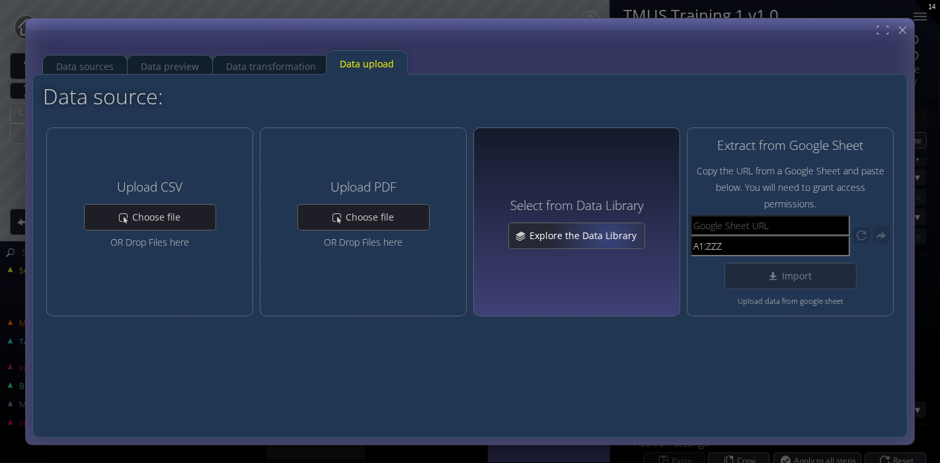
click at [608, 237] on span "Explore the Data Library" at bounding box center [587, 235] width 116 height 13
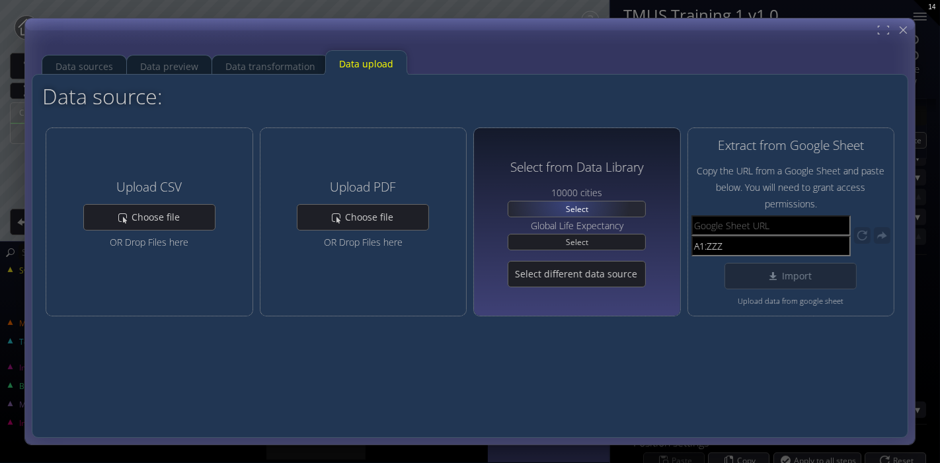
click at [570, 202] on span "Select" at bounding box center [577, 209] width 32 height 15
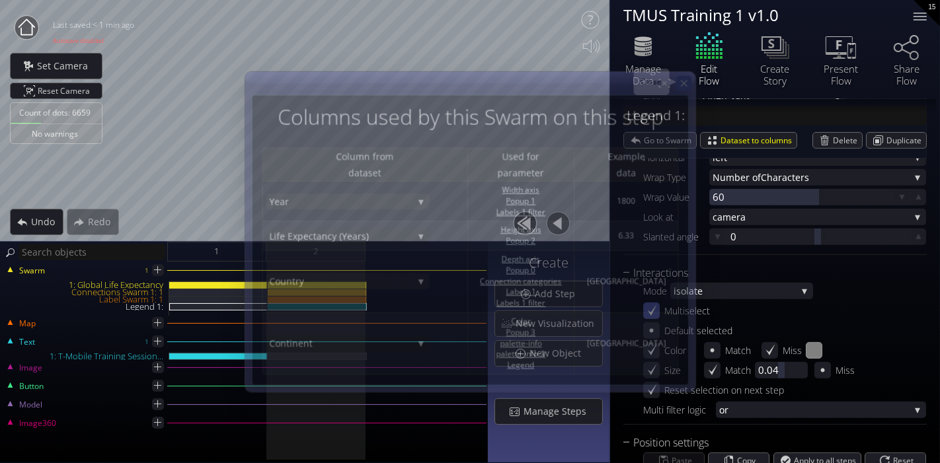
click at [689, 82] on icon at bounding box center [683, 82] width 11 height 11
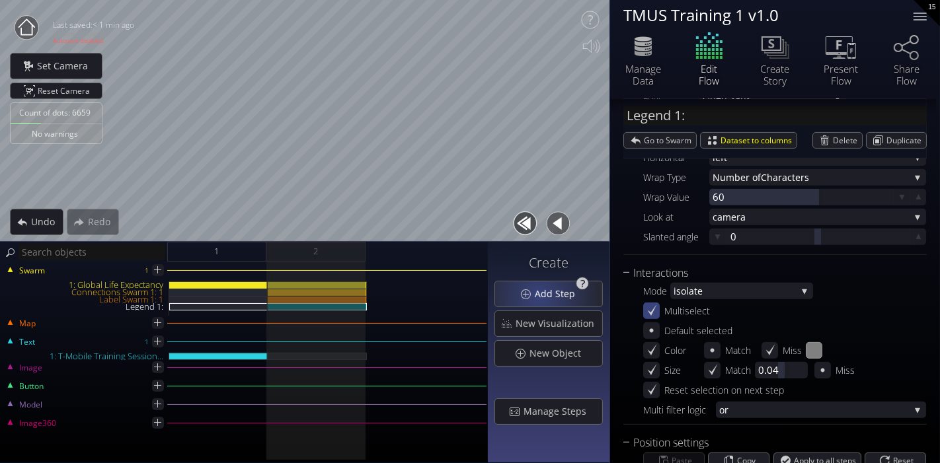
click at [541, 291] on span "Add Step" at bounding box center [558, 293] width 49 height 13
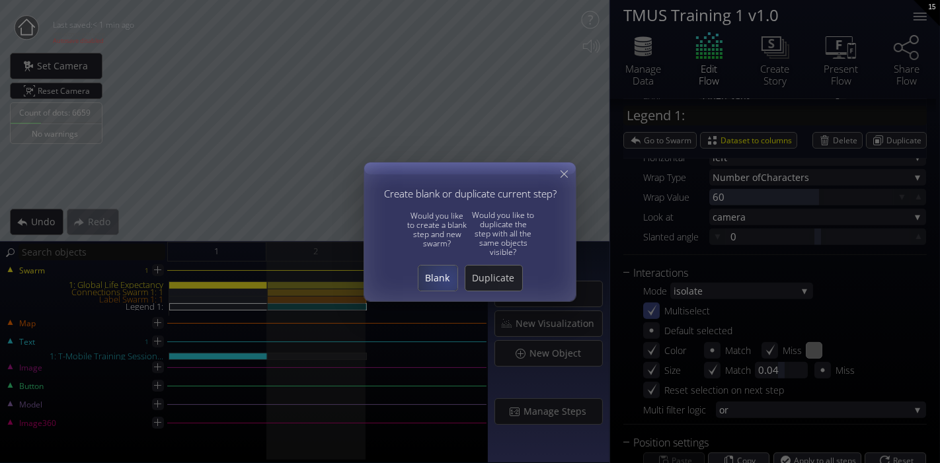
click at [449, 280] on span "Blank" at bounding box center [437, 278] width 39 height 13
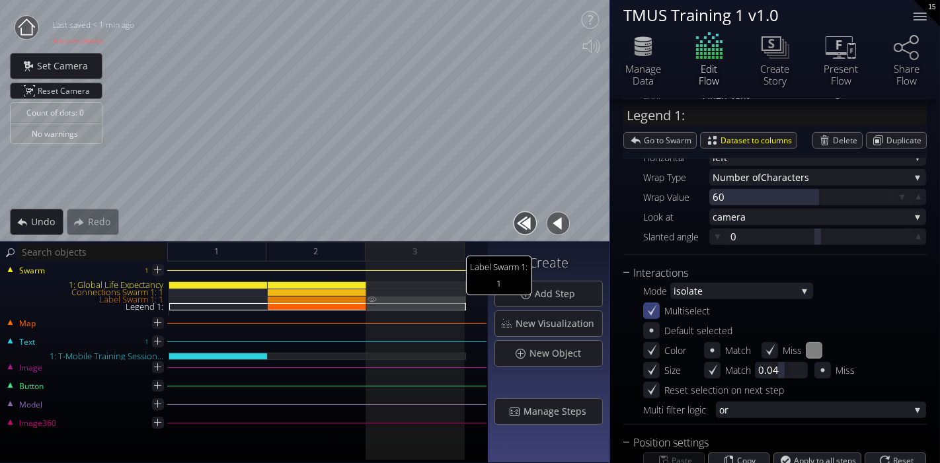
click at [369, 298] on img at bounding box center [372, 299] width 11 height 7
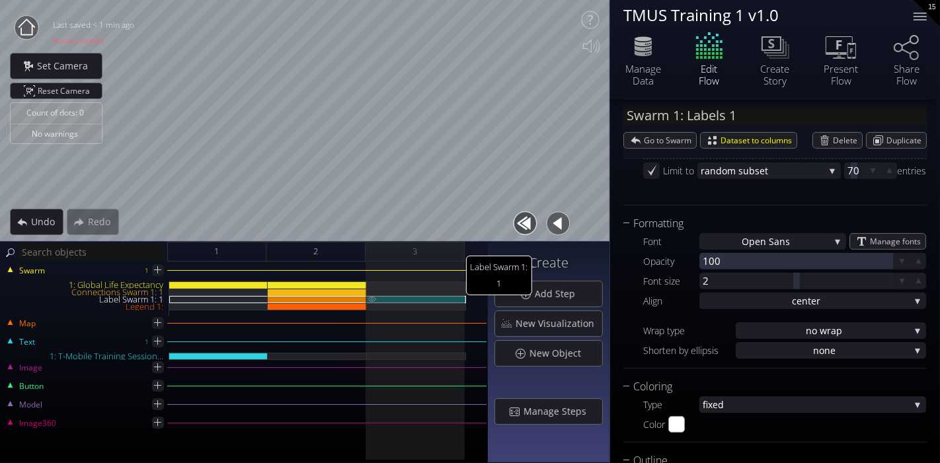
click at [369, 298] on img at bounding box center [372, 299] width 11 height 6
click at [371, 306] on img at bounding box center [372, 306] width 11 height 6
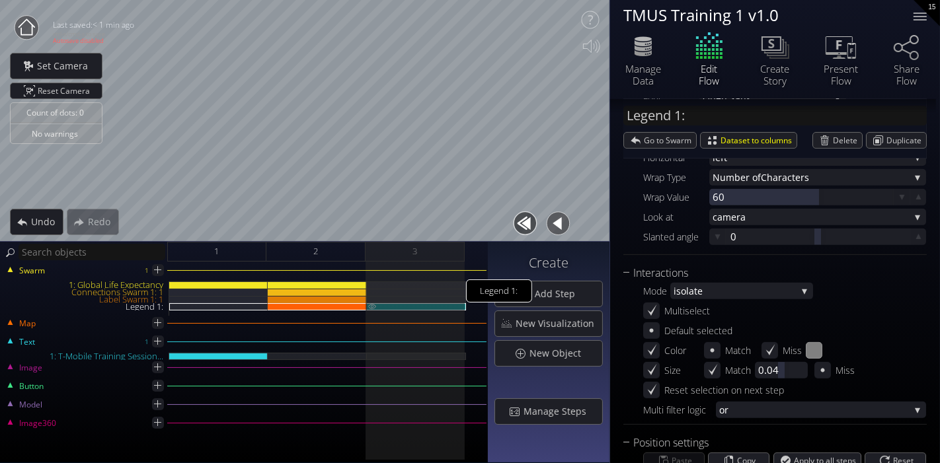
click at [371, 306] on img at bounding box center [372, 306] width 11 height 6
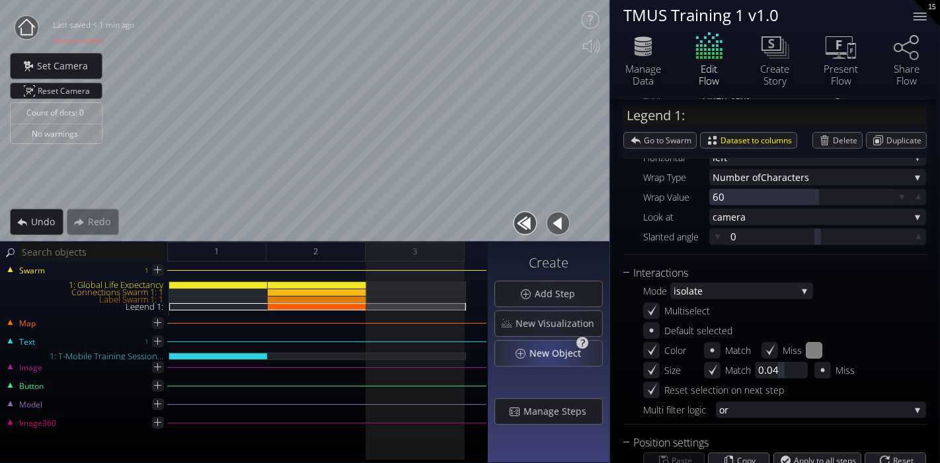
click at [551, 355] on span "New Object" at bounding box center [559, 353] width 60 height 13
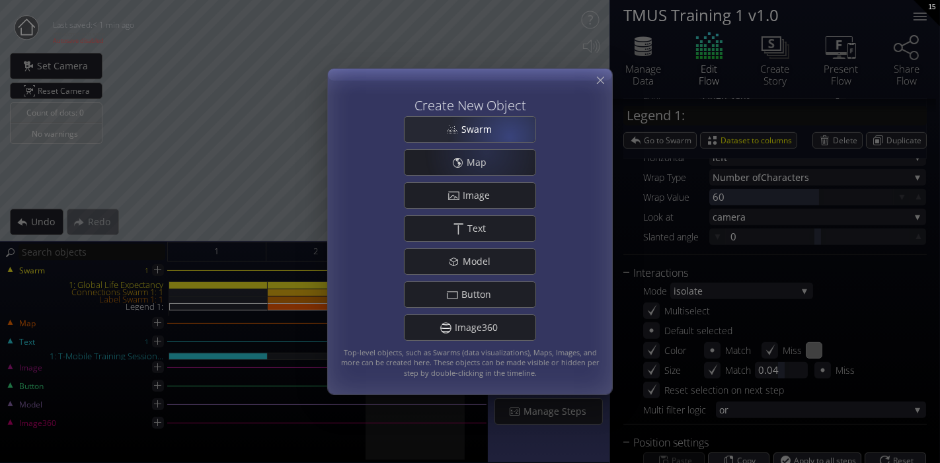
click at [510, 127] on div "Swarm" at bounding box center [469, 129] width 131 height 25
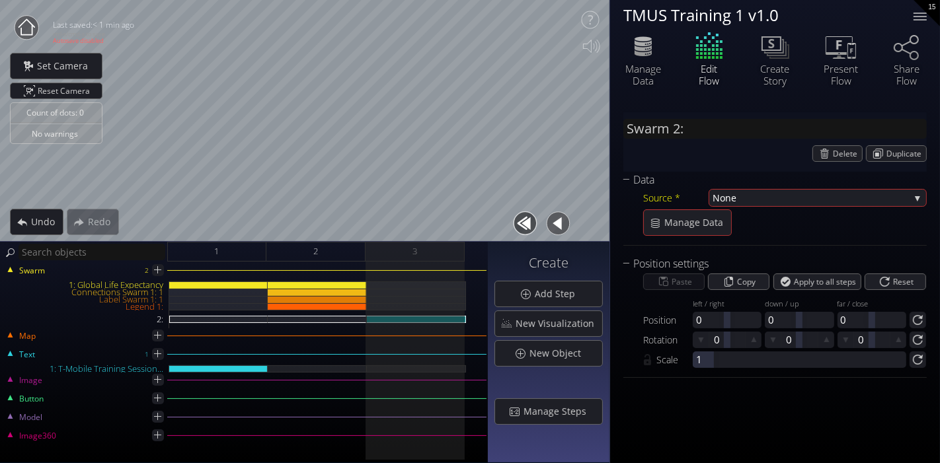
scroll to position [0, 0]
click at [824, 180] on div "Data" at bounding box center [766, 180] width 287 height 17
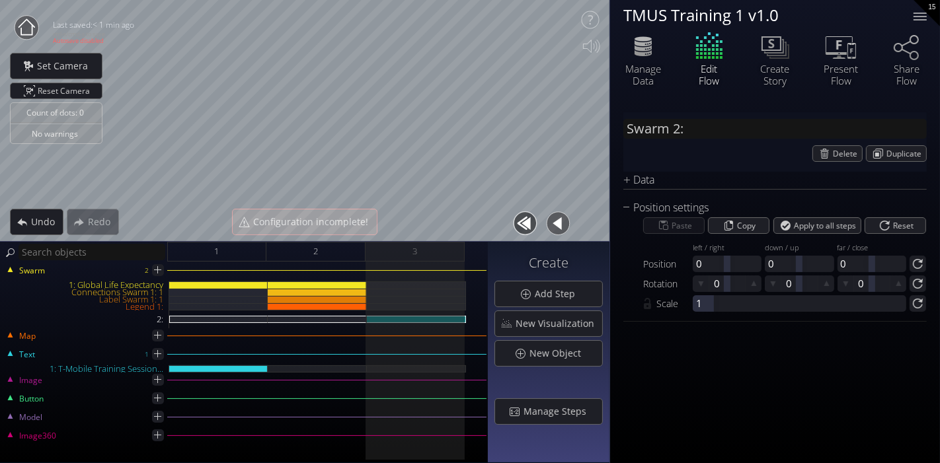
click at [817, 188] on div "Source * None None Global Life Expectancy 10 000 cities Manage Data" at bounding box center [774, 188] width 303 height 1
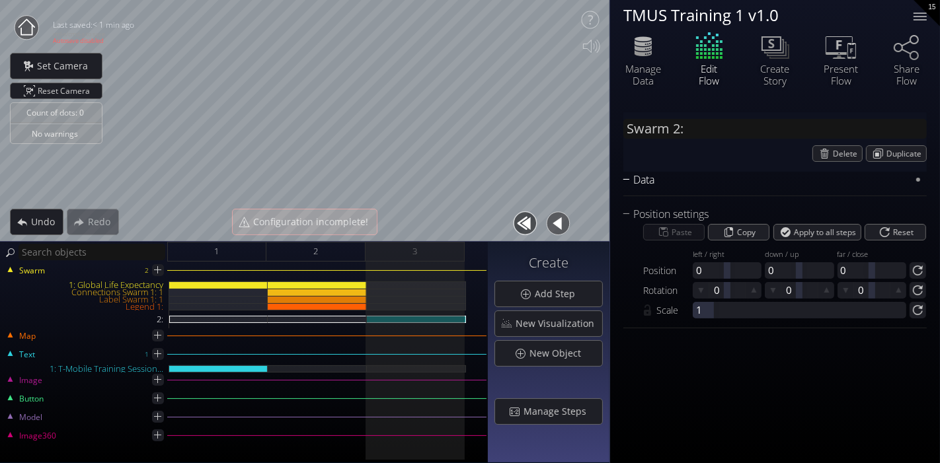
click at [804, 174] on div "Data" at bounding box center [766, 180] width 287 height 17
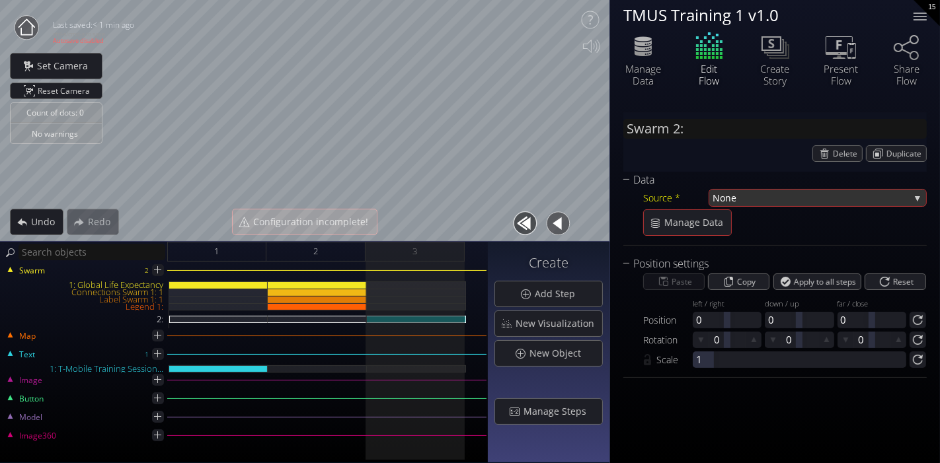
click at [818, 198] on span "None" at bounding box center [810, 198] width 197 height 17
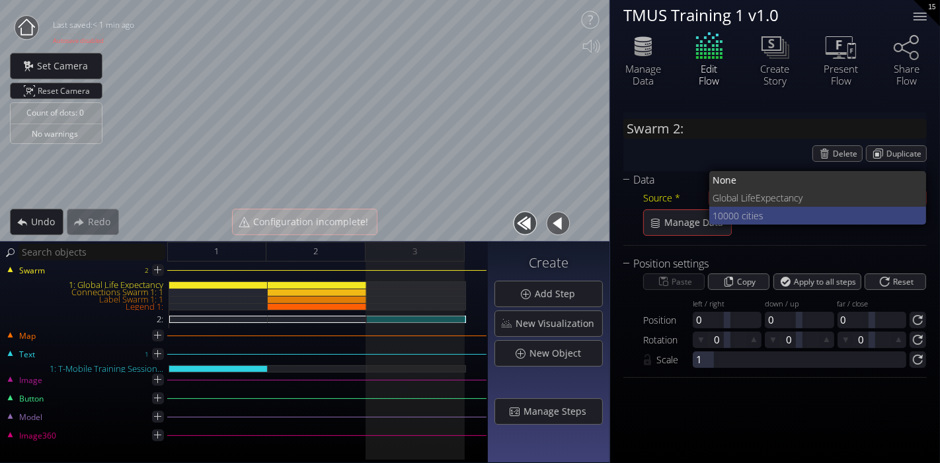
click at [768, 208] on span "000 cities" at bounding box center [819, 216] width 193 height 18
type input "Swarm 2: 10000 cities"
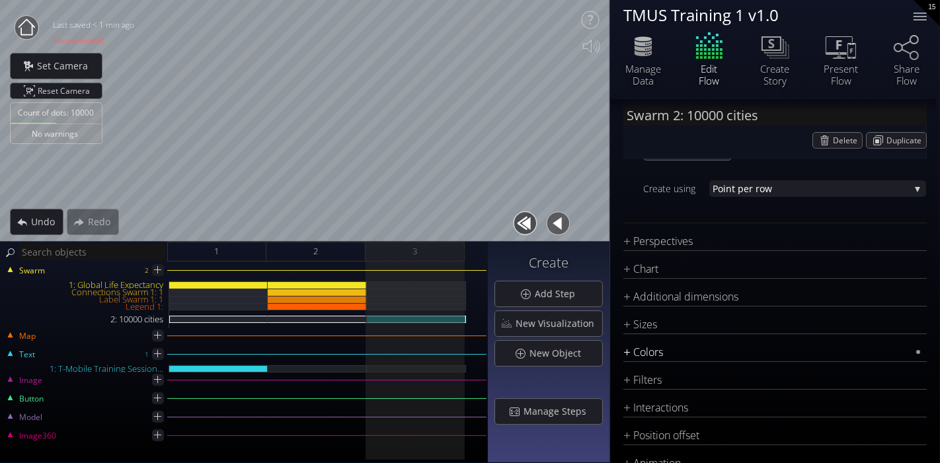
scroll to position [220, 0]
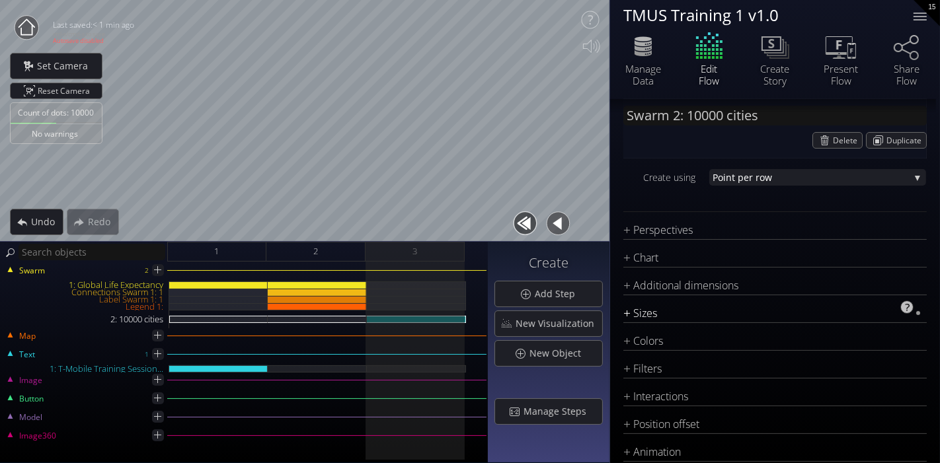
click at [688, 312] on div "Sizes" at bounding box center [766, 313] width 287 height 17
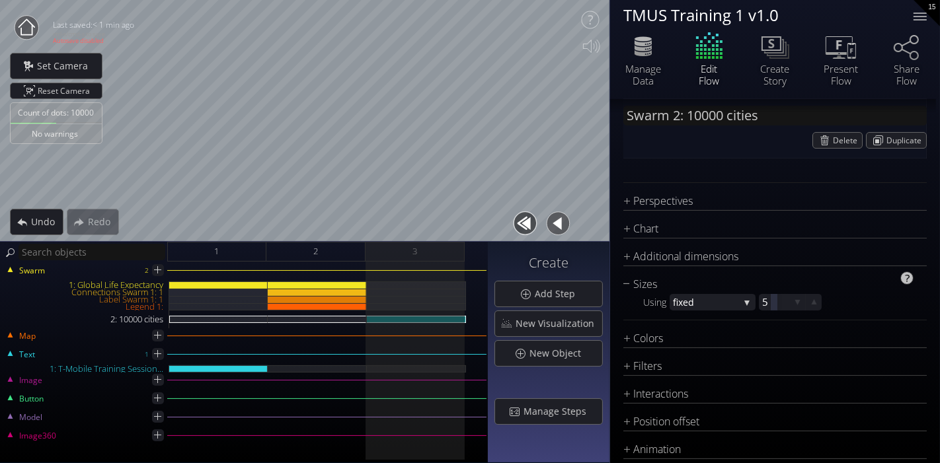
scroll to position [293, 0]
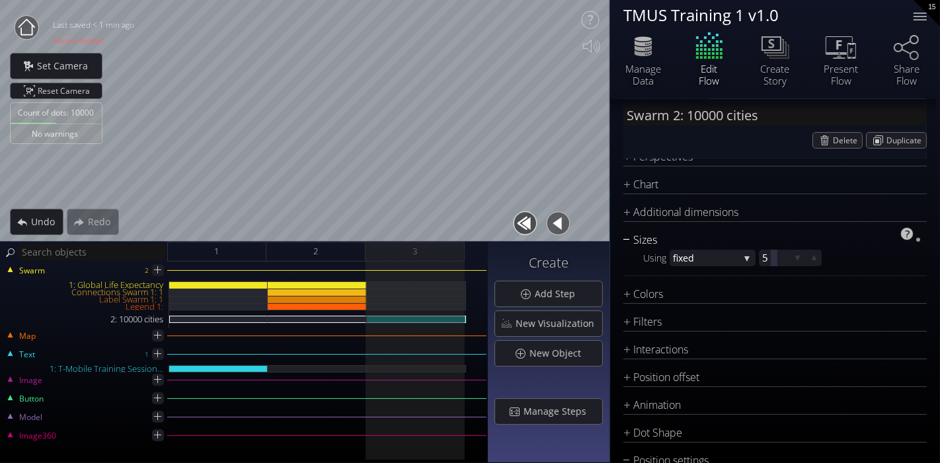
click at [648, 243] on div "Sizes" at bounding box center [766, 240] width 287 height 17
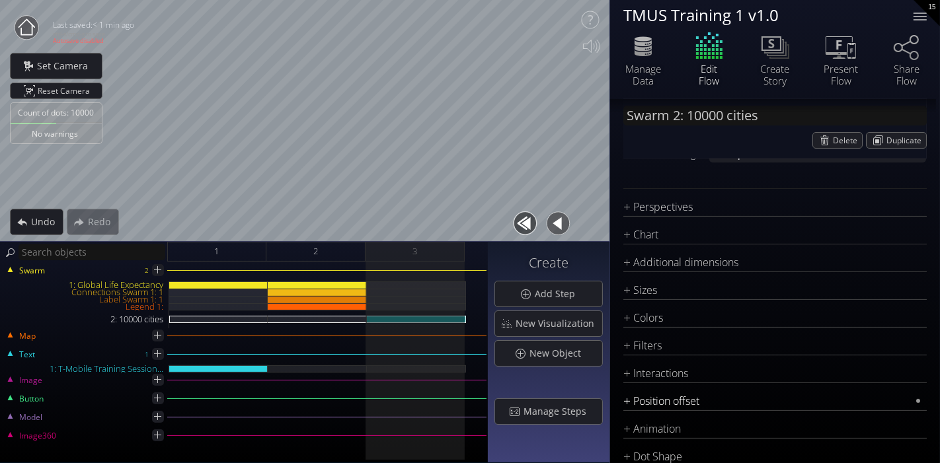
scroll to position [220, 0]
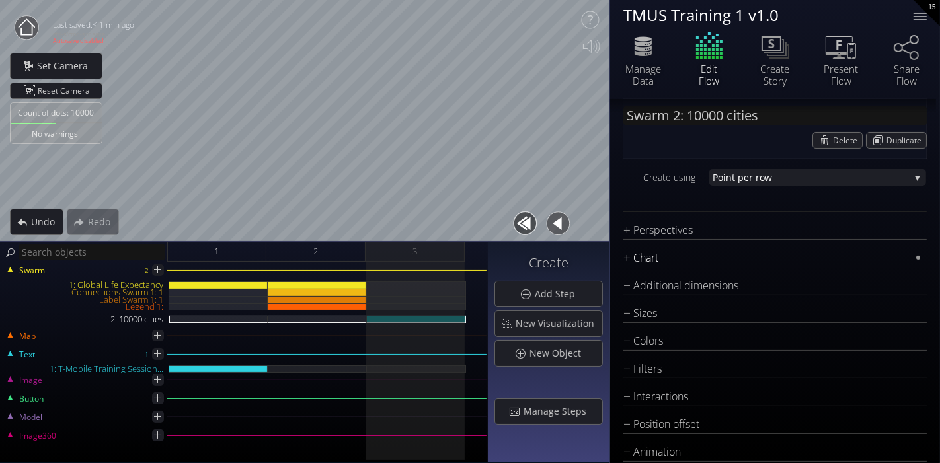
click at [679, 261] on div "Chart" at bounding box center [766, 258] width 287 height 17
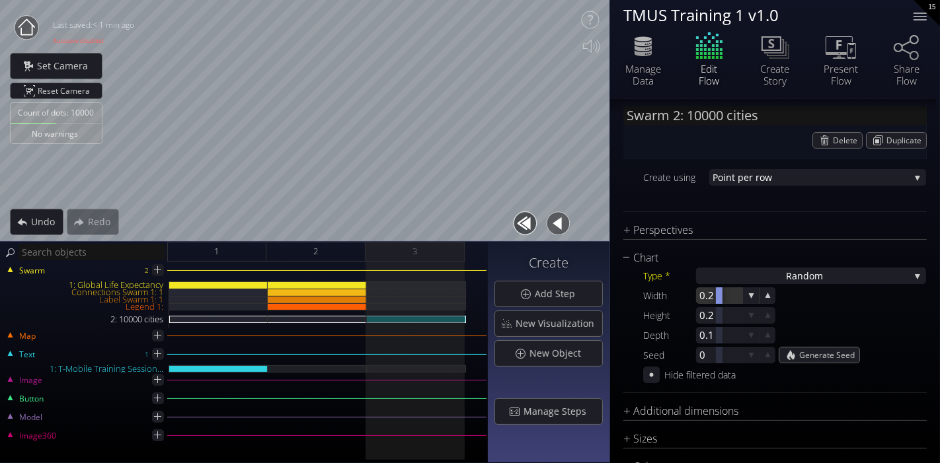
click at [712, 291] on div at bounding box center [719, 295] width 46 height 17
type input "1"
click at [714, 313] on div at bounding box center [719, 315] width 46 height 17
type input "1"
click at [723, 333] on div at bounding box center [719, 335] width 46 height 17
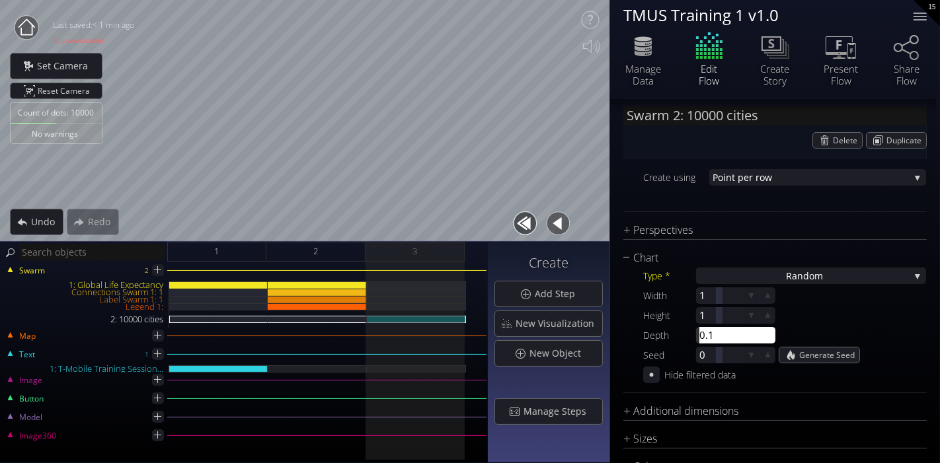
type input "1"
click at [844, 320] on div "Width 1 1 Height 1 1 Depth 0.1 1" at bounding box center [784, 315] width 283 height 56
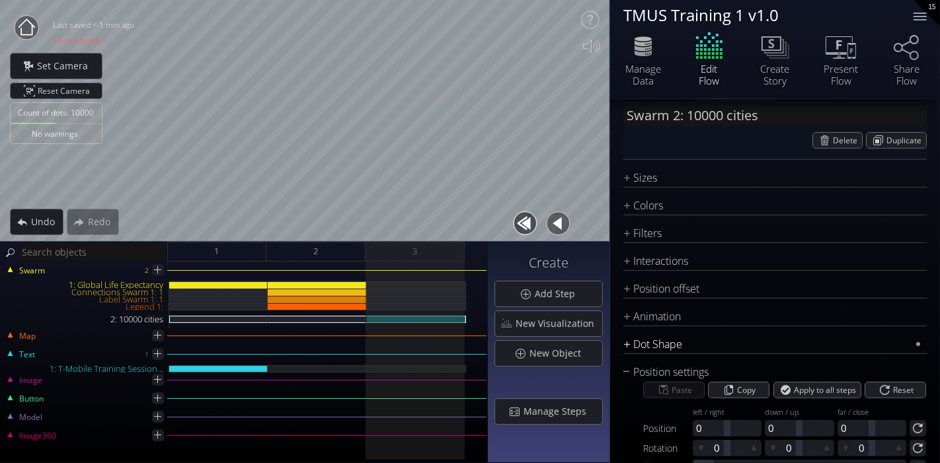
scroll to position [526, 0]
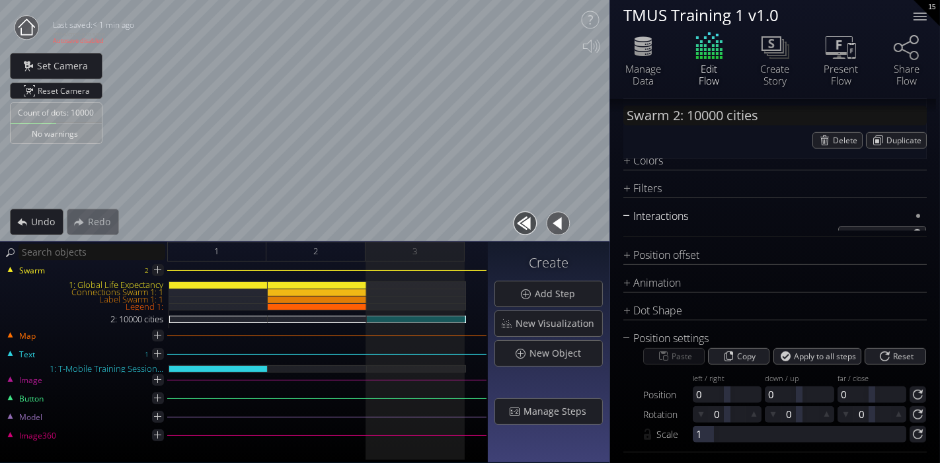
click at [664, 212] on div "Interactions" at bounding box center [766, 216] width 287 height 17
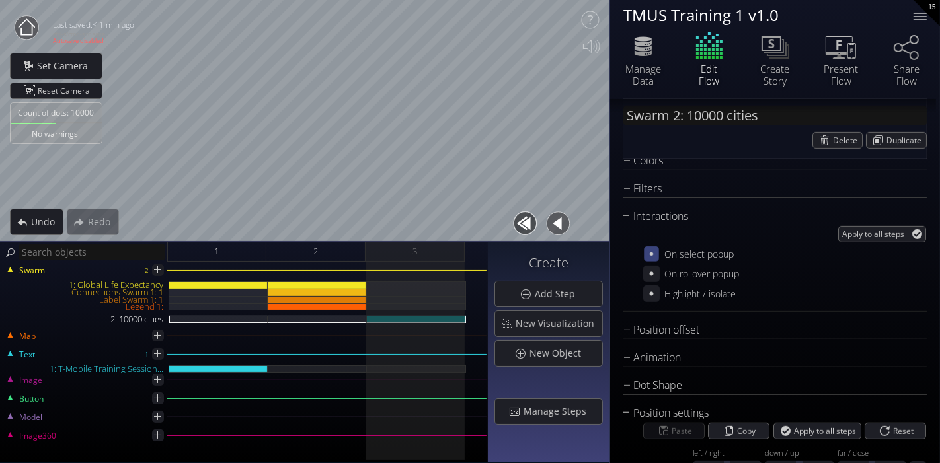
click at [651, 254] on icon at bounding box center [651, 253] width 3 height 3
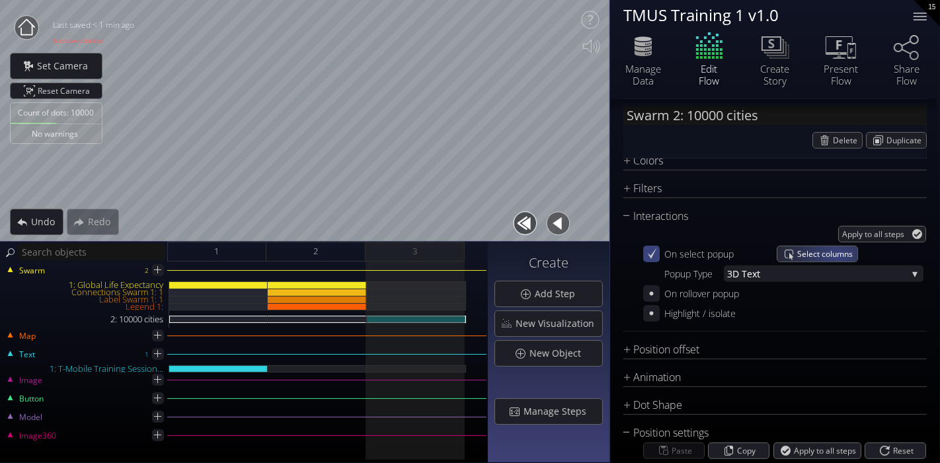
click at [836, 256] on span "Select columns" at bounding box center [827, 254] width 60 height 15
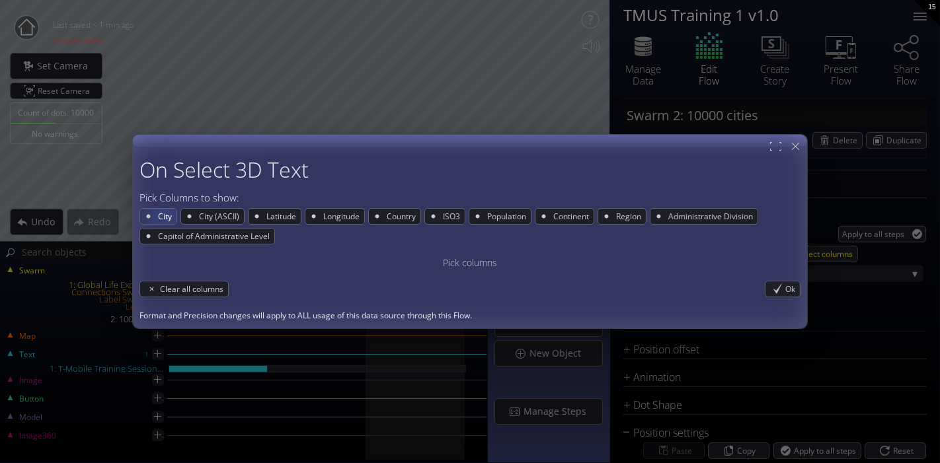
click at [165, 216] on span "City" at bounding box center [167, 216] width 20 height 15
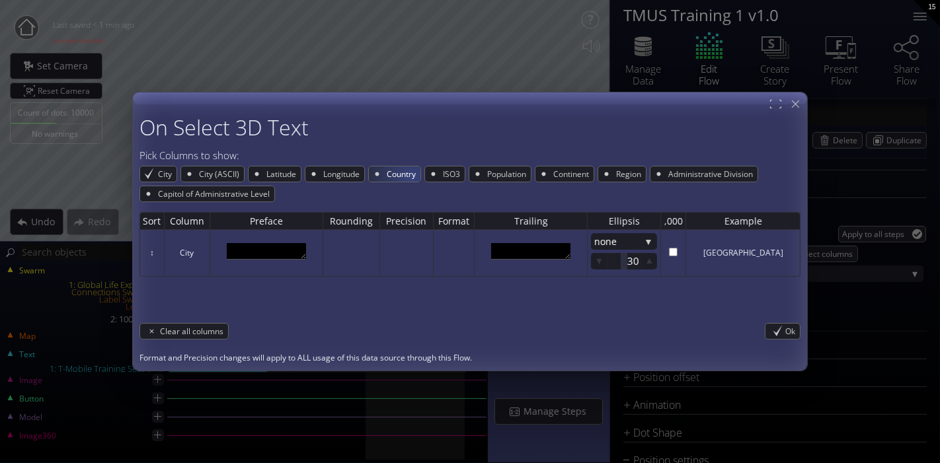
click at [410, 176] on span "Country" at bounding box center [402, 174] width 35 height 15
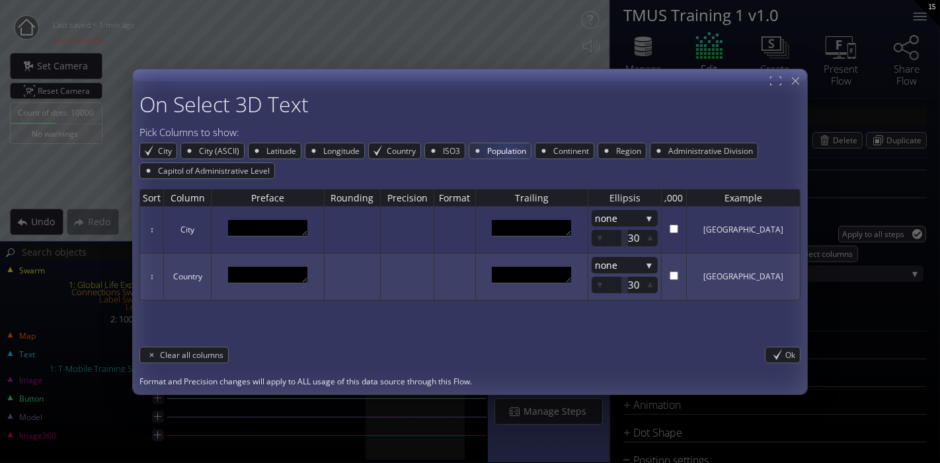
click at [505, 151] on span "Population" at bounding box center [508, 150] width 45 height 15
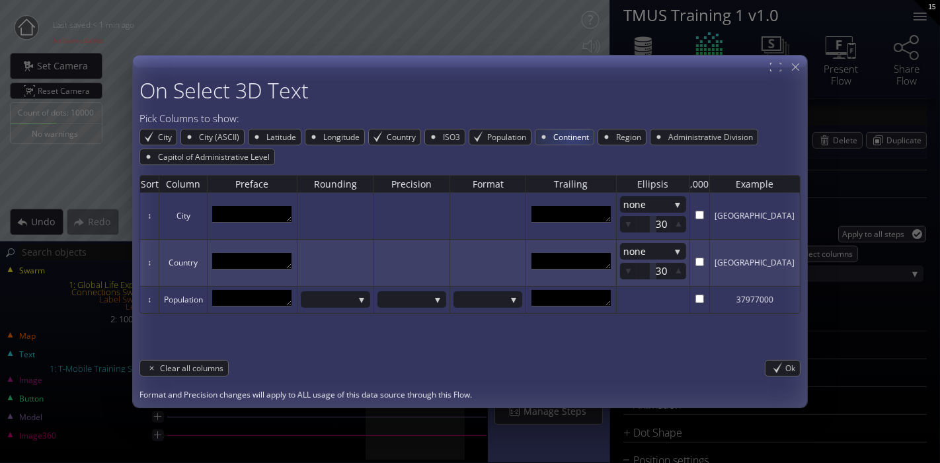
click at [572, 137] on span "Continent" at bounding box center [573, 137] width 42 height 15
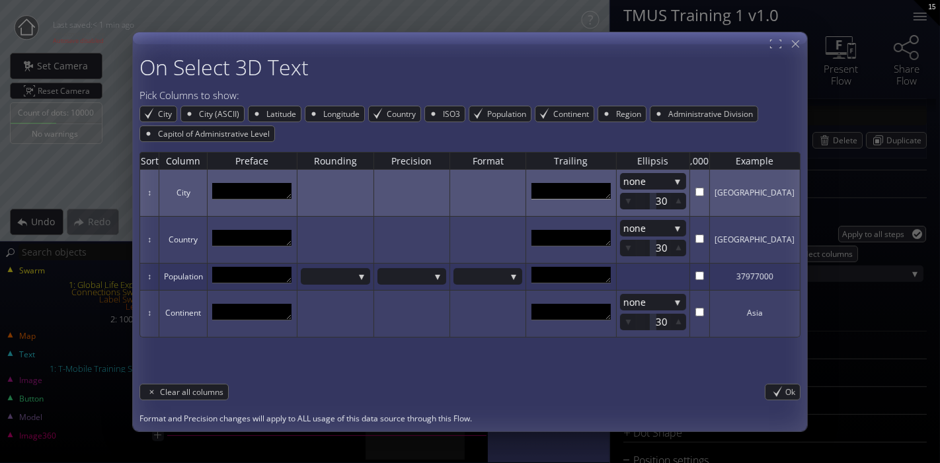
click at [611, 184] on textarea at bounding box center [570, 191] width 79 height 17
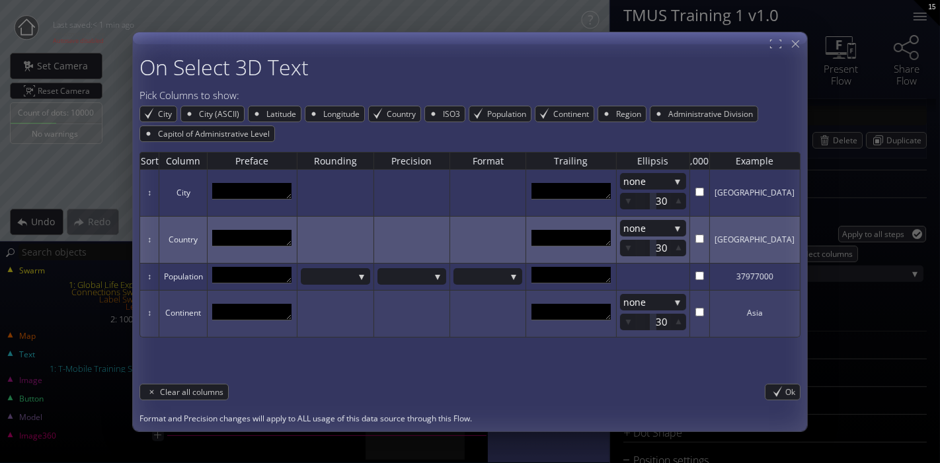
scroll to position [7, 0]
click at [609, 239] on textarea at bounding box center [570, 238] width 79 height 17
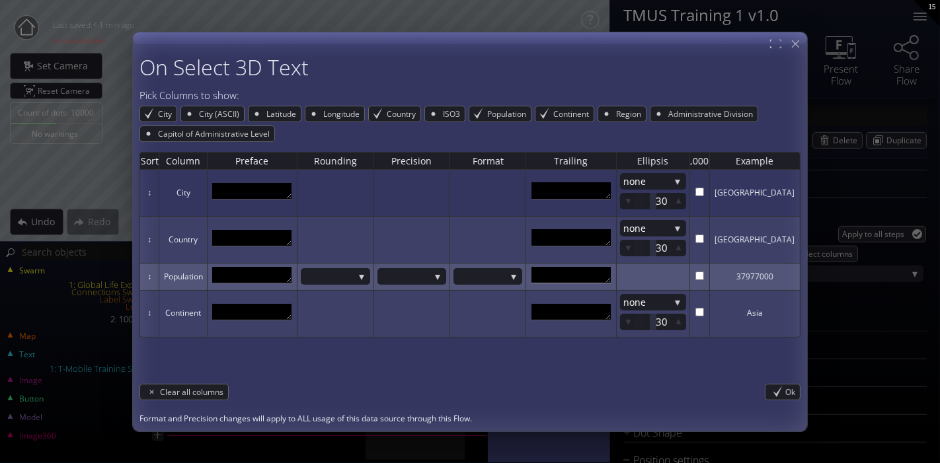
click at [611, 276] on textarea at bounding box center [570, 275] width 79 height 17
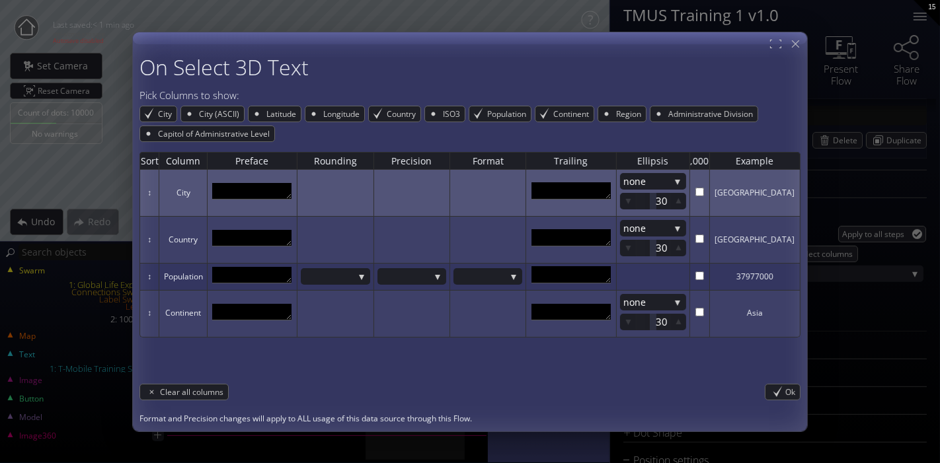
click at [268, 181] on td at bounding box center [252, 193] width 90 height 47
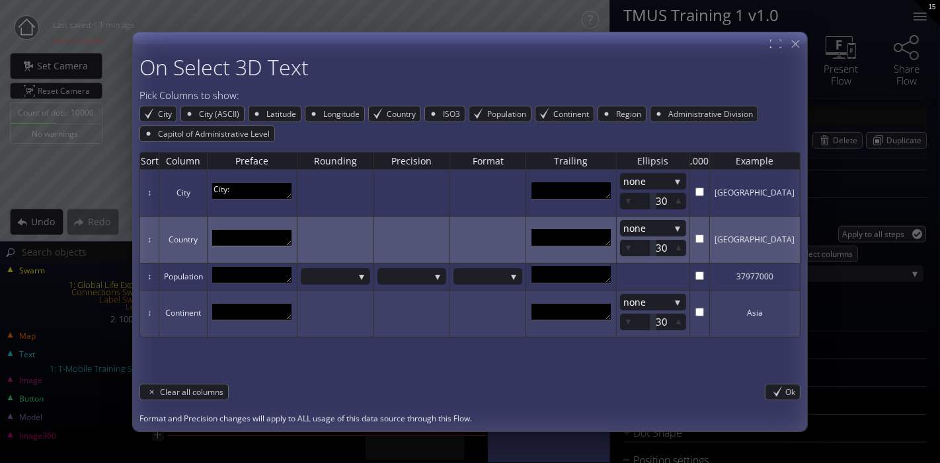
type textarea "City:"
click at [240, 243] on textarea at bounding box center [251, 238] width 79 height 17
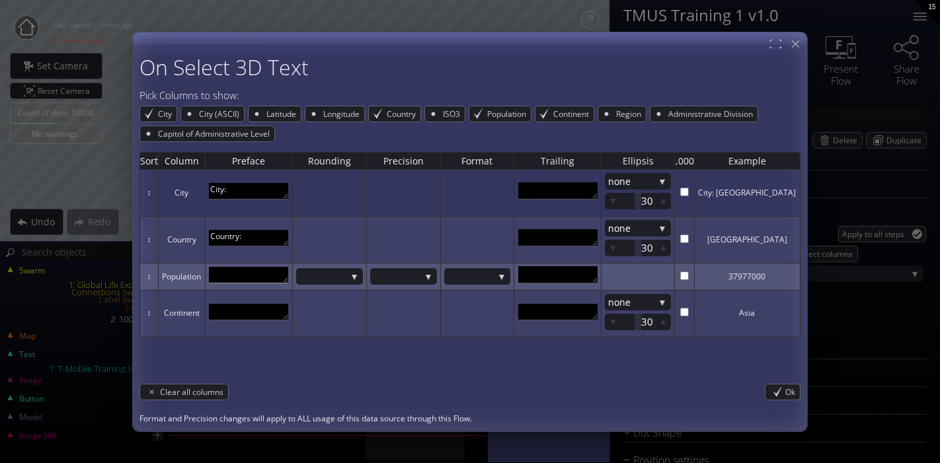
type textarea "Country:"
click at [249, 274] on textarea at bounding box center [248, 275] width 79 height 17
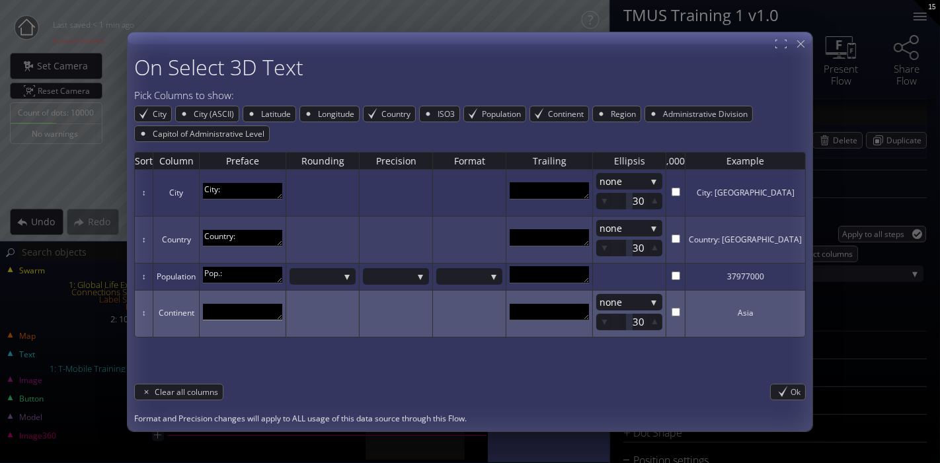
type textarea "Pop.:"
click at [248, 311] on textarea at bounding box center [242, 312] width 79 height 17
type textarea "Continent:"
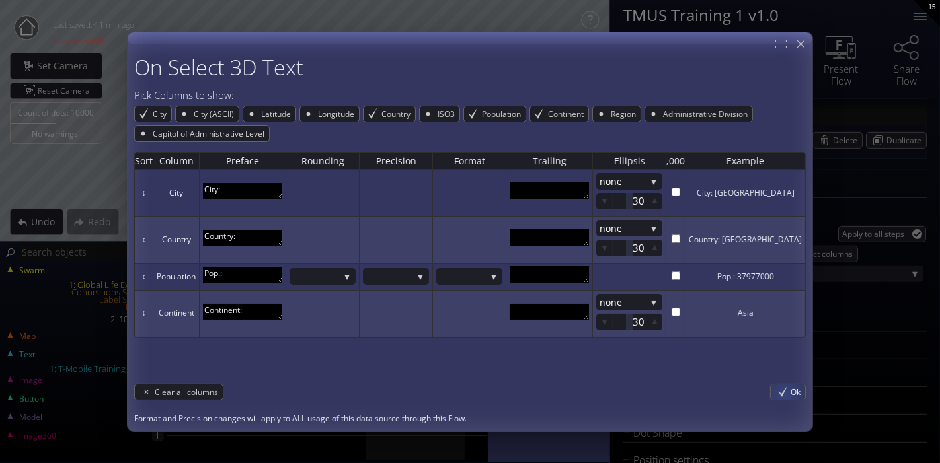
click at [783, 390] on div "Ok" at bounding box center [788, 392] width 34 height 15
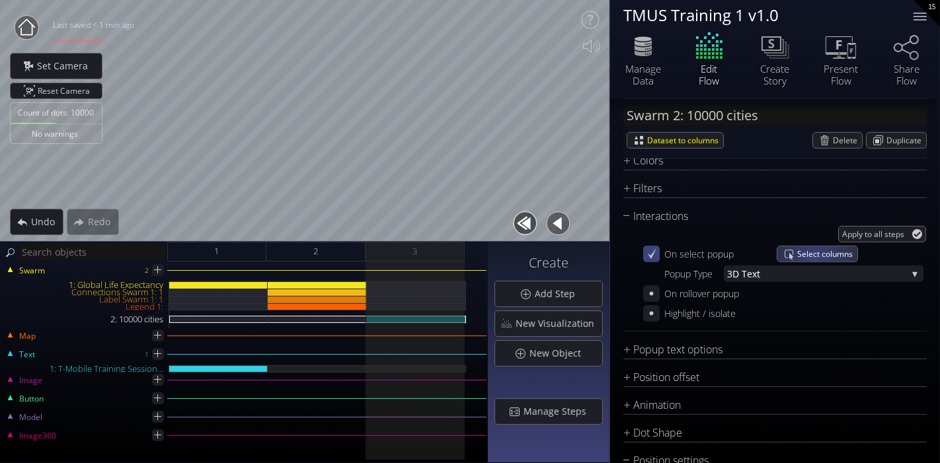
click at [816, 258] on span "Select columns" at bounding box center [827, 254] width 60 height 15
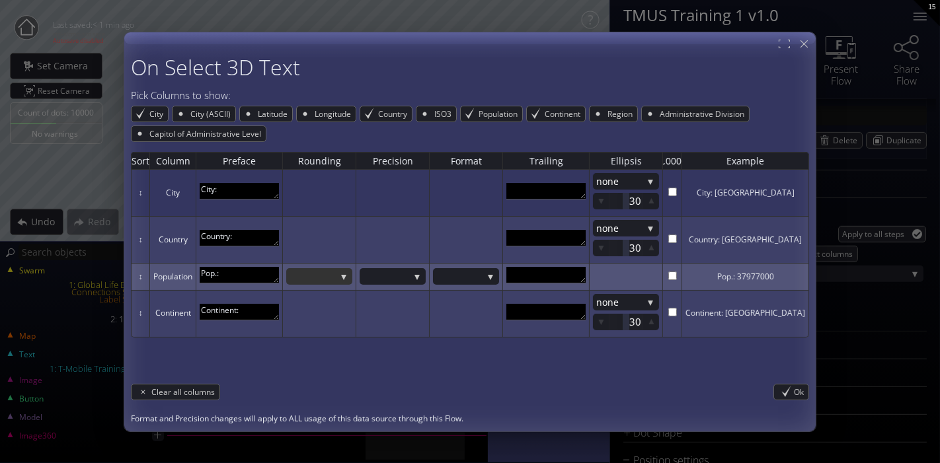
click at [336, 276] on div at bounding box center [312, 276] width 46 height 17
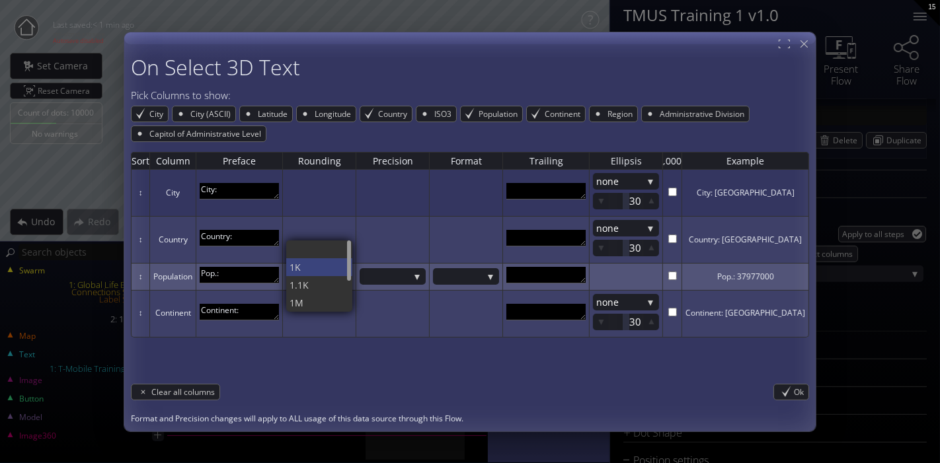
click at [342, 262] on span "1K" at bounding box center [315, 267] width 53 height 18
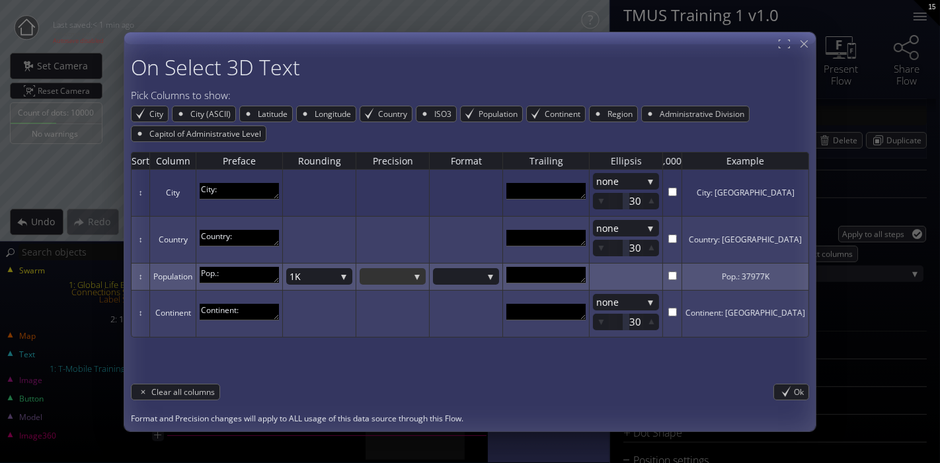
click at [426, 271] on div at bounding box center [393, 276] width 66 height 17
click at [409, 282] on div at bounding box center [386, 276] width 46 height 17
click at [416, 260] on span "0.001" at bounding box center [389, 267] width 53 height 18
click at [409, 278] on span "0.001" at bounding box center [386, 276] width 46 height 17
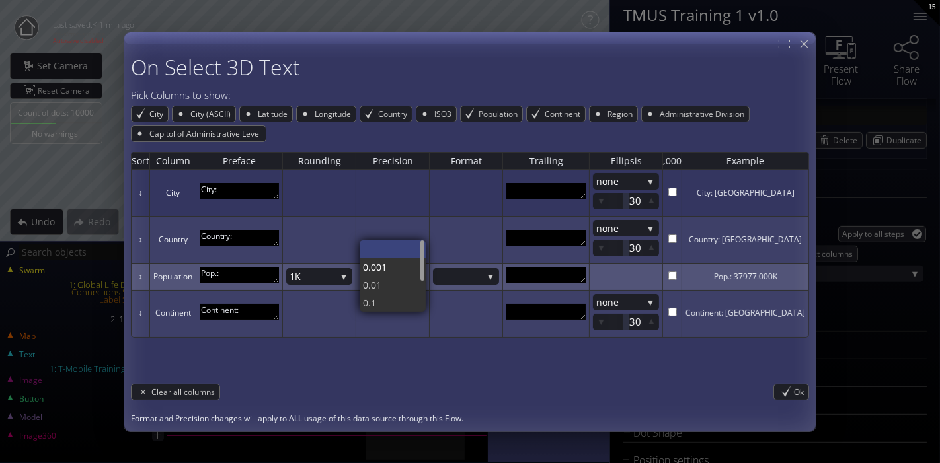
click at [416, 248] on div at bounding box center [389, 249] width 53 height 17
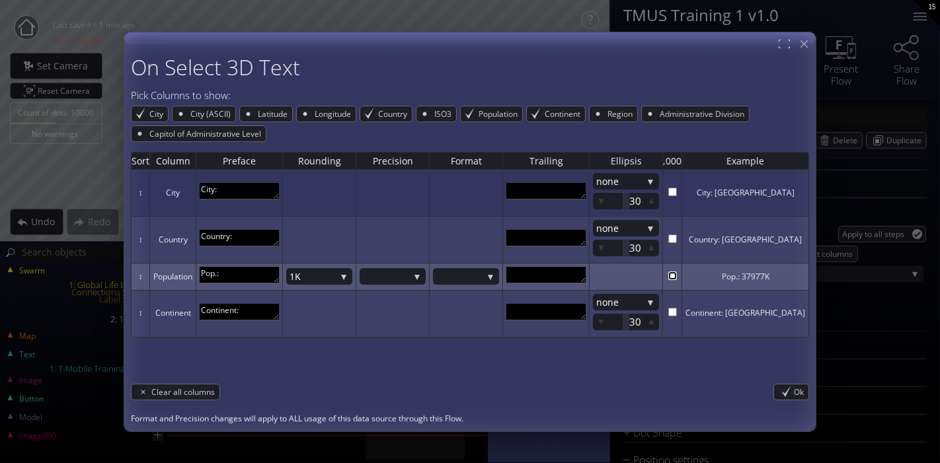
click at [677, 278] on input "checkbox" at bounding box center [672, 275] width 9 height 9
checkbox input "true"
click at [336, 276] on span "1K" at bounding box center [312, 276] width 46 height 17
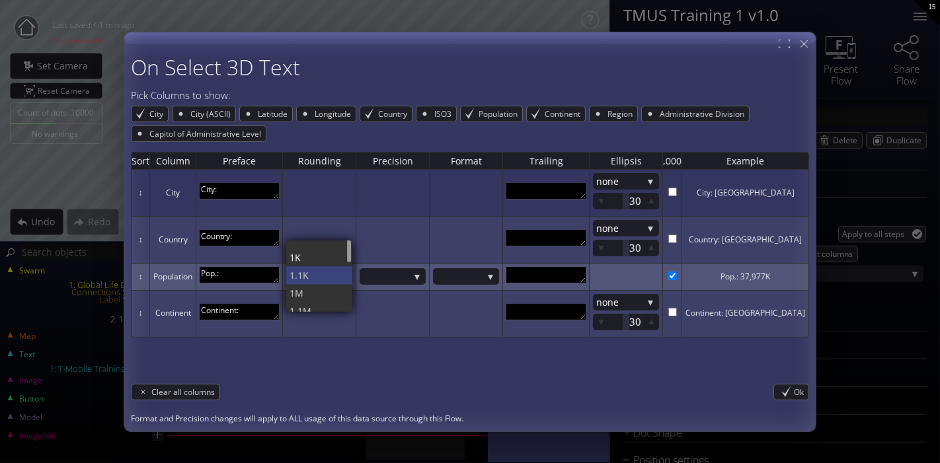
scroll to position [0, 0]
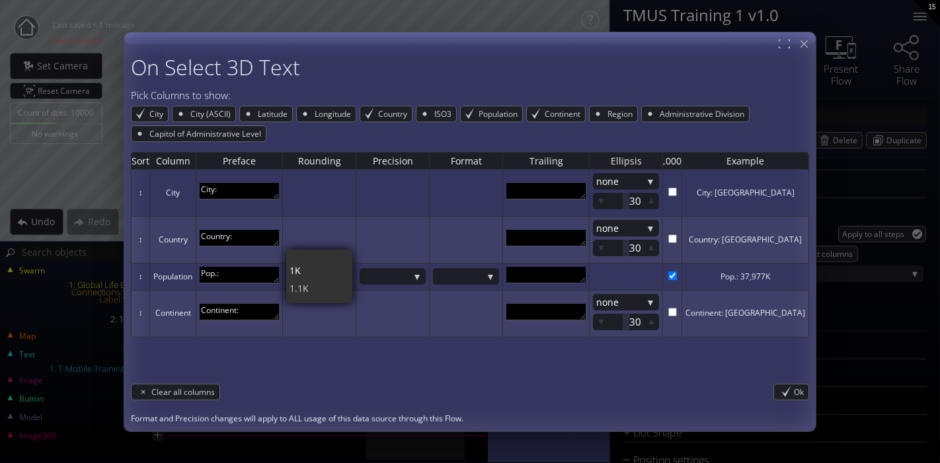
click at [460, 360] on div "Sort Column Preface Rounding Precision Format Trailing Ellipsis ,000 Example ↕ …" at bounding box center [470, 259] width 678 height 235
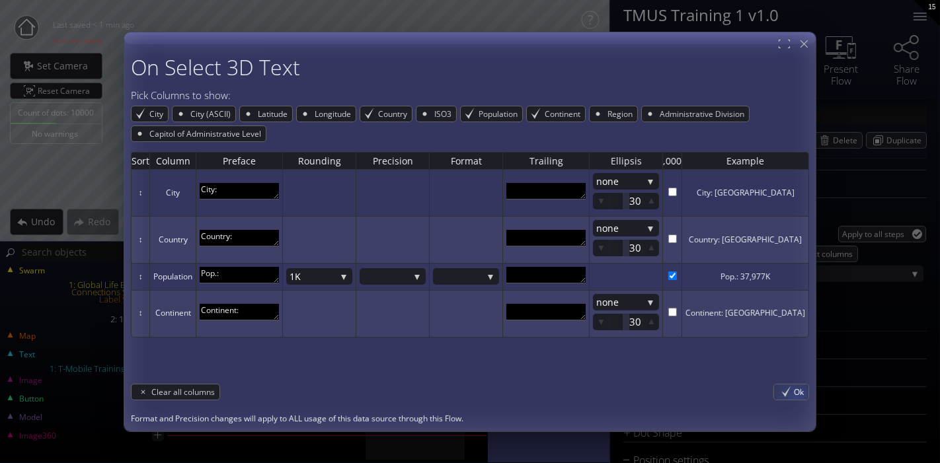
click at [794, 397] on span "Ok" at bounding box center [801, 392] width 15 height 15
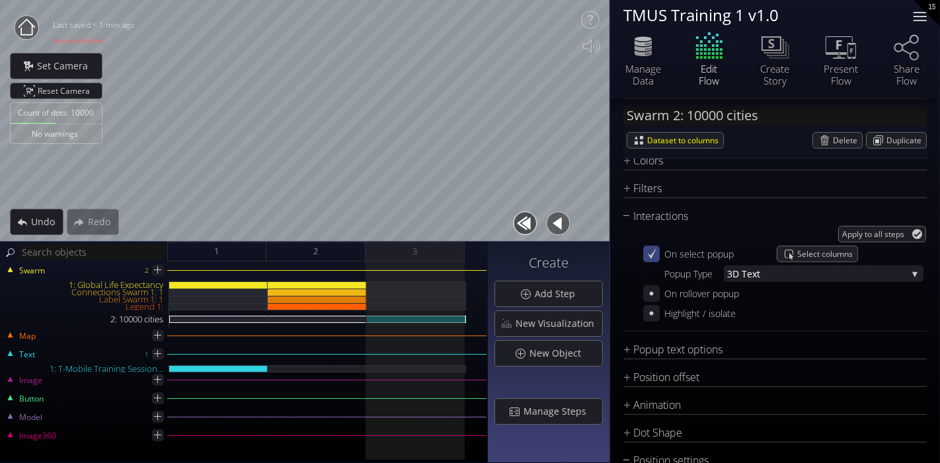
click at [917, 19] on div at bounding box center [920, 16] width 26 height 26
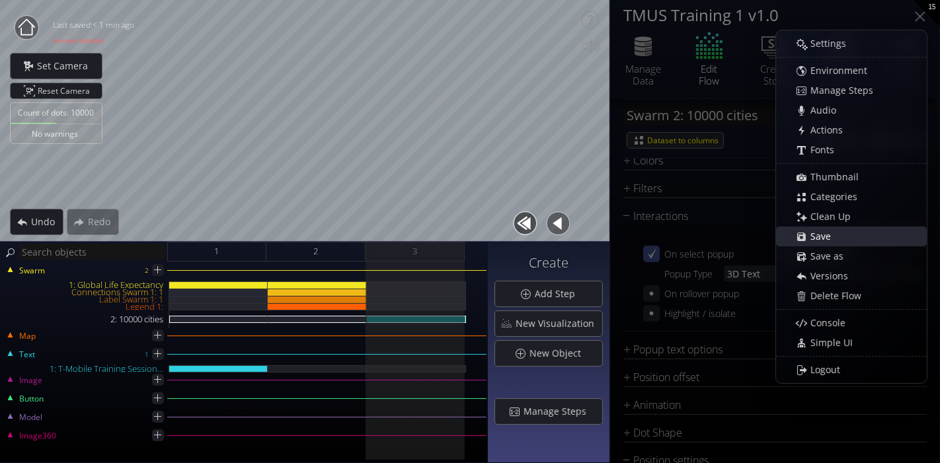
click at [840, 235] on div "Save" at bounding box center [858, 236] width 136 height 19
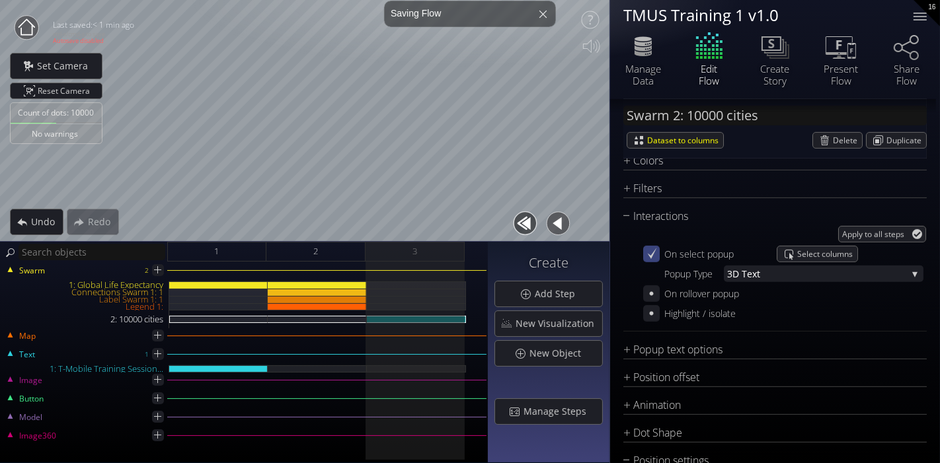
click at [773, 15] on div "TMUS Training 1 v1.0" at bounding box center [760, 15] width 274 height 17
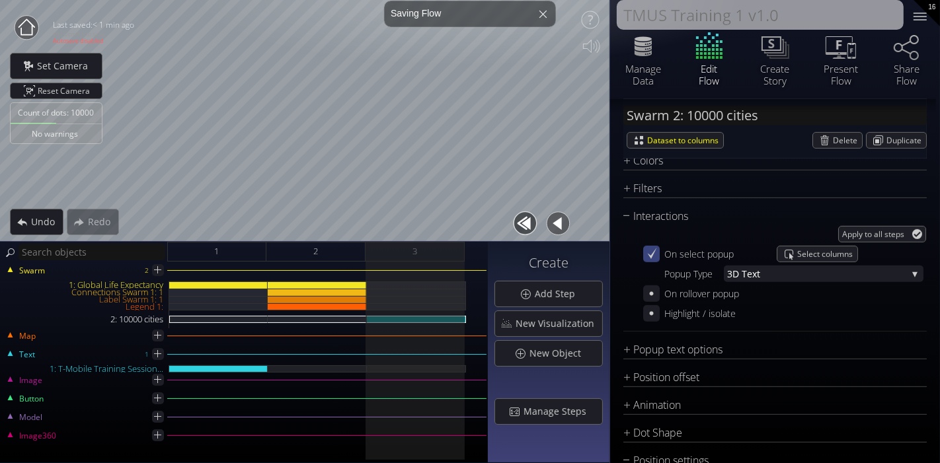
click at [773, 15] on textarea "TMUS Training 1 v1.0" at bounding box center [760, 15] width 287 height 30
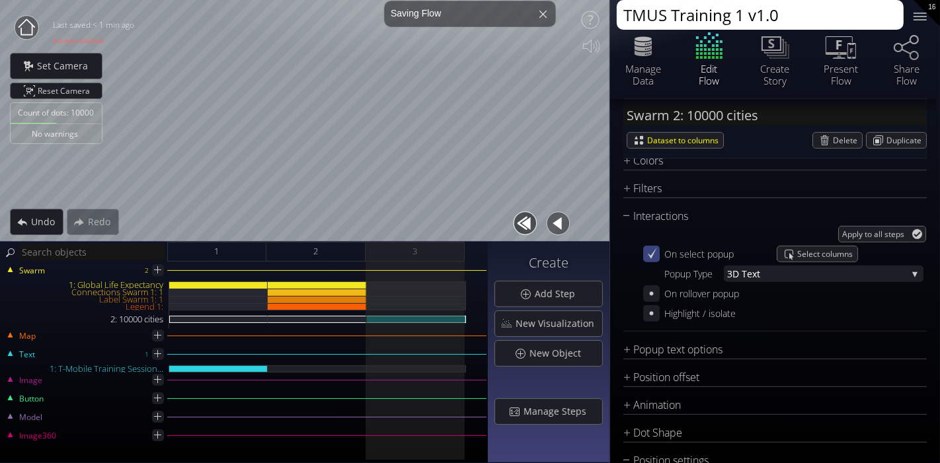
click at [788, 15] on textarea "TMUS Training 1 v1.0" at bounding box center [760, 15] width 287 height 30
type textarea "TMUS Training 1 v1.0 PB"
click at [920, 23] on div at bounding box center [920, 16] width 26 height 26
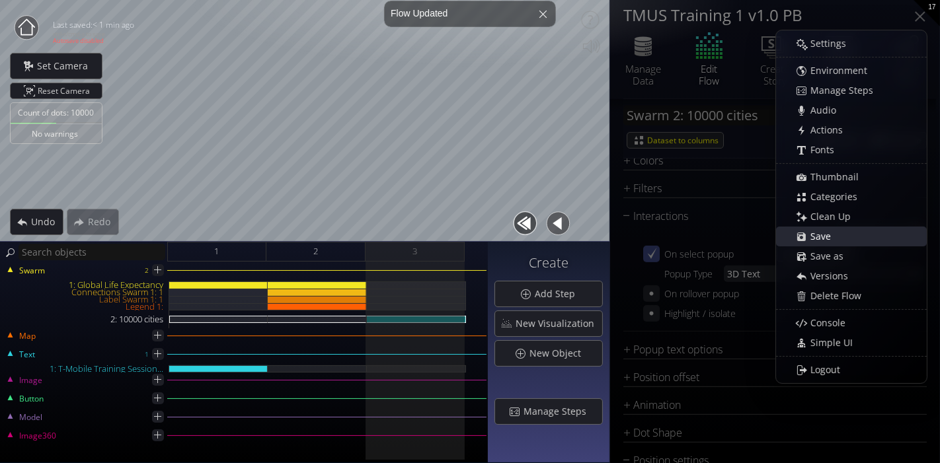
click at [828, 239] on span "Save" at bounding box center [824, 236] width 29 height 13
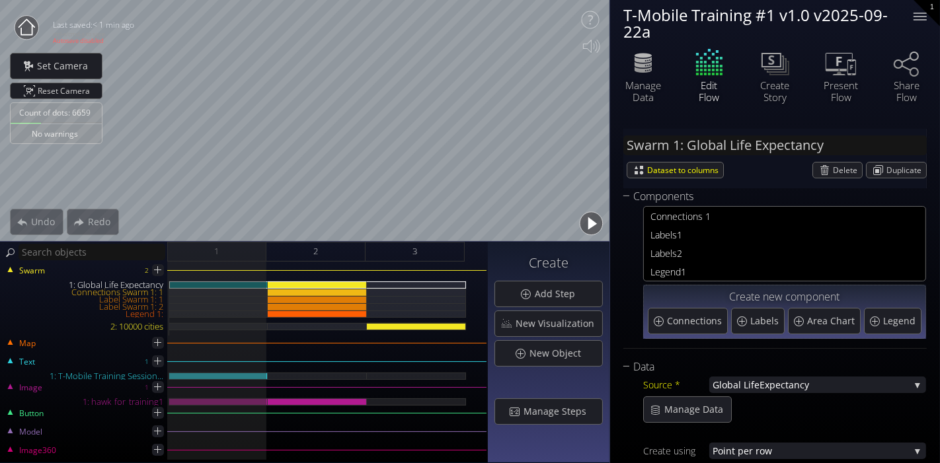
click at [26, 30] on circle at bounding box center [27, 28] width 24 height 24
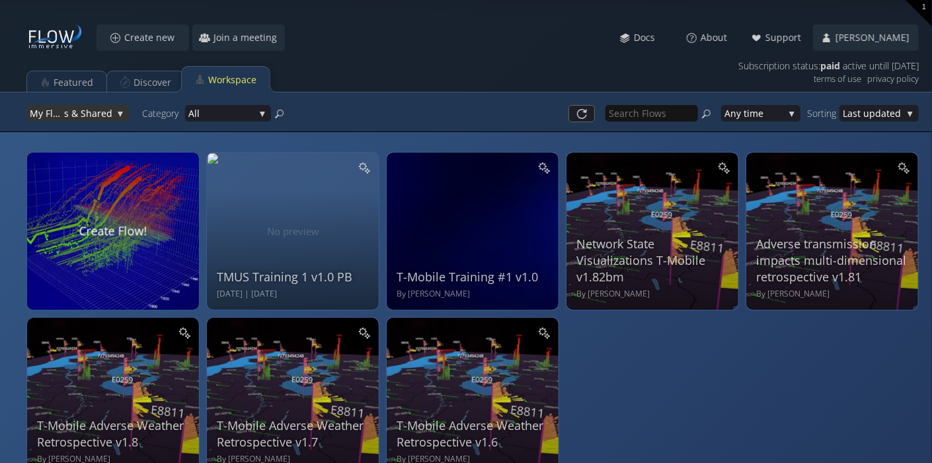
click at [78, 116] on span "s & Shared" at bounding box center [88, 113] width 48 height 17
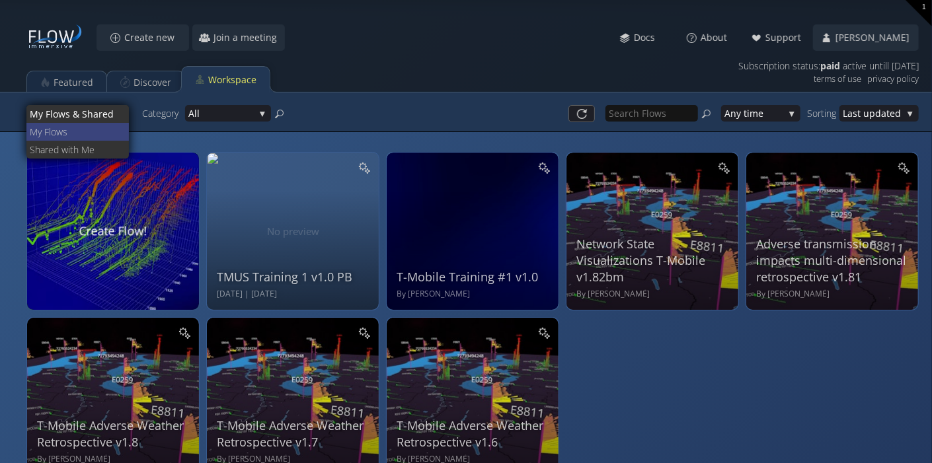
click at [85, 134] on span "ws" at bounding box center [87, 132] width 63 height 18
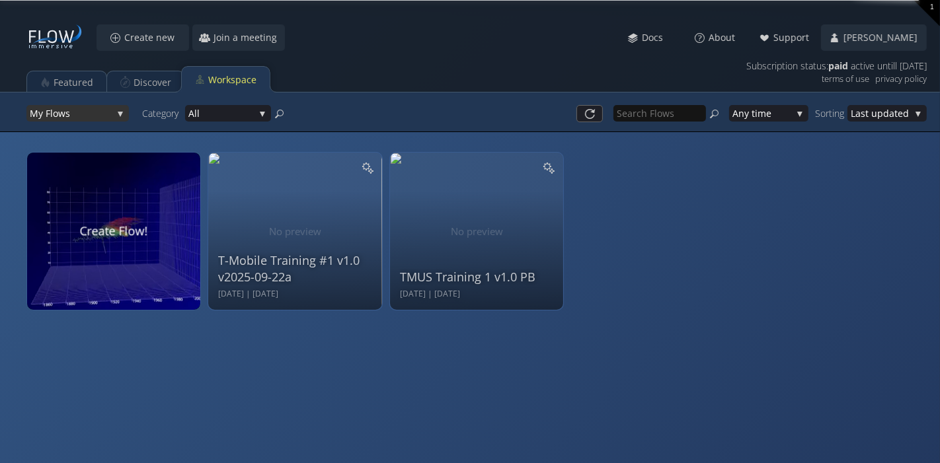
click at [100, 110] on span "ws" at bounding box center [85, 113] width 54 height 17
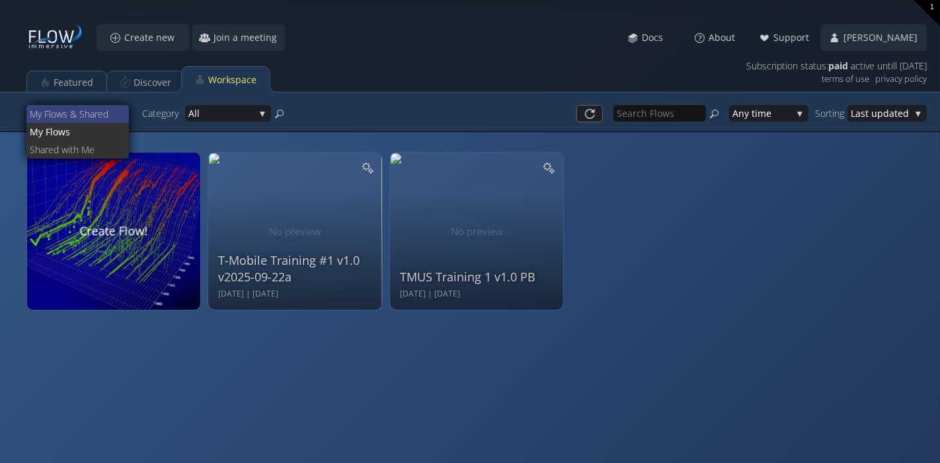
click at [100, 112] on span "s & Shared" at bounding box center [91, 114] width 56 height 18
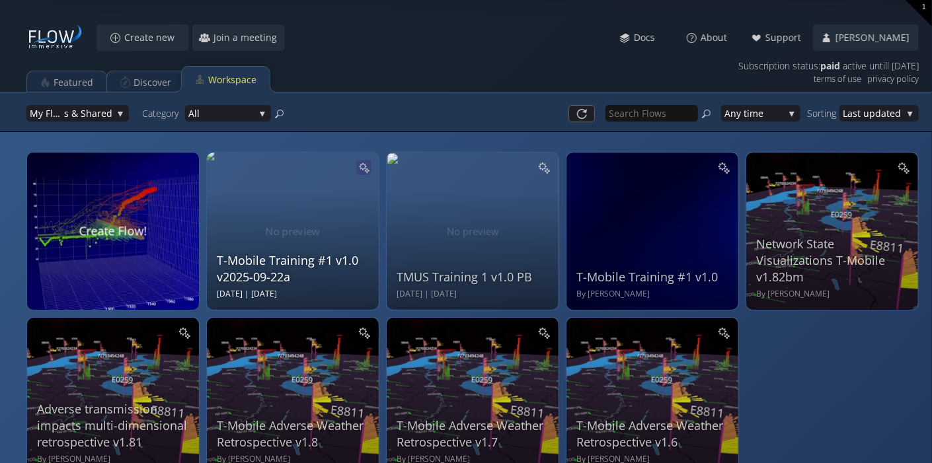
click at [367, 162] on icon at bounding box center [363, 167] width 11 height 11
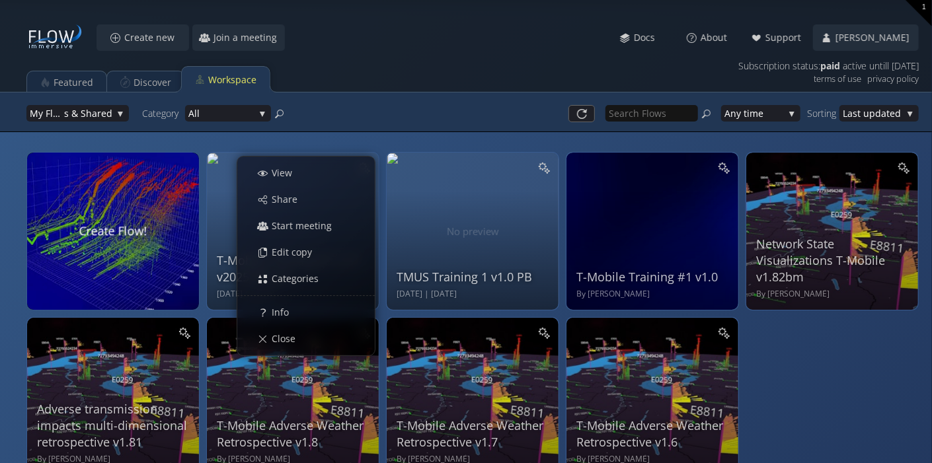
click at [391, 126] on div at bounding box center [543, 113] width 344 height 30
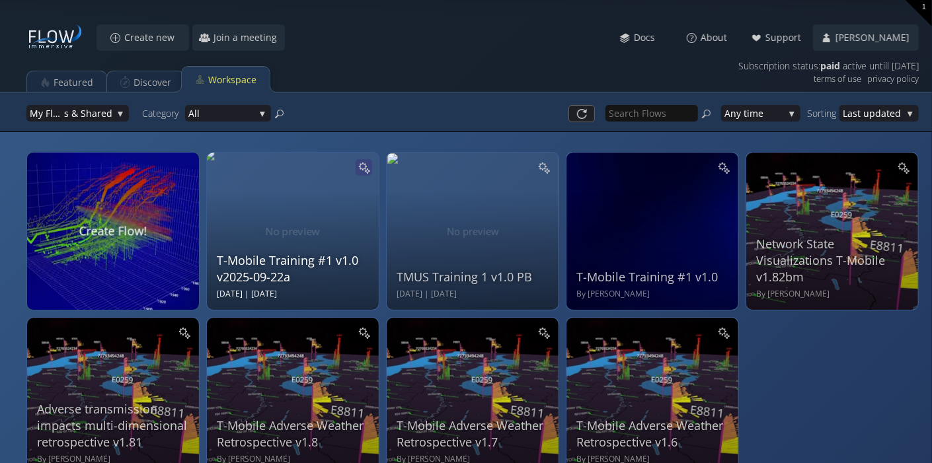
click at [366, 165] on icon at bounding box center [363, 166] width 11 height 11
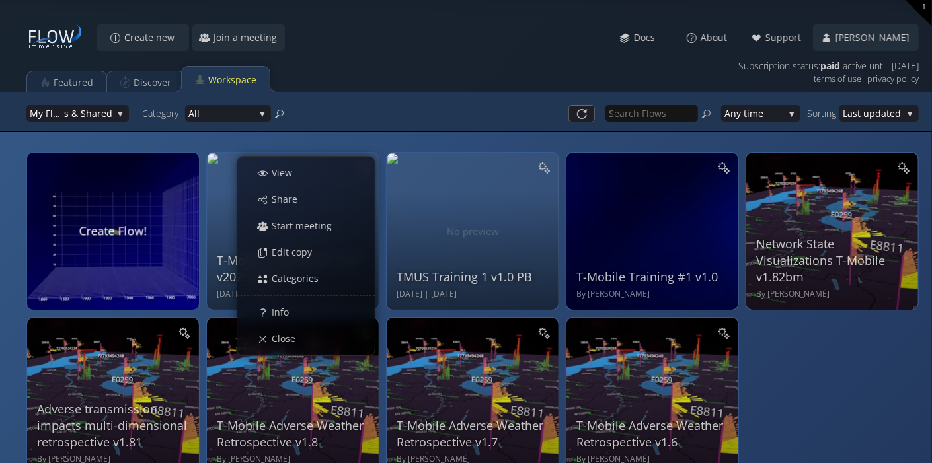
click at [402, 124] on div "Tell engaging data stories with immersive visualizations on laptops, phones, an…" at bounding box center [466, 112] width 932 height 40
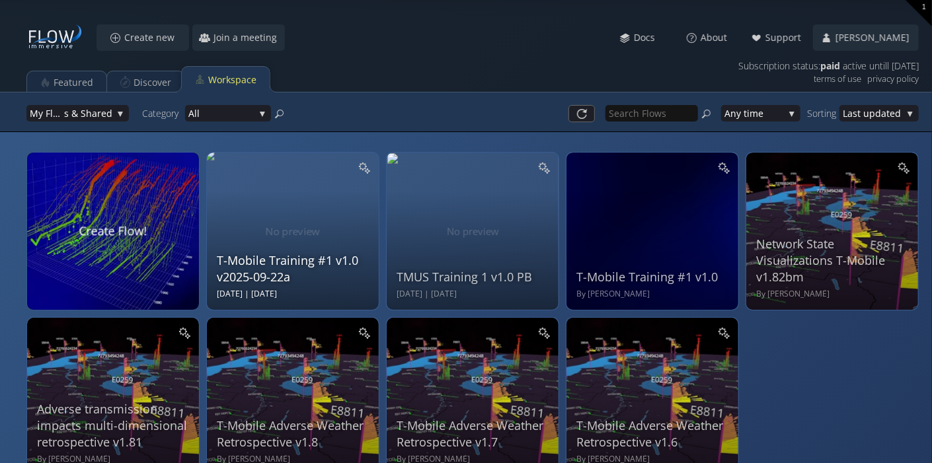
click at [326, 205] on div "T-Mobile Training #1 v1.0 v2025-09-22a Mon Sep 22 2025 | Mon Sep 22 2025" at bounding box center [294, 229] width 155 height 141
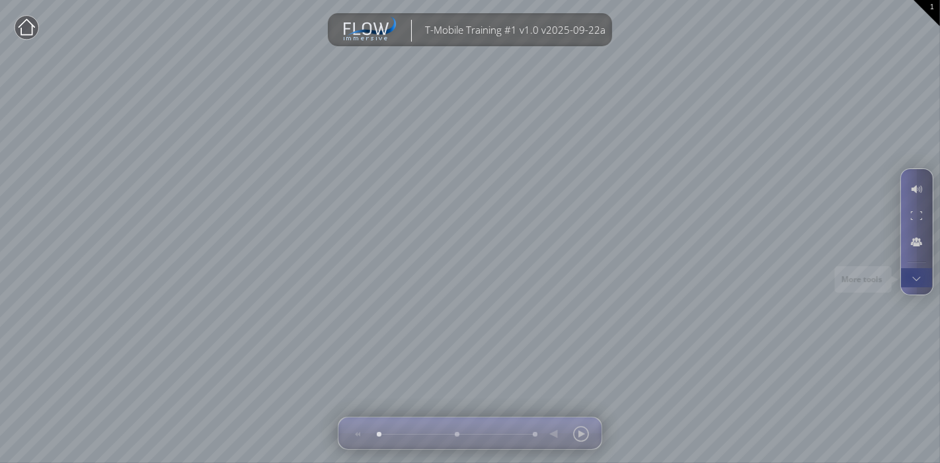
click at [910, 277] on div at bounding box center [916, 278] width 24 height 19
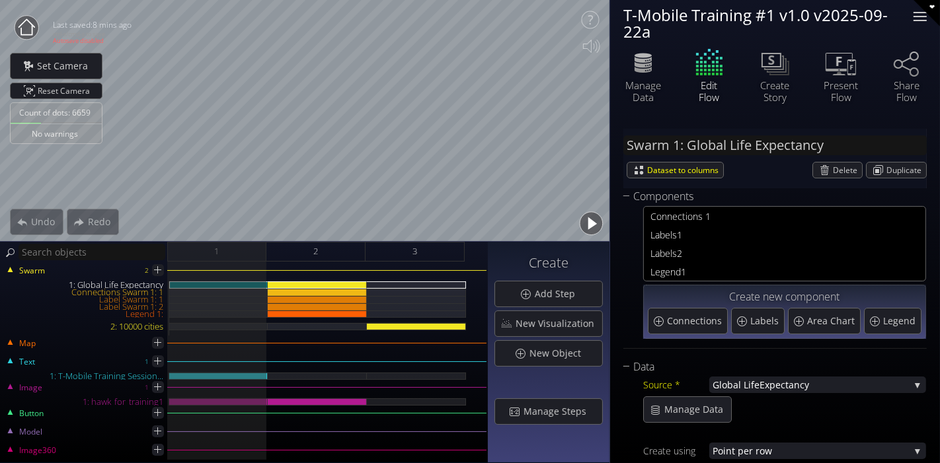
click at [916, 16] on div at bounding box center [919, 16] width 13 height 1
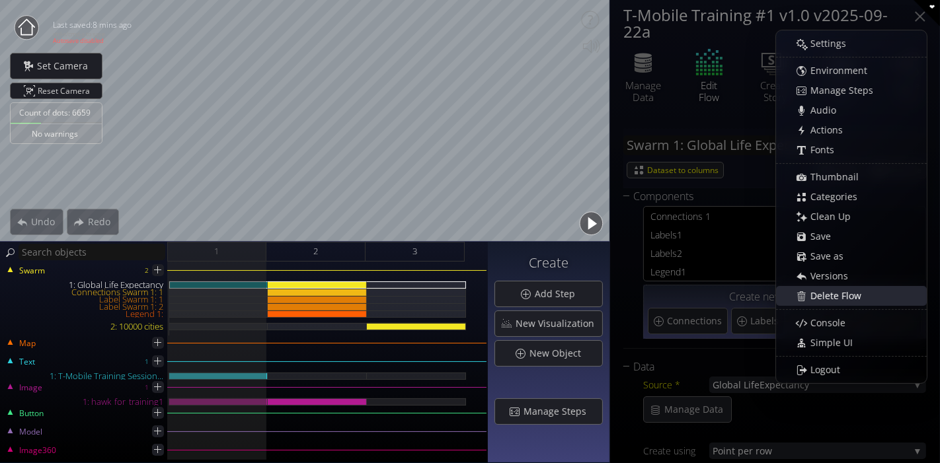
click at [846, 295] on span "Delete Flow" at bounding box center [839, 295] width 59 height 13
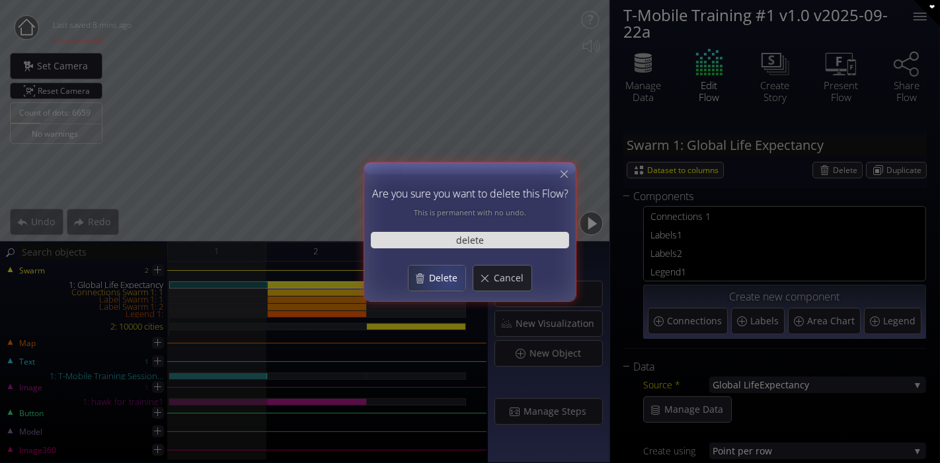
type input "delete"
click at [449, 281] on span "Delete" at bounding box center [446, 278] width 37 height 13
